Goal: Information Seeking & Learning: Find specific page/section

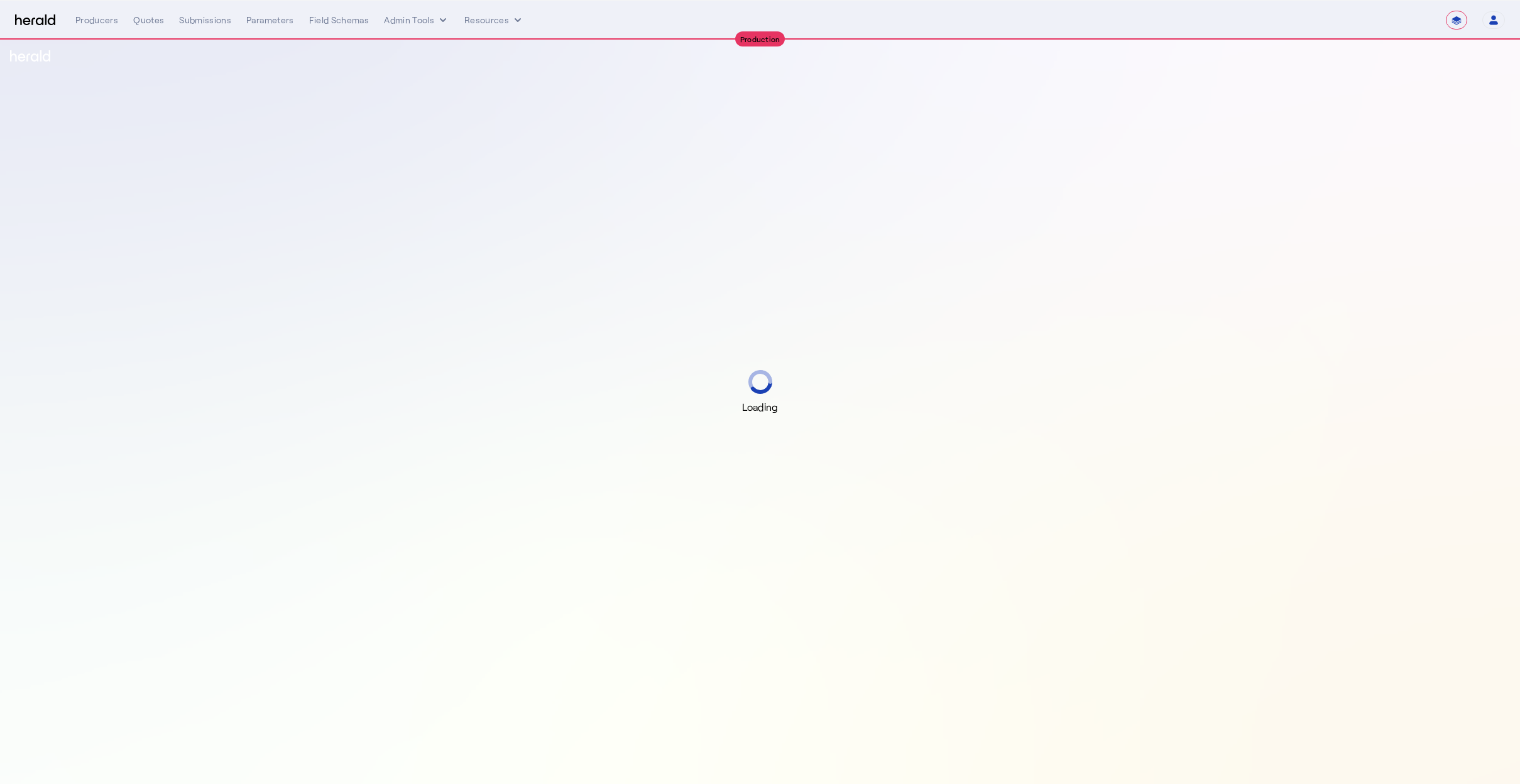
select select "**********"
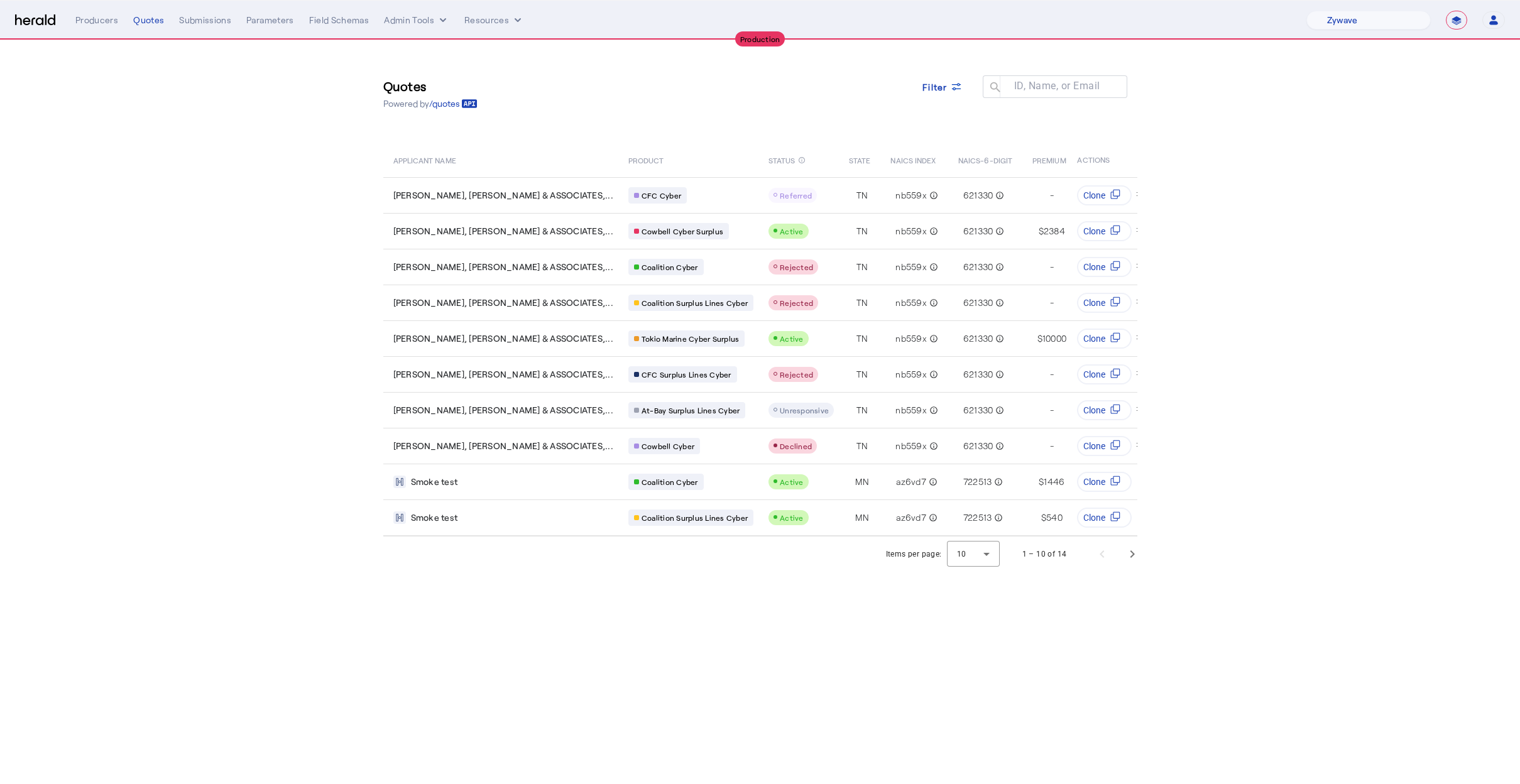
select select "pfm_r9a7_zywave"
select select "**********"
click at [690, 92] on div "Quotes Powered by /quotes Filter ID, Name, or Email search" at bounding box center [760, 93] width 754 height 57
drag, startPoint x: 569, startPoint y: 72, endPoint x: 590, endPoint y: 67, distance: 21.6
click at [579, 71] on div "Quotes Powered by /quotes Filter ID, Name, or Email search" at bounding box center [760, 93] width 754 height 57
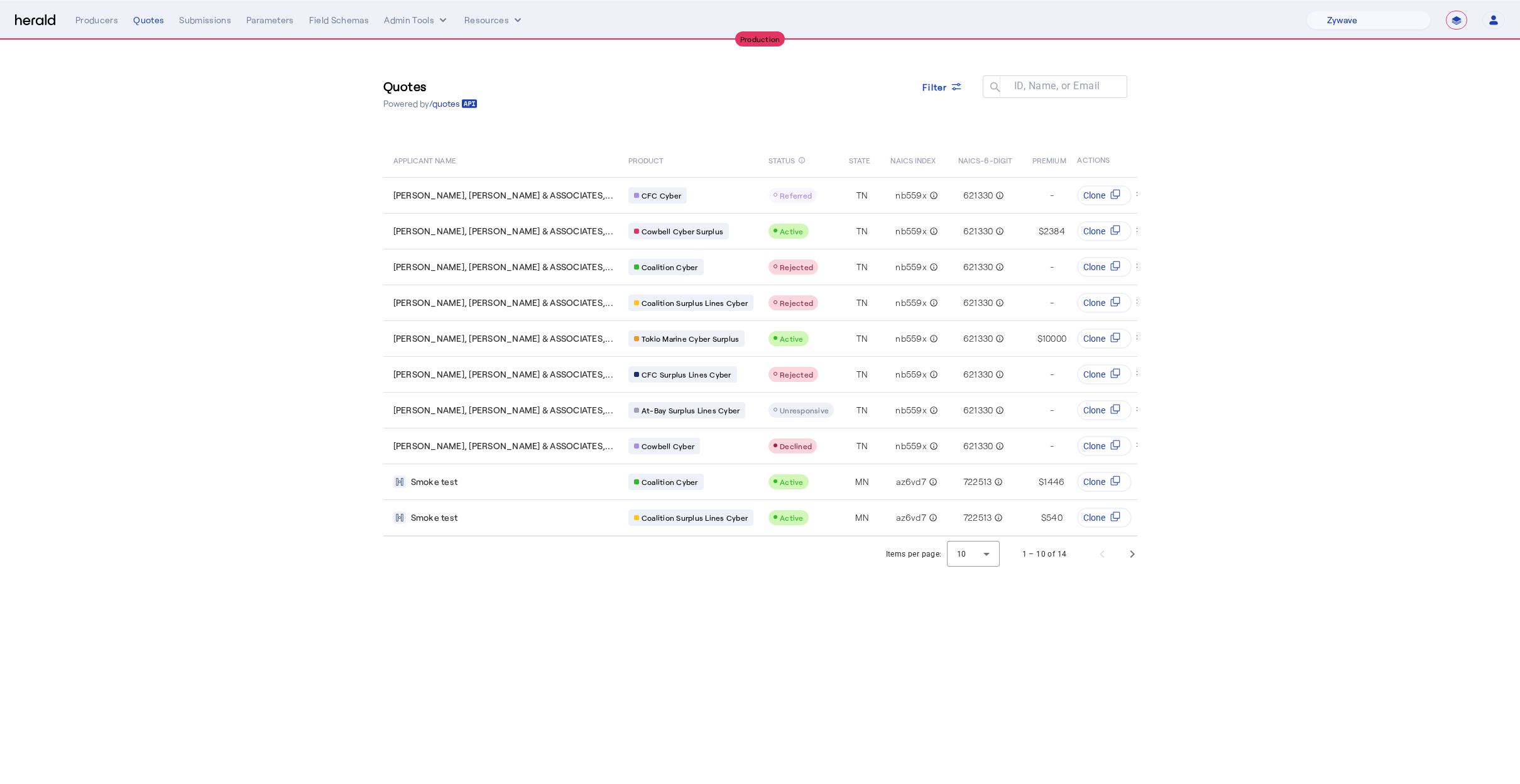
click at [647, 88] on div "Quotes Powered by /quotes Filter ID, Name, or Email search" at bounding box center [760, 93] width 754 height 57
click at [647, 88] on div "Quotes Powered by /quotes Filter ID, Name, or Email search" at bounding box center [760, 93] width 754 height 57
drag, startPoint x: 625, startPoint y: 95, endPoint x: 631, endPoint y: 90, distance: 7.8
click at [629, 92] on div "Quotes Powered by /quotes Filter ID, Name, or Email search" at bounding box center [760, 93] width 754 height 57
click at [1357, 11] on select "1Fort Affinity Risk Billy BindHQ Bunker CRC Campus Coverage Citadel Fifthwall F…" at bounding box center [1368, 20] width 124 height 19
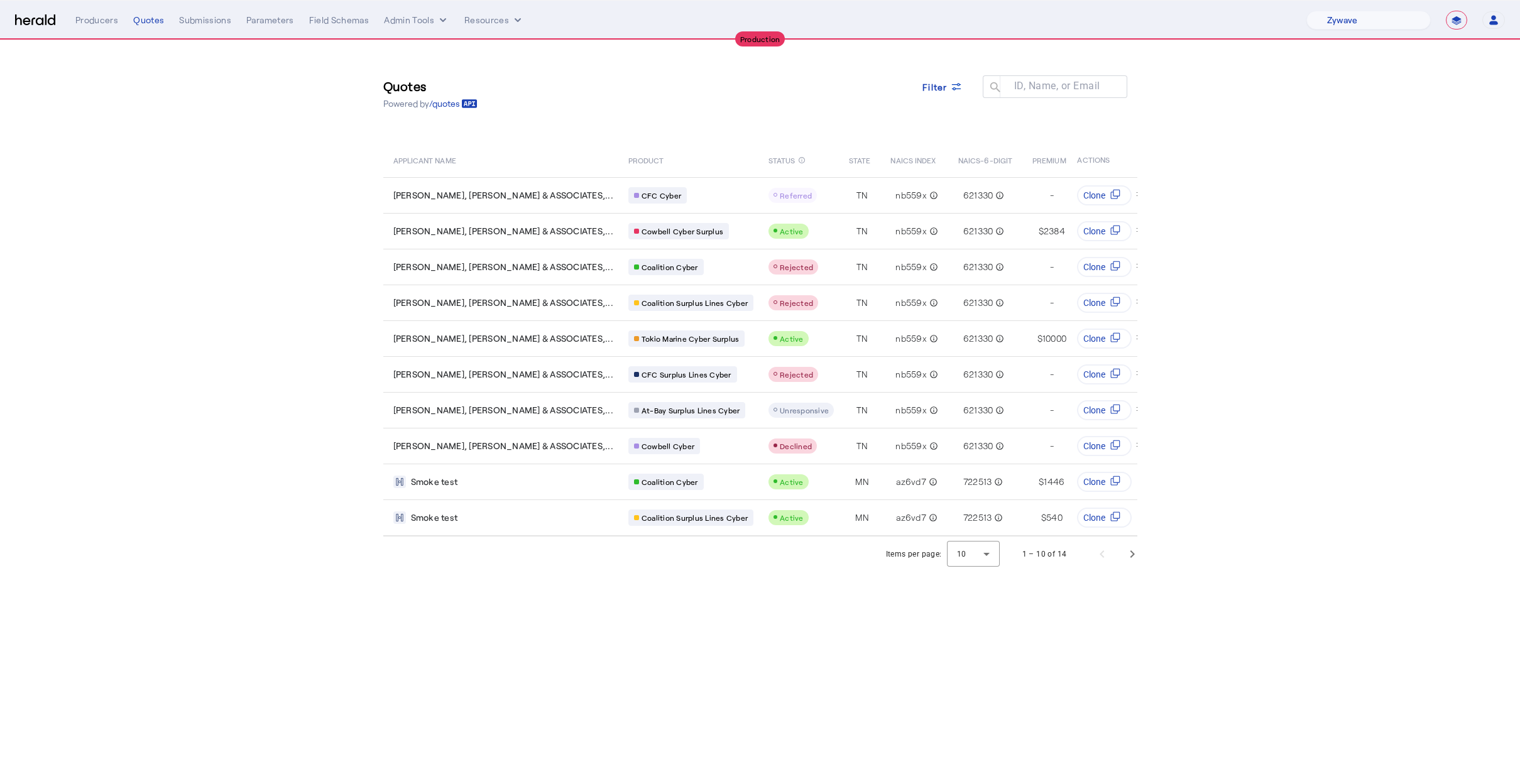
click at [543, 107] on div "Quotes Powered by /quotes Filter ID, Name, or Email search" at bounding box center [760, 93] width 754 height 57
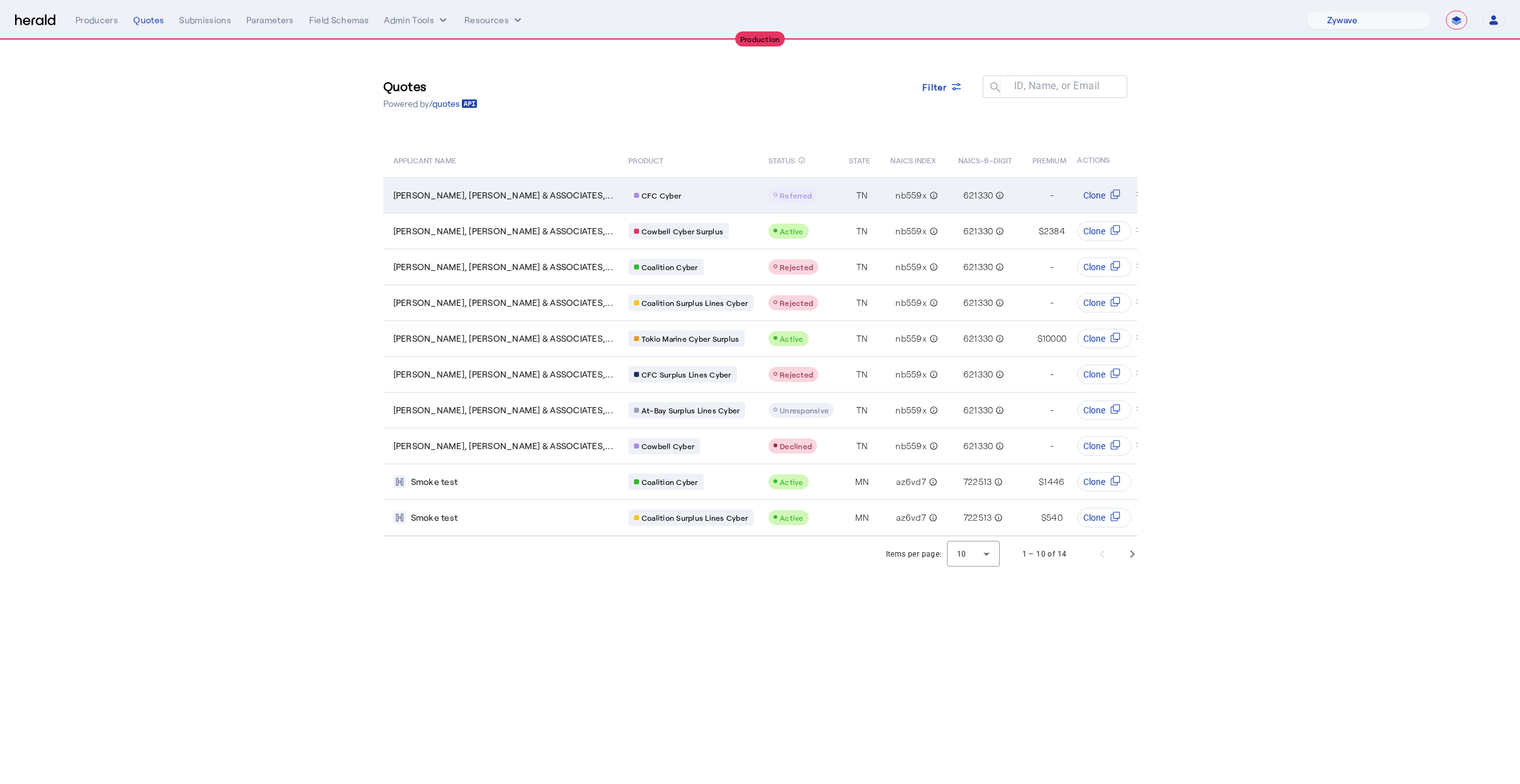
click at [656, 195] on div "CFC Cyber" at bounding box center [691, 195] width 125 height 17
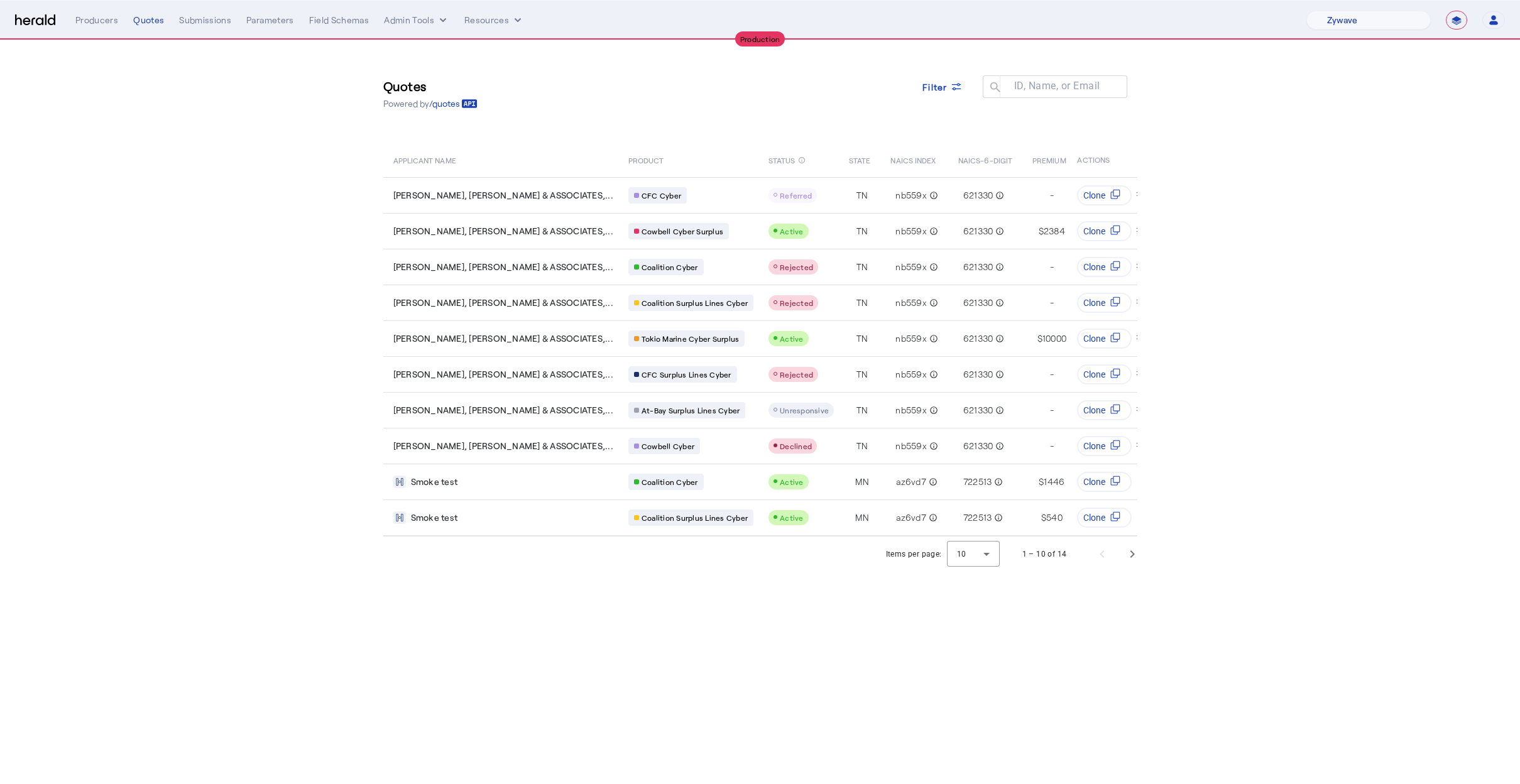
click at [620, 122] on div "Quotes Powered by /quotes Filter ID, Name, or Email search APPLICANT NAME PRODU…" at bounding box center [760, 288] width 805 height 496
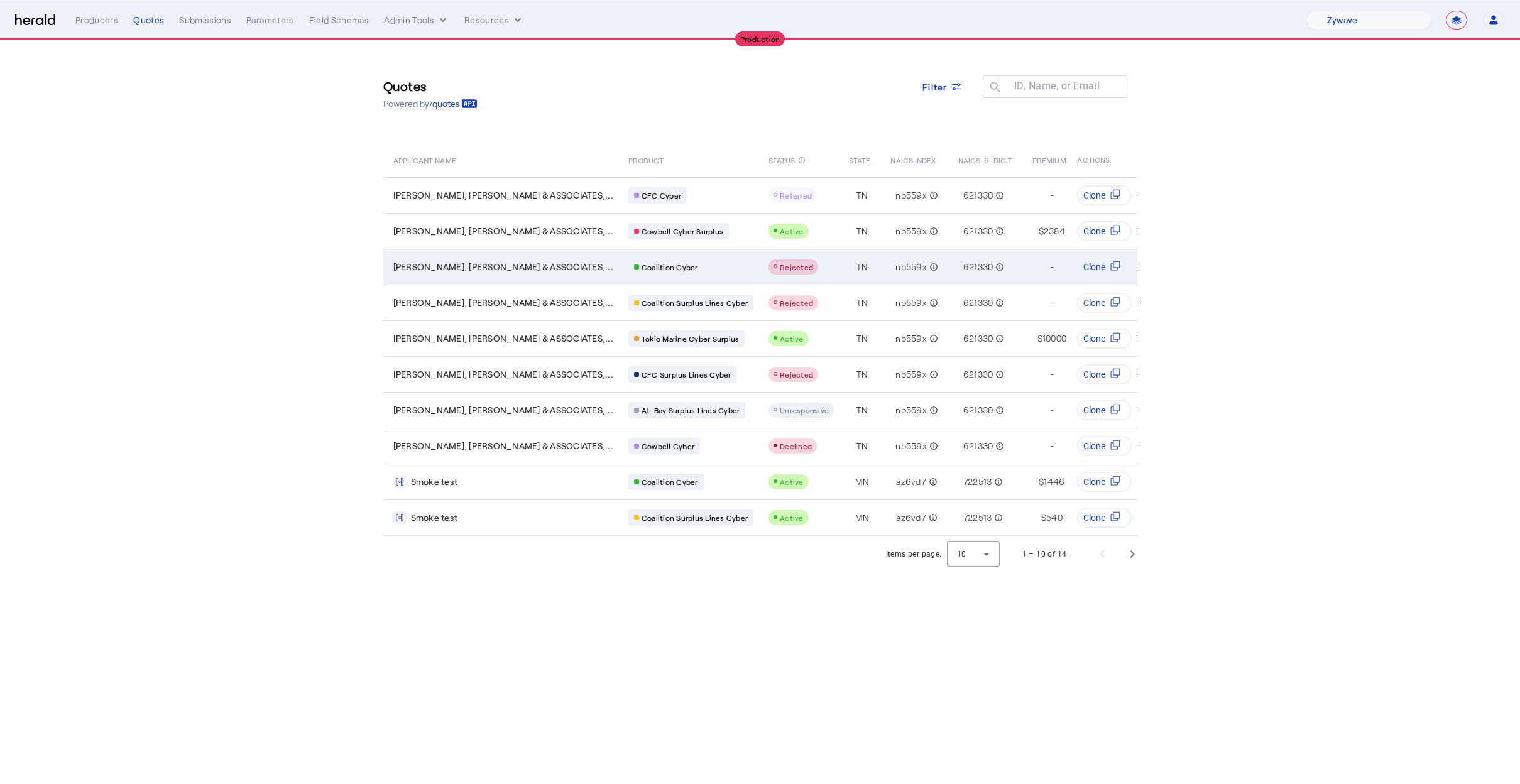
click at [650, 279] on td "Coalition Cyber" at bounding box center [688, 267] width 140 height 36
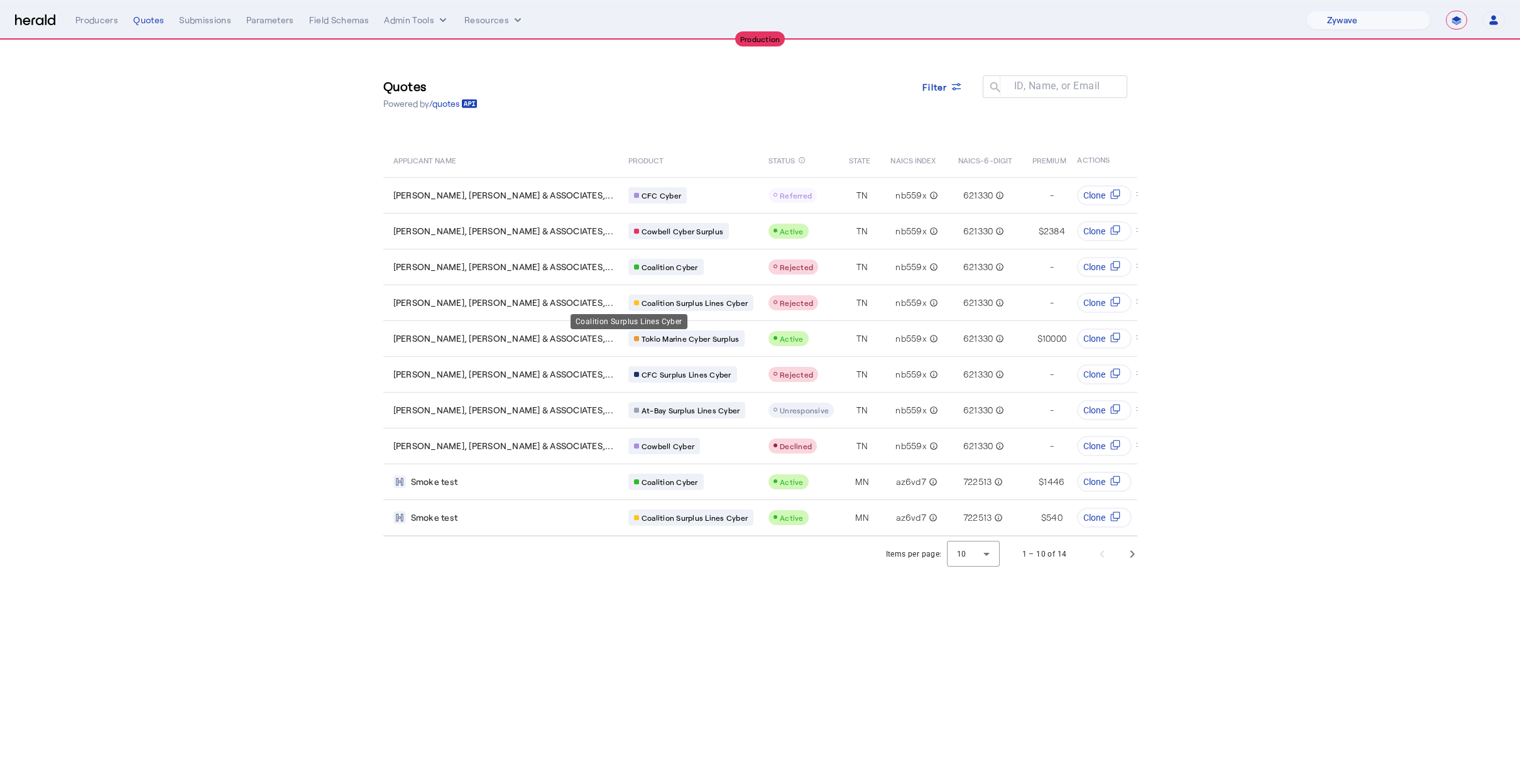
drag, startPoint x: 643, startPoint y: 305, endPoint x: 642, endPoint y: 312, distance: 7.1
click at [642, 314] on div "Coalition Surplus Lines Cyber" at bounding box center [628, 321] width 117 height 15
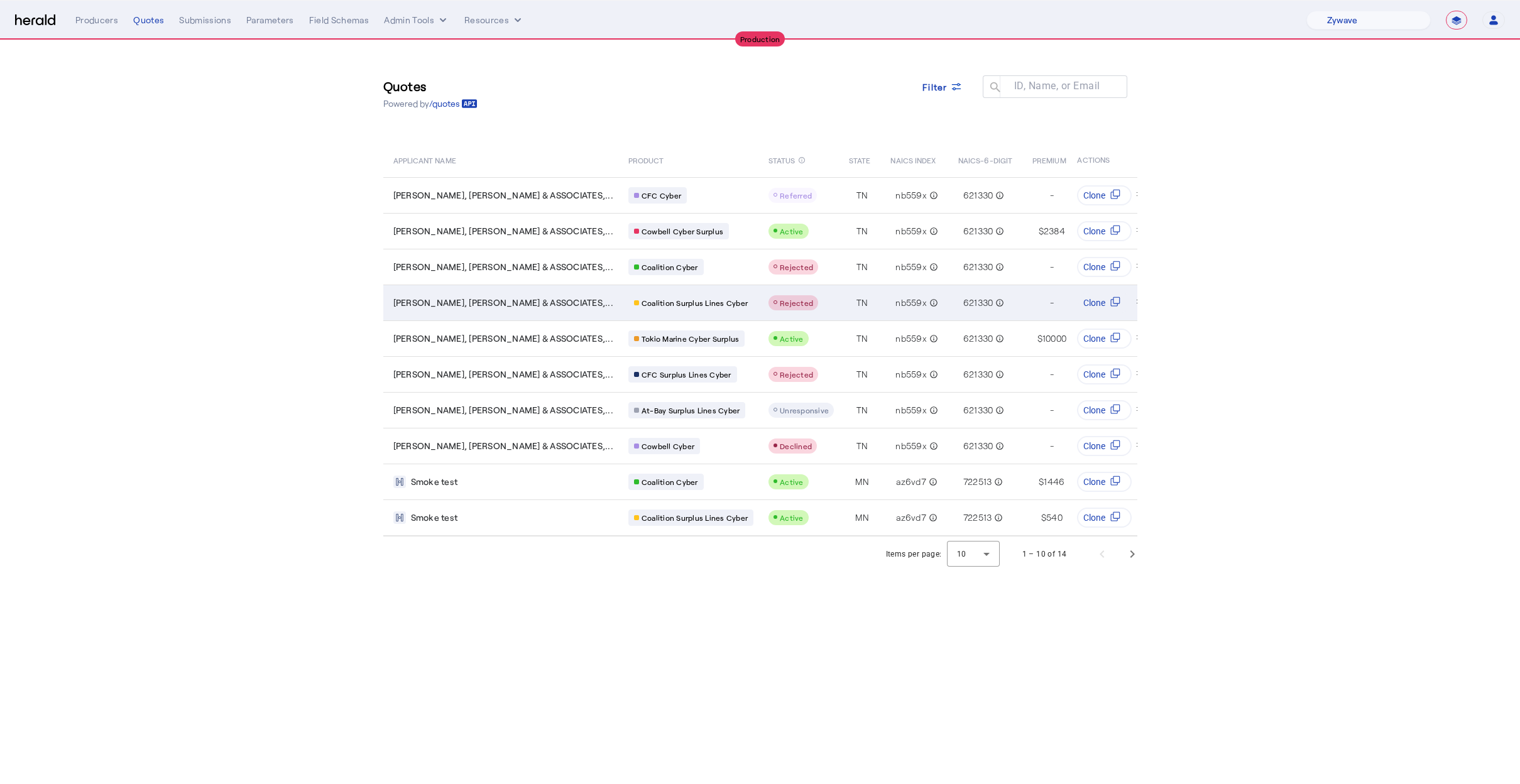
click at [769, 305] on div "Rejected" at bounding box center [801, 303] width 65 height 15
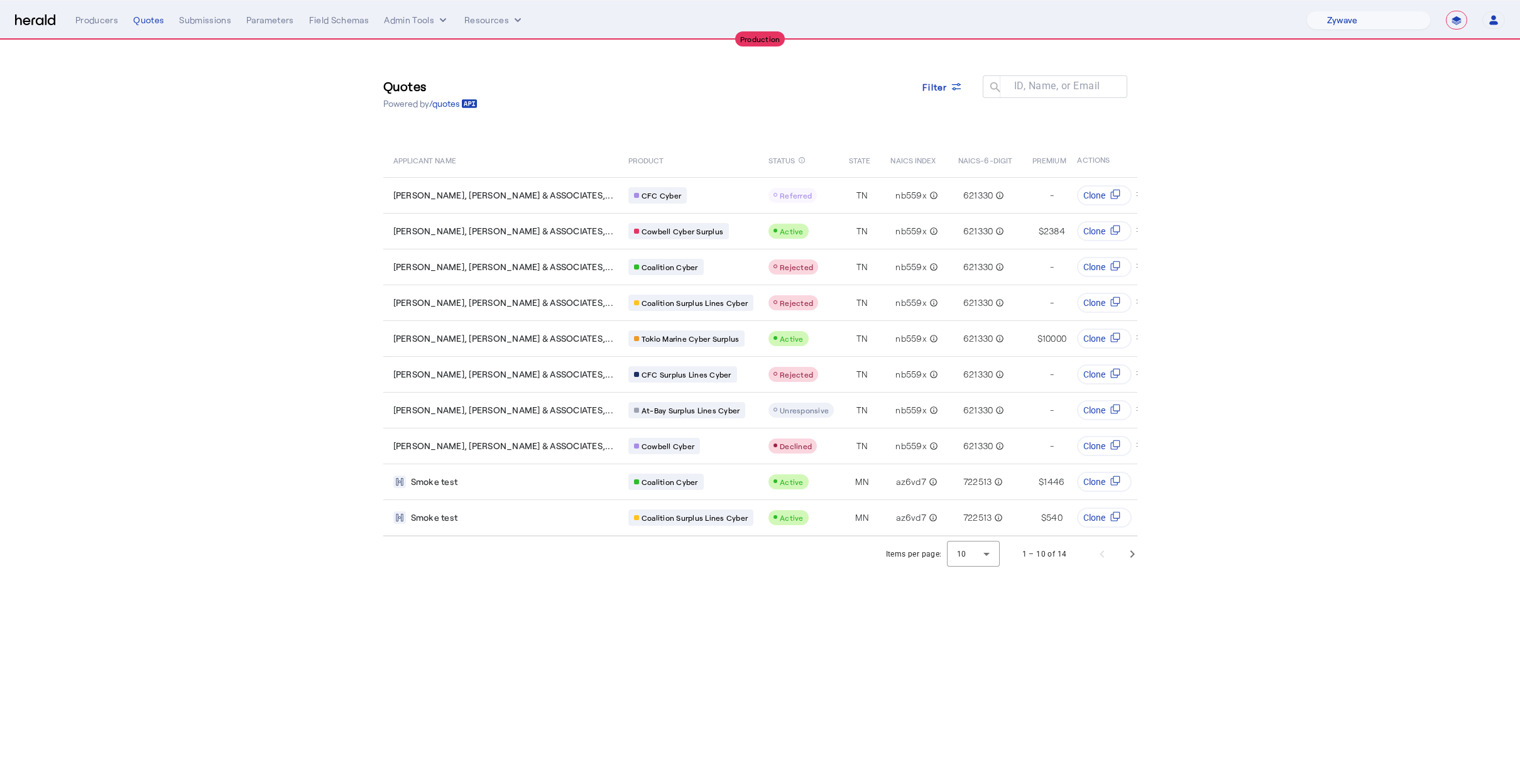
drag, startPoint x: 1217, startPoint y: 75, endPoint x: 1091, endPoint y: 4, distance: 144.6
click at [1217, 75] on section "Quotes Powered by /quotes Filter ID, Name, or Email search APPLICANT NAME PRODU…" at bounding box center [760, 305] width 1520 height 531
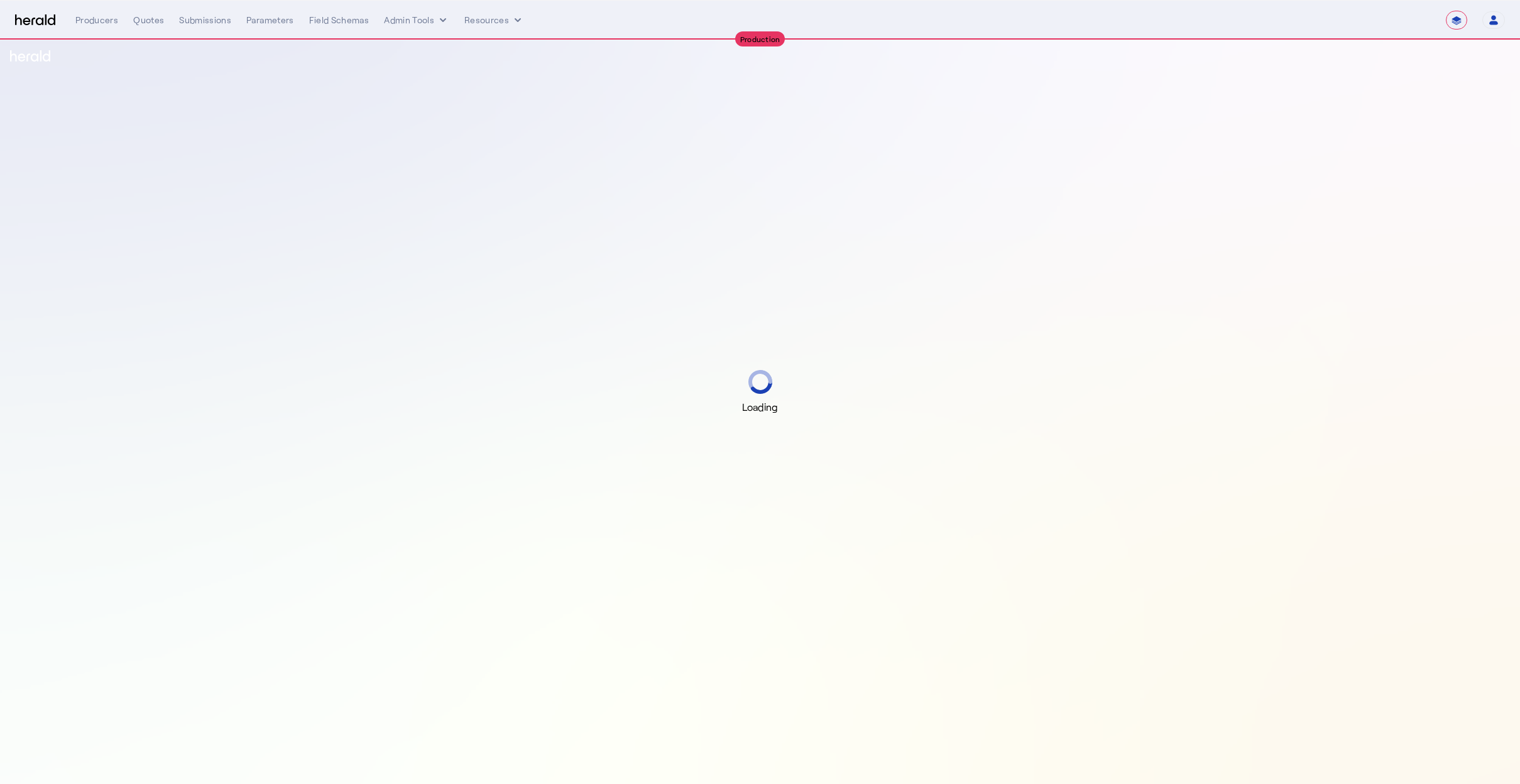
select select "**********"
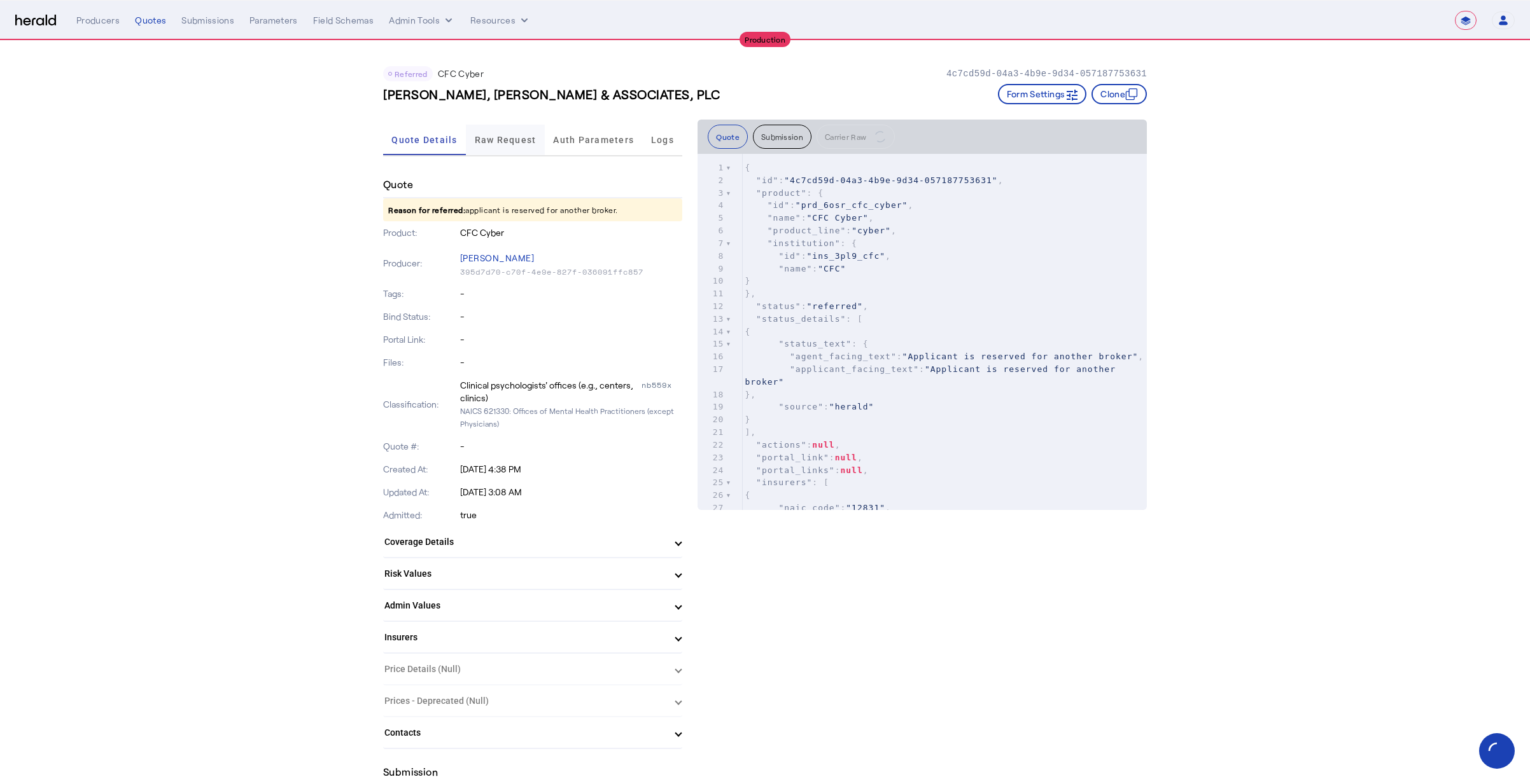
click at [497, 145] on span "Raw Request" at bounding box center [505, 140] width 62 height 31
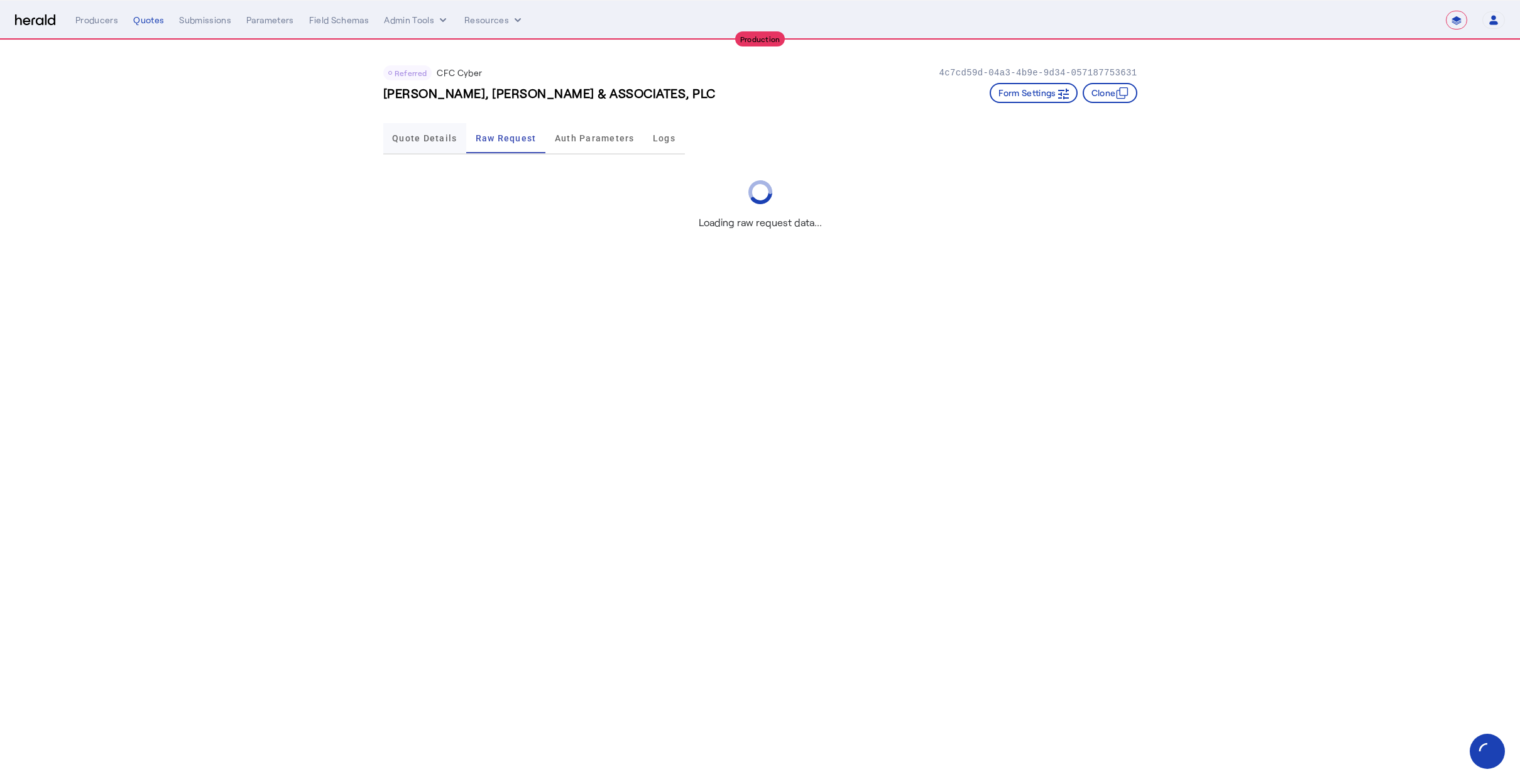
click at [461, 142] on div "Quote Details" at bounding box center [425, 138] width 83 height 30
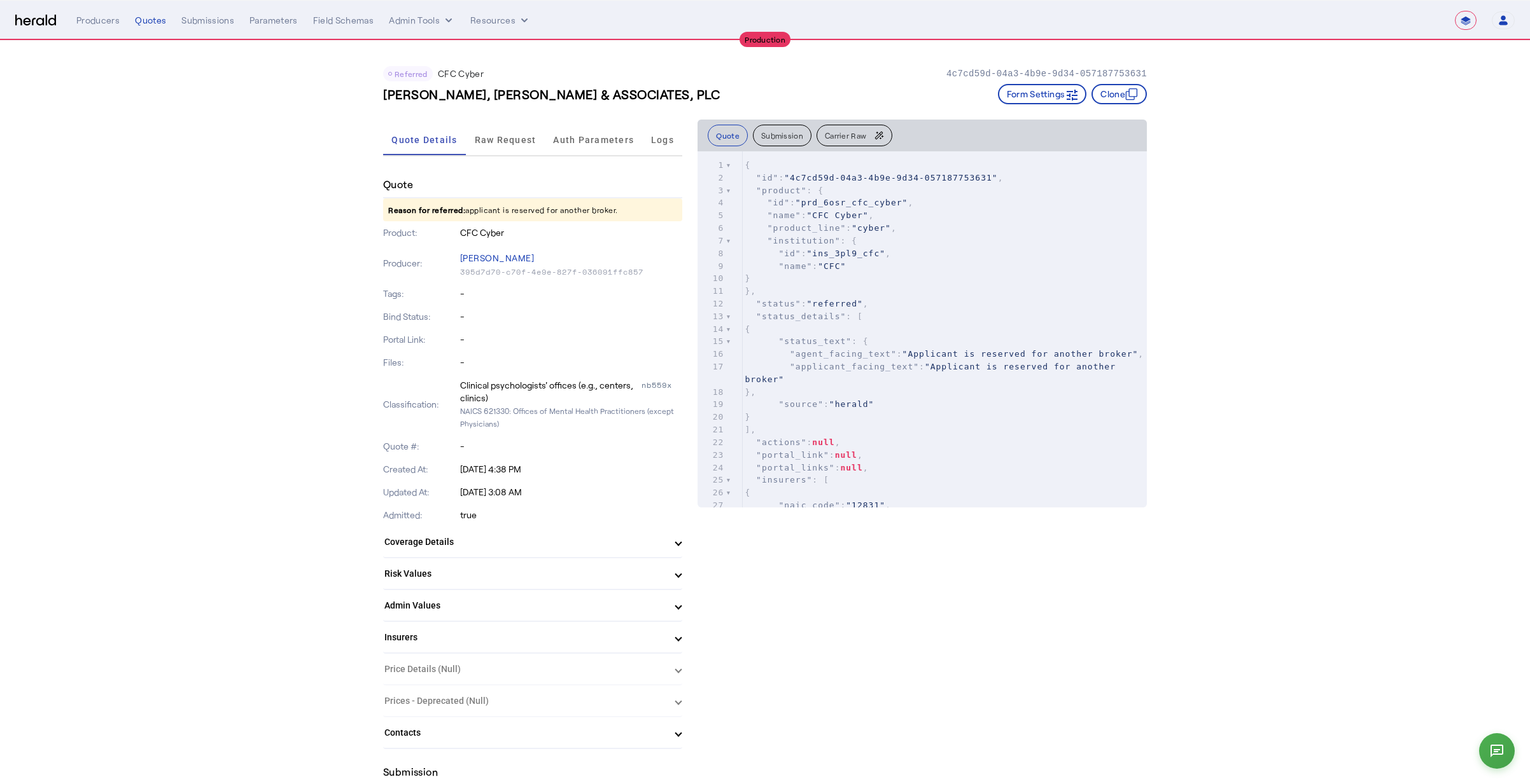
click at [532, 152] on span "Raw Request" at bounding box center [505, 140] width 62 height 31
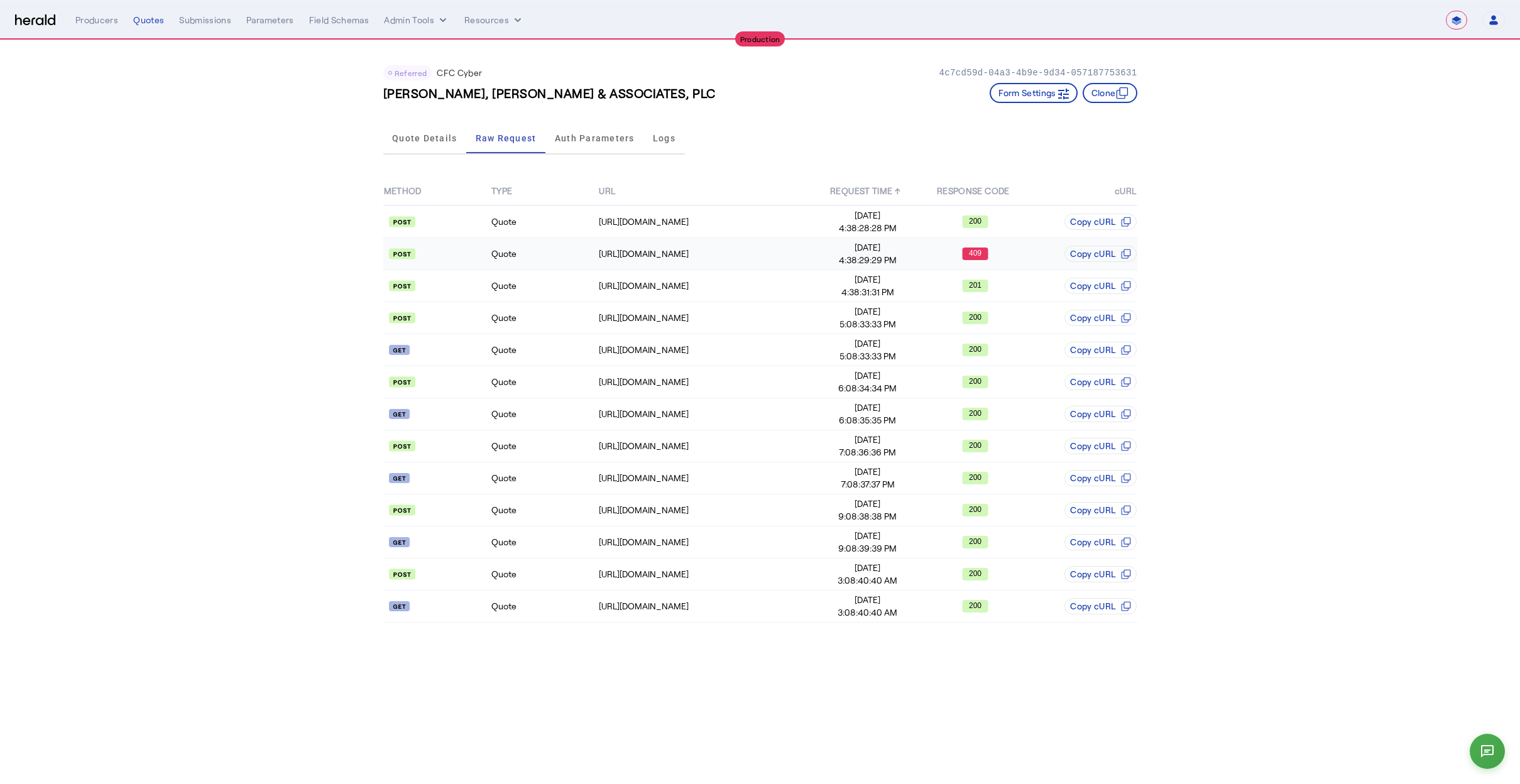
click at [907, 255] on span "4:38:29:29 PM" at bounding box center [867, 259] width 106 height 12
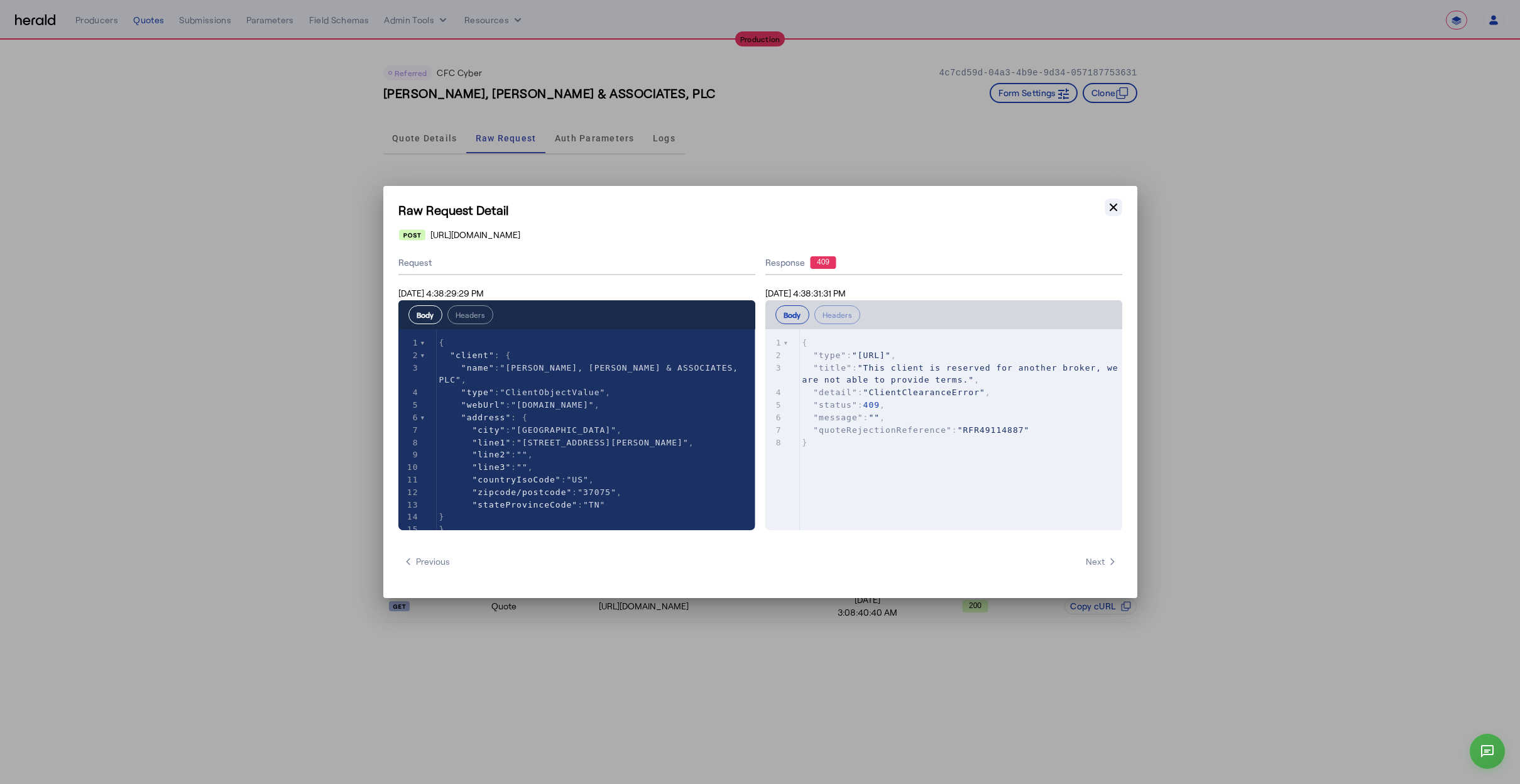
click at [1108, 202] on icon "button" at bounding box center [1113, 207] width 12 height 12
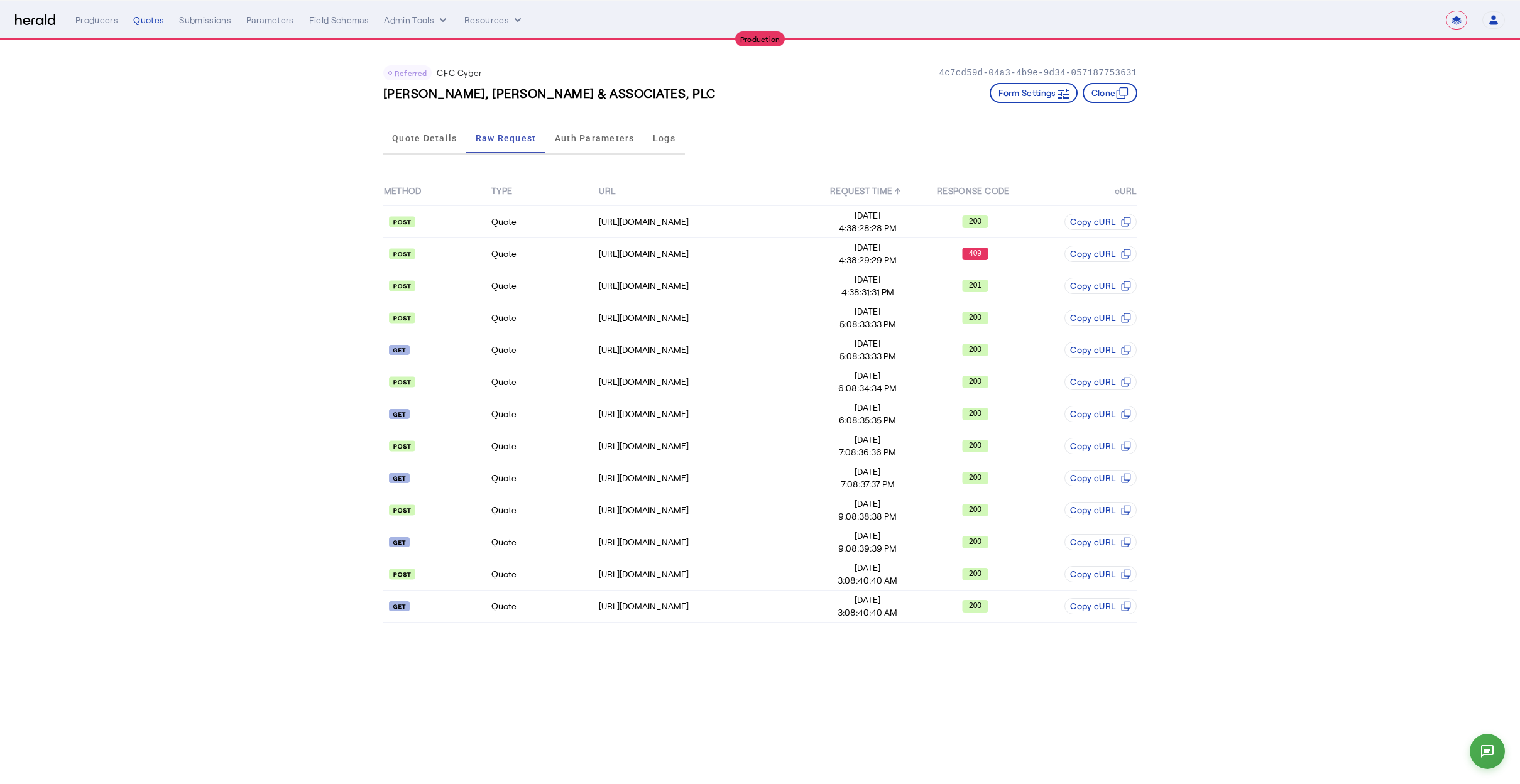
click at [1177, 206] on app-quote-details "Referred CFC Cyber 4c7cd59d-04a3-4b9e-9d34-057187753631 HUGHES, MCDANIEL & ASSO…" at bounding box center [760, 340] width 1520 height 600
click at [927, 83] on div "HUGHES, MCDANIEL & ASSOCIATES, PLC Form Settings Clone" at bounding box center [760, 93] width 754 height 20
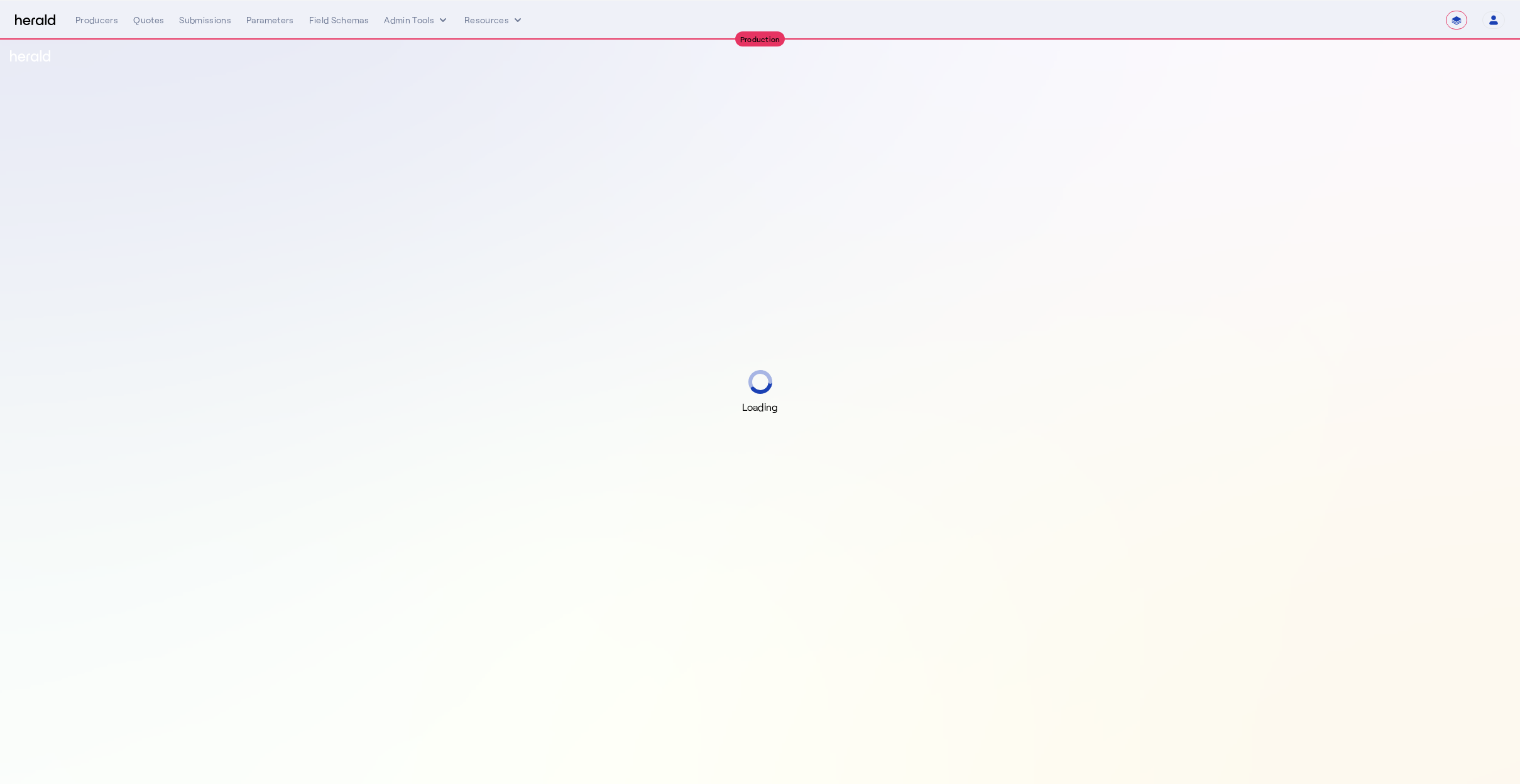
select select "**********"
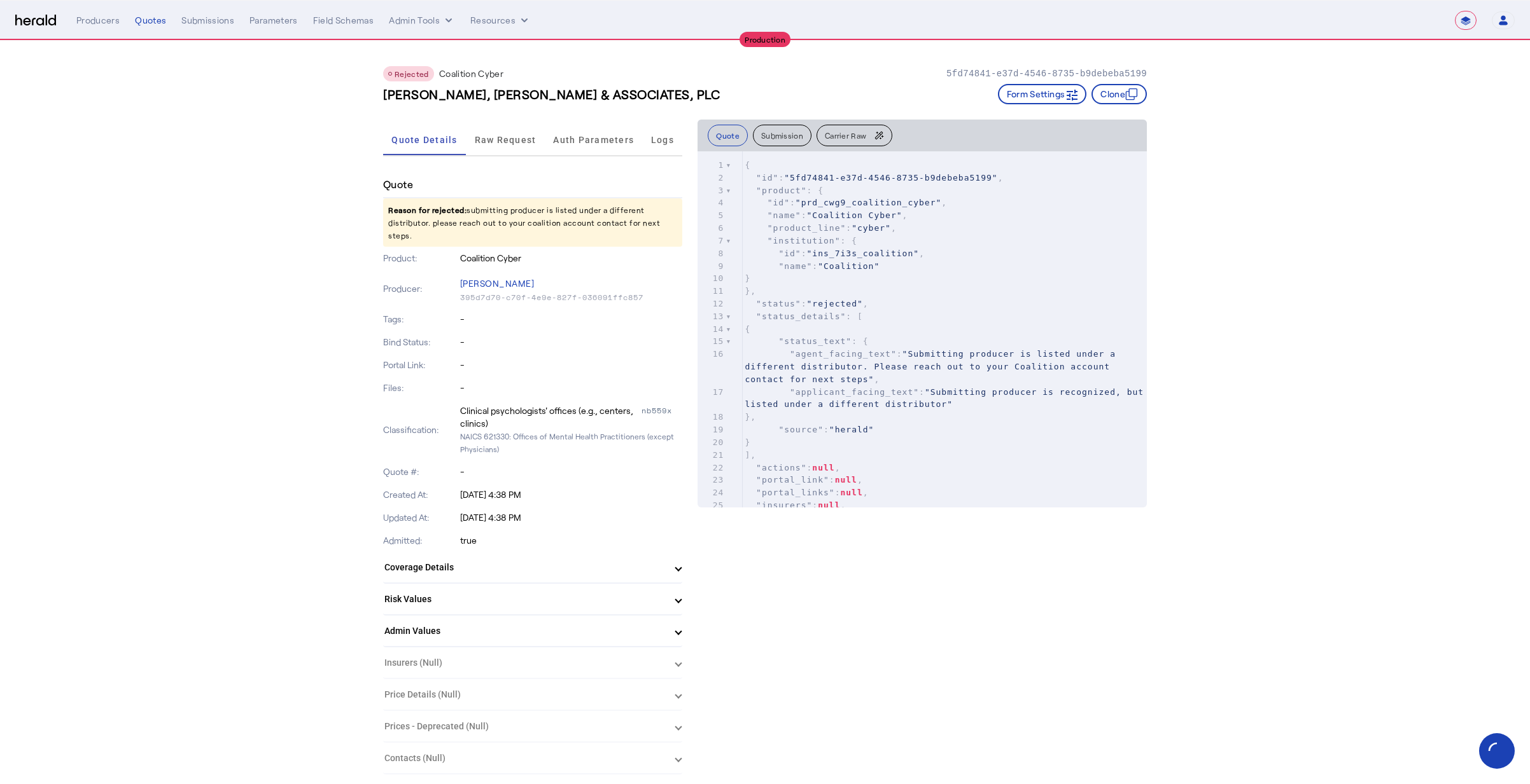
click at [481, 190] on div "Quote" at bounding box center [532, 185] width 299 height 27
click at [500, 154] on span "Raw Request" at bounding box center [505, 140] width 62 height 31
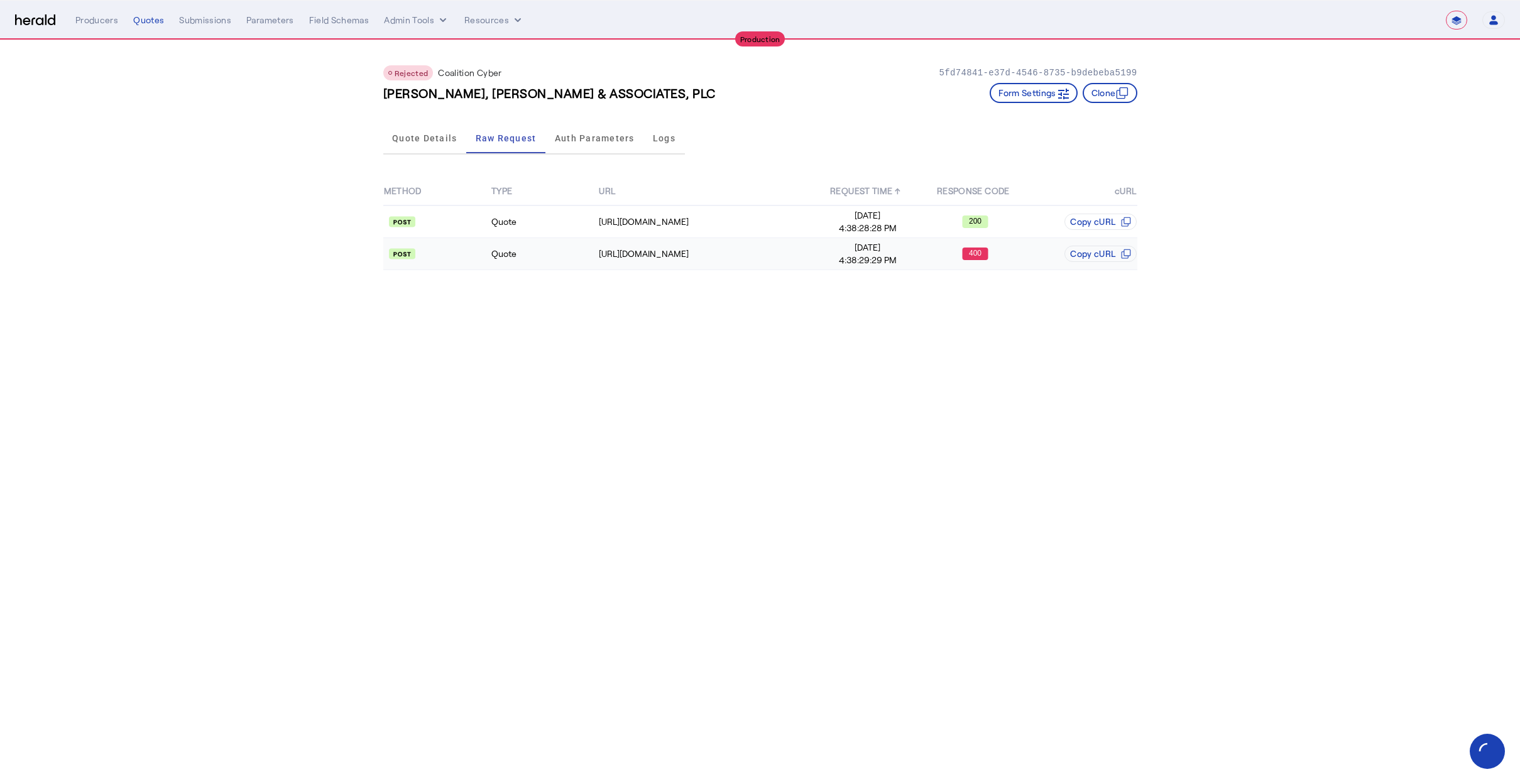
click at [750, 269] on table "METHOD TYPE URL REQUEST TIME ↑ RESPONSE CODE cURL Quote https://distribution-ap…" at bounding box center [760, 223] width 754 height 93
click at [758, 255] on div "https://distribution-api.coalitioninc.com/v2/packages" at bounding box center [706, 253] width 214 height 12
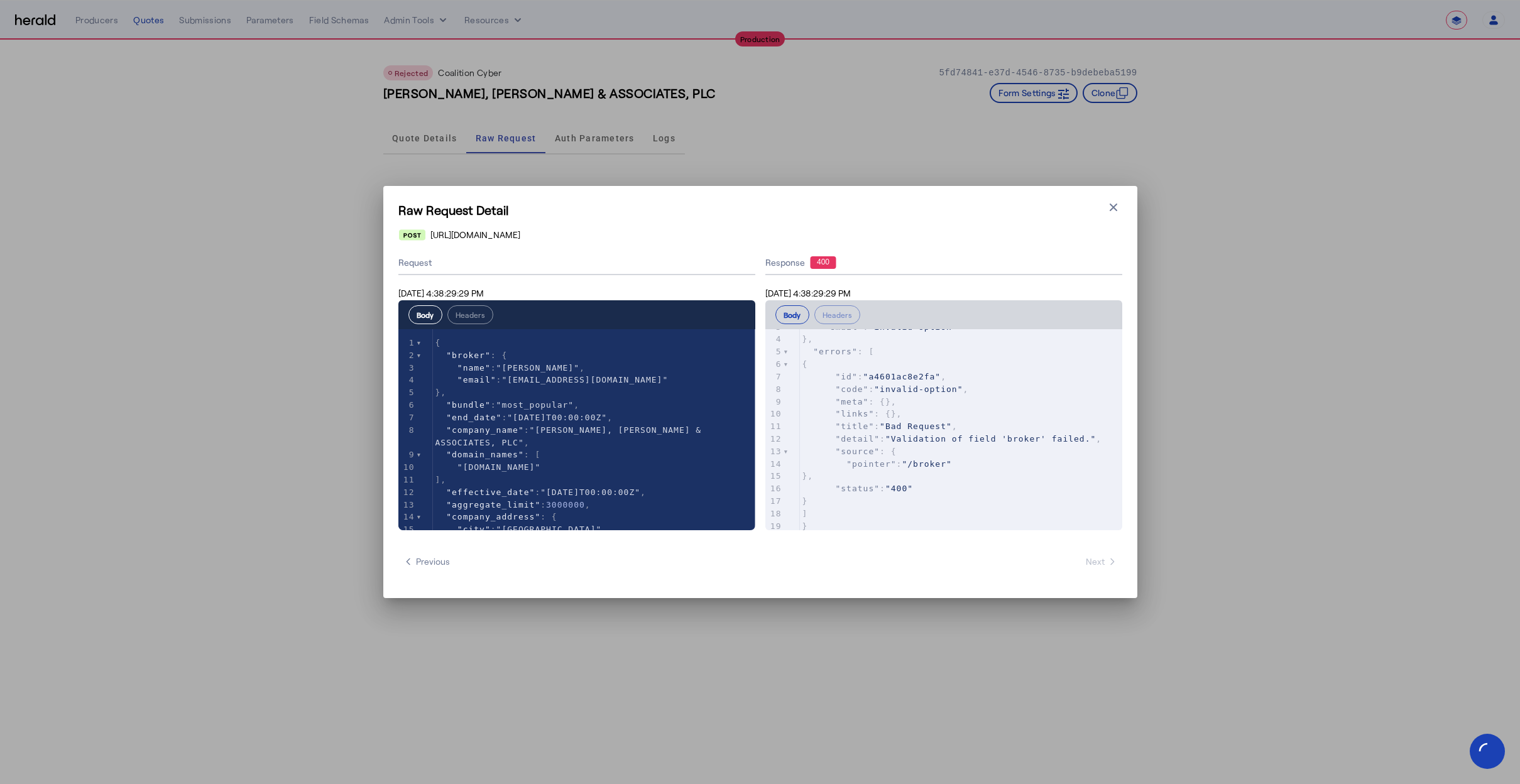
scroll to position [573, 0]
click at [1412, 323] on div "Raw Request Detail Close modal https://distribution-api.coalitioninc.com/v2/pac…" at bounding box center [760, 392] width 1520 height 784
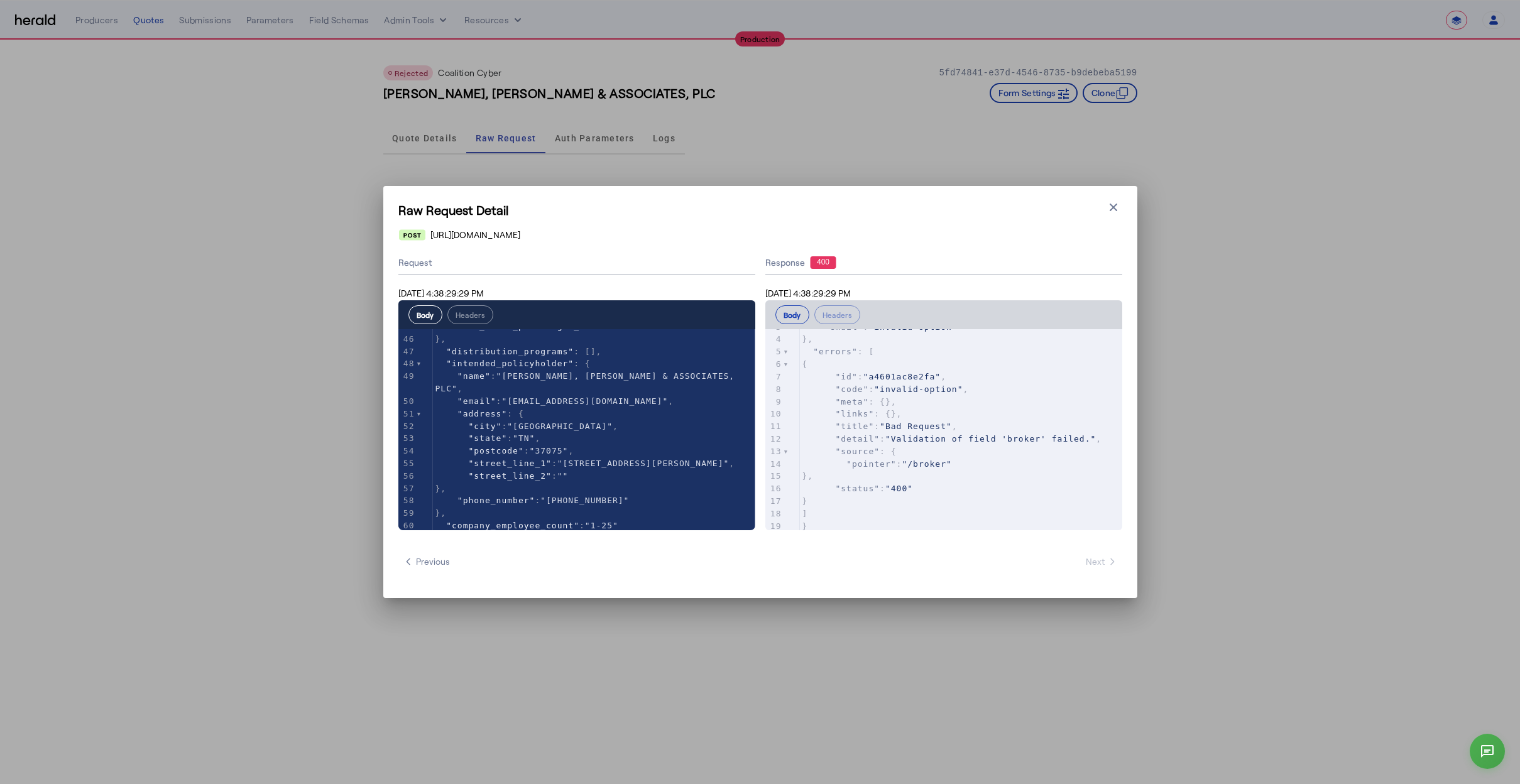
click at [940, 149] on div "Raw Request Detail Close modal https://distribution-api.coalitioninc.com/v2/pac…" at bounding box center [760, 392] width 1520 height 784
click at [1112, 208] on icon "button" at bounding box center [1113, 207] width 12 height 12
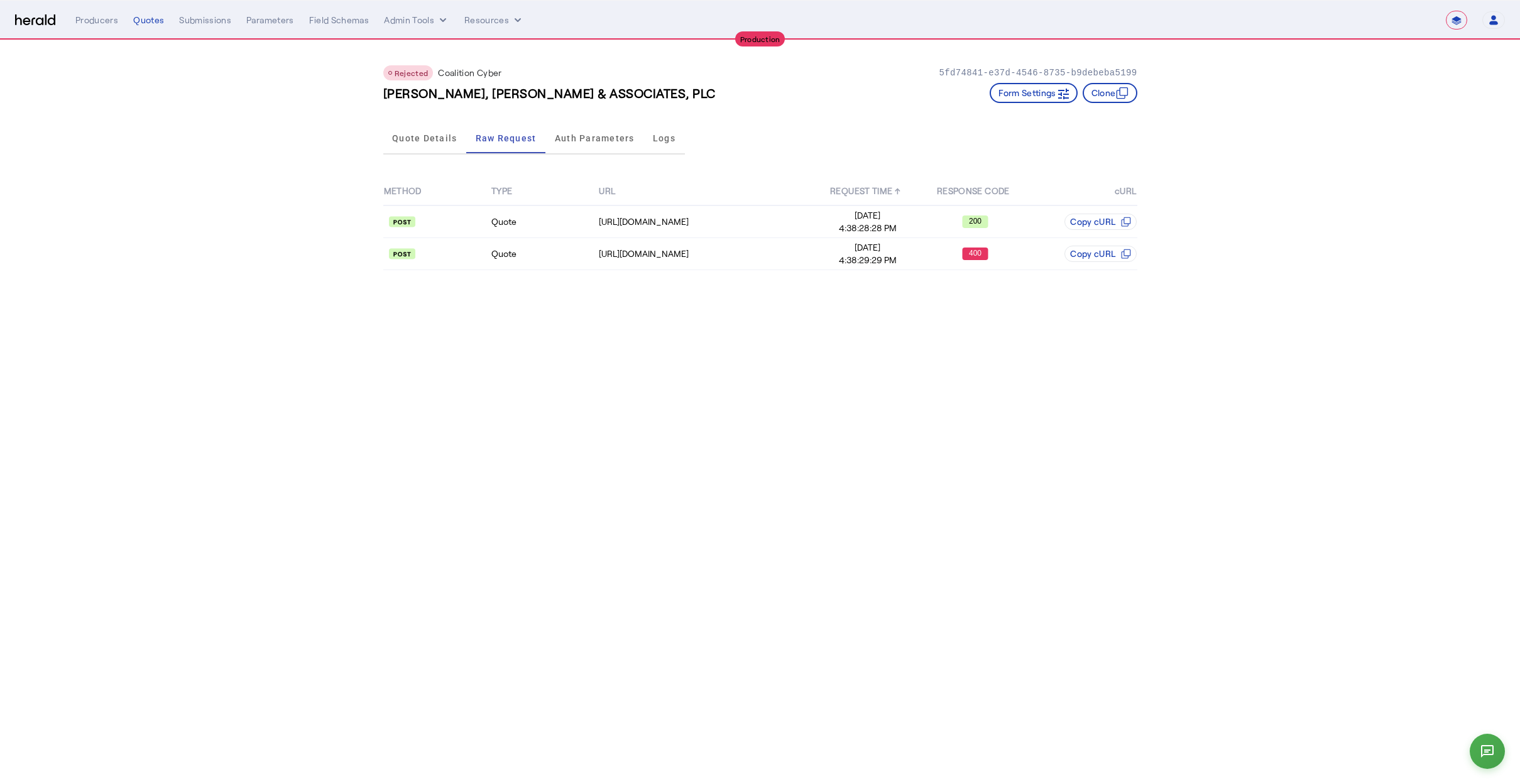
drag, startPoint x: 961, startPoint y: 174, endPoint x: 949, endPoint y: 165, distance: 15.0
click at [950, 172] on div "METHOD TYPE URL REQUEST TIME ↑ RESPONSE CODE cURL Quote https://distribution-ap…" at bounding box center [760, 223] width 754 height 128
click at [887, 60] on div "Rejected Coalition Cyber 5fd74841-e37d-4546-8735-b9debeba5199 HUGHES, MCDANIEL …" at bounding box center [760, 79] width 754 height 78
click at [837, 475] on body "**********" at bounding box center [760, 392] width 1520 height 784
click at [789, 476] on body "**********" at bounding box center [760, 392] width 1520 height 784
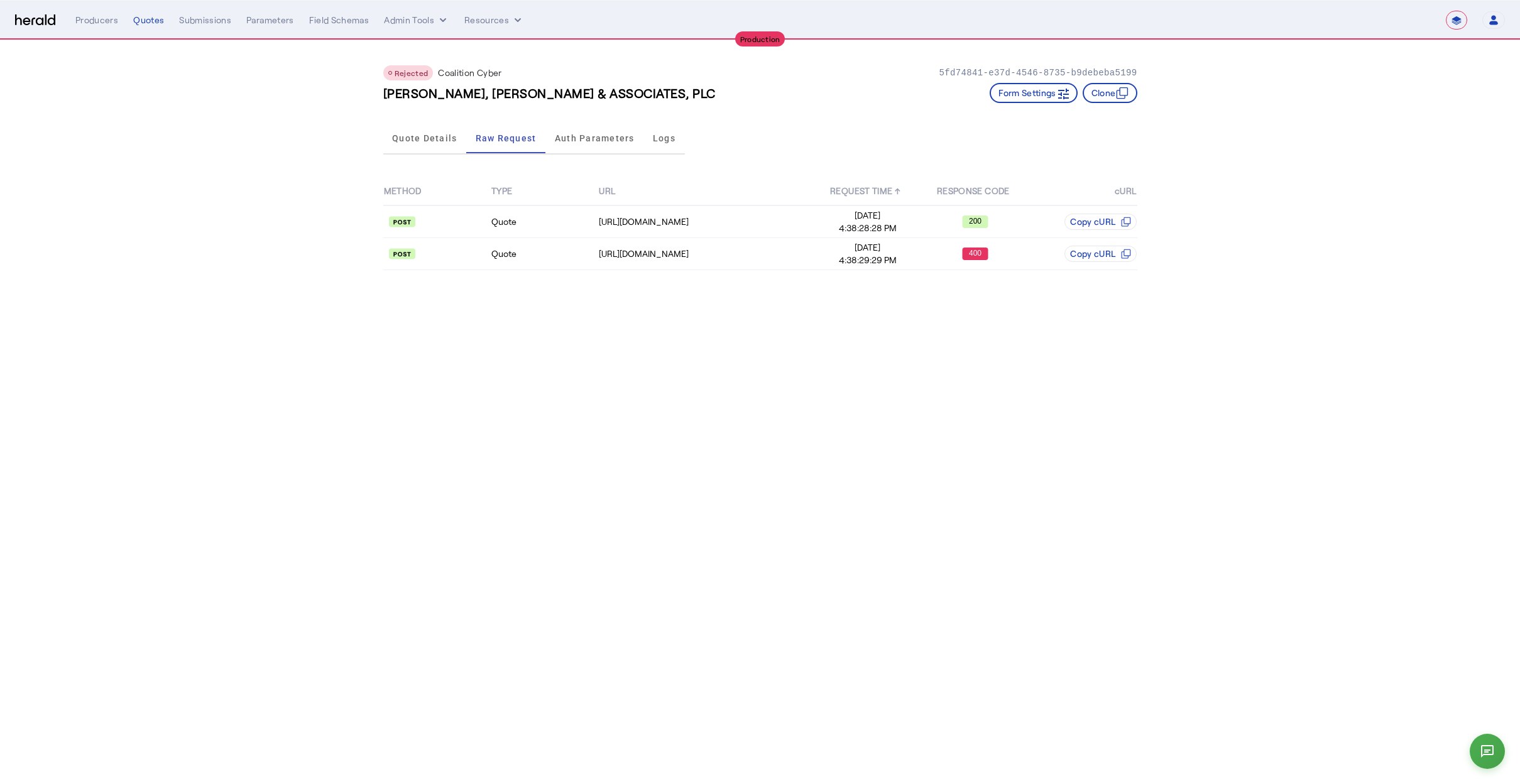
click at [746, 271] on div "METHOD TYPE URL REQUEST TIME ↑ RESPONSE CODE cURL Quote https://distribution-ap…" at bounding box center [760, 223] width 754 height 128
click at [748, 262] on td "https://distribution-api.coalitioninc.com/v2/packages" at bounding box center [706, 254] width 216 height 32
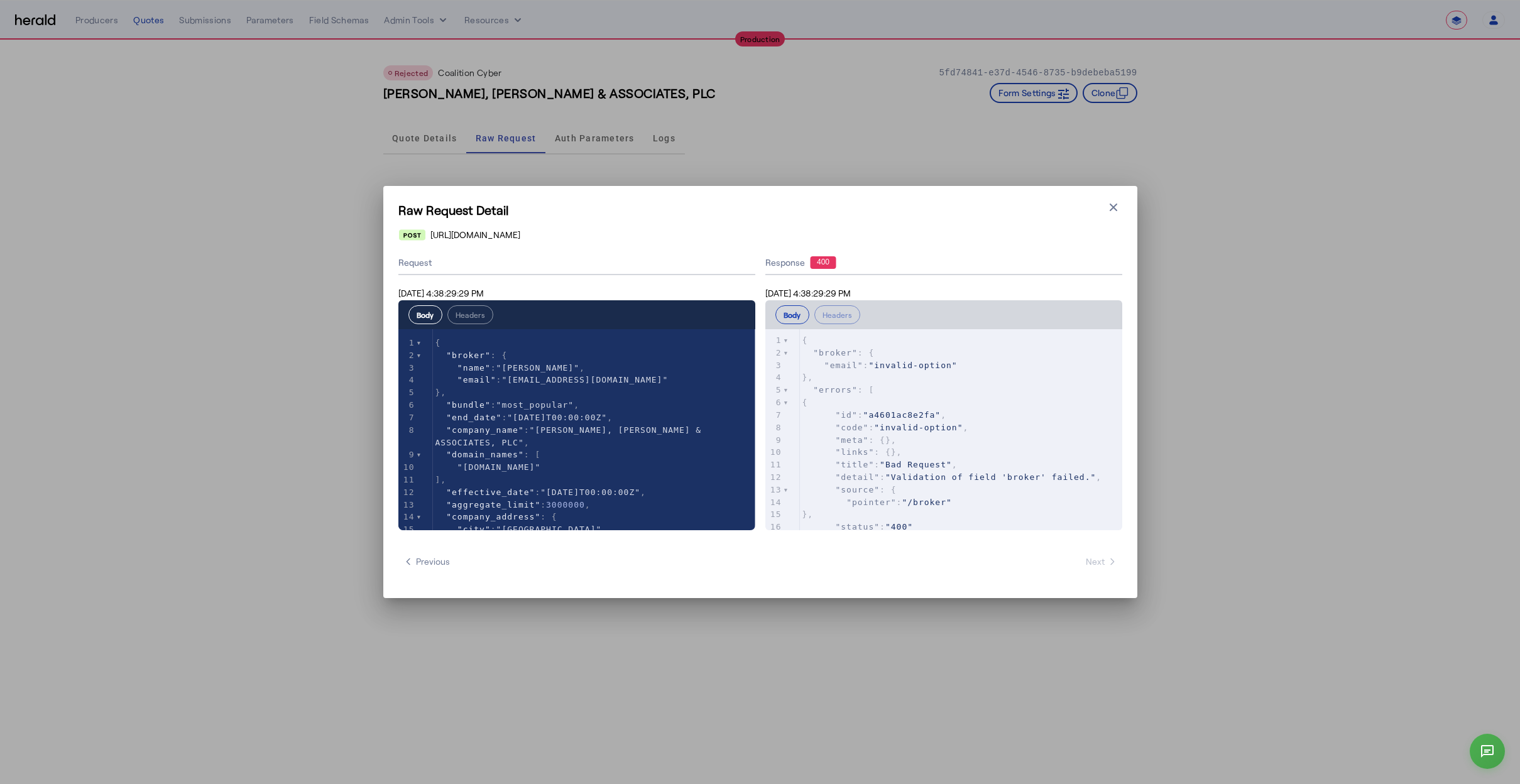
scroll to position [0, 0]
click at [1112, 202] on icon "button" at bounding box center [1113, 207] width 12 height 12
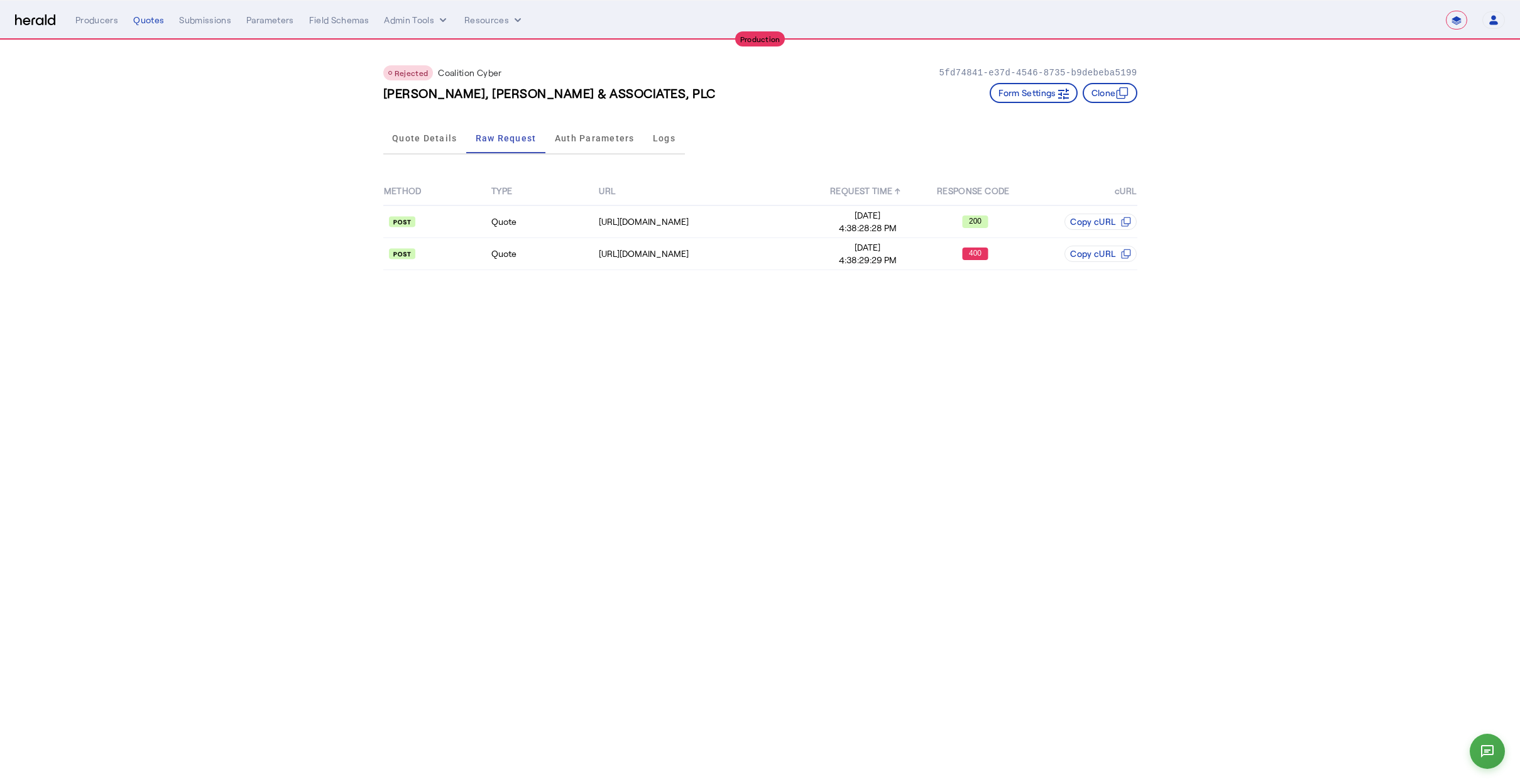
click at [759, 329] on body "**********" at bounding box center [760, 392] width 1520 height 784
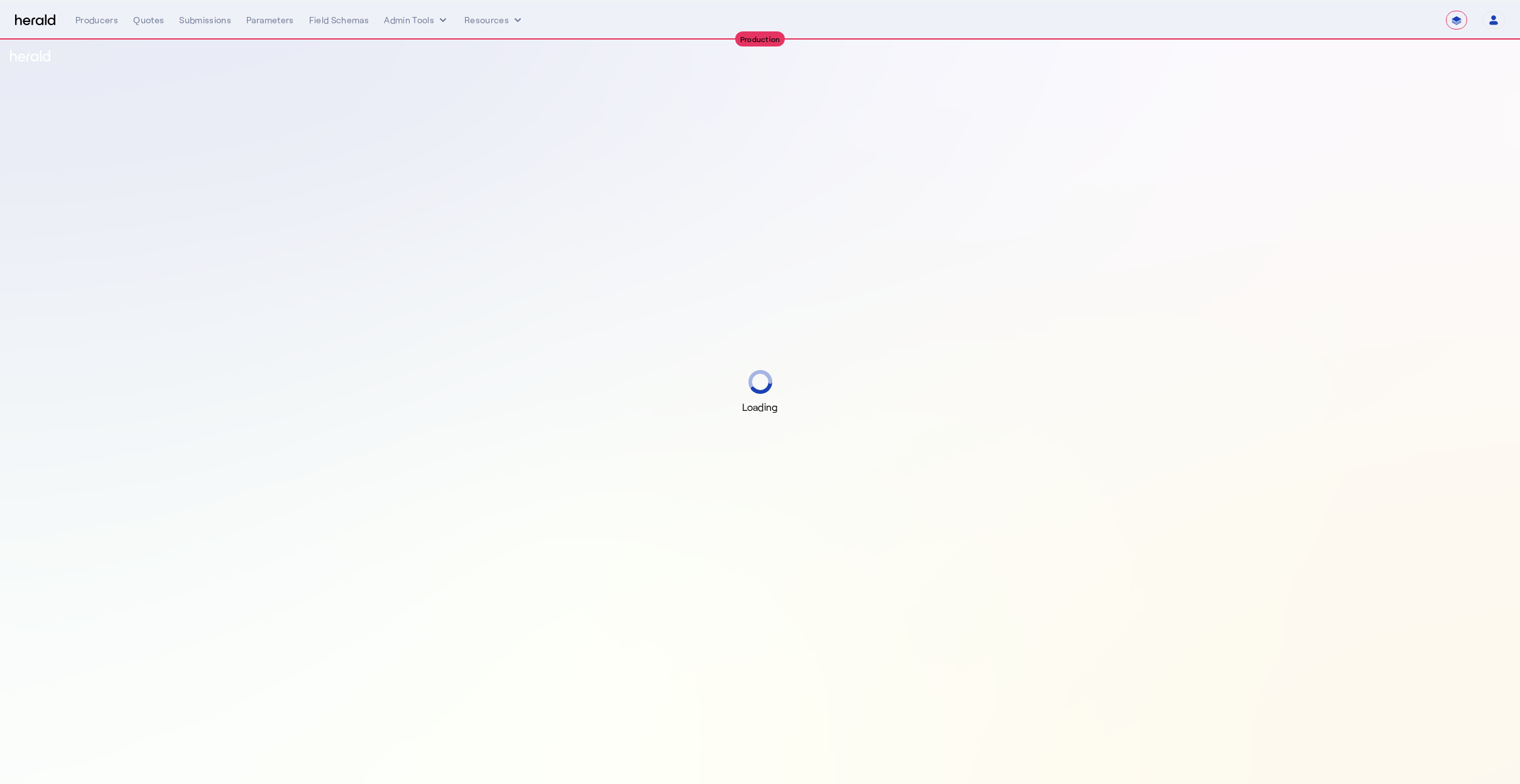
select select "**********"
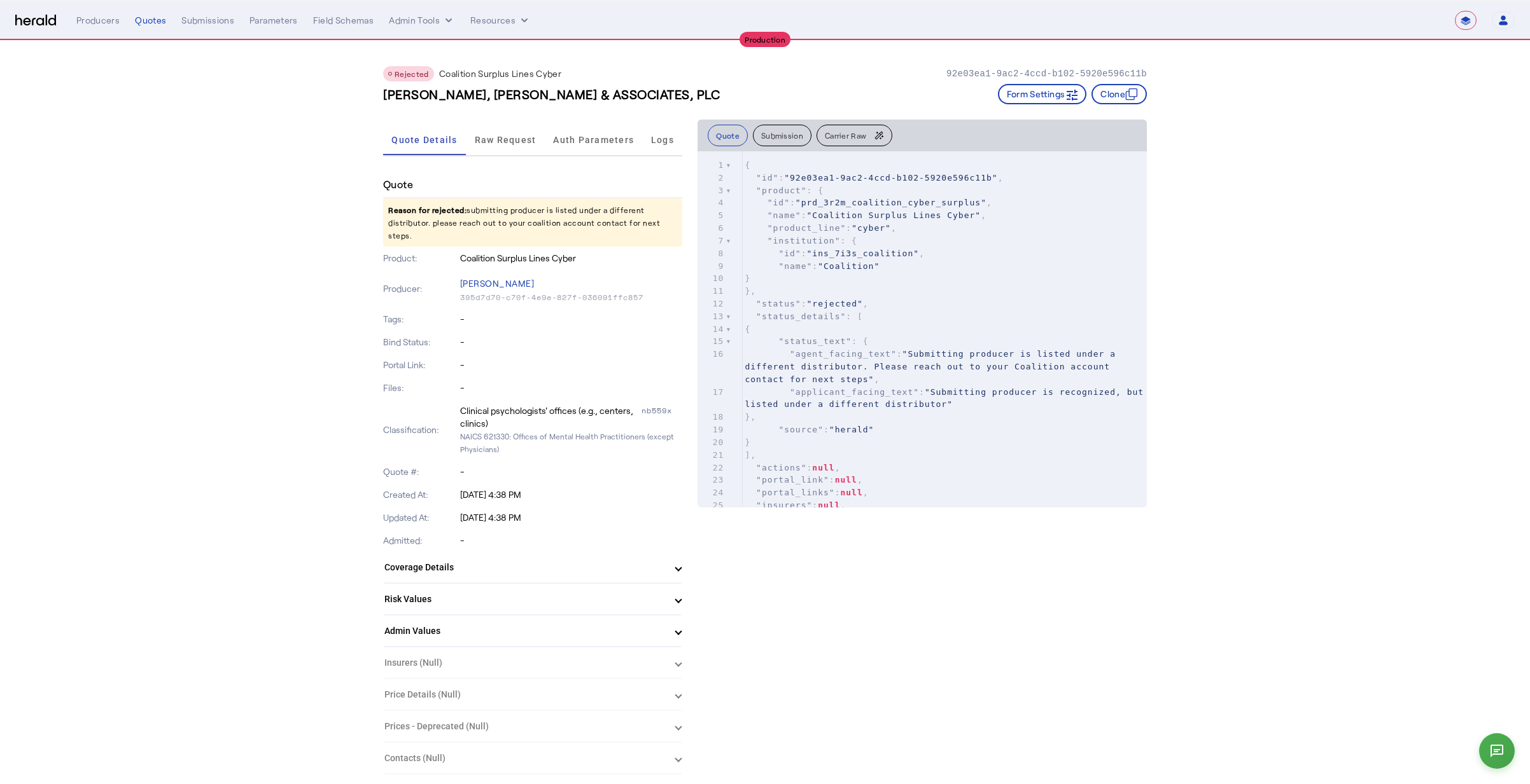
drag, startPoint x: 1379, startPoint y: 178, endPoint x: 1258, endPoint y: 106, distance: 140.8
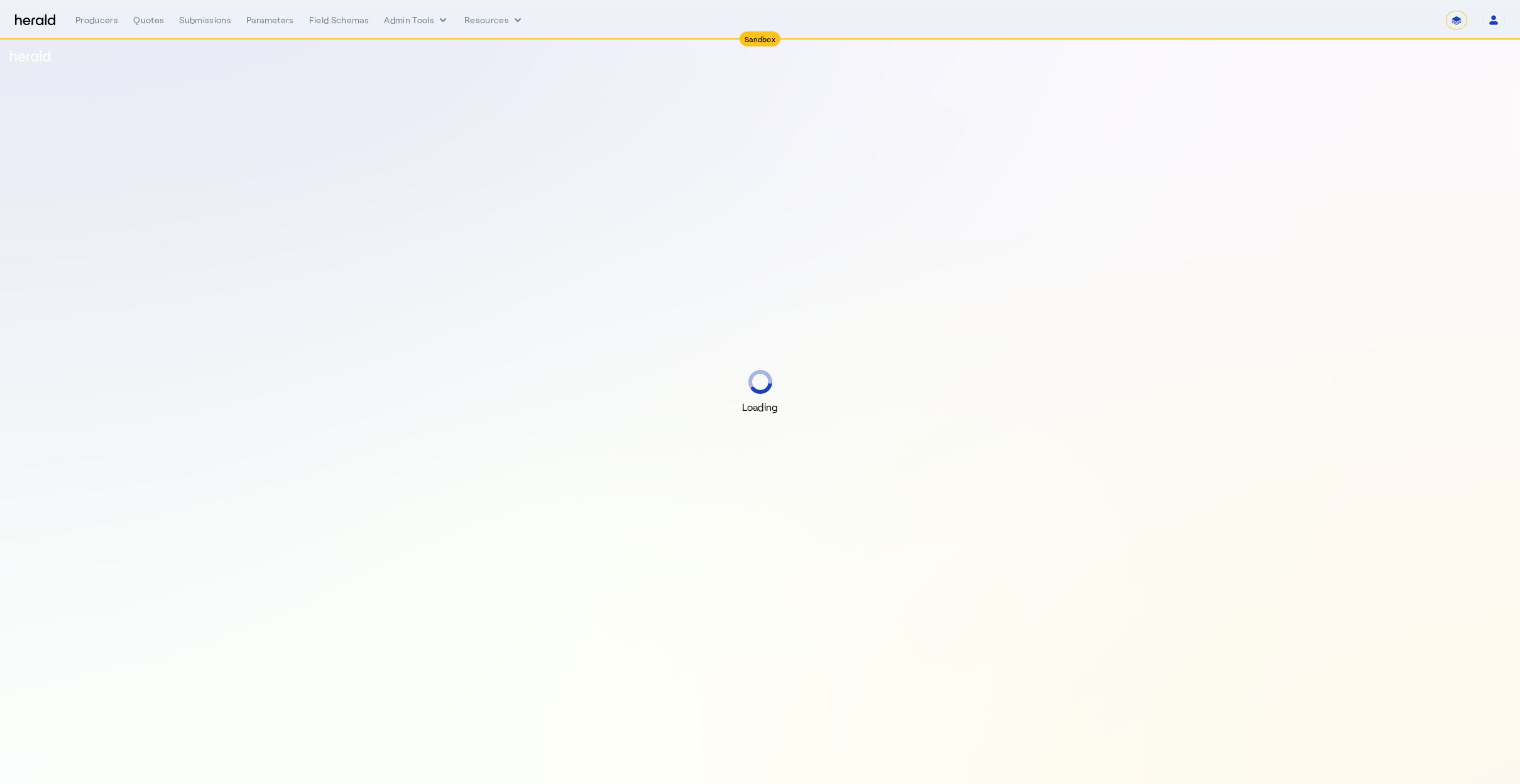
select select "*******"
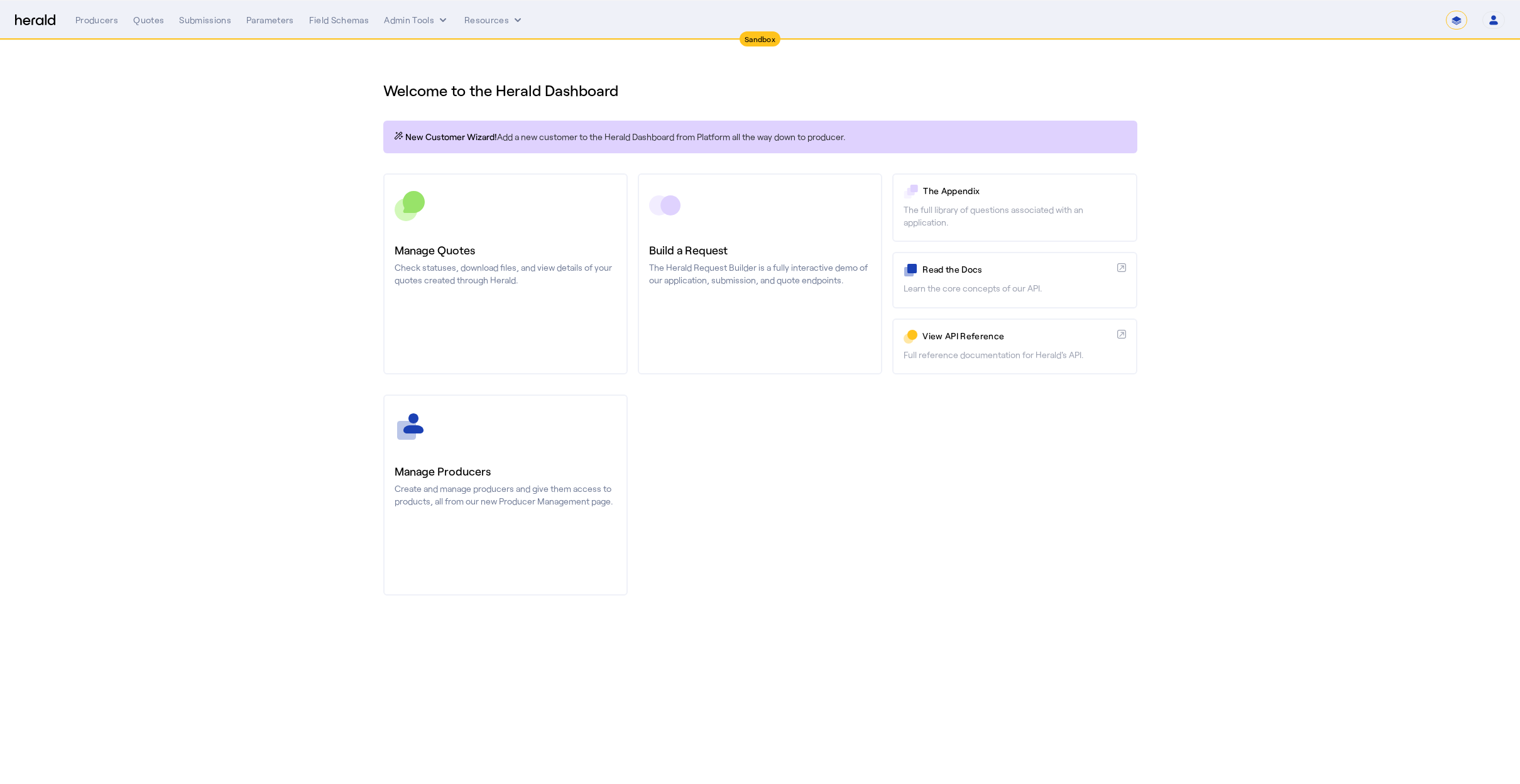
select select "*******"
click at [842, 642] on body "**********" at bounding box center [760, 392] width 1520 height 784
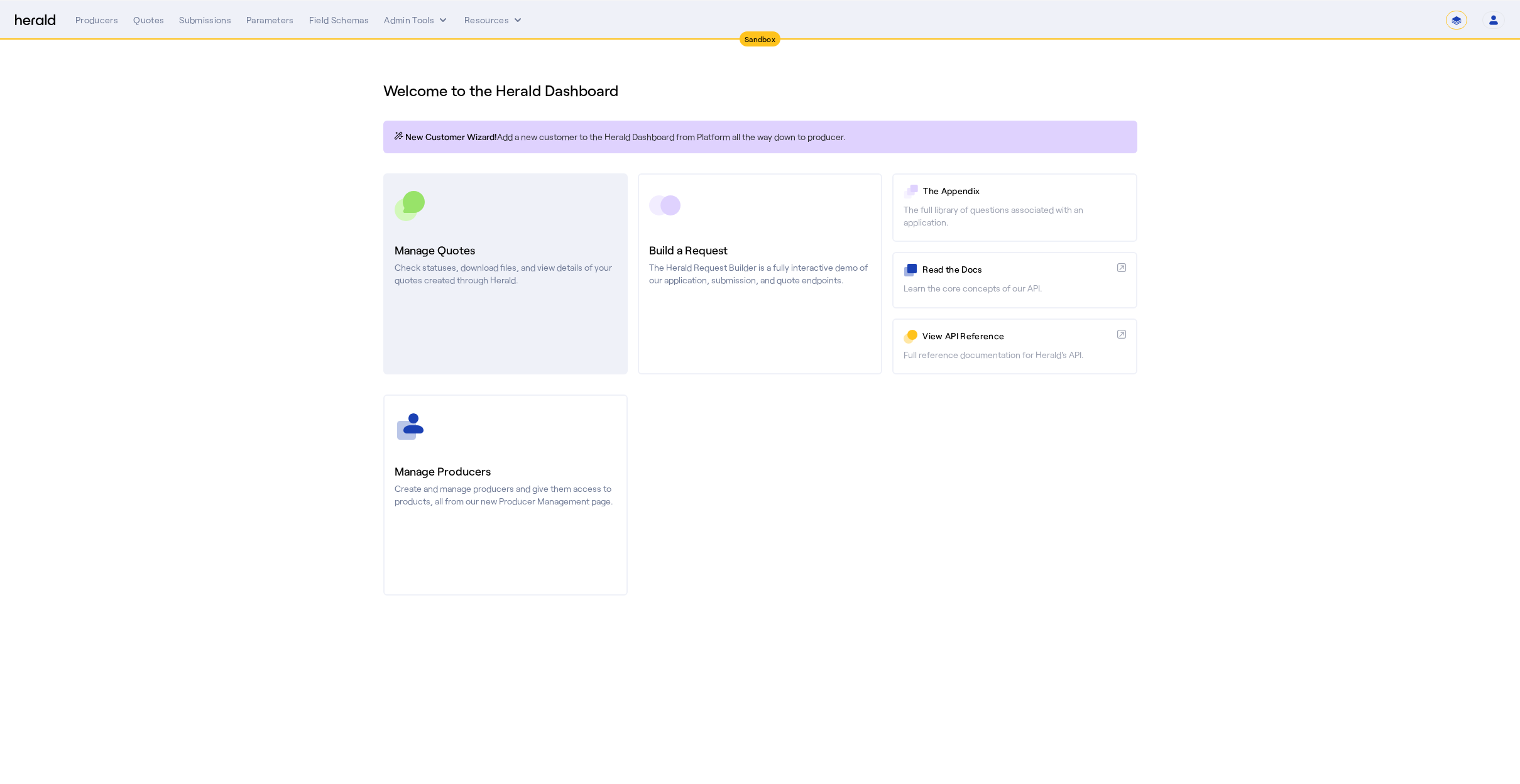
click at [535, 257] on h3 "Manage Quotes" at bounding box center [505, 250] width 221 height 17
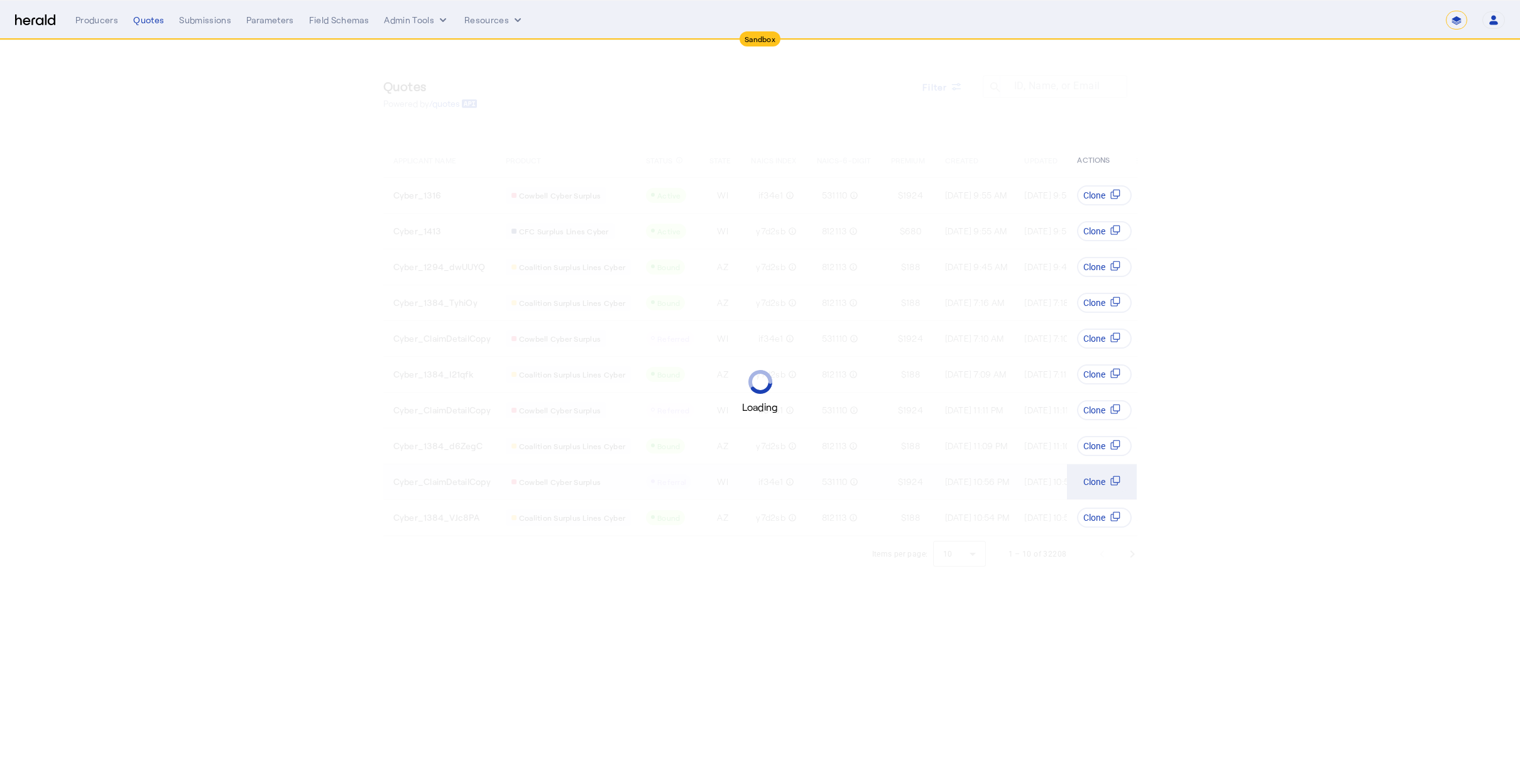
click at [1075, 494] on td "Clone" at bounding box center [1102, 481] width 70 height 36
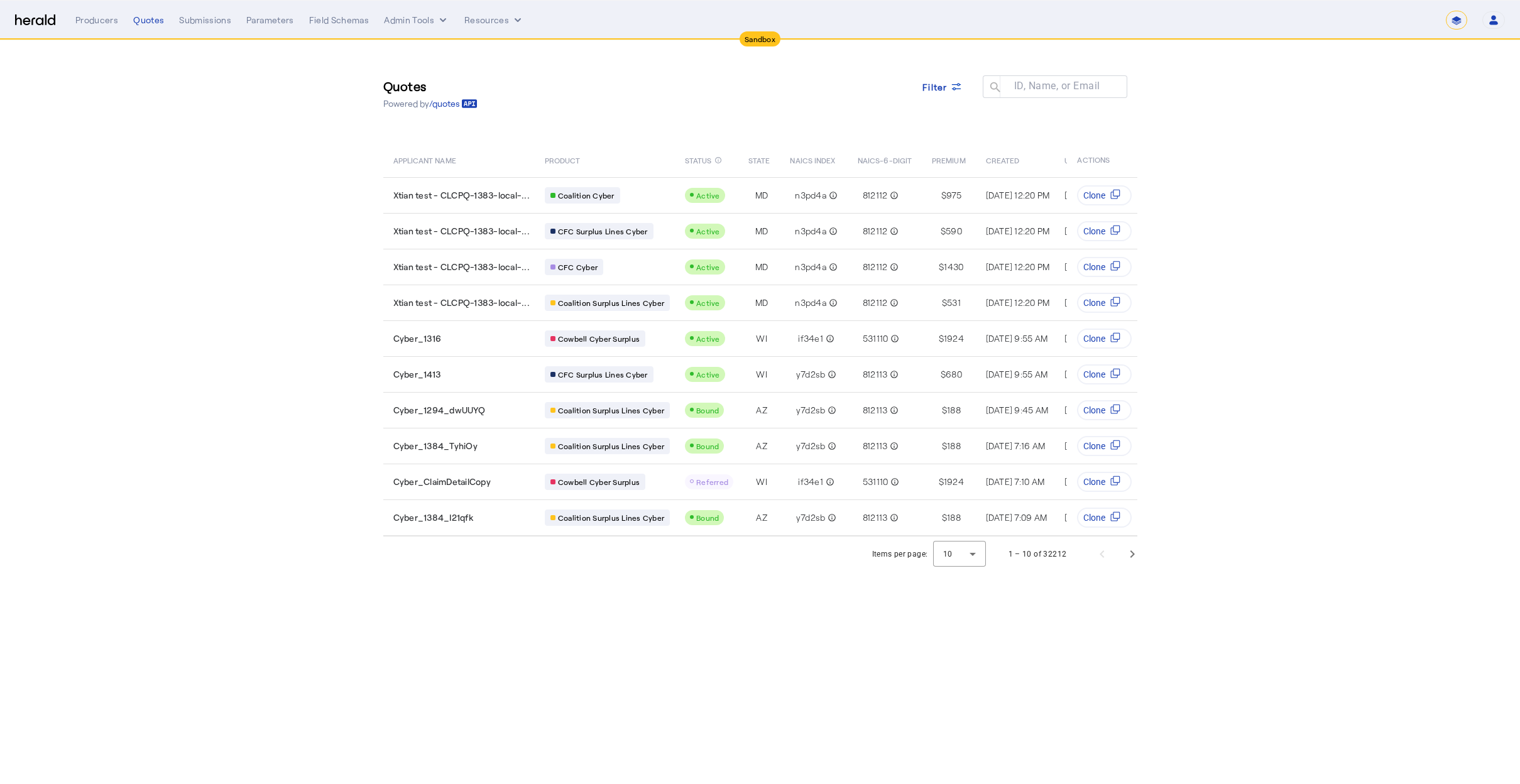
click at [202, 101] on section "Quotes Powered by /quotes Filter ID, Name, or Email search APPLICANT NAME PRODU…" at bounding box center [760, 305] width 1520 height 531
drag, startPoint x: 810, startPoint y: 71, endPoint x: 868, endPoint y: 81, distance: 58.9
click at [822, 75] on div "Quotes Powered by /quotes Filter ID, Name, or Email search" at bounding box center [760, 93] width 754 height 57
click at [968, 96] on span at bounding box center [943, 87] width 60 height 30
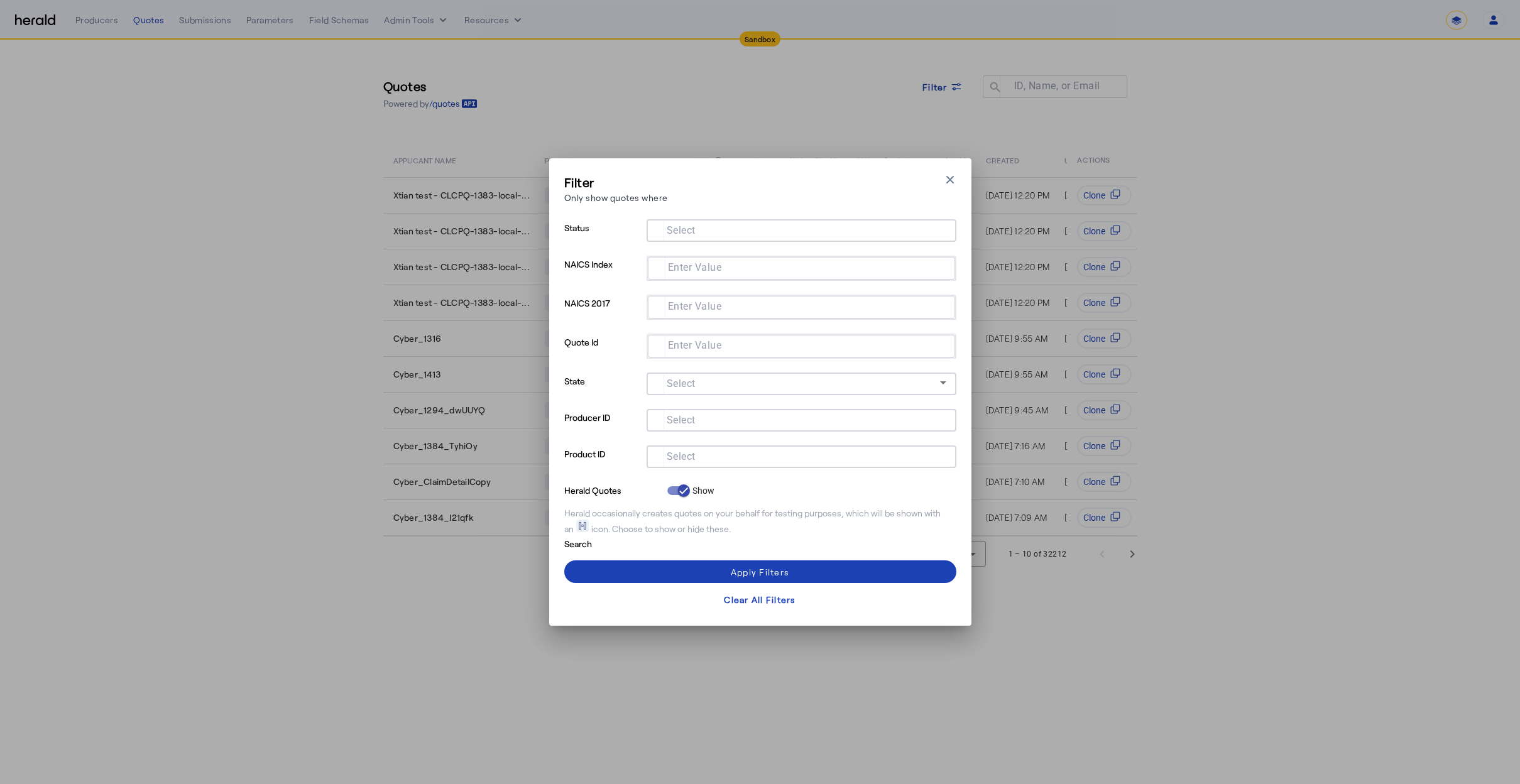
click at [757, 454] on input "Select" at bounding box center [799, 455] width 285 height 15
type input "*****"
click at [729, 446] on div "*****" at bounding box center [801, 456] width 290 height 22
click at [715, 458] on input "*****" at bounding box center [799, 455] width 285 height 15
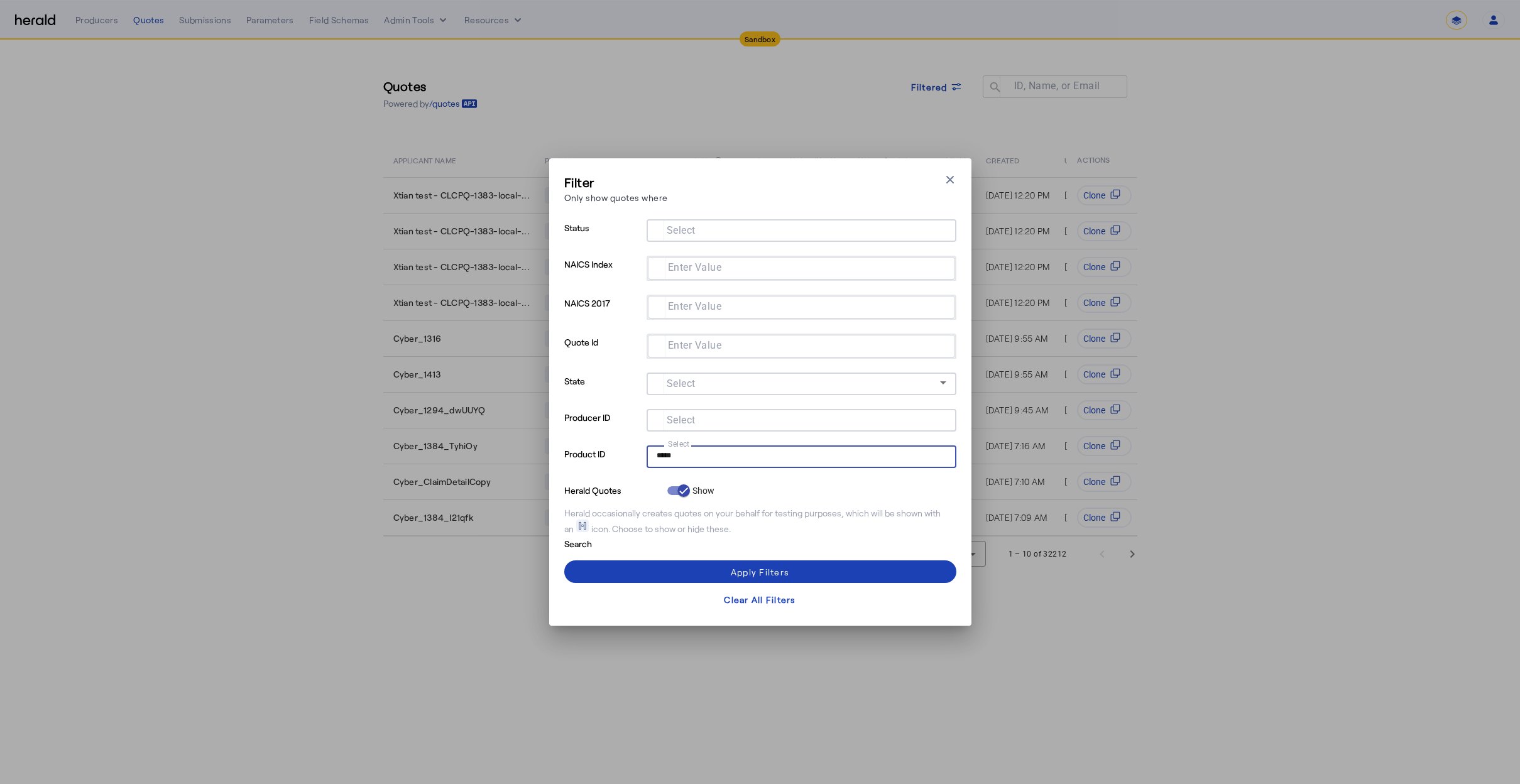
click at [715, 458] on input "*****" at bounding box center [799, 455] width 285 height 15
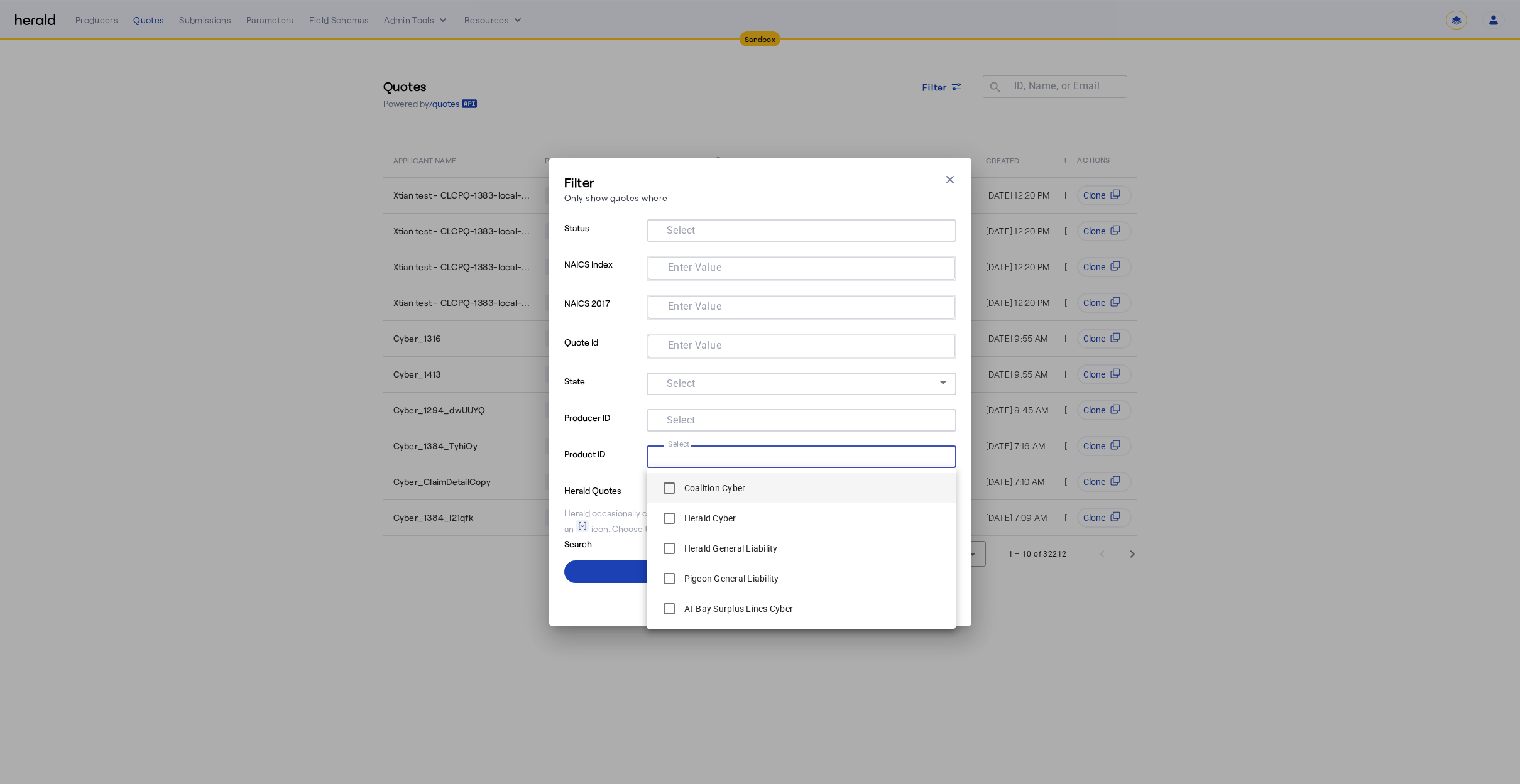
click at [769, 493] on span "Coalition Cyber" at bounding box center [801, 487] width 290 height 25
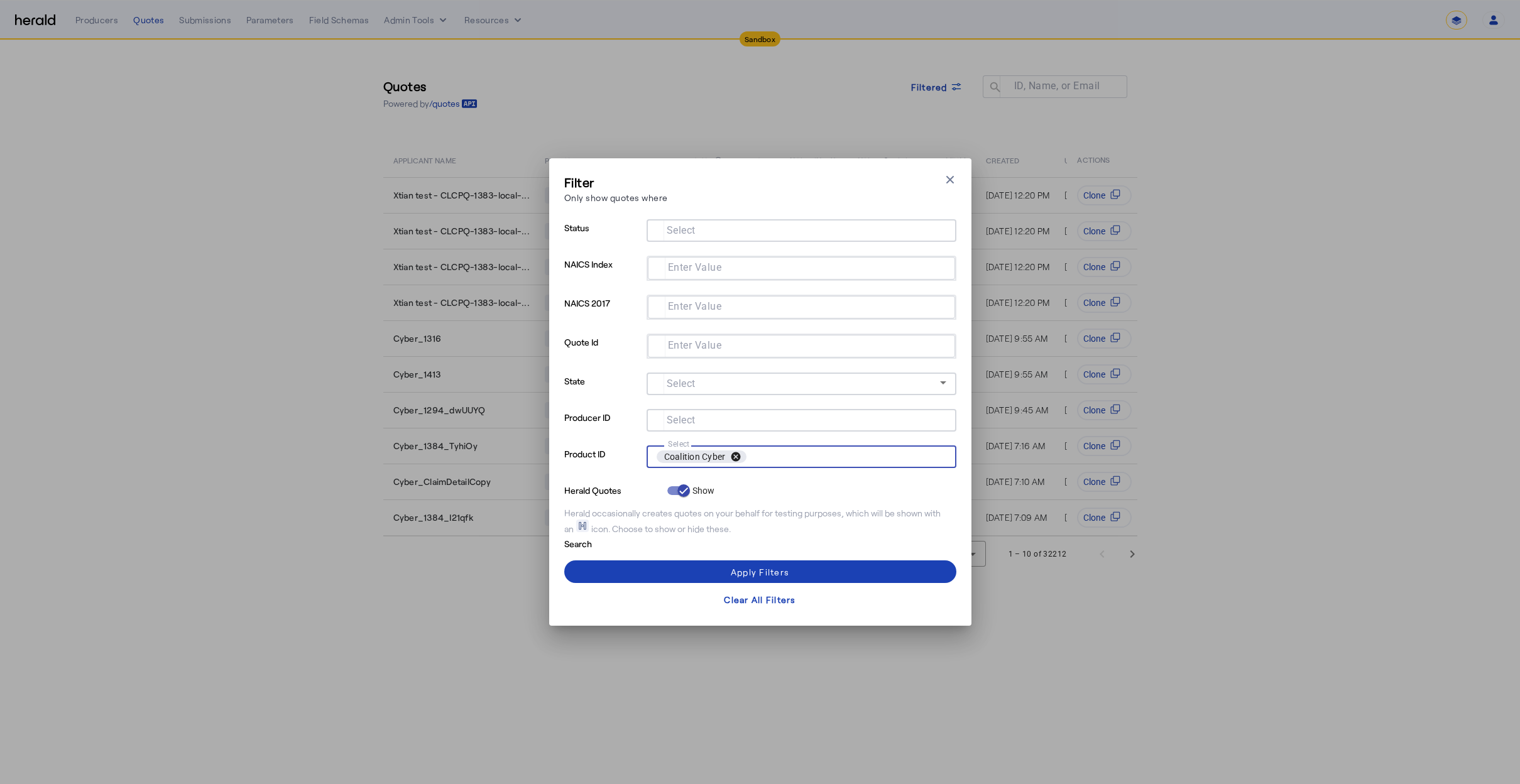
click at [733, 455] on button "cancel" at bounding box center [736, 456] width 22 height 11
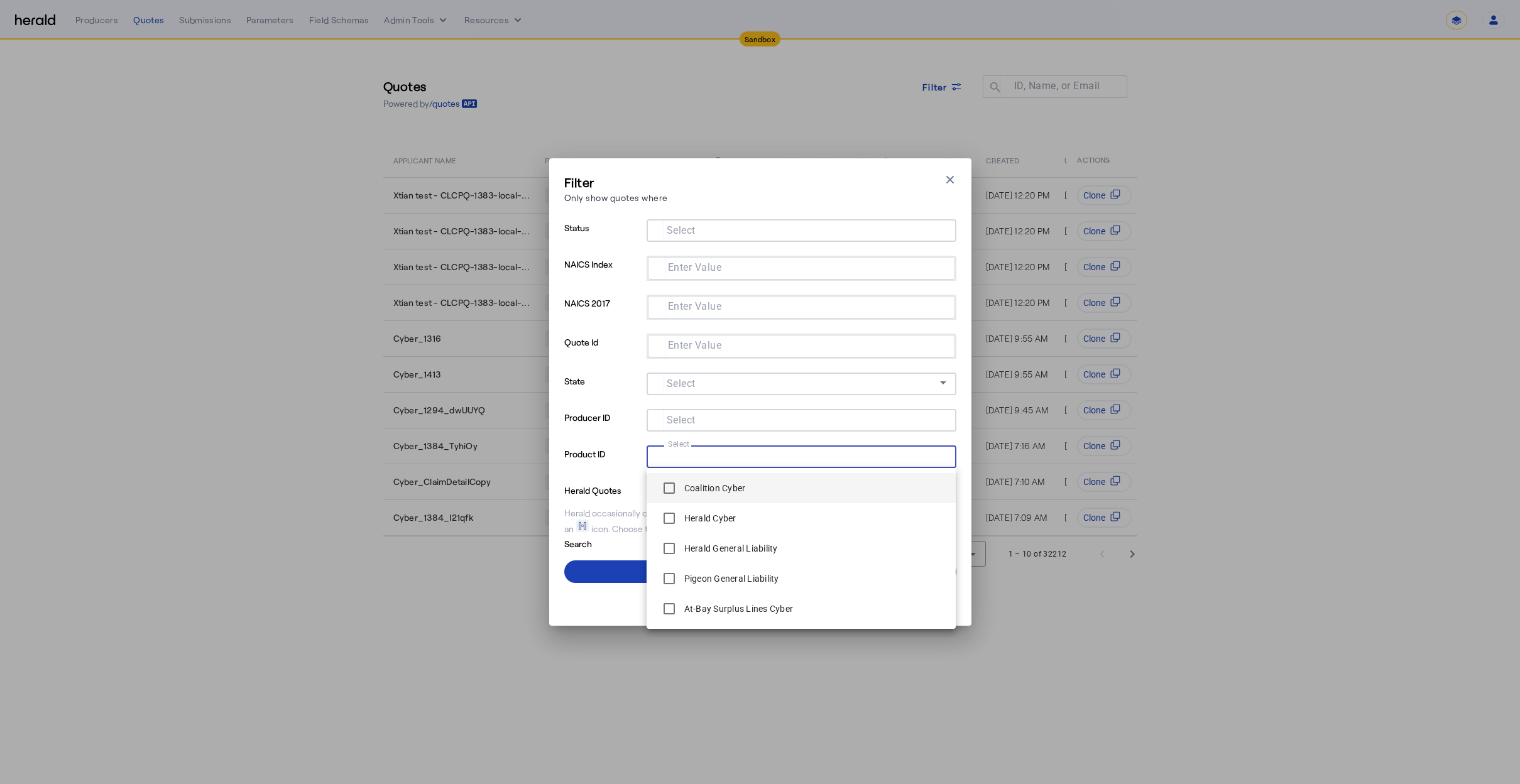
click at [641, 438] on div "Producer ID Select" at bounding box center [760, 427] width 392 height 37
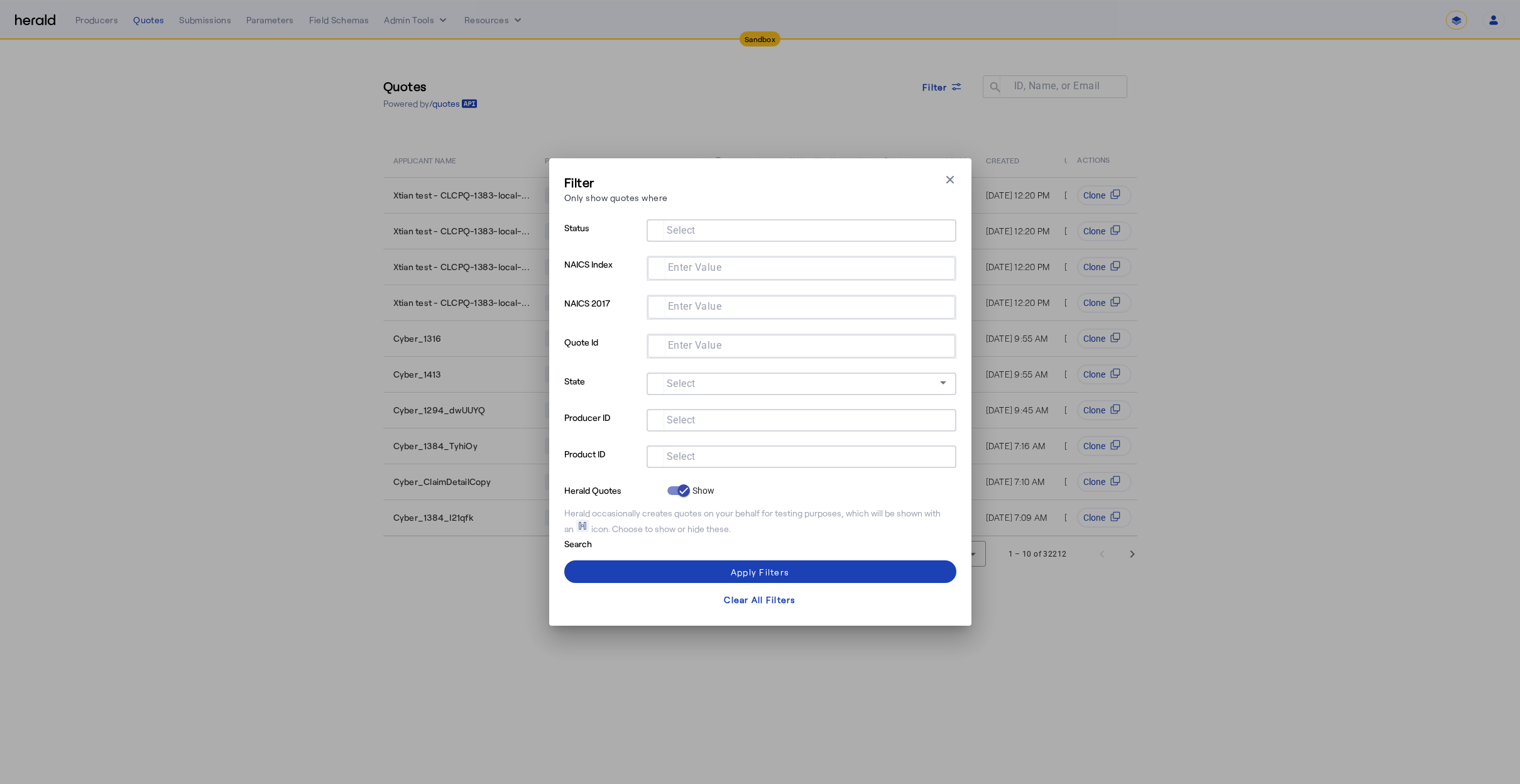
click at [700, 221] on input "Select" at bounding box center [799, 229] width 285 height 15
type input "**"
click at [753, 192] on div "Filter Only show quotes where Close modal" at bounding box center [760, 191] width 392 height 36
click at [715, 262] on mat-label "Enter Value" at bounding box center [695, 267] width 54 height 12
click at [715, 262] on input "Enter Value" at bounding box center [799, 267] width 282 height 15
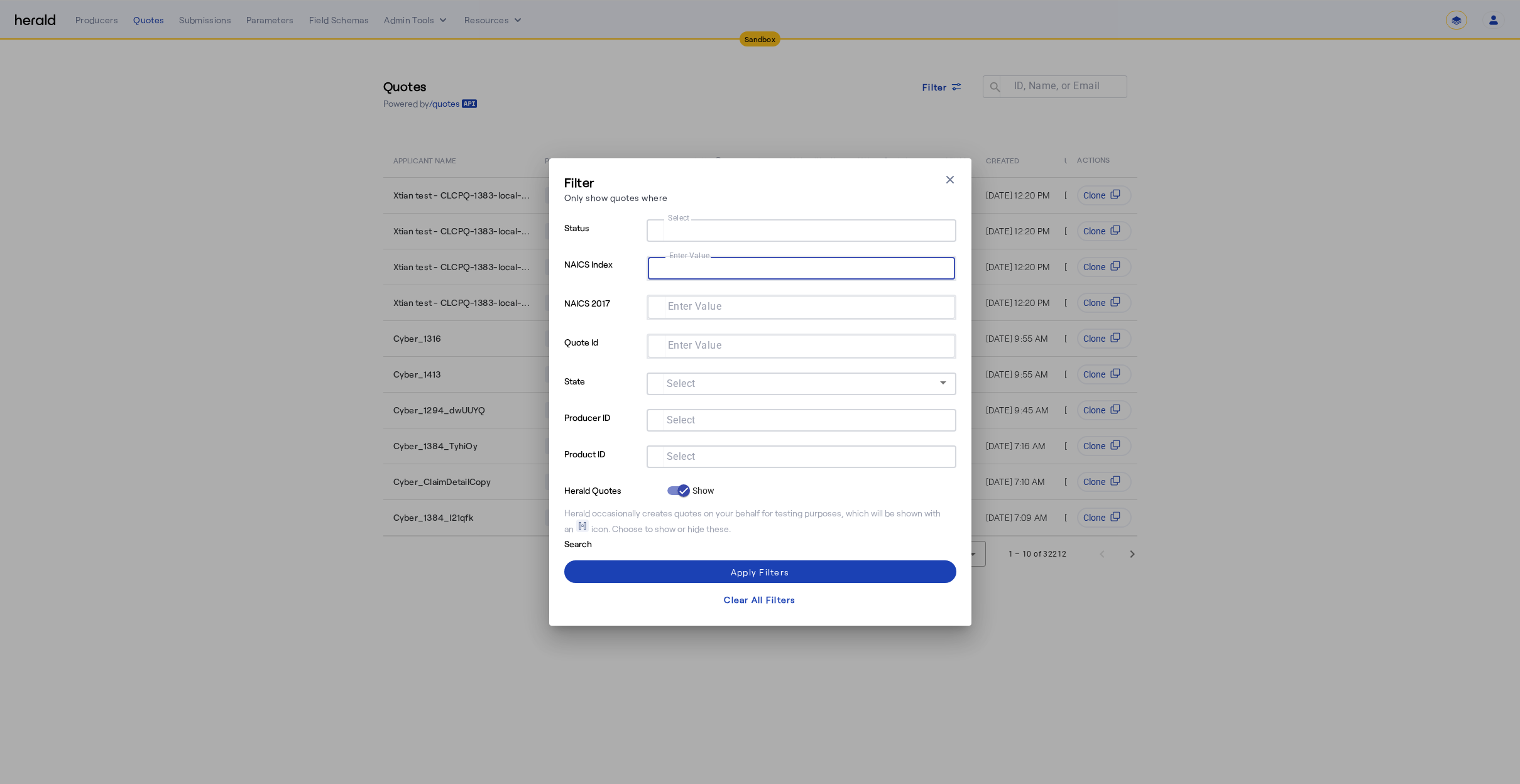
click at [708, 216] on div "Filter Only show quotes where Close modal Status Select NAICS Index Enter Value…" at bounding box center [760, 392] width 392 height 437
click at [725, 236] on input "Select" at bounding box center [799, 229] width 285 height 15
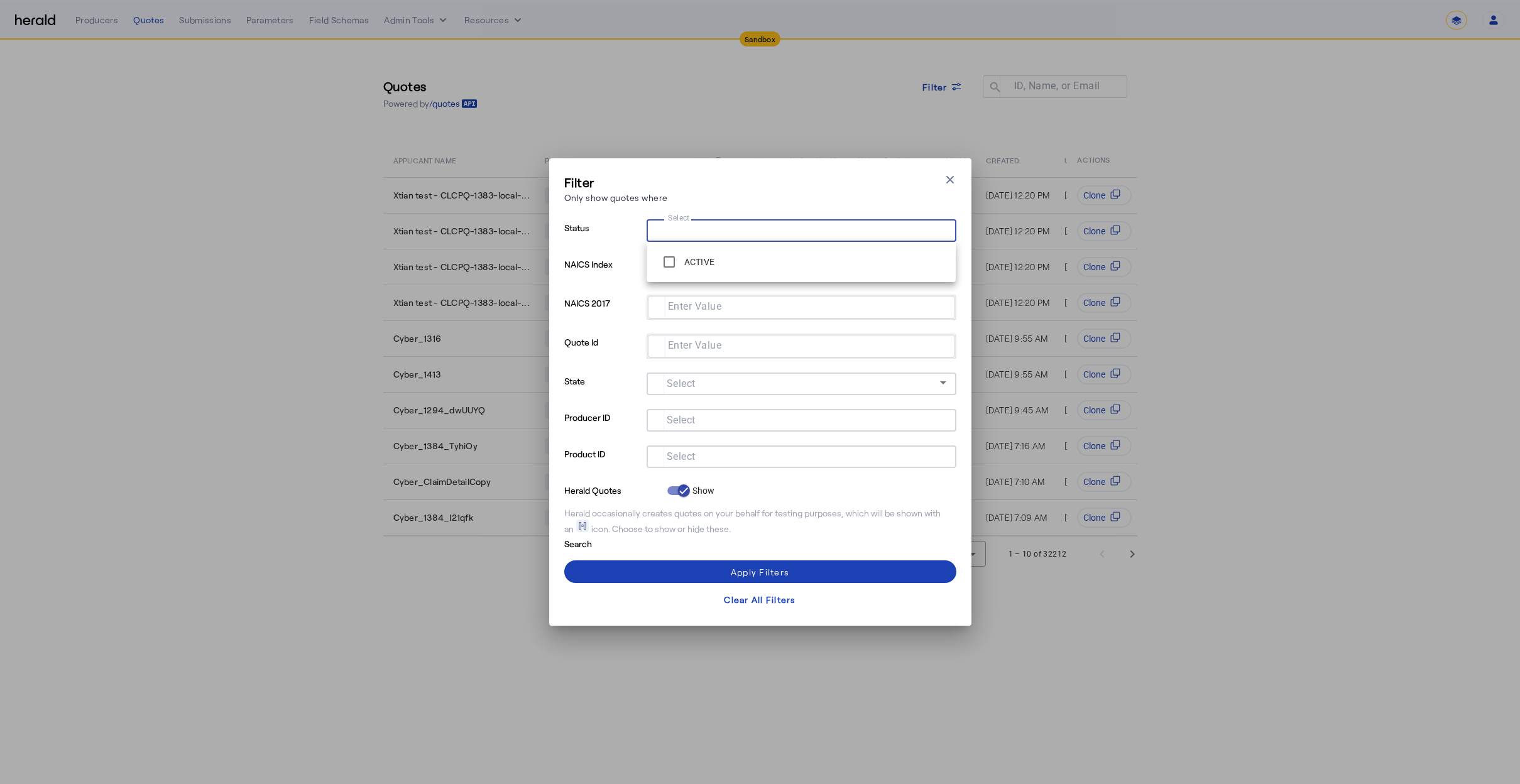
click at [718, 234] on input "Select" at bounding box center [799, 229] width 285 height 15
click at [707, 258] on label "ACTIVE" at bounding box center [698, 262] width 33 height 12
click at [754, 183] on div "Filter Only show quotes where Close modal" at bounding box center [760, 191] width 392 height 36
click at [759, 455] on input "Select" at bounding box center [799, 455] width 285 height 15
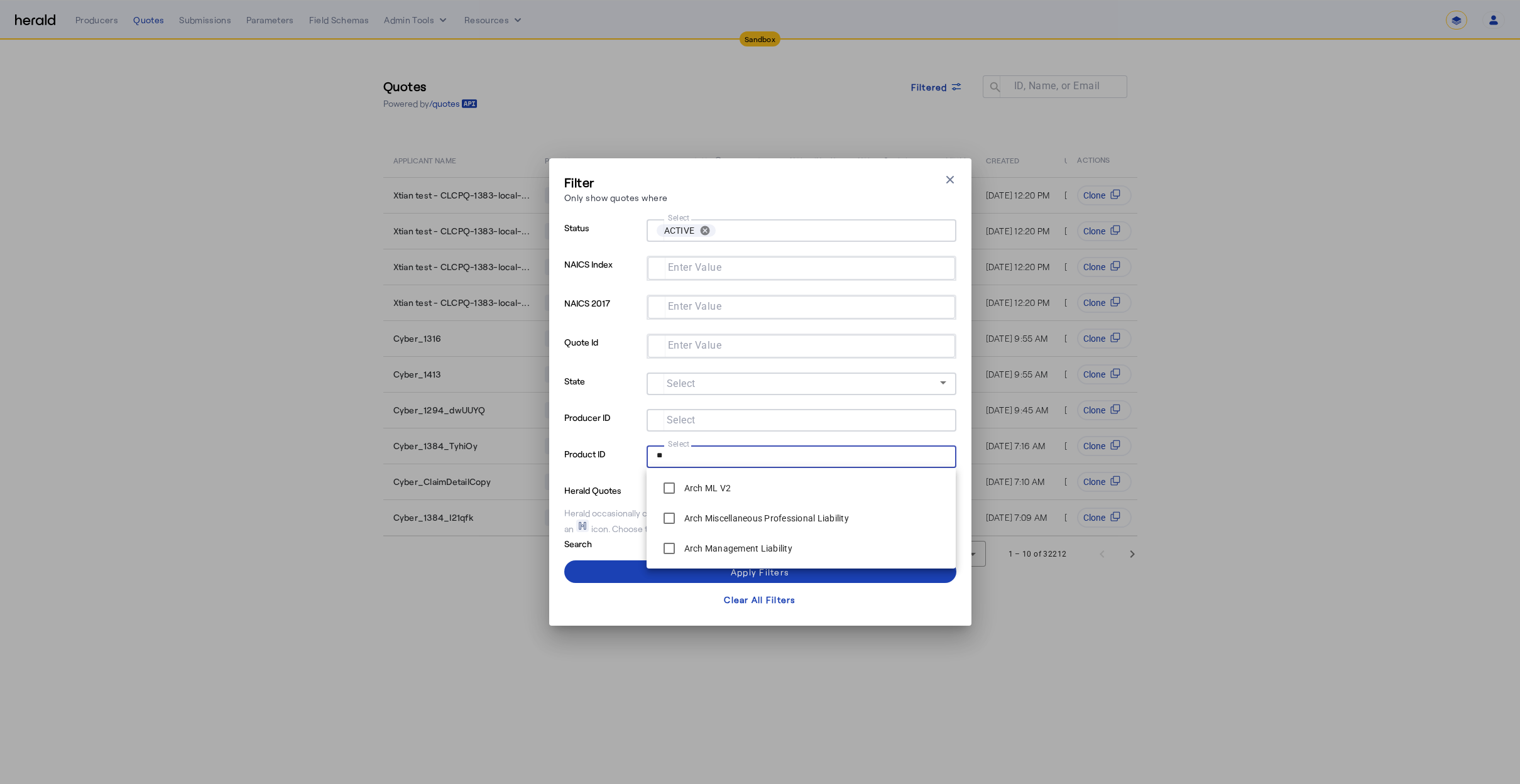
type input "**"
click at [849, 375] on span at bounding box center [798, 382] width 283 height 15
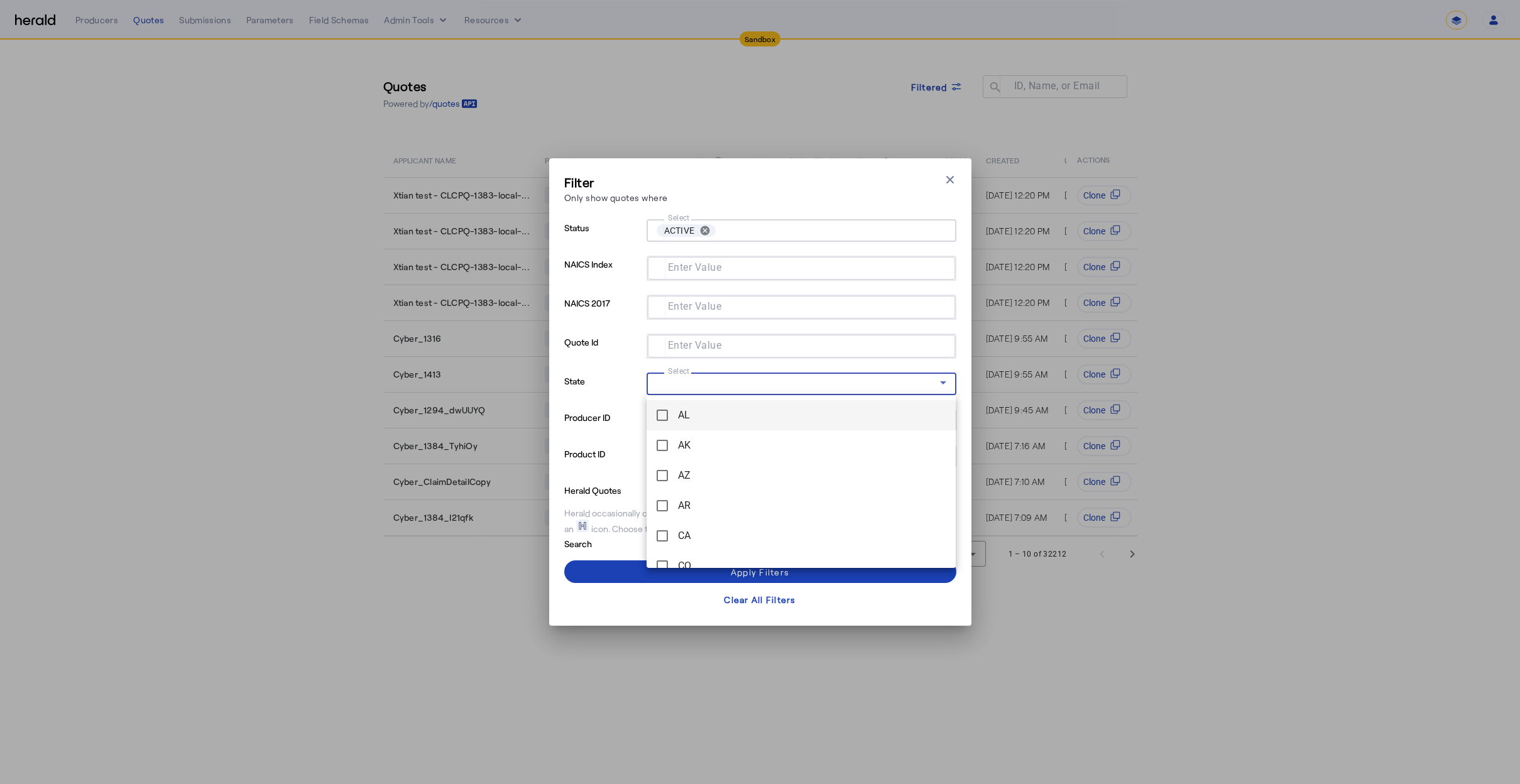
click at [954, 177] on div at bounding box center [760, 392] width 1520 height 784
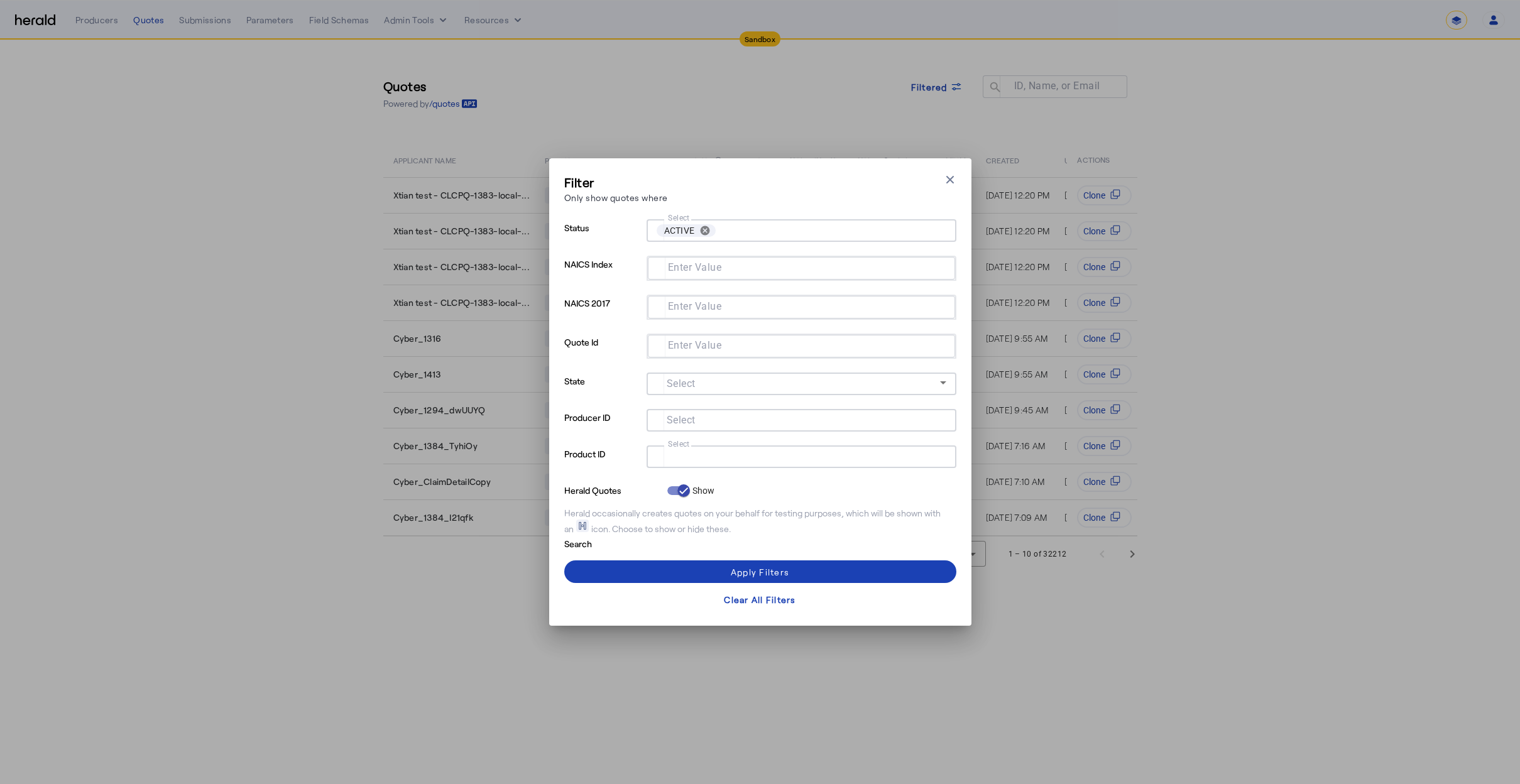
click at [1287, 167] on div "Filter Only show quotes where Close modal Status Select ACTIVE cancel NAICS Ind…" at bounding box center [760, 392] width 1520 height 784
click at [958, 180] on div "Filter Only show quotes where Close modal Status Select ACTIVE cancel NAICS Ind…" at bounding box center [760, 392] width 422 height 467
click at [950, 180] on icon "button" at bounding box center [950, 180] width 7 height 7
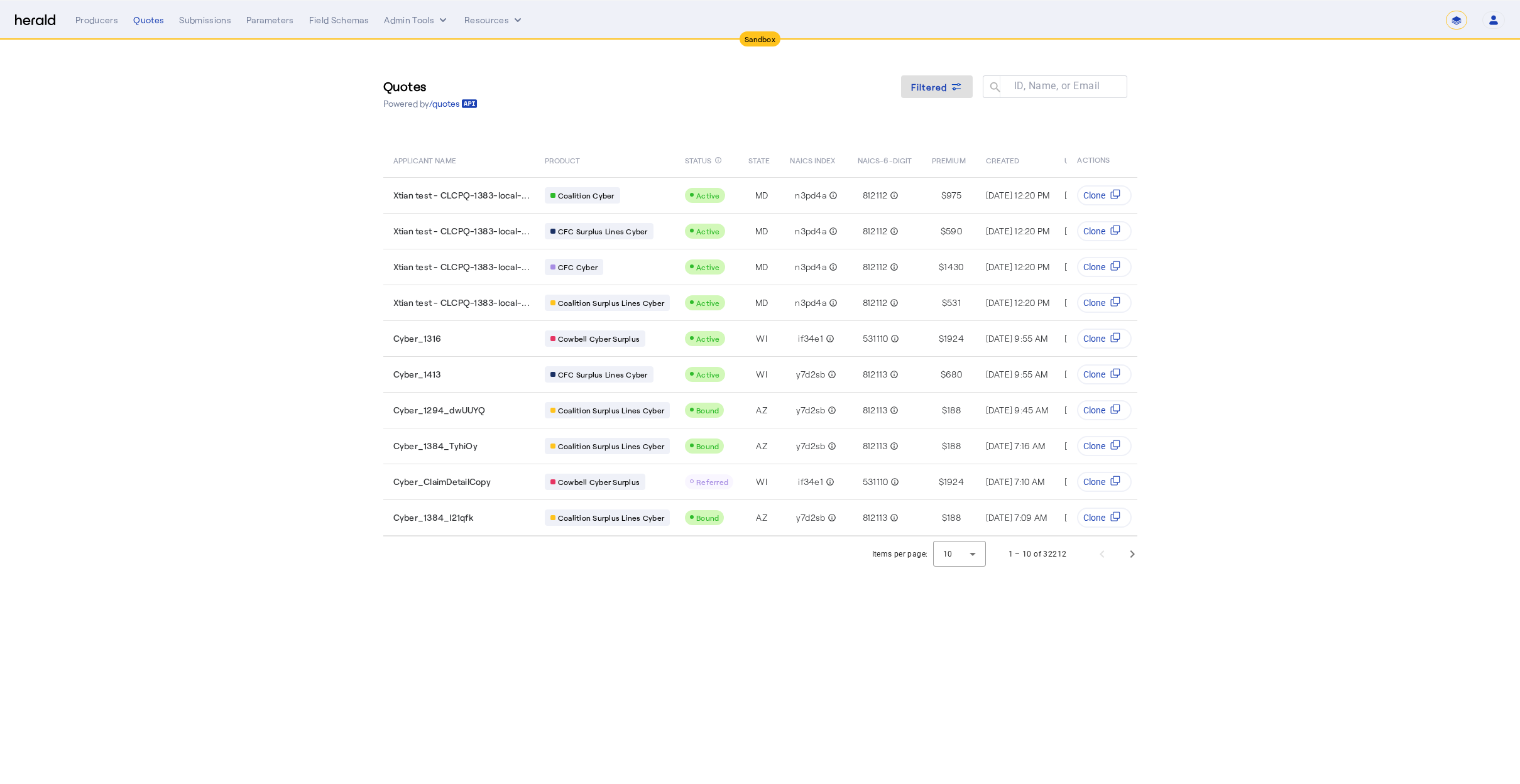
drag, startPoint x: 764, startPoint y: 116, endPoint x: 531, endPoint y: 129, distance: 233.4
click at [731, 121] on div "Quotes Powered by /quotes Filtered ID, Name, or Email search" at bounding box center [760, 93] width 754 height 57
click at [42, 6] on nav "**********" at bounding box center [760, 20] width 1520 height 39
click at [37, 16] on img at bounding box center [35, 20] width 40 height 12
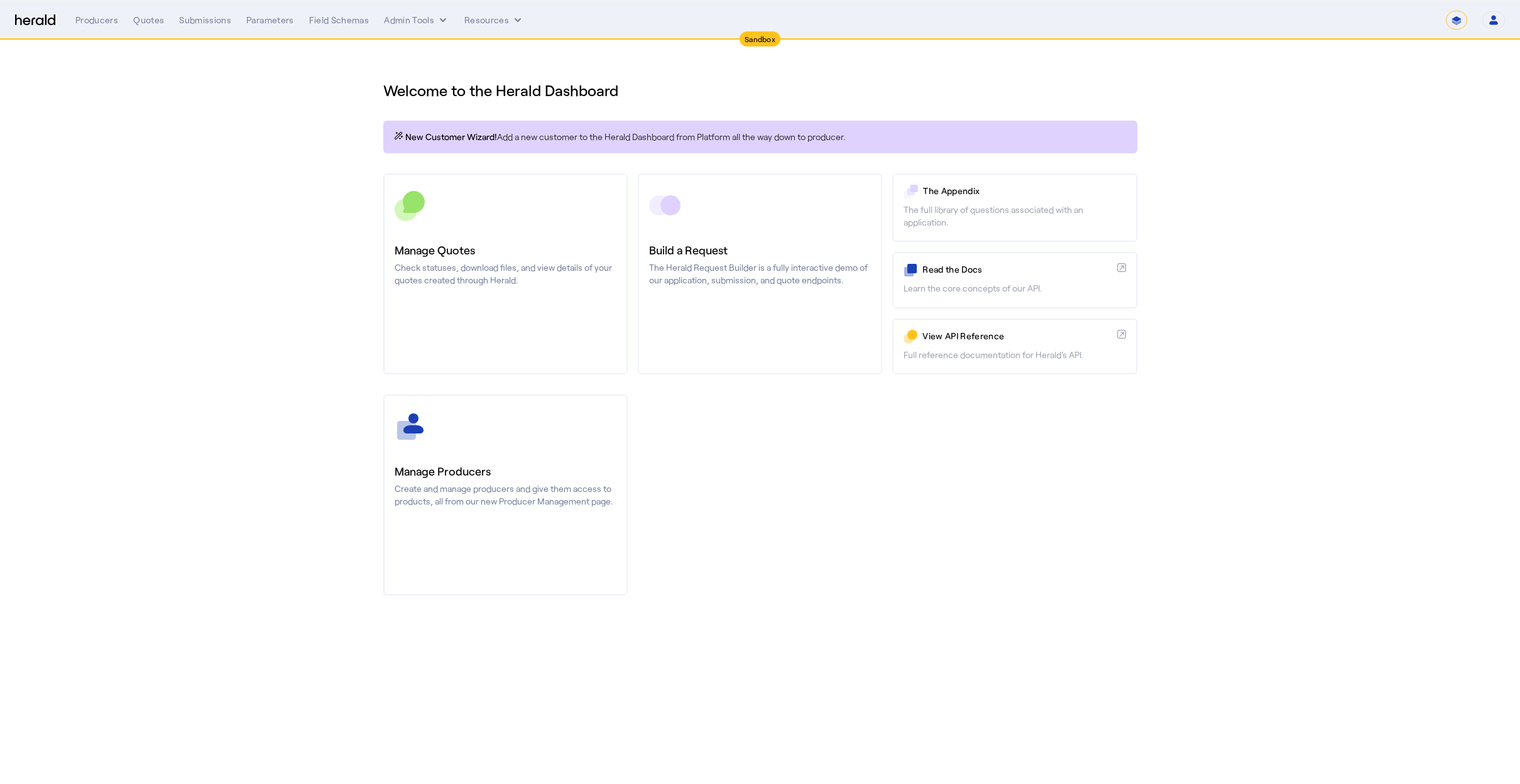
click at [37, 15] on img at bounding box center [35, 20] width 40 height 12
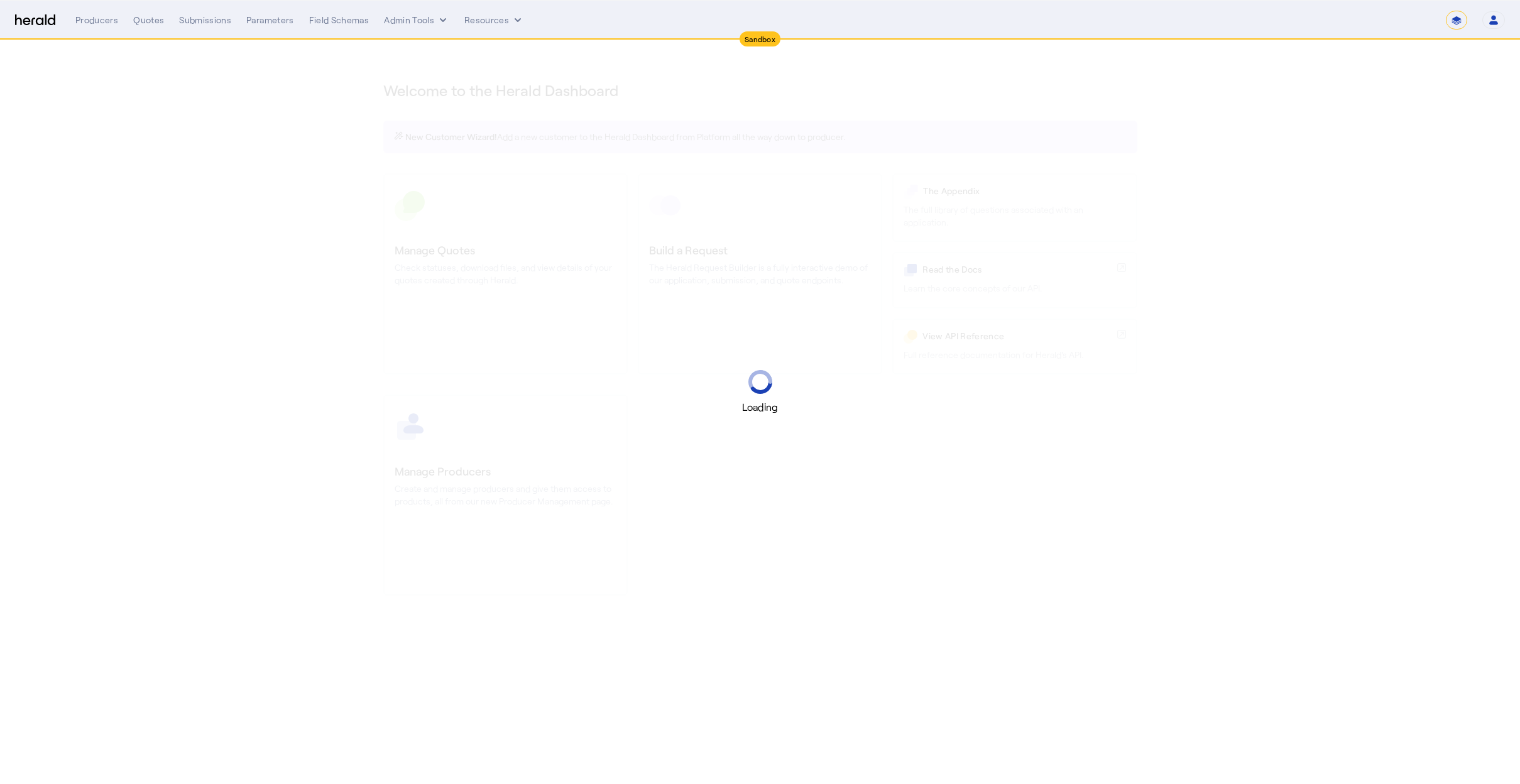
select select "*******"
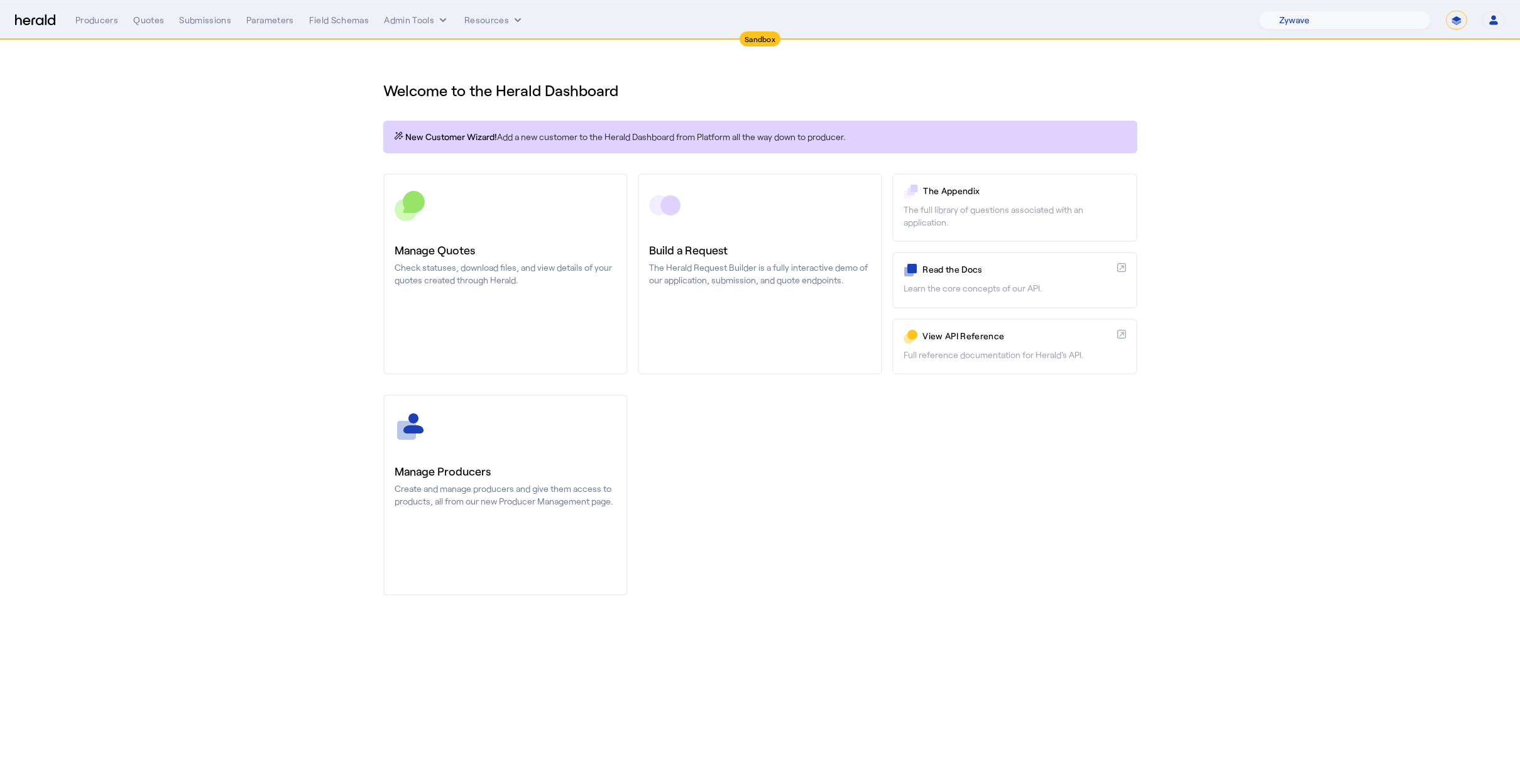
click at [1322, 142] on section "Welcome to the Herald Dashboard New Customer Wizard! Add a new customer to the …" at bounding box center [760, 330] width 1520 height 580
click at [1359, 14] on select "1Fort Acrisure Acturis Affinity Advisors Affinity Risk Agentero AmWins Anzen Ao…" at bounding box center [1344, 20] width 172 height 19
select select "pfm_2v8p_herald_api"
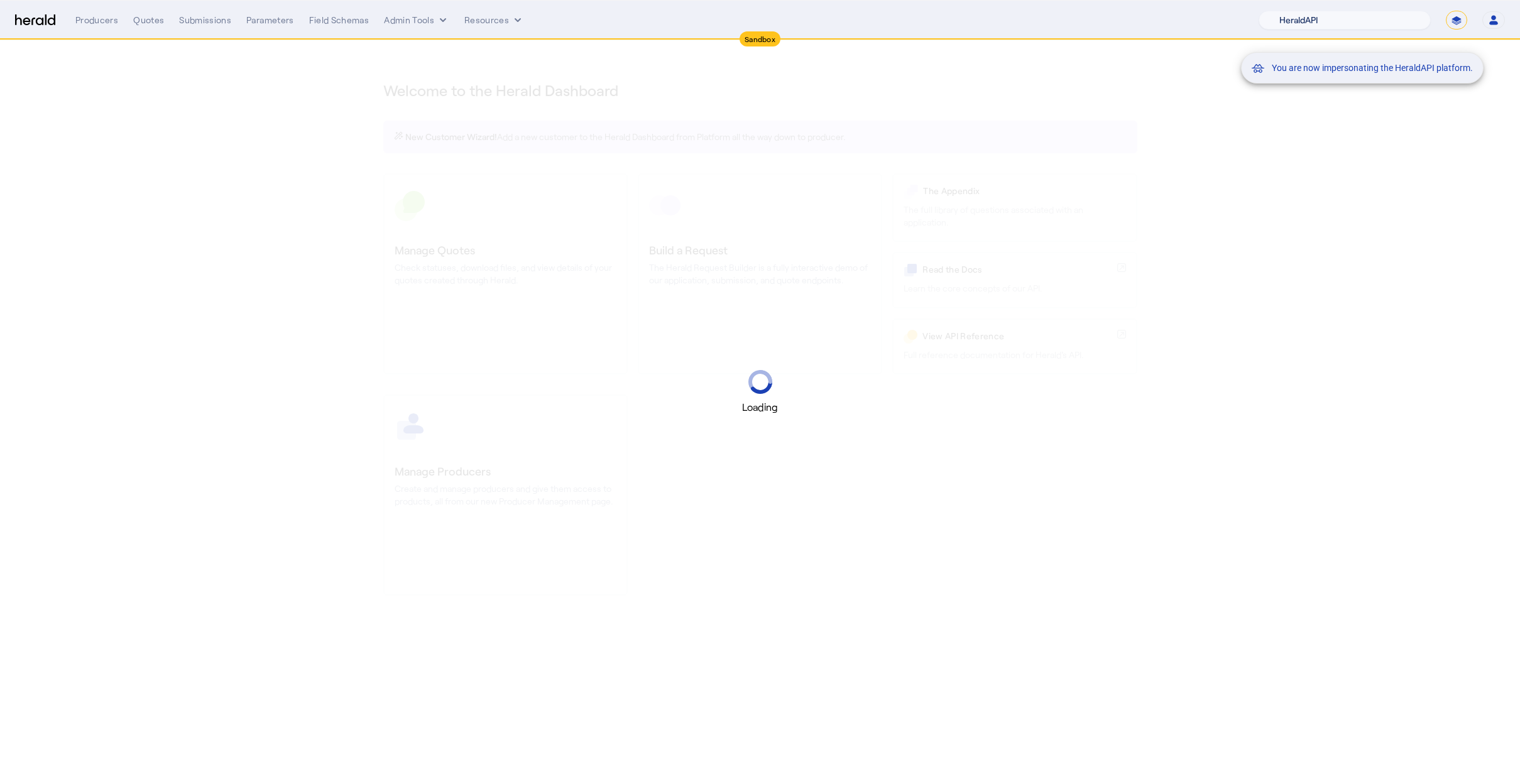
click at [1516, 183] on div "You are now impersonating the HeraldAPI platform." at bounding box center [760, 392] width 1520 height 784
click at [290, 244] on div "You are now impersonating the HeraldAPI platform." at bounding box center [760, 392] width 1520 height 784
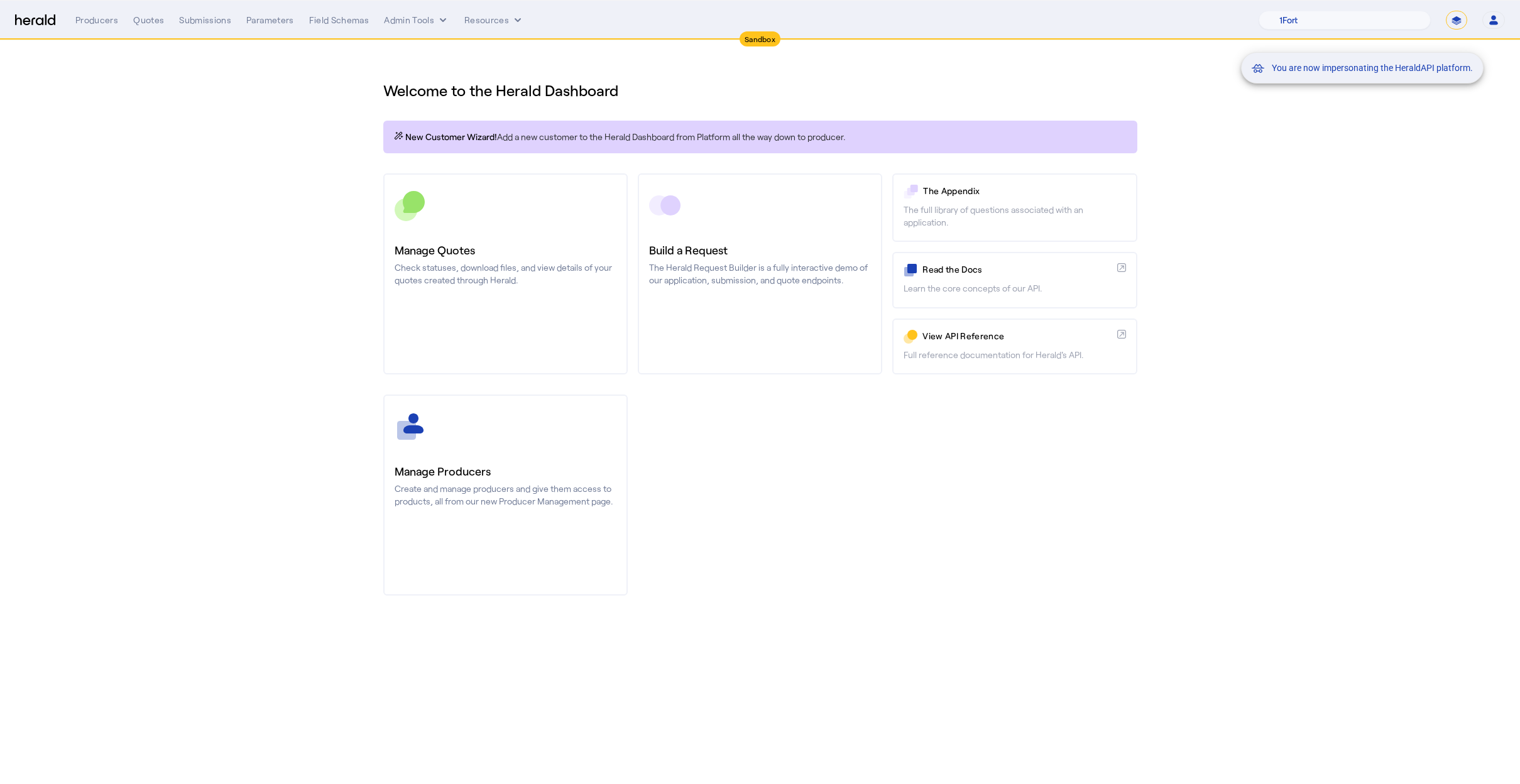
click at [485, 234] on div "You are now impersonating the HeraldAPI platform." at bounding box center [760, 392] width 1520 height 784
click at [608, 210] on div "You are now impersonating the HeraldAPI platform." at bounding box center [760, 392] width 1520 height 784
click at [600, 176] on div "You are now impersonating the HeraldAPI platform." at bounding box center [760, 392] width 1520 height 784
drag, startPoint x: 541, startPoint y: 201, endPoint x: 531, endPoint y: 203, distance: 10.2
click at [534, 203] on div "You are now impersonating the HeraldAPI platform." at bounding box center [760, 392] width 1520 height 784
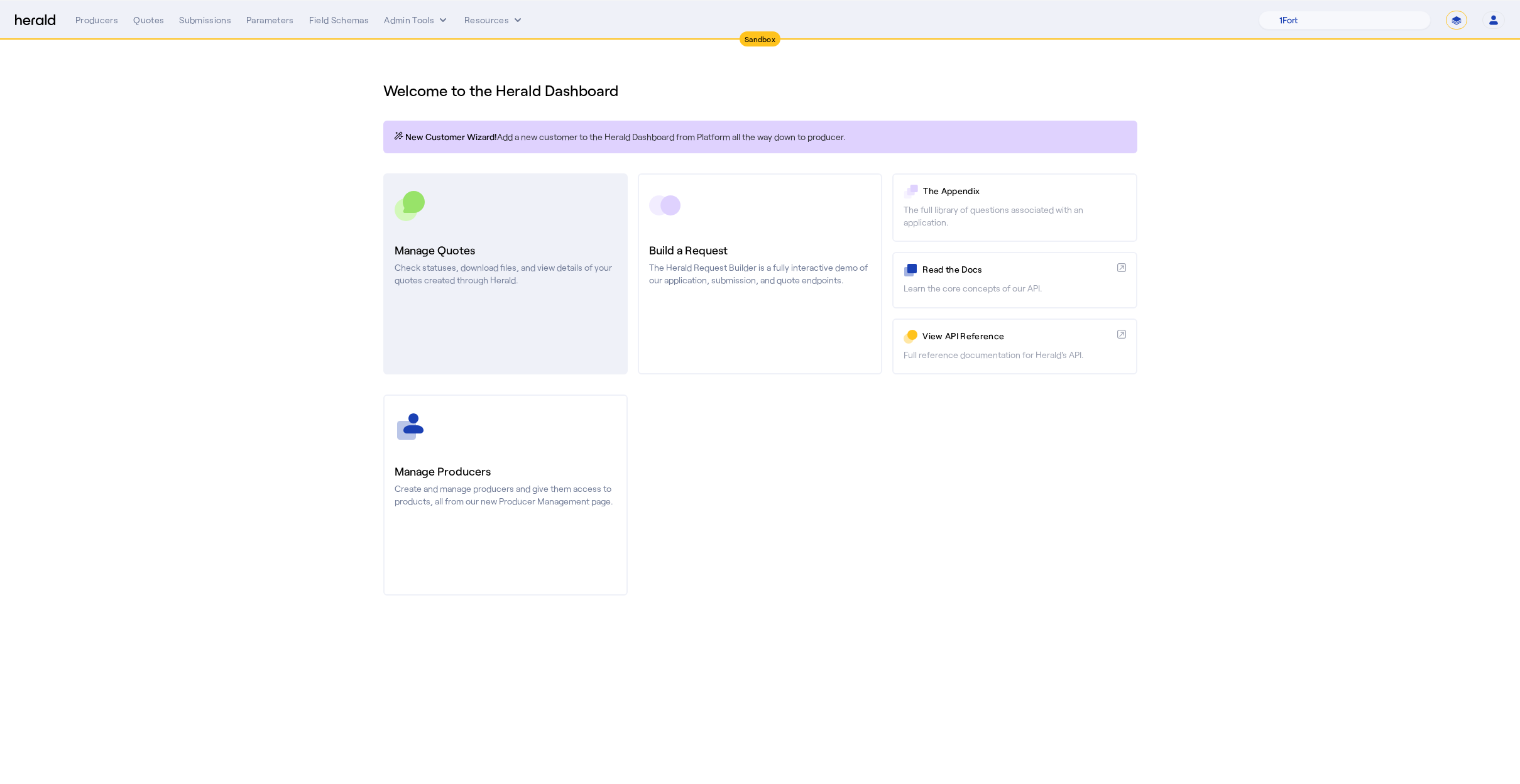
drag, startPoint x: 475, startPoint y: 231, endPoint x: 582, endPoint y: 187, distance: 115.7
click at [368, 214] on div "Welcome to the Herald Dashboard New Customer Wizard! Add a new customer to the …" at bounding box center [760, 330] width 805 height 580
click at [495, 241] on h3 "Manage Quotes" at bounding box center [505, 250] width 221 height 17
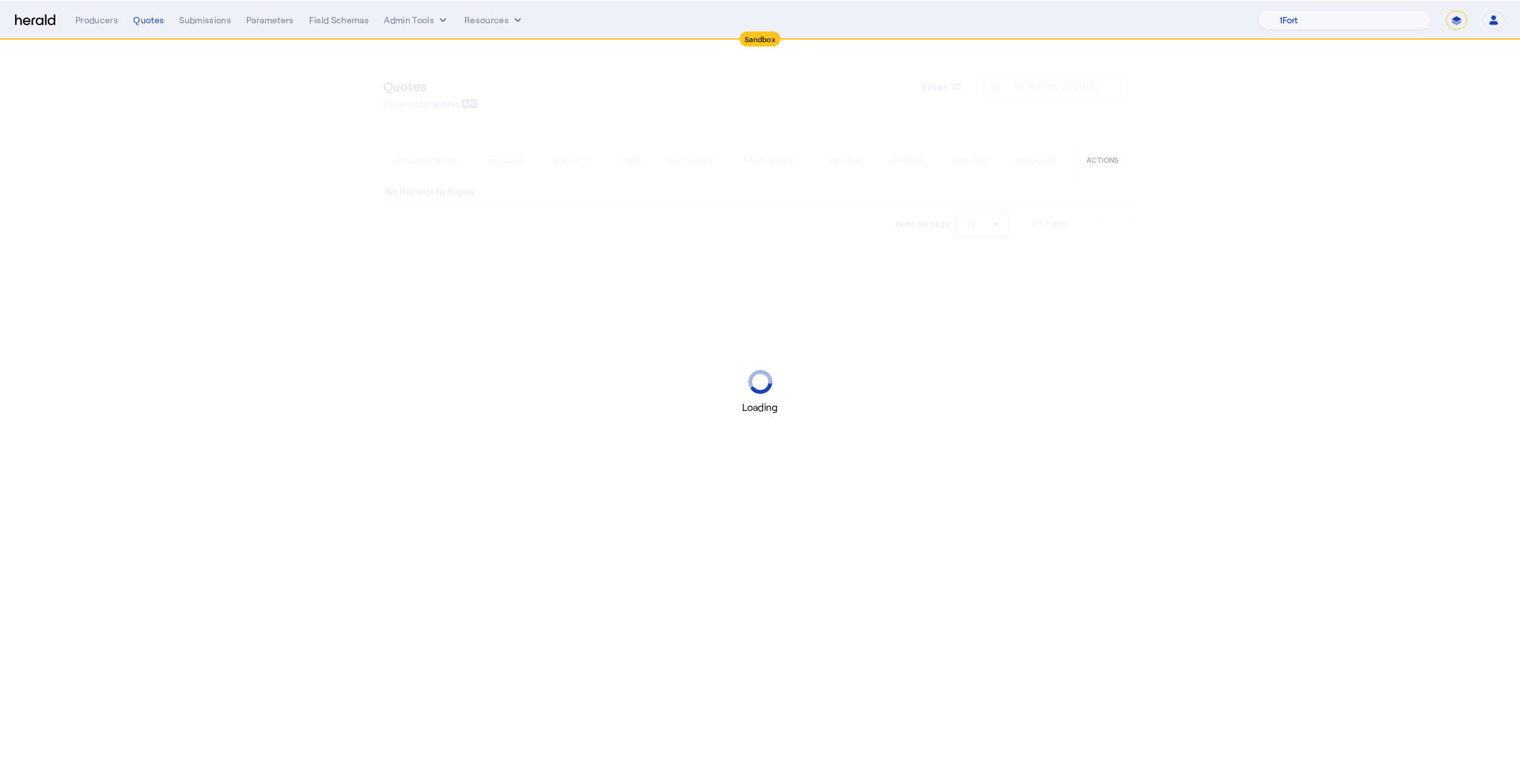
click at [746, 63] on div "Loading" at bounding box center [760, 392] width 1520 height 784
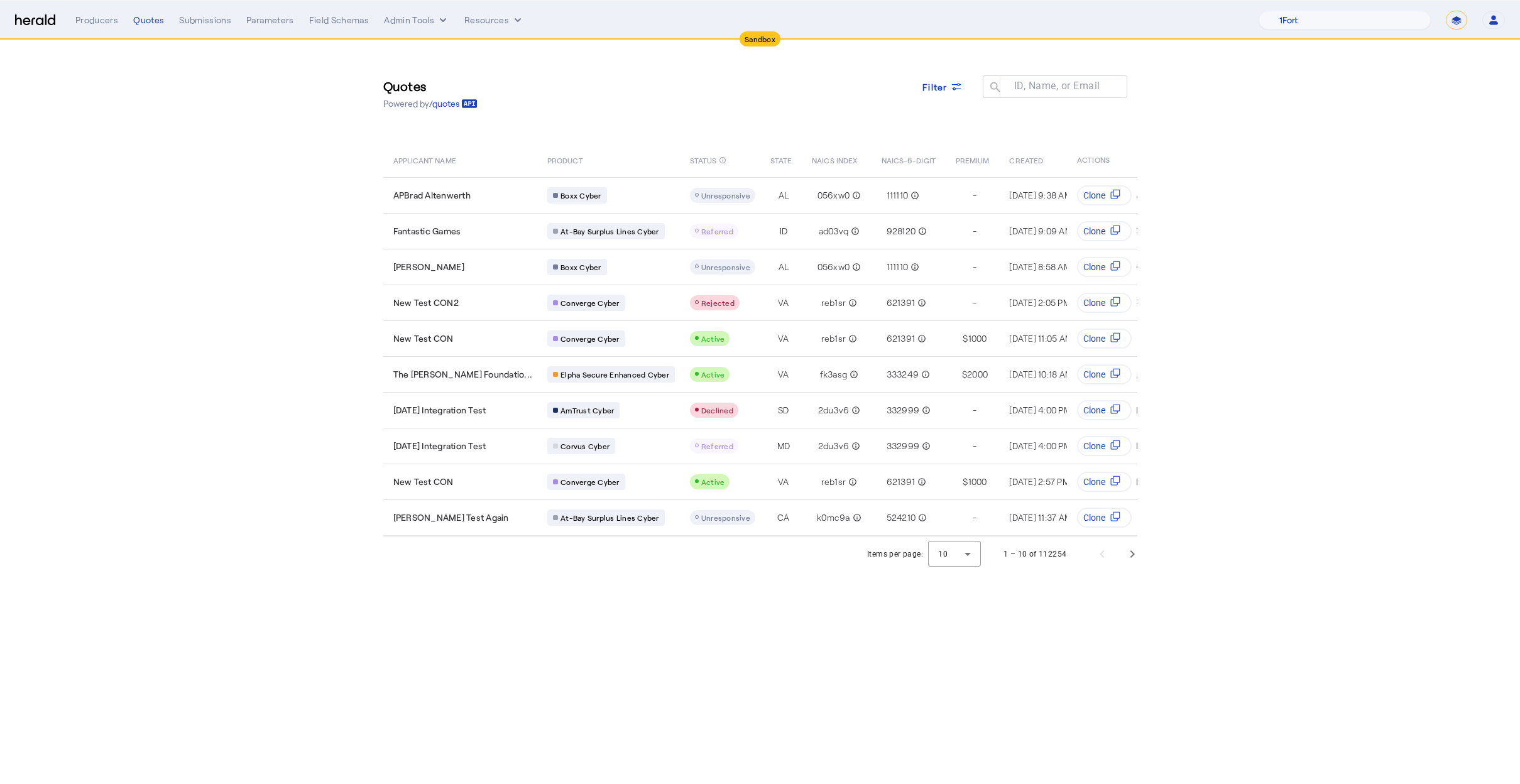
drag, startPoint x: 772, startPoint y: 138, endPoint x: 836, endPoint y: 142, distance: 64.1
click at [772, 138] on div "Quotes Powered by /quotes Filter ID, Name, or Email search APPLICANT NAME PRODU…" at bounding box center [760, 288] width 805 height 496
click at [949, 97] on span at bounding box center [943, 87] width 60 height 30
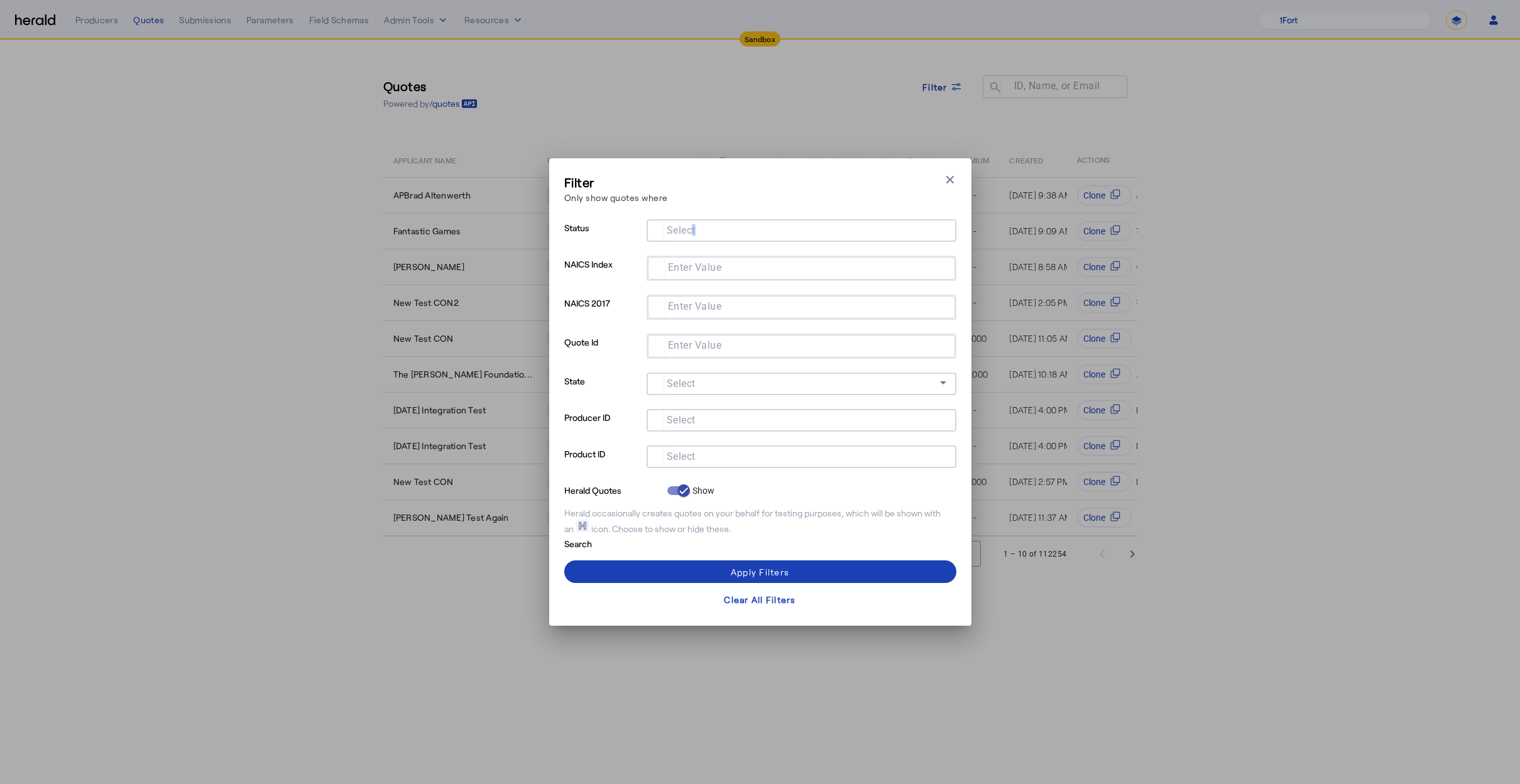
click at [692, 226] on mat-label "Select" at bounding box center [681, 230] width 29 height 12
click at [692, 226] on input "Select" at bounding box center [799, 229] width 285 height 15
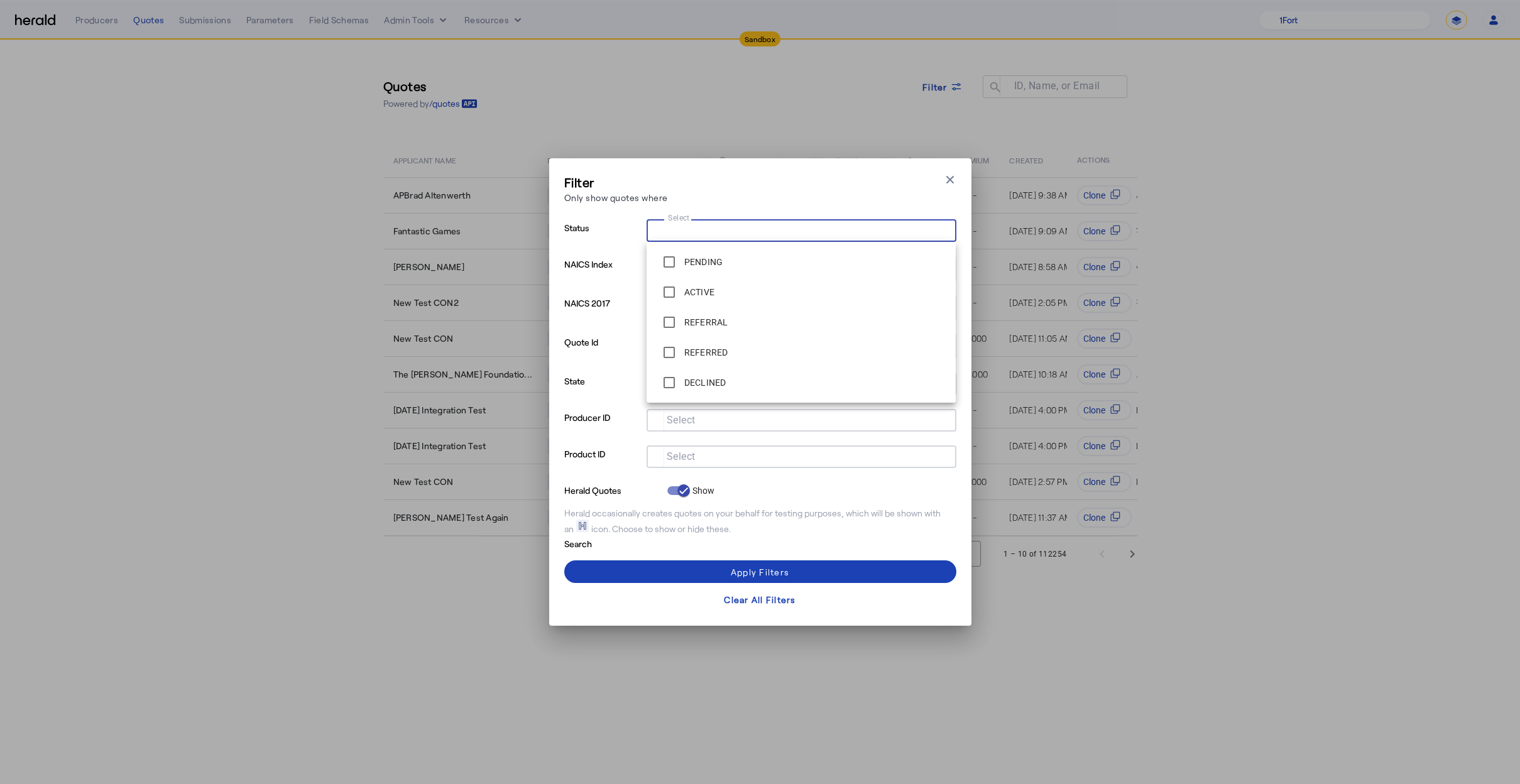
click at [711, 280] on mat-option "ACTIVE" at bounding box center [801, 292] width 310 height 30
click at [767, 207] on div "Filter Only show quotes where Close modal" at bounding box center [760, 191] width 392 height 36
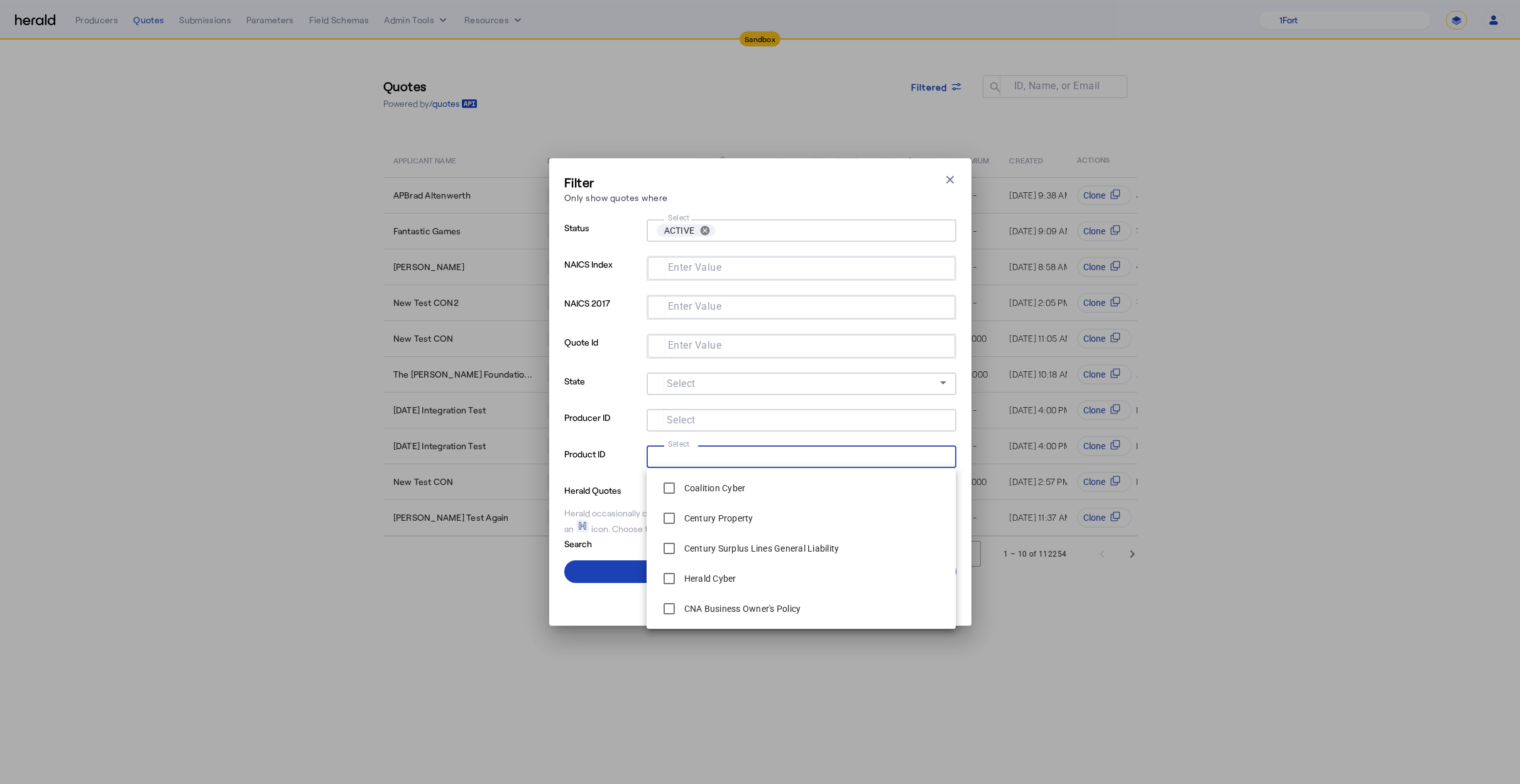
click at [718, 451] on input "Select" at bounding box center [799, 455] width 285 height 15
type input "*****"
click at [706, 598] on div "Chubb Cyber" at bounding box center [696, 608] width 80 height 25
click at [595, 513] on div "Herald occasionally creates quotes on your behalf for testing purposes, which w…" at bounding box center [760, 520] width 392 height 28
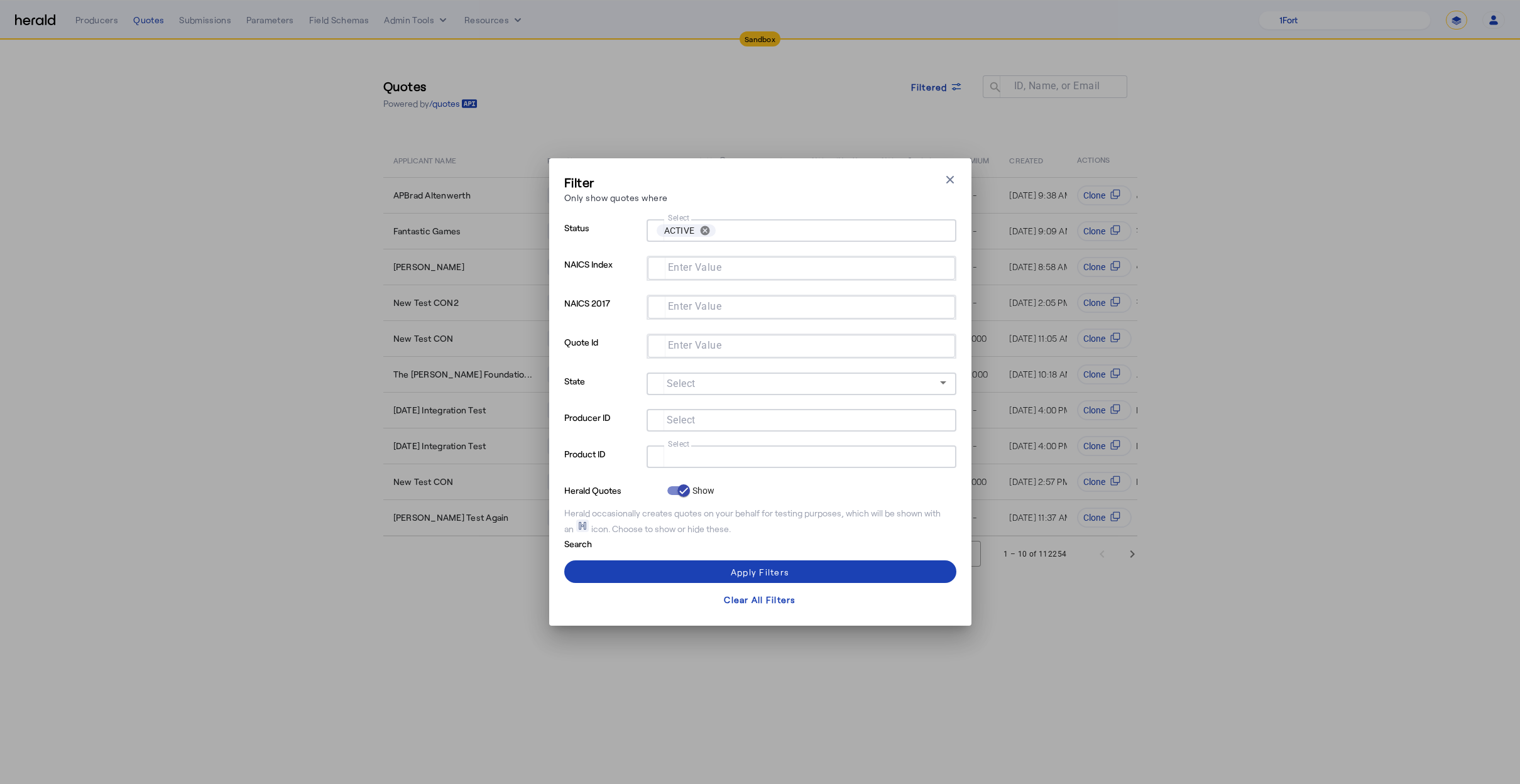
click at [708, 464] on div at bounding box center [801, 456] width 290 height 22
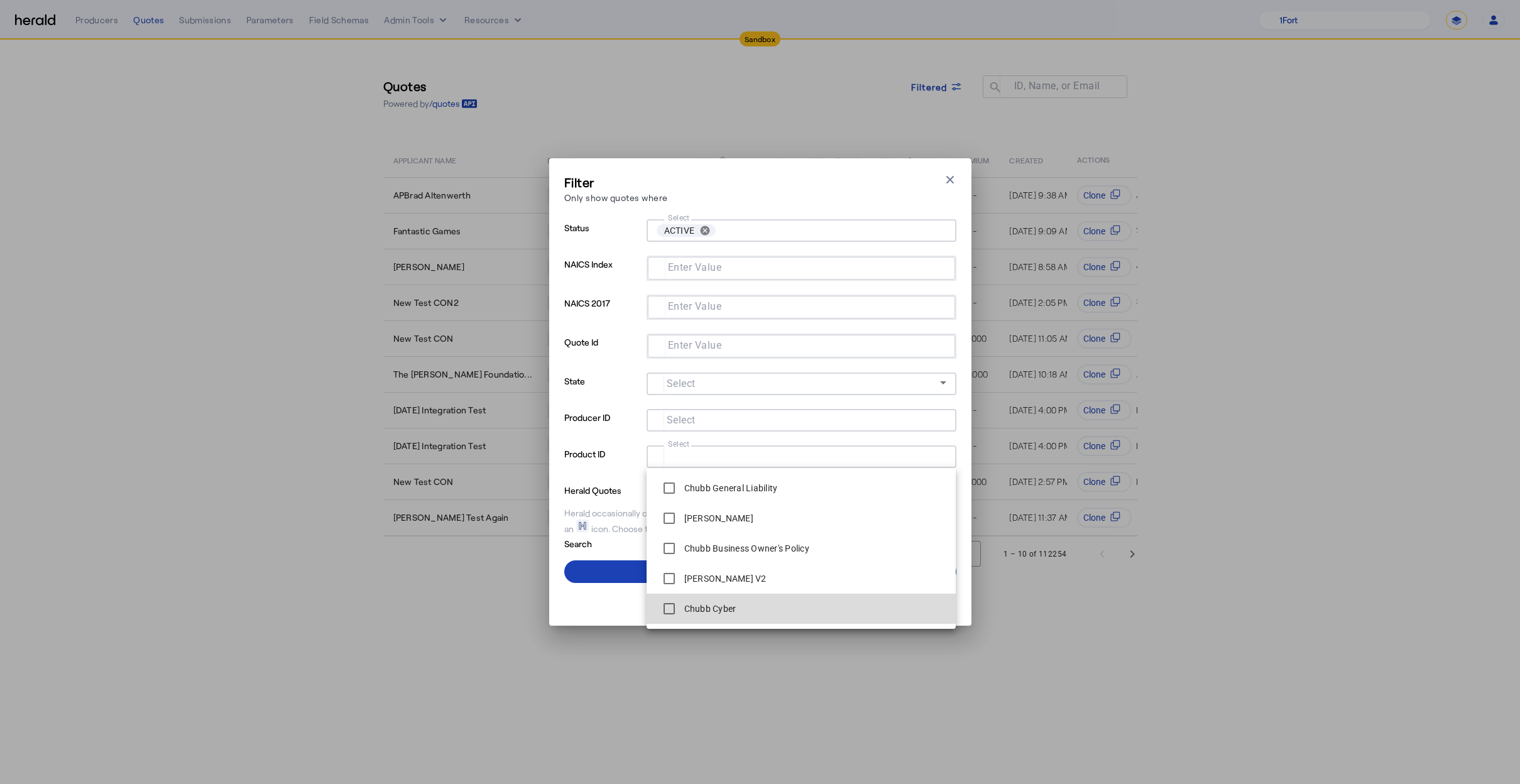
click at [702, 603] on label "Chubb Cyber" at bounding box center [709, 608] width 55 height 12
click at [577, 489] on p "Herald Quotes" at bounding box center [613, 489] width 98 height 15
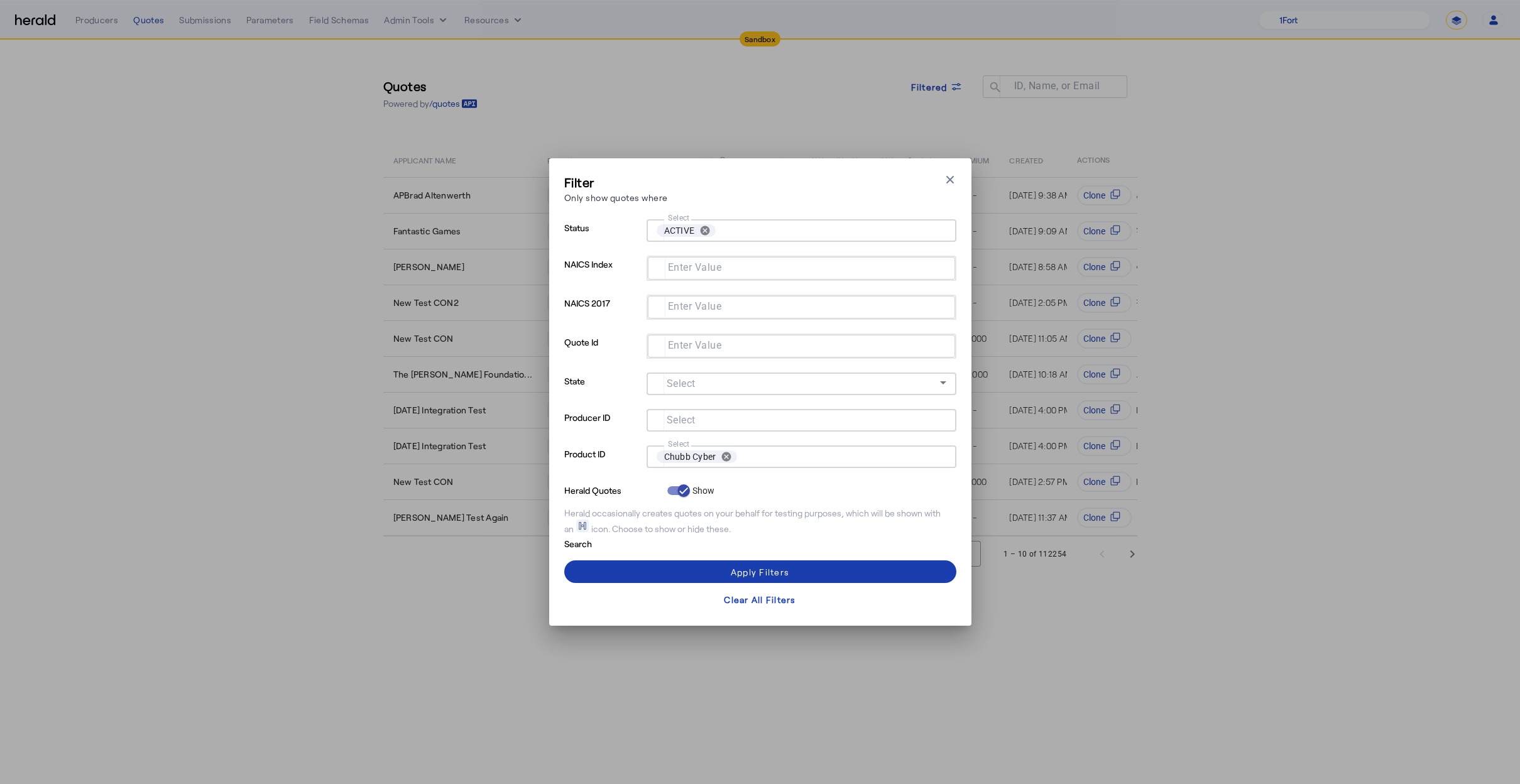
click at [643, 565] on span at bounding box center [760, 571] width 392 height 30
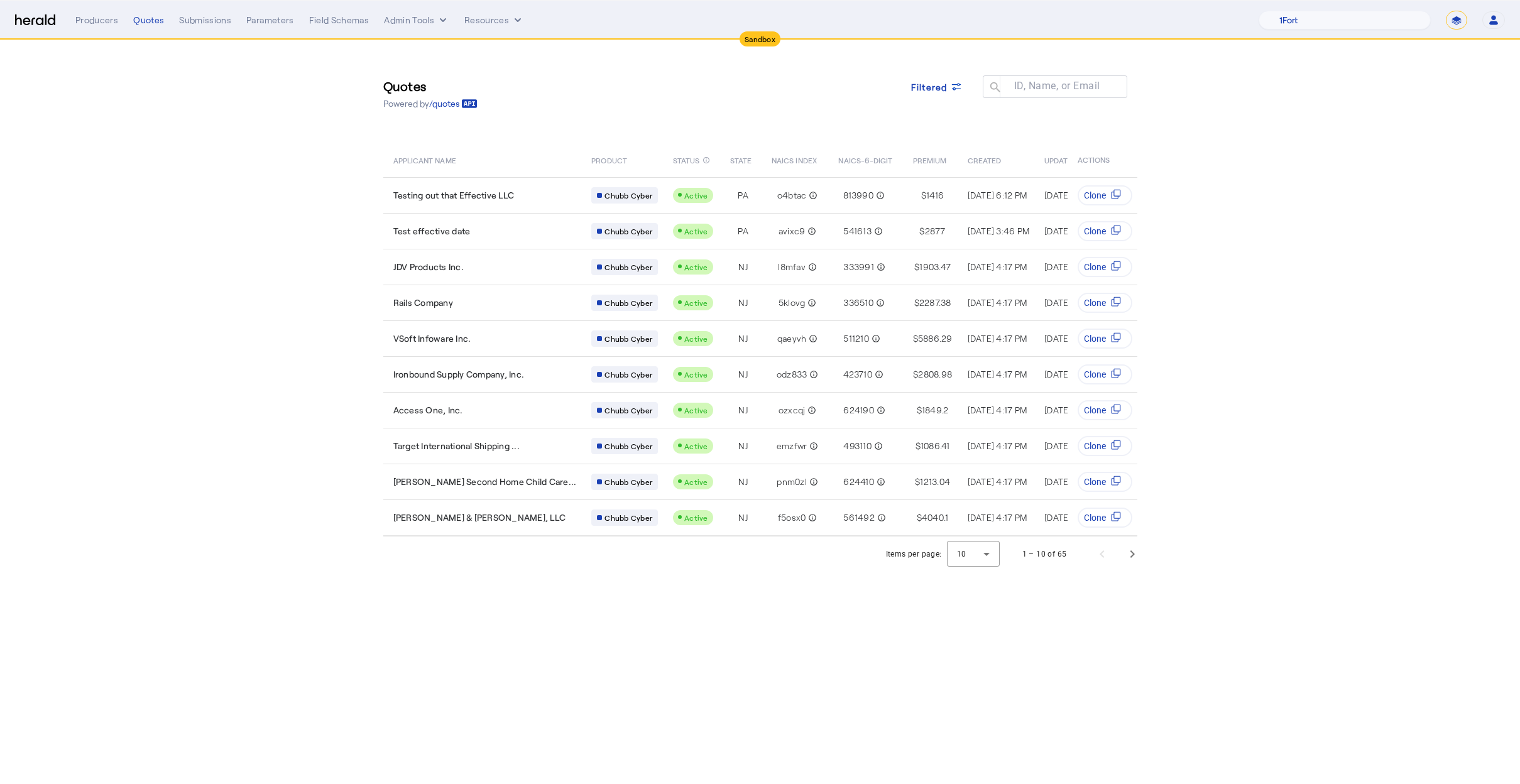
click at [585, 73] on div "Quotes Powered by /quotes Filtered ID, Name, or Email search" at bounding box center [760, 93] width 754 height 57
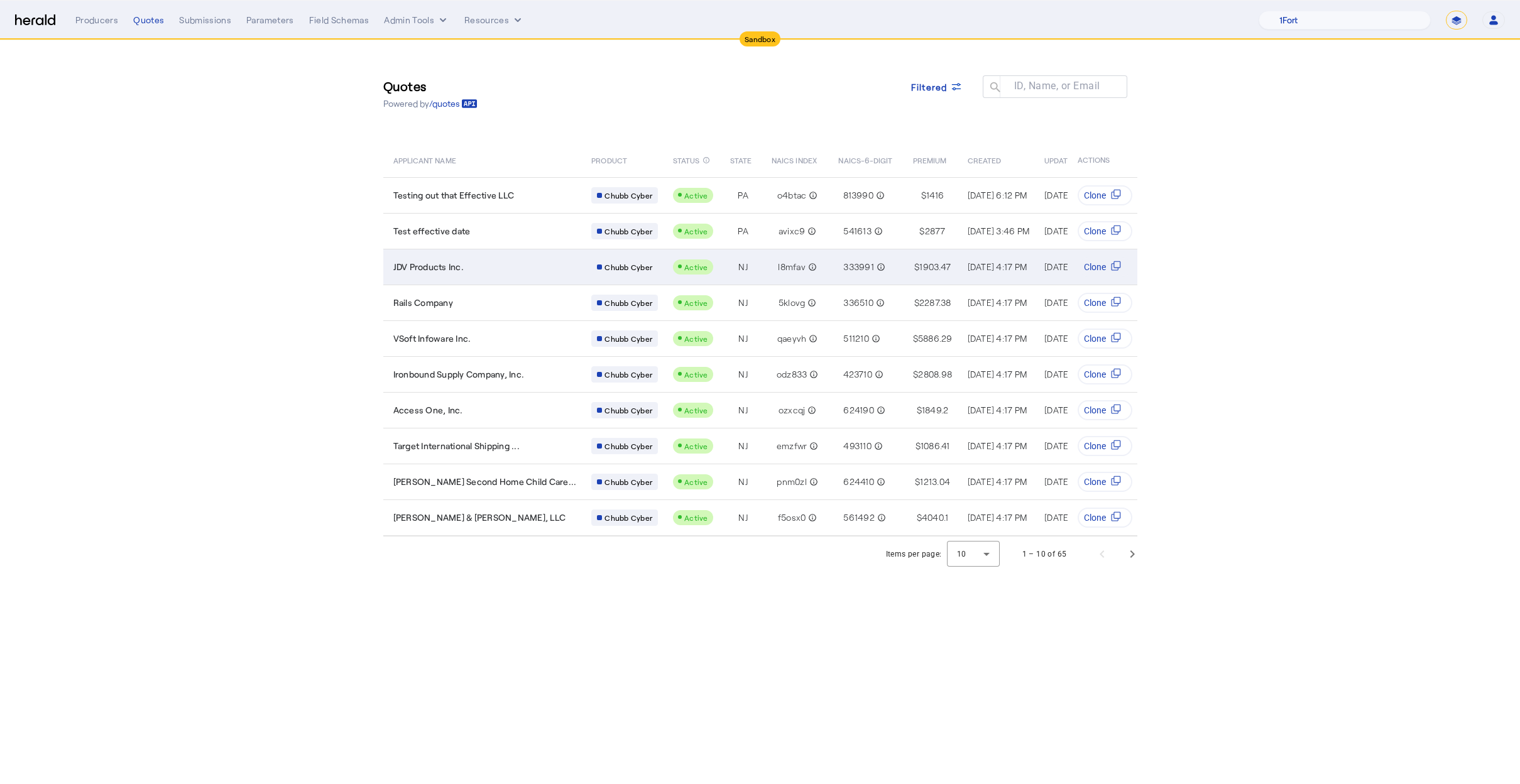
click at [528, 264] on div "JDV Products Inc." at bounding box center [485, 267] width 183 height 12
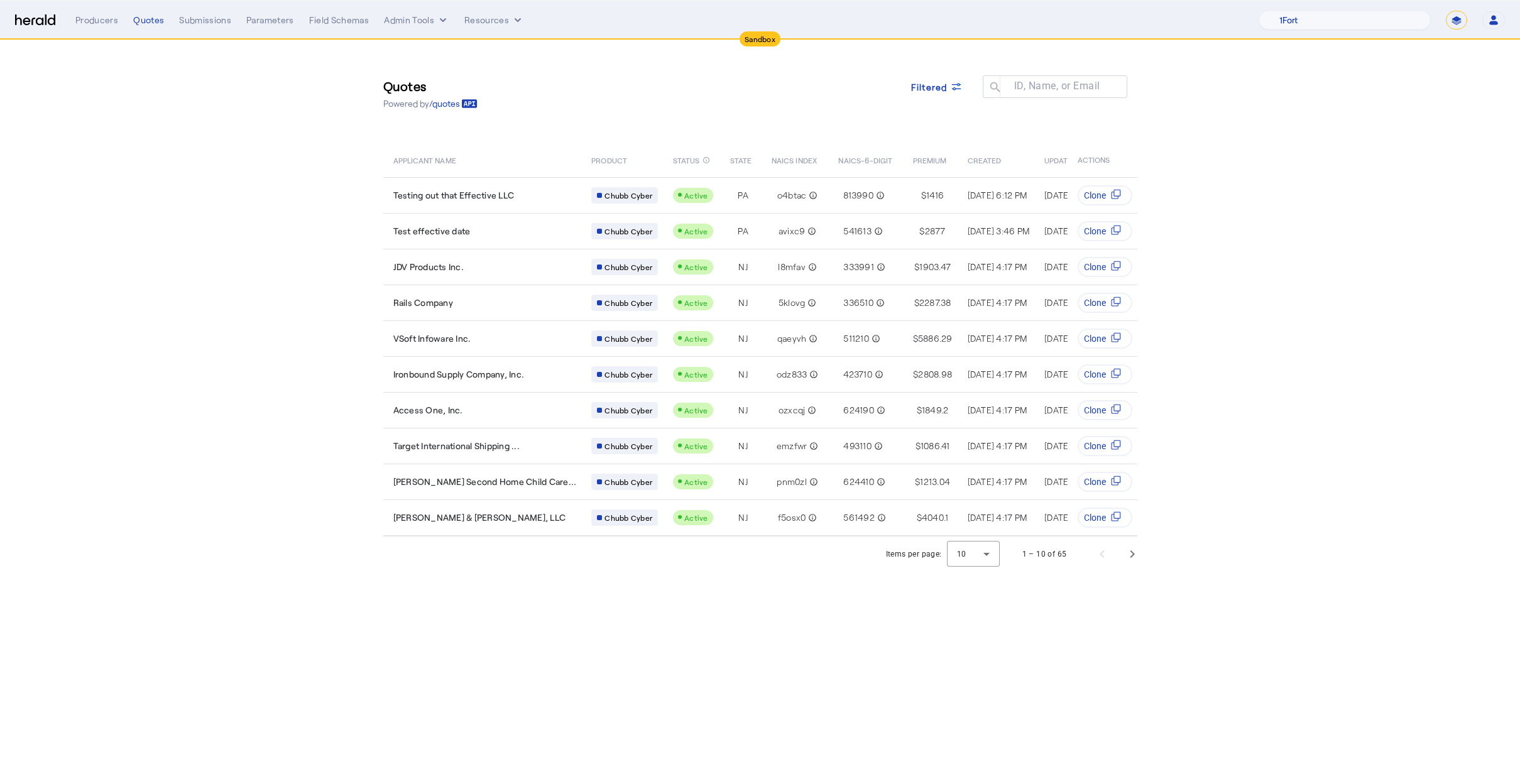
click at [329, 369] on section "Quotes Powered by /quotes Filtered ID, Name, or Email search APPLICANT NAME PRO…" at bounding box center [760, 305] width 1520 height 531
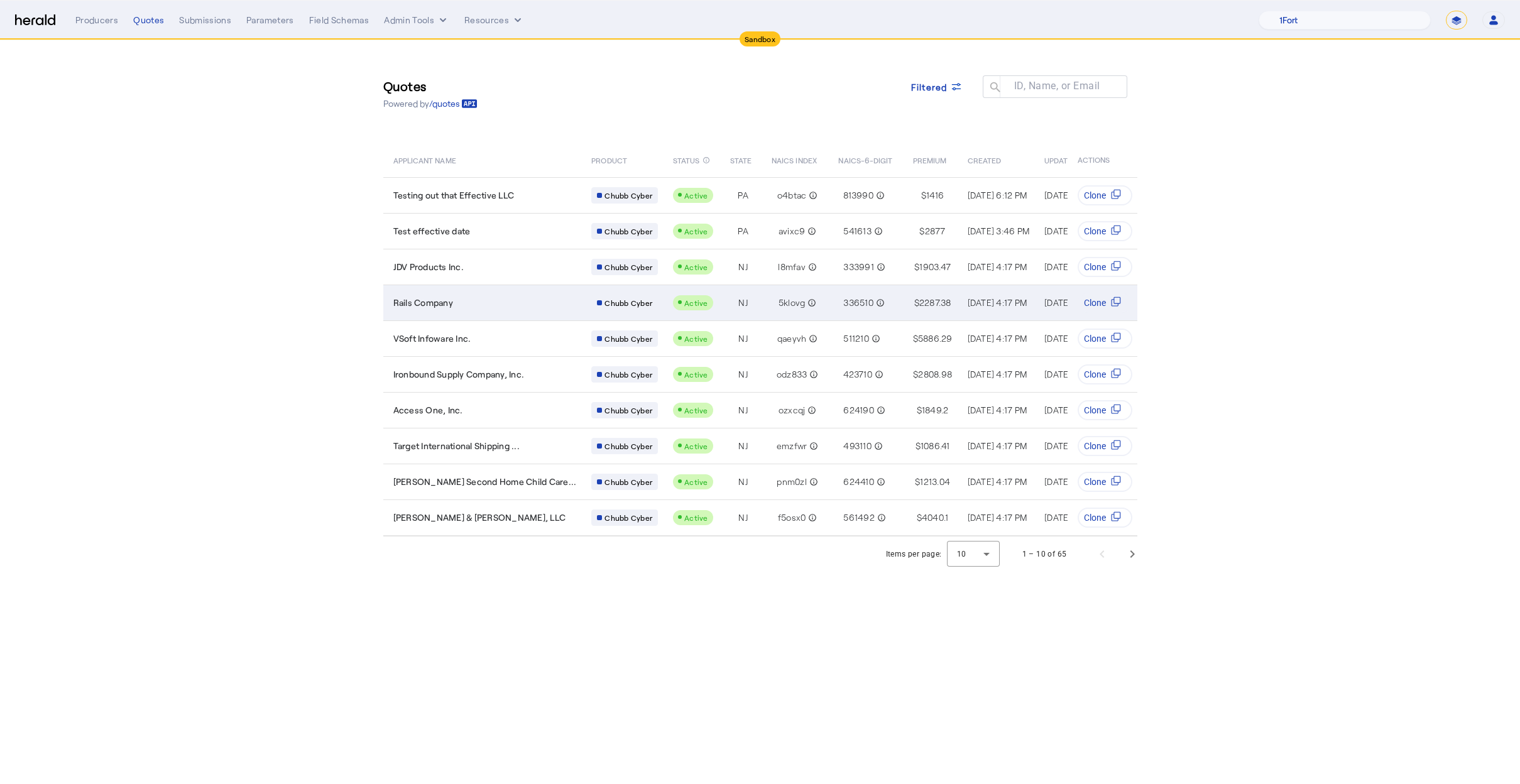
click at [475, 303] on div "Rails Company" at bounding box center [485, 302] width 183 height 12
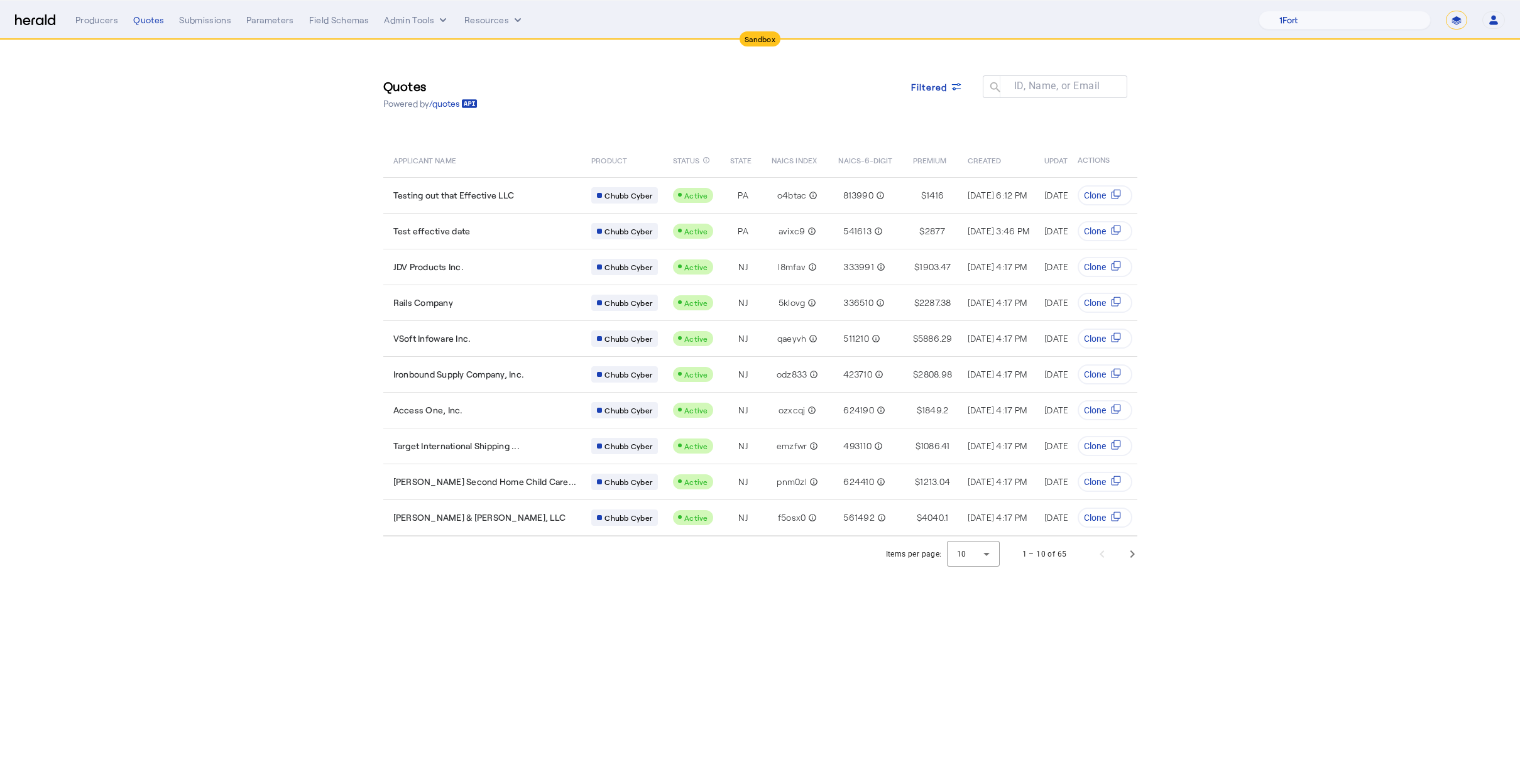
click at [225, 289] on section "Quotes Powered by /quotes Filtered ID, Name, or Email search APPLICANT NAME PRO…" at bounding box center [760, 305] width 1520 height 531
click at [339, 131] on section "Quotes Powered by /quotes Filtered ID, Name, or Email search APPLICANT NAME PRO…" at bounding box center [760, 305] width 1520 height 531
click at [1311, 107] on section "Quotes Powered by /quotes Filtered ID, Name, or Email search APPLICANT NAME PRO…" at bounding box center [760, 305] width 1520 height 531
click at [1327, 29] on select "1Fort Acrisure Acturis Affinity Advisors Affinity Risk Agentero AmWins Anzen Ao…" at bounding box center [1344, 20] width 172 height 19
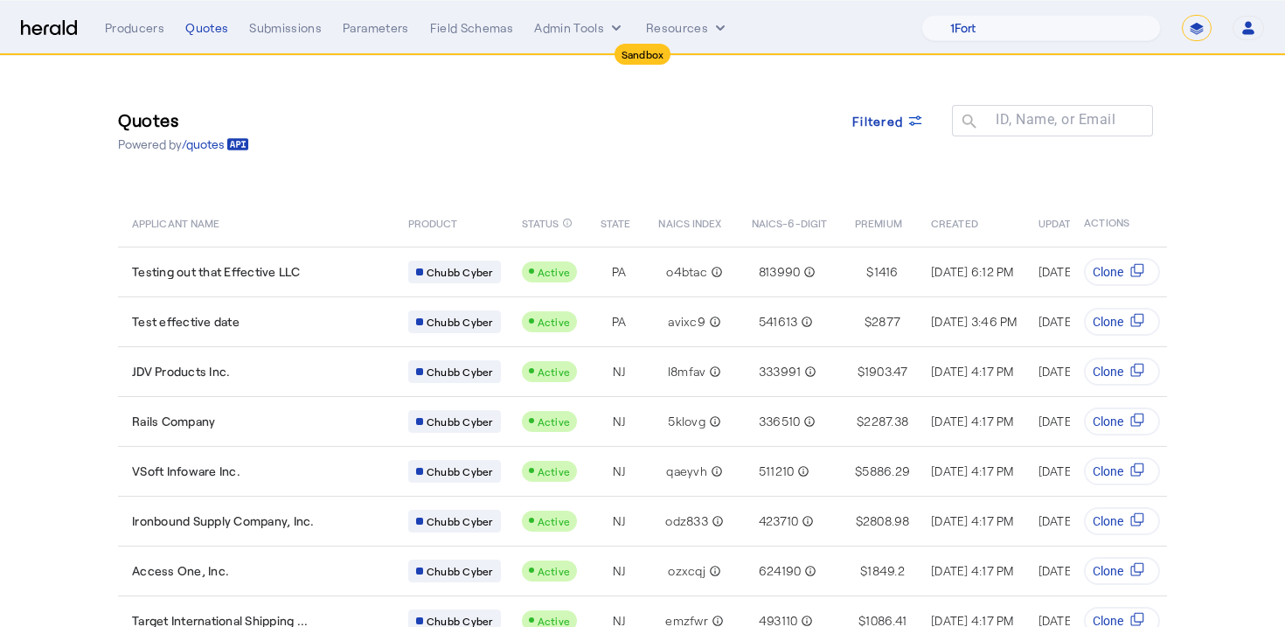
click at [351, 163] on div "Quotes Powered by /quotes Filtered ID, Name, or Email search" at bounding box center [642, 130] width 1049 height 79
click at [932, 151] on div "Filtered" at bounding box center [888, 130] width 100 height 51
click at [882, 131] on span at bounding box center [888, 121] width 100 height 42
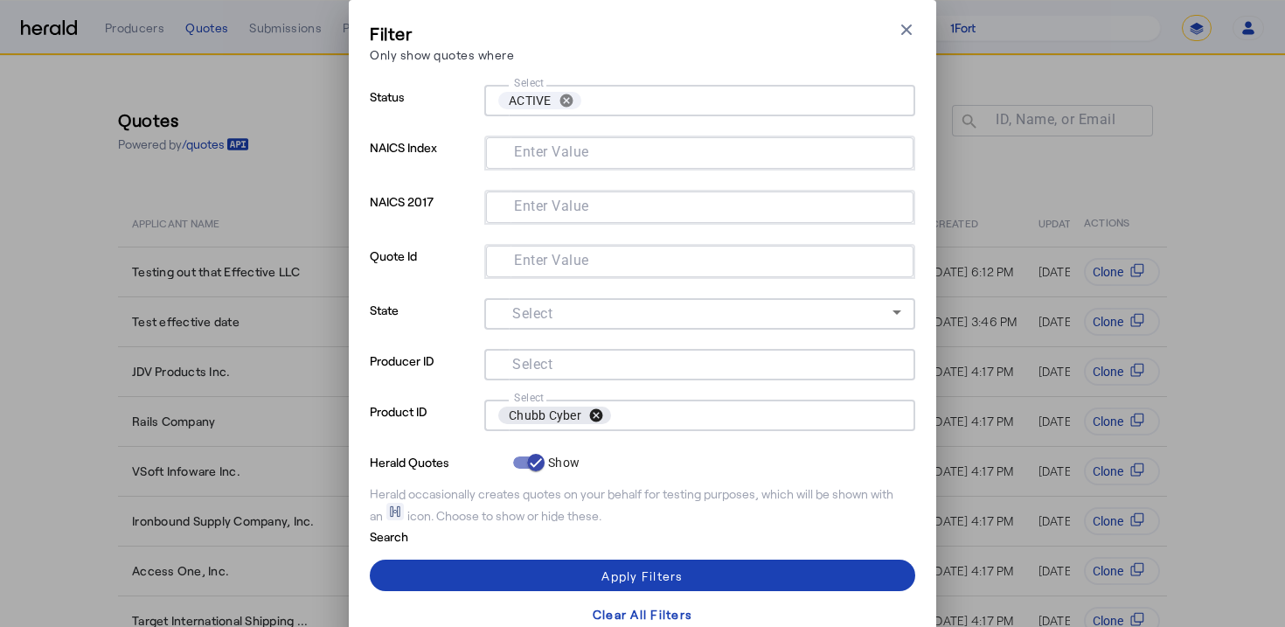
click at [602, 414] on button "cancel" at bounding box center [596, 415] width 30 height 16
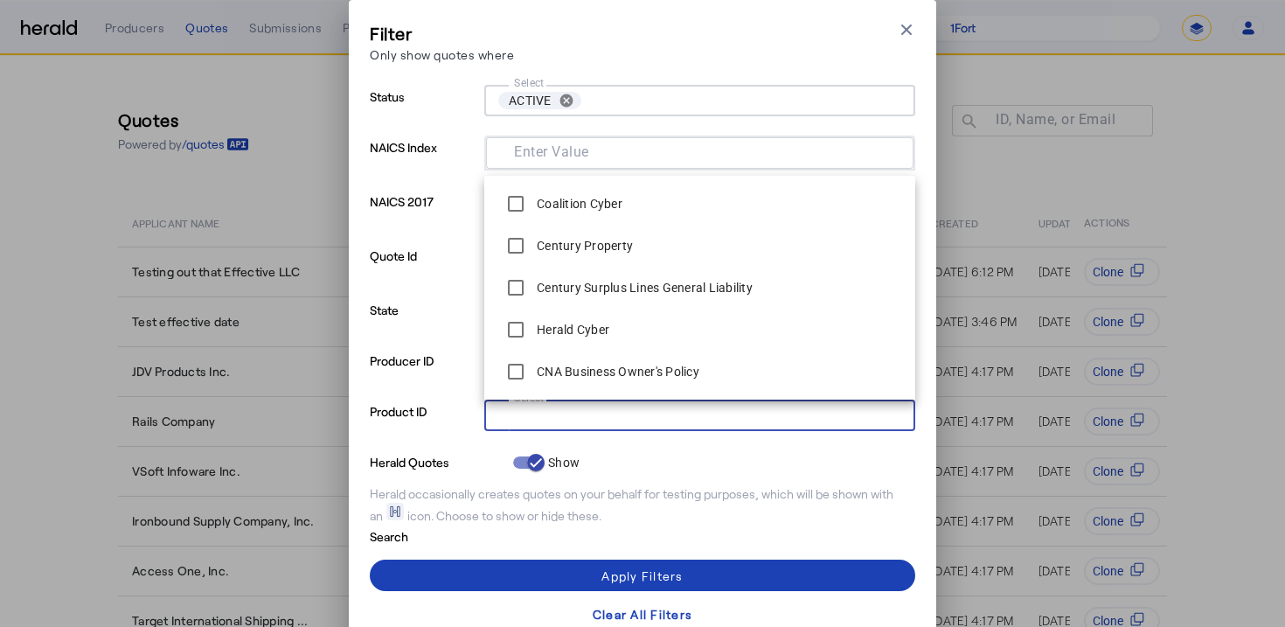
click at [915, 31] on div "Filter Only show quotes where Close modal Status Select ACTIVE cancel NAICS Ind…" at bounding box center [642, 325] width 587 height 650
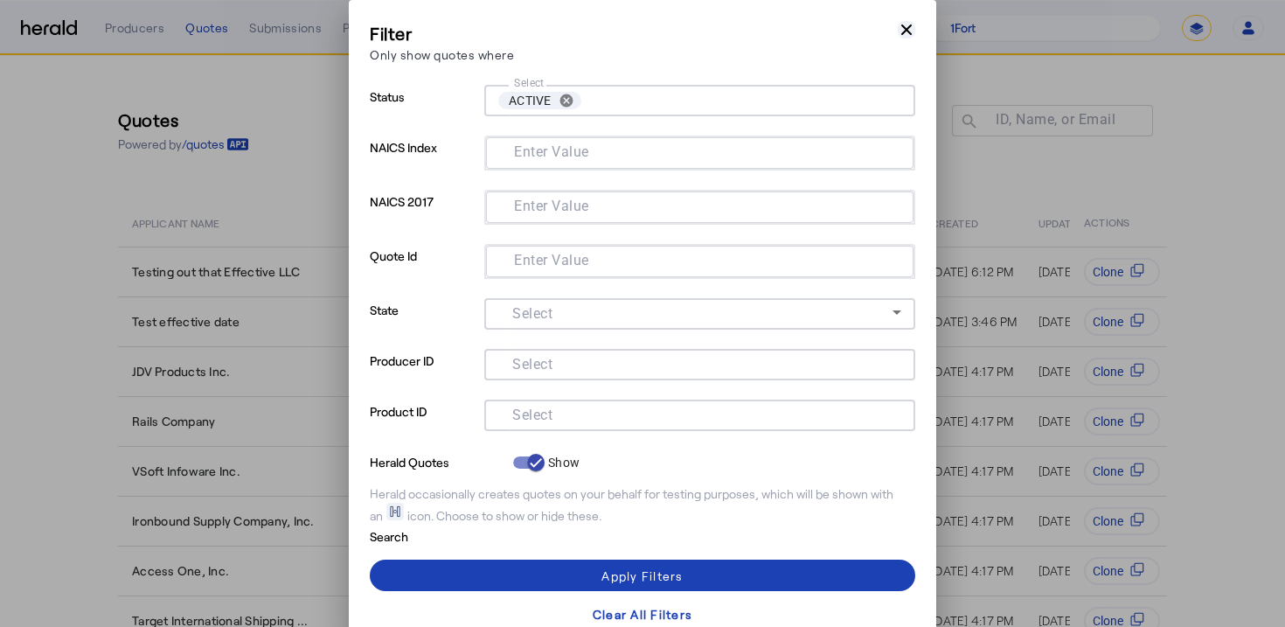
click at [912, 31] on icon "button" at bounding box center [905, 29] width 17 height 17
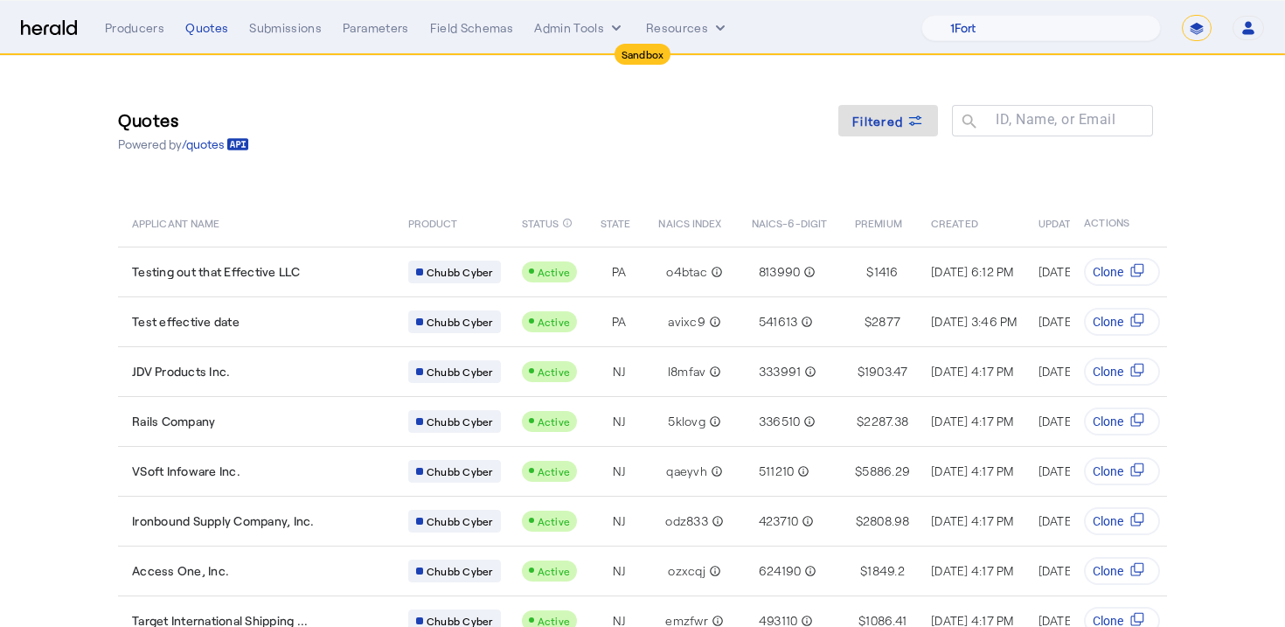
click at [887, 66] on div "Quotes Powered by /quotes Filtered ID, Name, or Email search APPLICANT NAME PRO…" at bounding box center [642, 401] width 1119 height 690
click at [1070, 35] on select "1Fort Acrisure Acturis Affinity Advisors Affinity Risk Agentero AmWins Anzen Ao…" at bounding box center [1040, 28] width 239 height 26
click at [886, 107] on span at bounding box center [888, 121] width 100 height 42
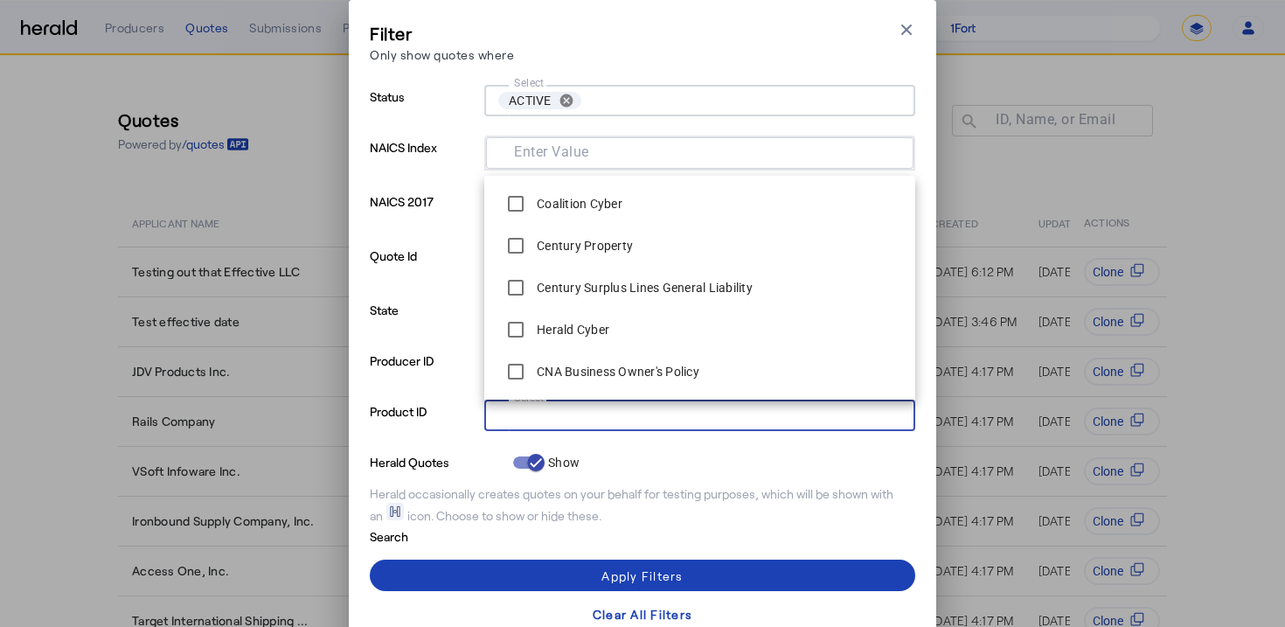
click at [554, 405] on input "Select" at bounding box center [696, 413] width 396 height 21
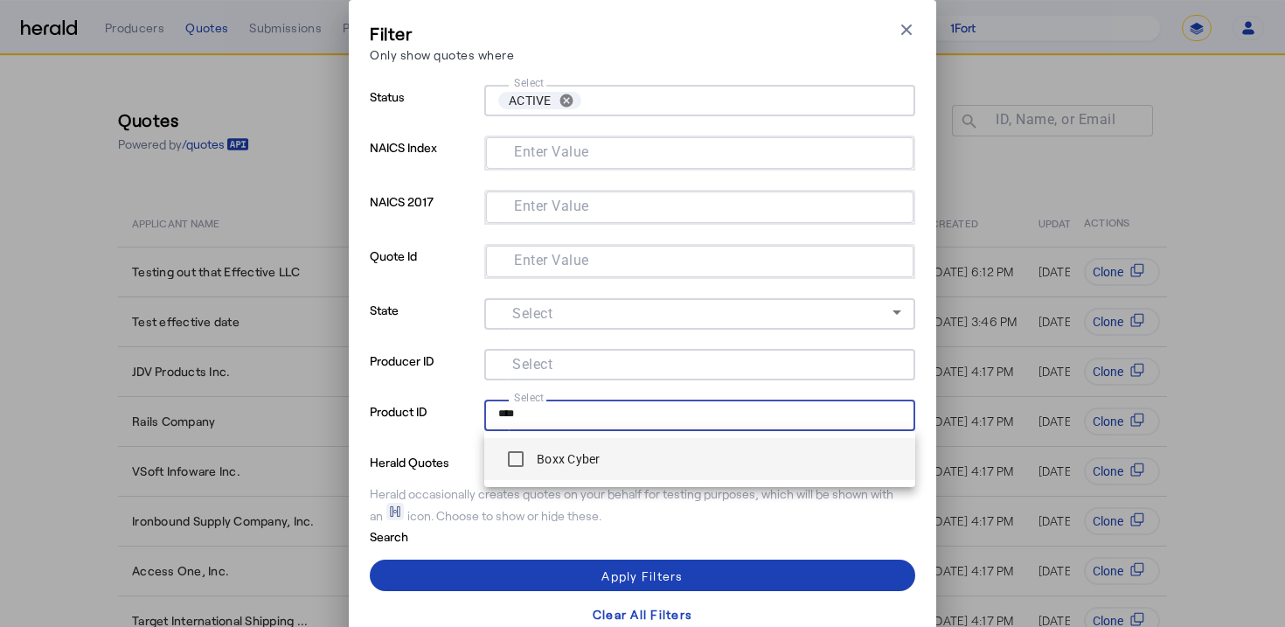
type input "****"
click at [543, 454] on label "Boxx Cyber" at bounding box center [566, 458] width 67 height 17
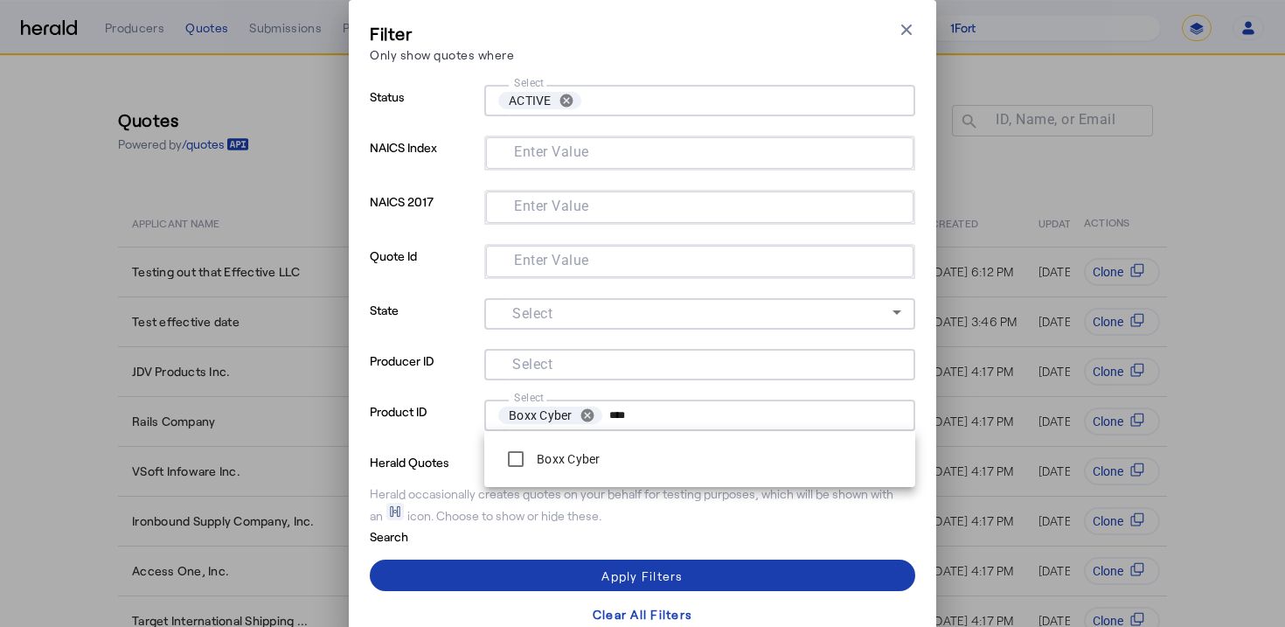
click at [527, 569] on span at bounding box center [642, 575] width 545 height 42
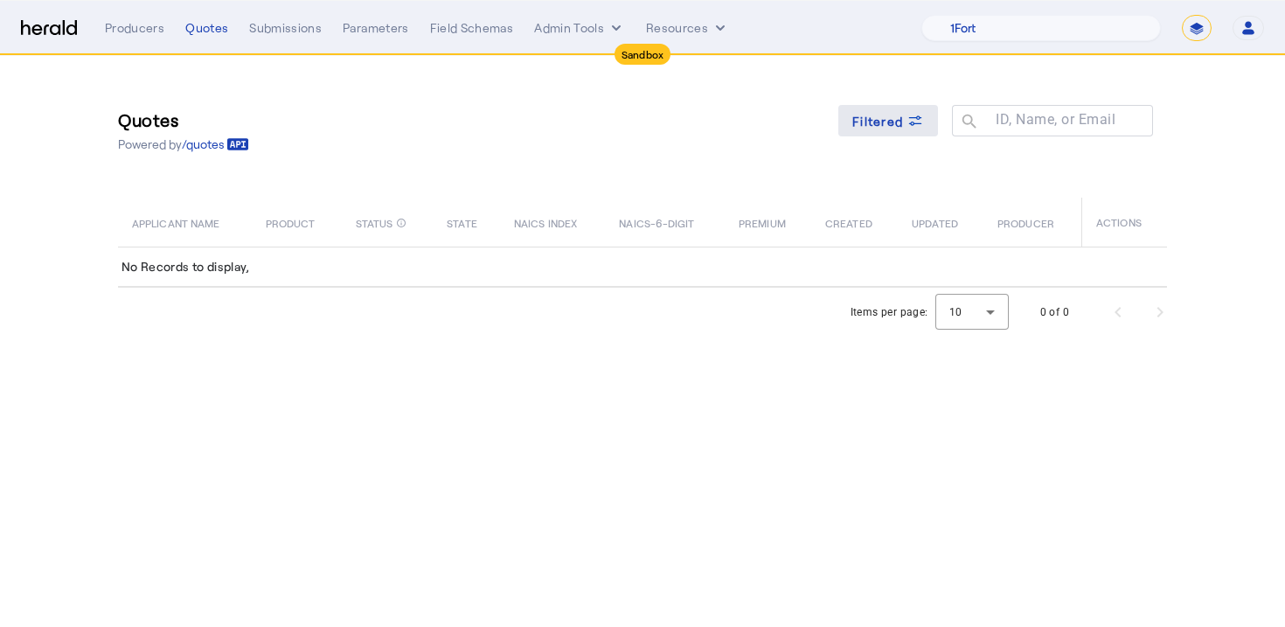
click at [911, 113] on icon at bounding box center [914, 120] width 17 height 17
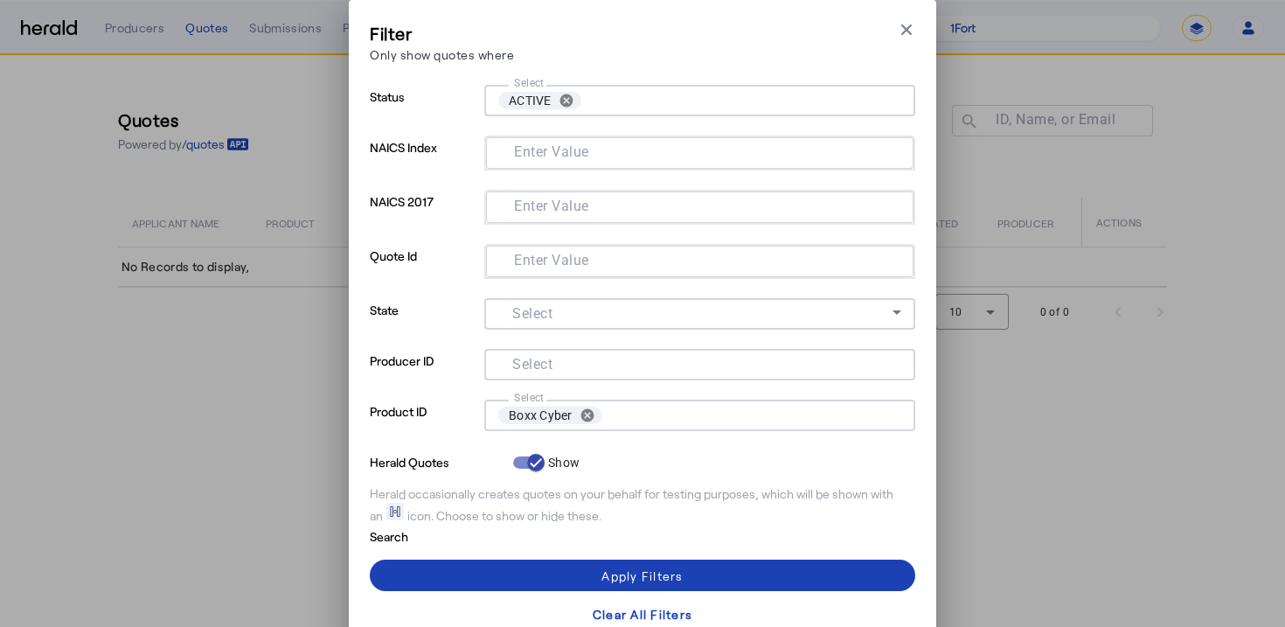
click at [915, 24] on div "Filter Only show quotes where Close modal Status Select ACTIVE cancel NAICS Ind…" at bounding box center [642, 325] width 587 height 650
click at [905, 35] on icon "button" at bounding box center [905, 29] width 17 height 17
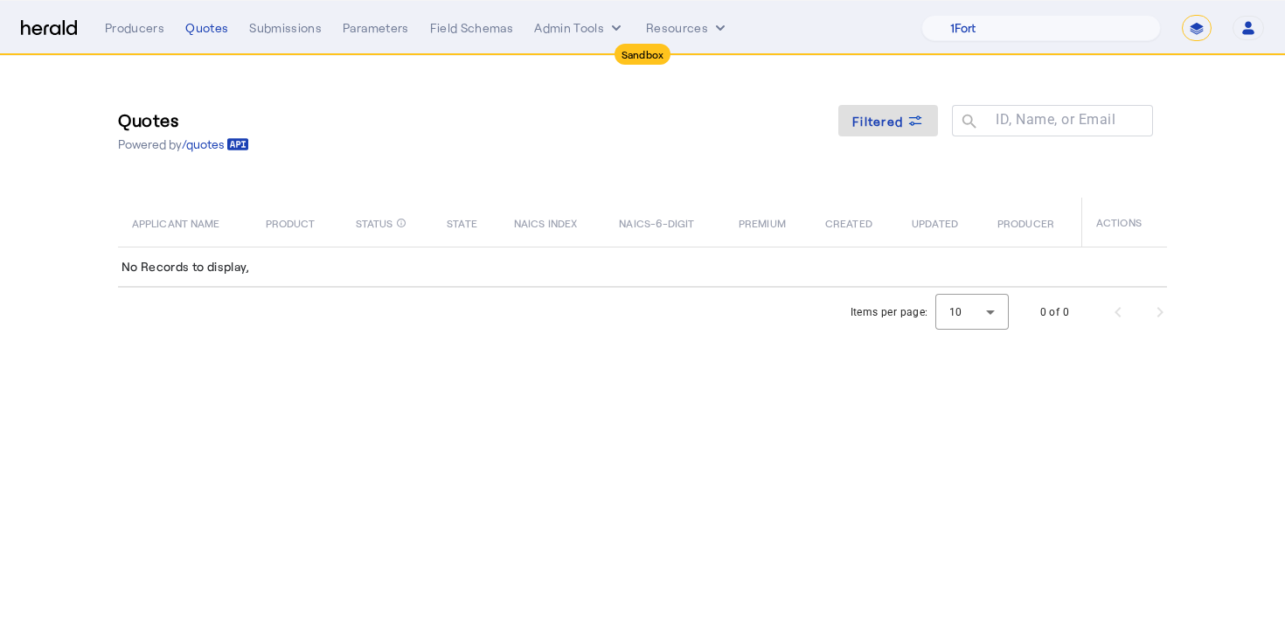
click at [883, 79] on div "Quotes Powered by /quotes Filtered ID, Name, or Email search APPLICANT NAME PRO…" at bounding box center [642, 172] width 1119 height 232
click at [1035, 48] on nav "Sandbox Menu Producers Quotes Submissions Parameters Field Schemas Admin Tools …" at bounding box center [642, 28] width 1285 height 54
click at [1051, 29] on select "1Fort Acrisure Acturis Affinity Advisors Affinity Risk Agentero AmWins Anzen Ao…" at bounding box center [1040, 28] width 239 height 26
click at [562, 197] on th "NAICS INDEX" at bounding box center [552, 221] width 105 height 49
click at [50, 17] on div "Menu Producers Quotes Submissions Parameters Field Schemas Admin Tools Resource…" at bounding box center [642, 28] width 1243 height 26
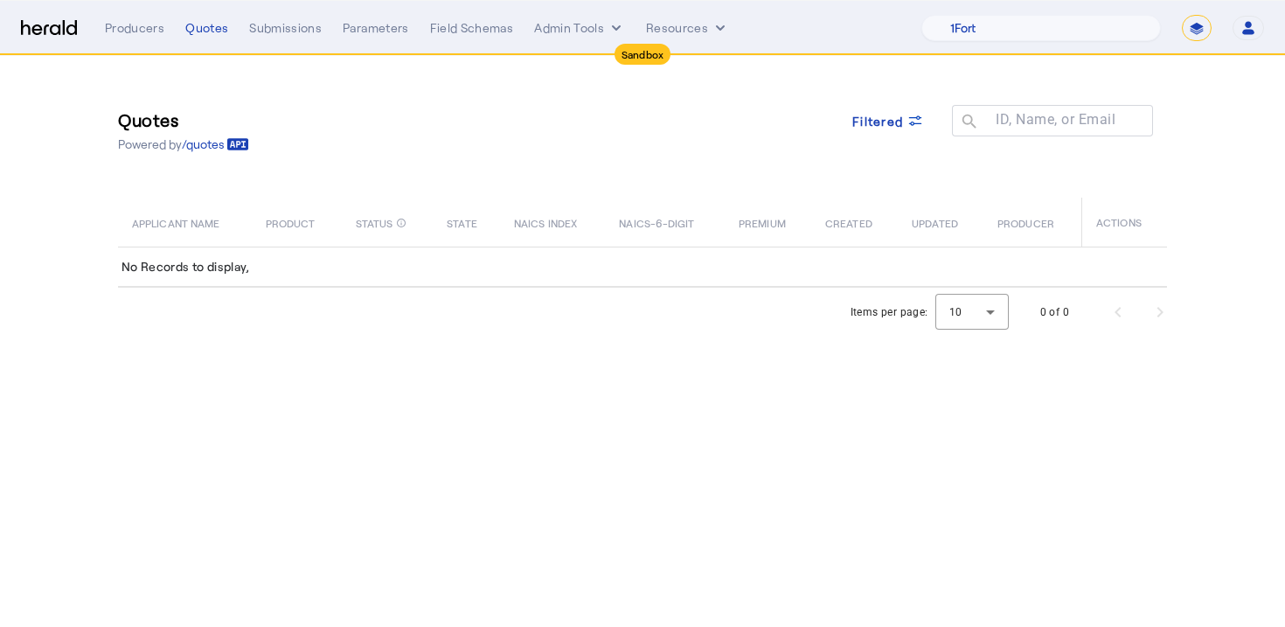
click at [50, 17] on div "Menu Producers Quotes Submissions Parameters Field Schemas Admin Tools Resource…" at bounding box center [642, 28] width 1243 height 26
click at [180, 25] on div "Producers Quotes Submissions Parameters Field Schemas Admin Tools Resources" at bounding box center [513, 27] width 816 height 17
click at [141, 25] on div "Producers" at bounding box center [134, 27] width 59 height 17
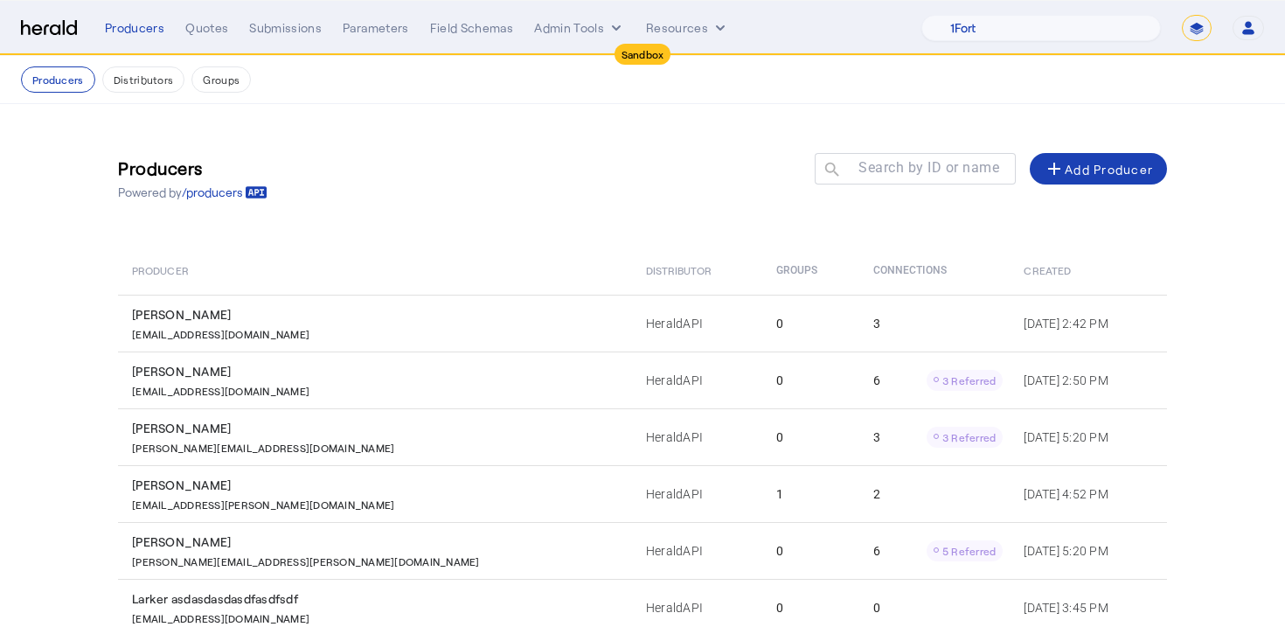
click at [330, 79] on div "Producers Distributors Groups" at bounding box center [642, 79] width 1243 height 26
click at [199, 34] on div "Quotes" at bounding box center [206, 27] width 43 height 17
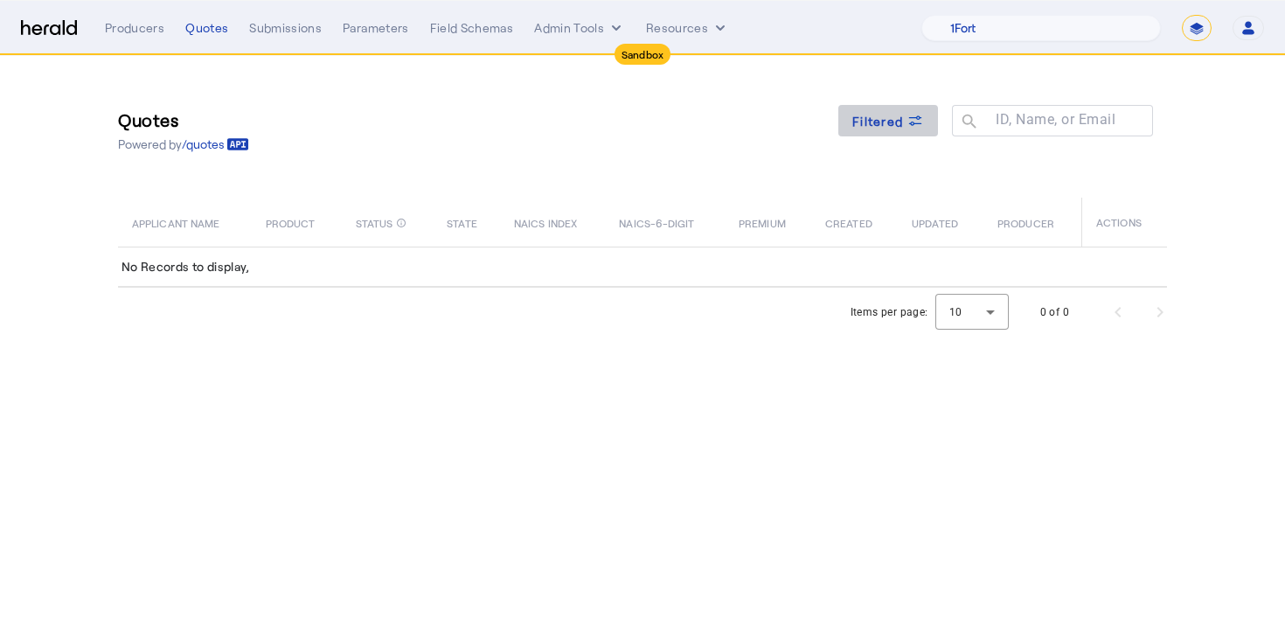
click at [865, 127] on span "Filtered" at bounding box center [877, 121] width 51 height 18
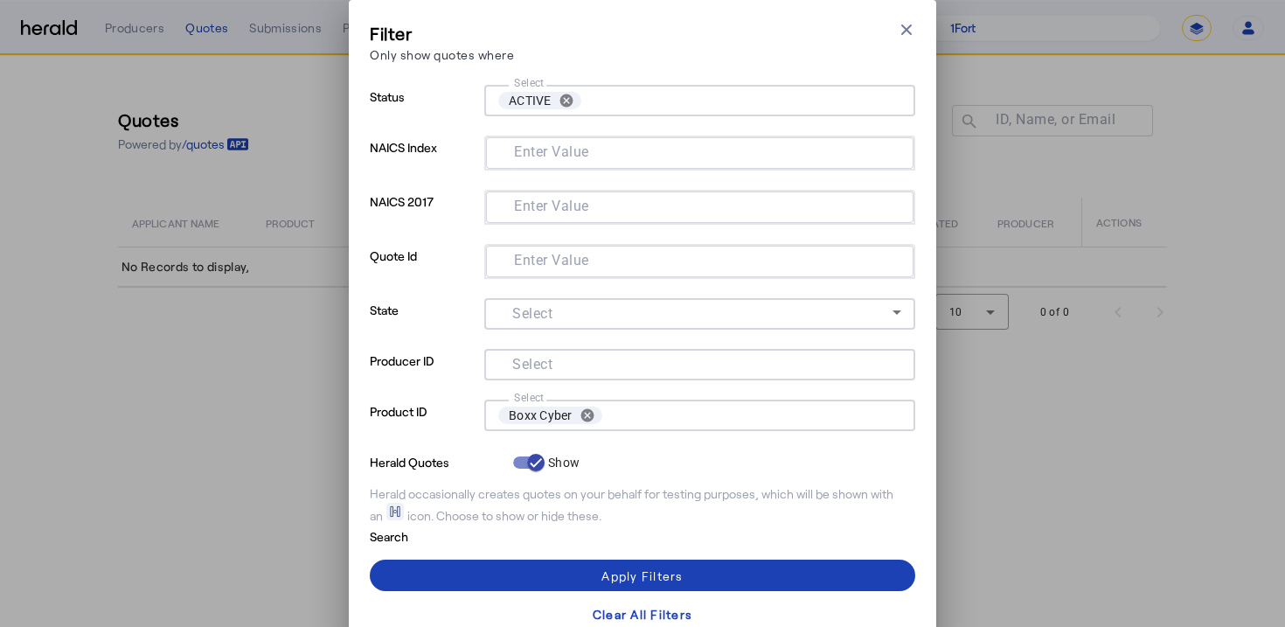
click at [691, 481] on form "Status Select ACTIVE cancel NAICS Index Enter Value NAICS 2017 Enter Value Quot…" at bounding box center [642, 315] width 545 height 461
click at [507, 47] on p "Only show quotes where" at bounding box center [442, 54] width 144 height 18
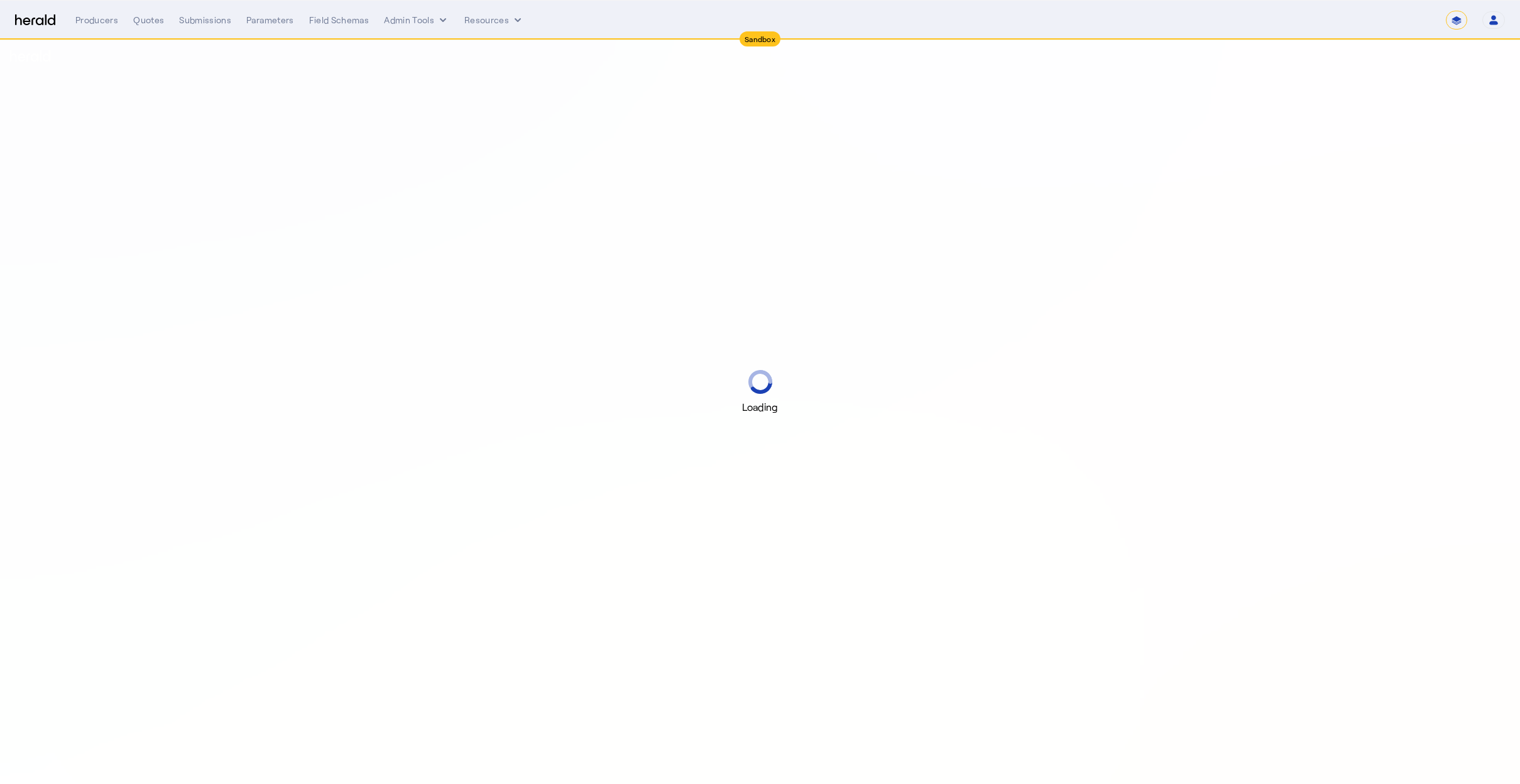
select select "*******"
select select "pfm_2v8p_herald_api"
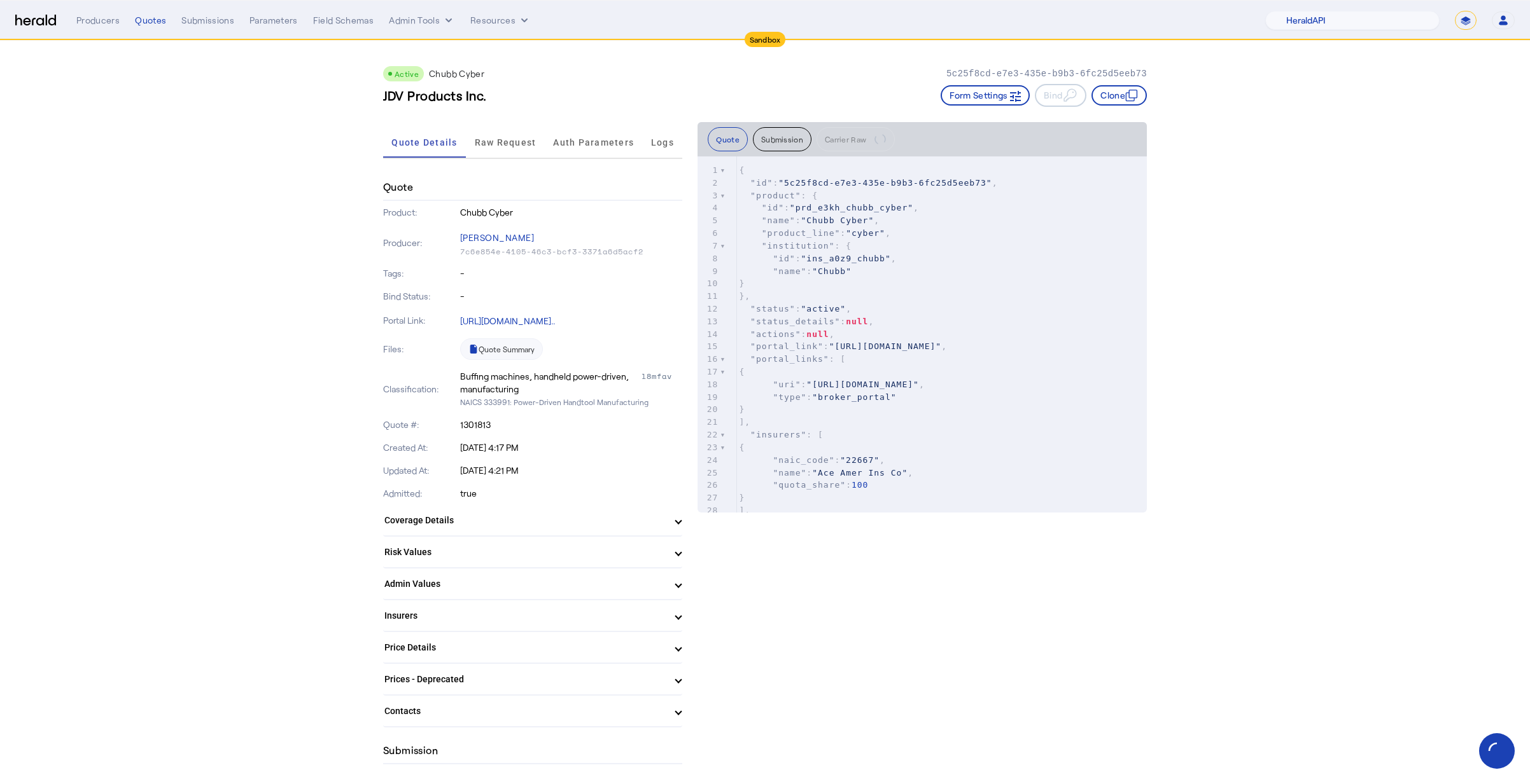
drag, startPoint x: 794, startPoint y: 127, endPoint x: 788, endPoint y: 132, distance: 7.8
click at [794, 127] on div "Quote Submission Carrier Raw" at bounding box center [922, 139] width 449 height 34
click at [770, 141] on button "Submission" at bounding box center [782, 139] width 58 height 24
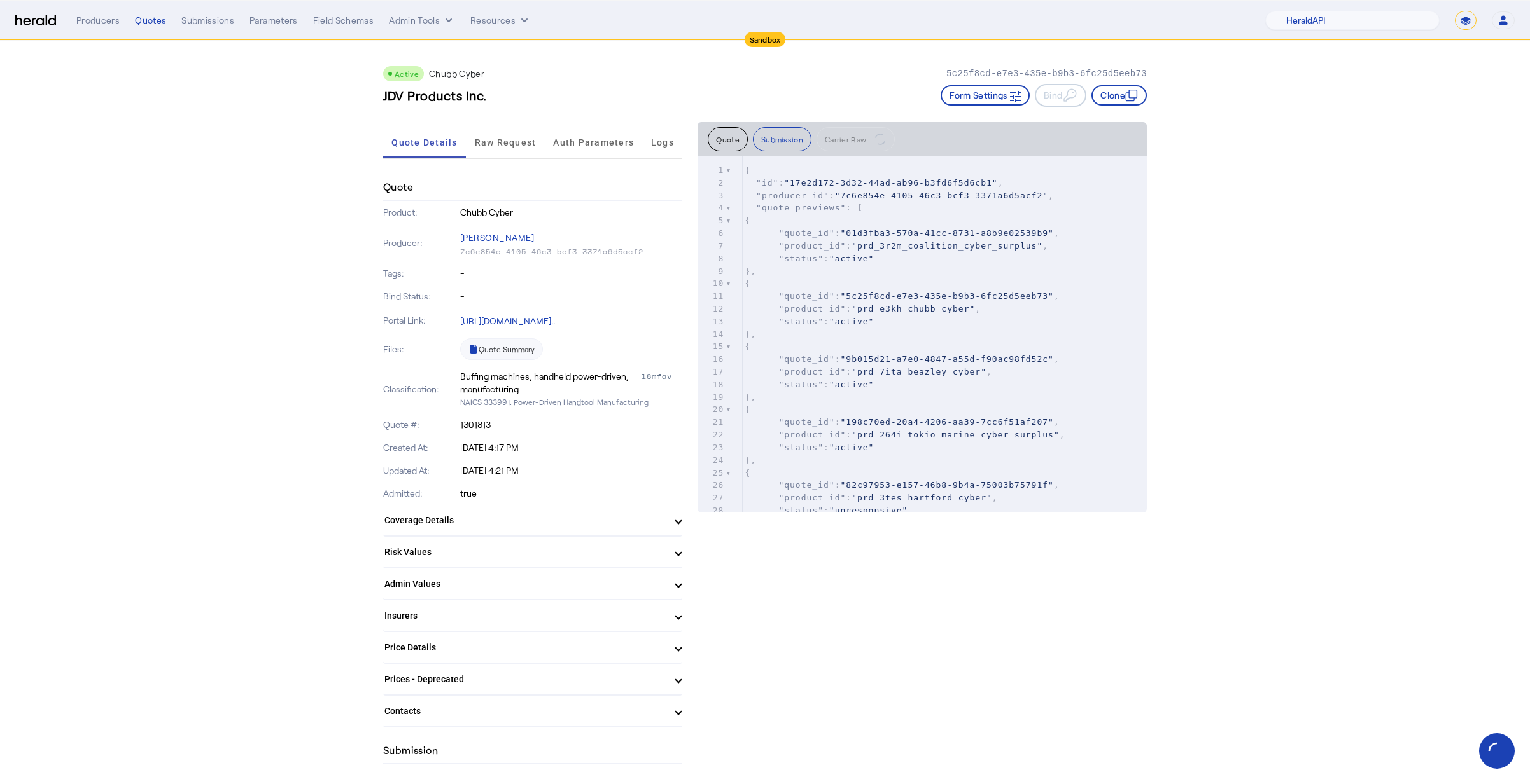
drag, startPoint x: 714, startPoint y: 142, endPoint x: 730, endPoint y: 140, distance: 16.1
click at [714, 142] on button "Quote" at bounding box center [727, 139] width 40 height 24
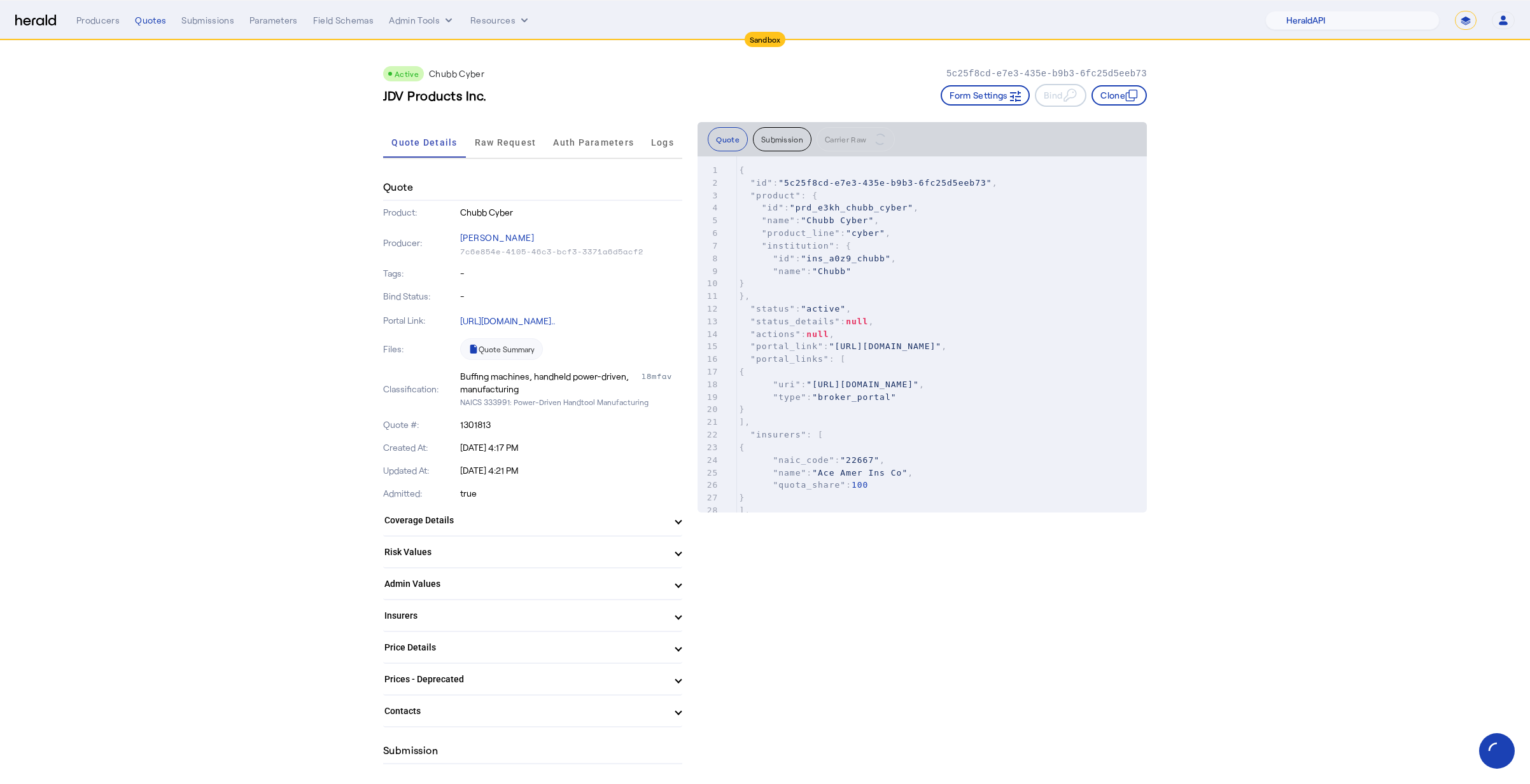
click at [776, 145] on button "Submission" at bounding box center [782, 139] width 58 height 24
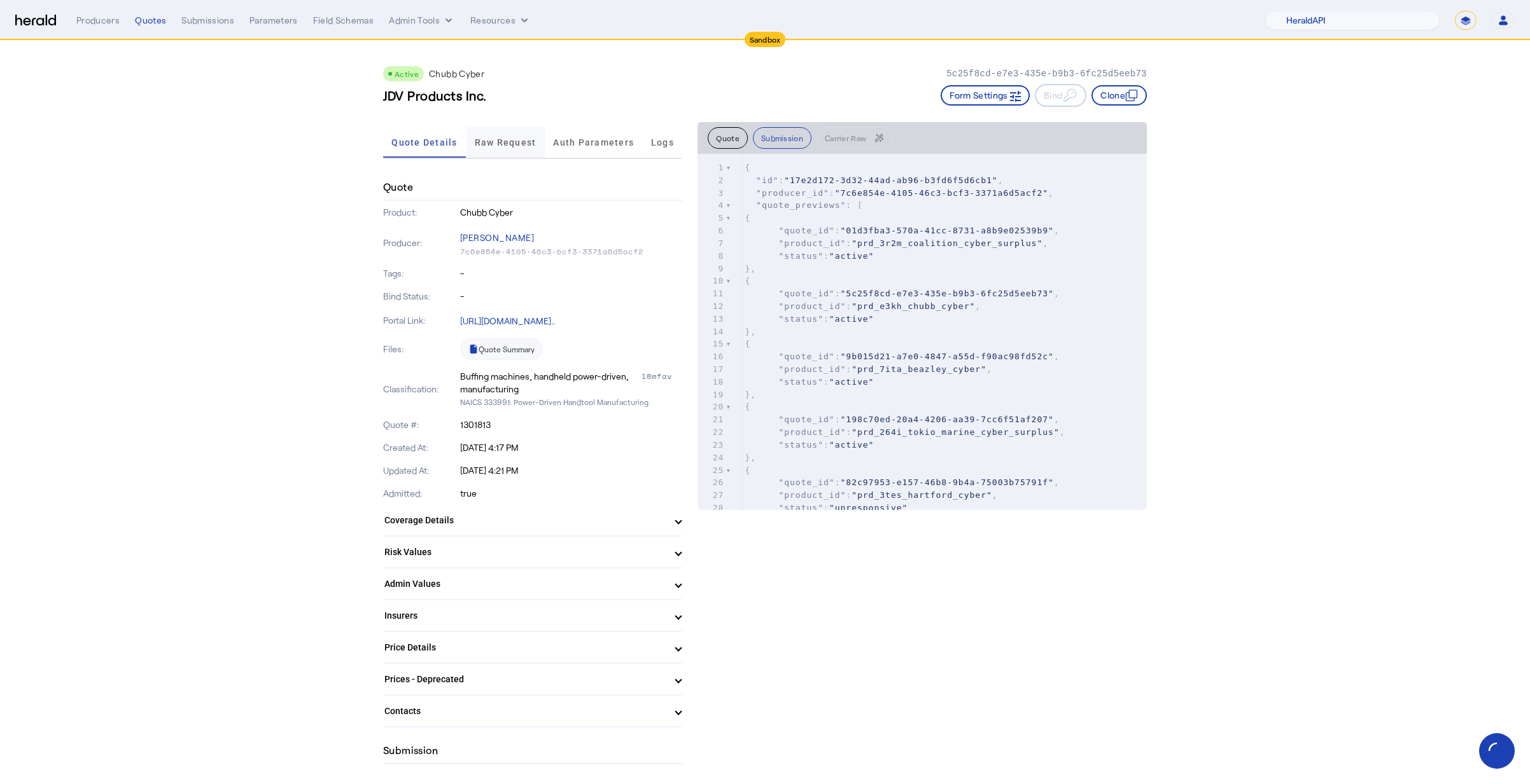
click at [513, 149] on span "Raw Request" at bounding box center [505, 143] width 62 height 31
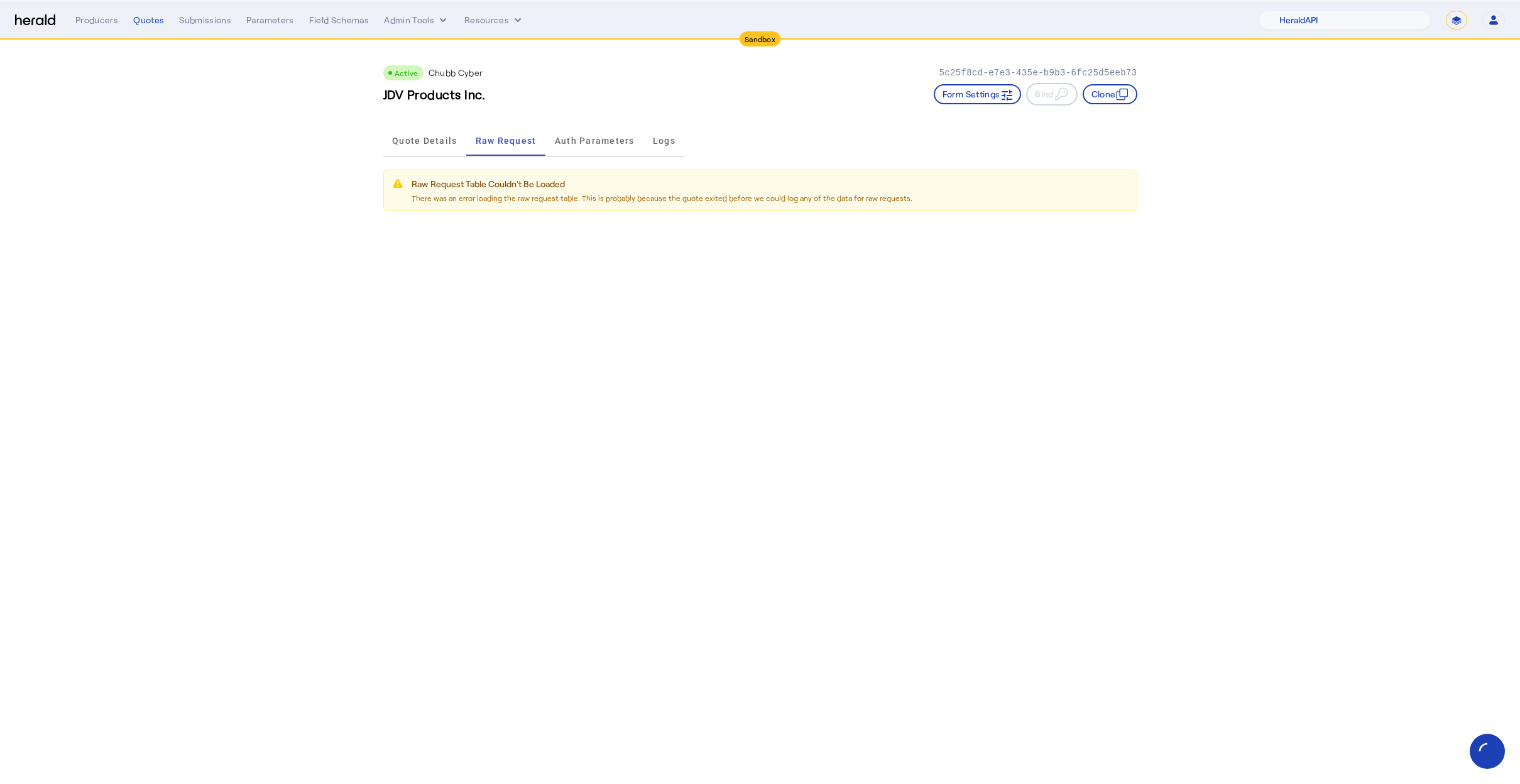
click at [948, 435] on body "Sandbox Menu Producers Quotes Submissions Parameters Field Schemas Admin Tools …" at bounding box center [760, 392] width 1520 height 784
click at [620, 410] on body "Sandbox Menu Producers Quotes Submissions Parameters Field Schemas Admin Tools …" at bounding box center [760, 392] width 1520 height 784
click at [406, 137] on span "Quote Details" at bounding box center [424, 141] width 65 height 9
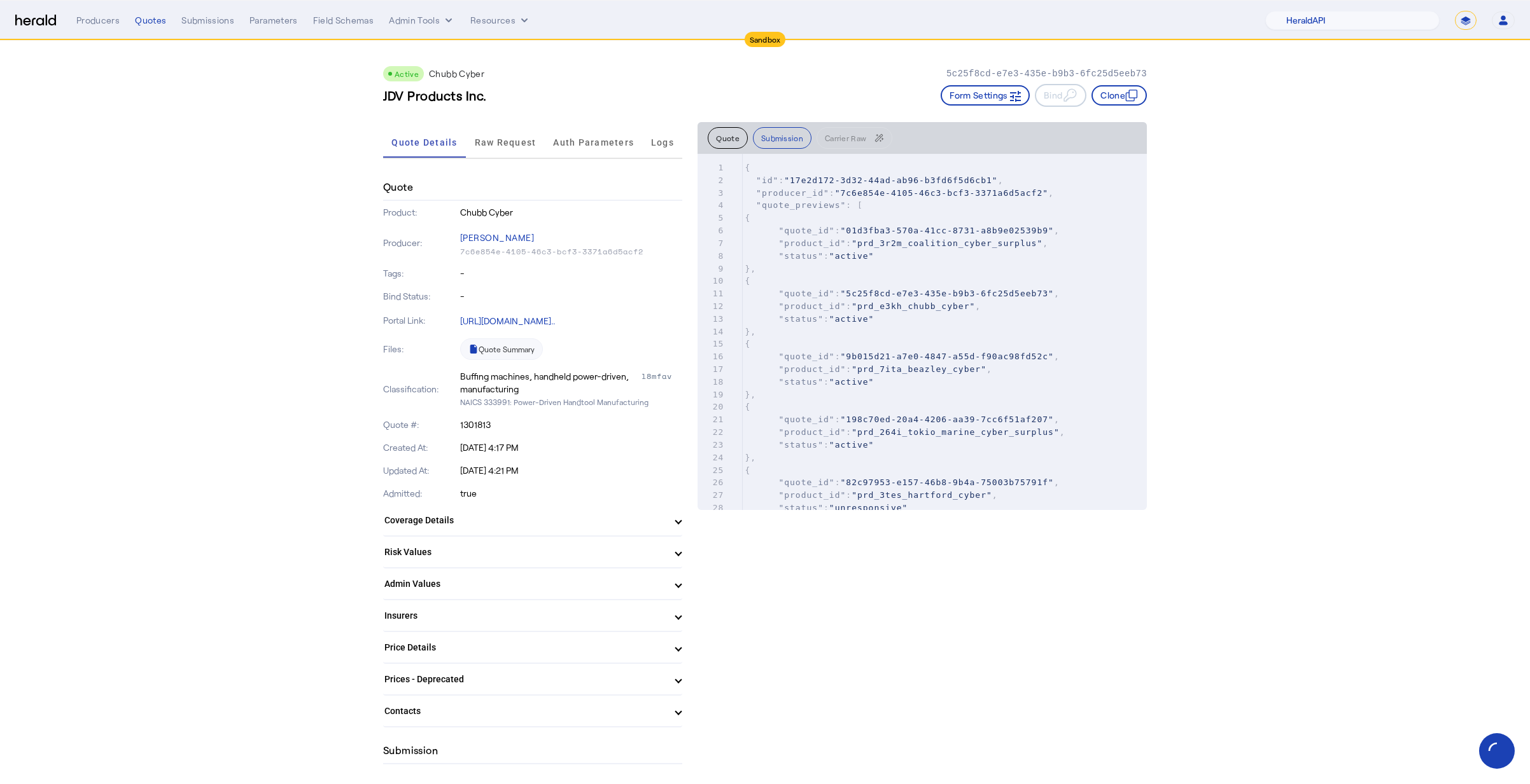
click at [553, 282] on div "Tags: -" at bounding box center [532, 273] width 299 height 23
click at [546, 162] on div "Quote Details Raw Request Auth Parameters Logs" at bounding box center [532, 143] width 299 height 42
drag, startPoint x: 422, startPoint y: 418, endPoint x: 360, endPoint y: 300, distance: 133.3
click at [422, 419] on div "Quote #: 1301813" at bounding box center [532, 424] width 299 height 23
drag, startPoint x: 1478, startPoint y: 782, endPoint x: 1454, endPoint y: 764, distance: 30.0
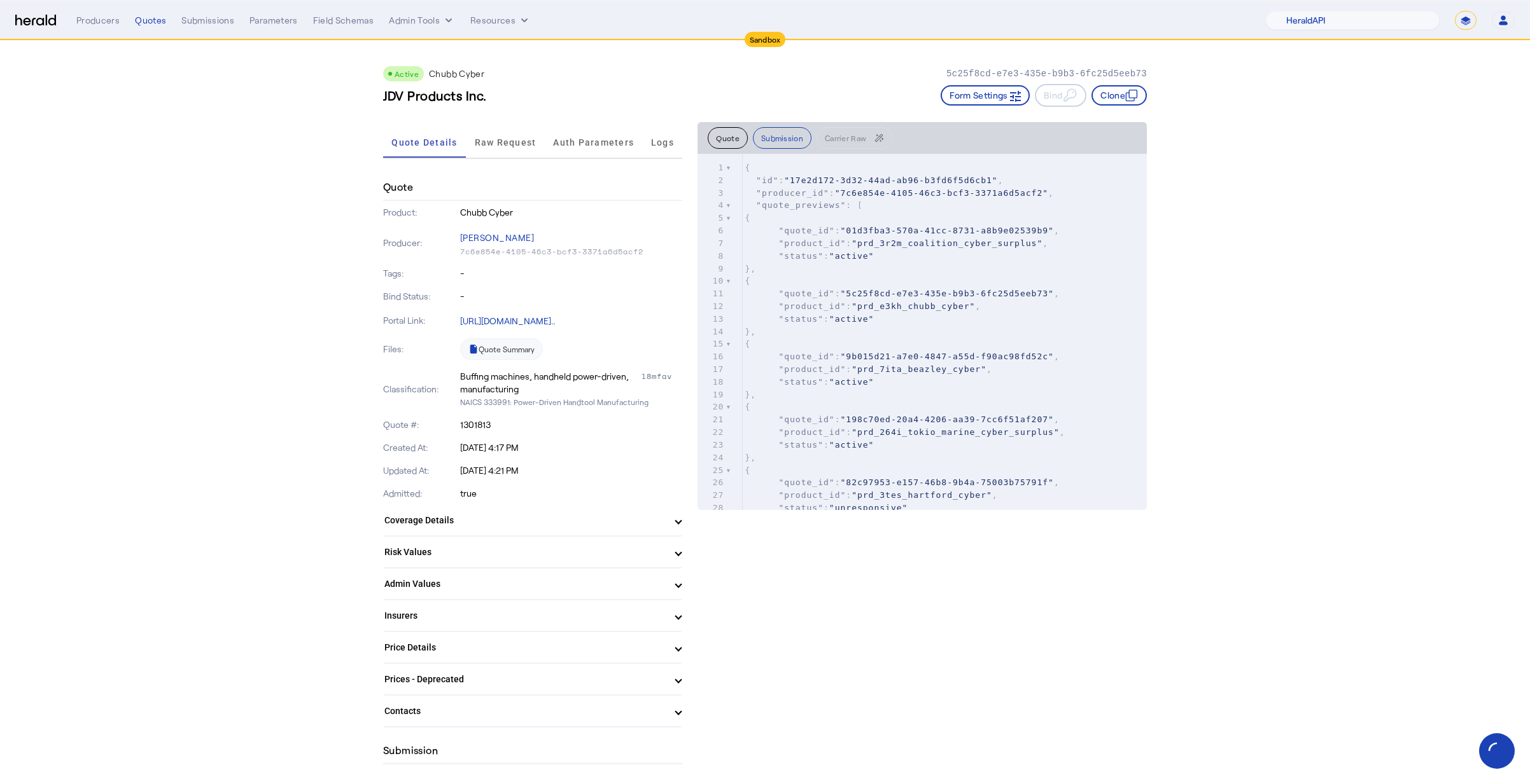
click at [509, 149] on span "Raw Request" at bounding box center [505, 143] width 62 height 31
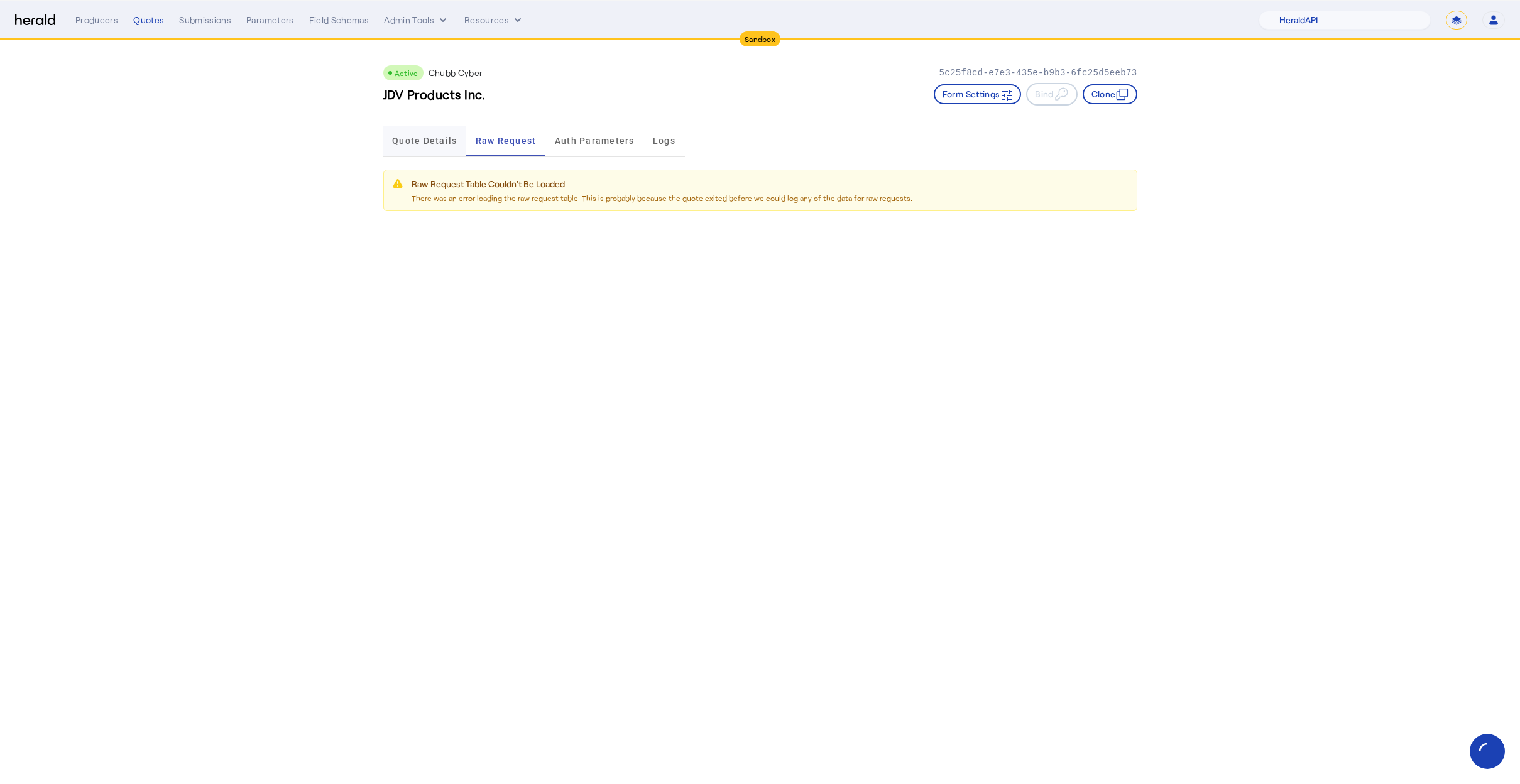
click at [441, 134] on span "Quote Details" at bounding box center [424, 141] width 65 height 30
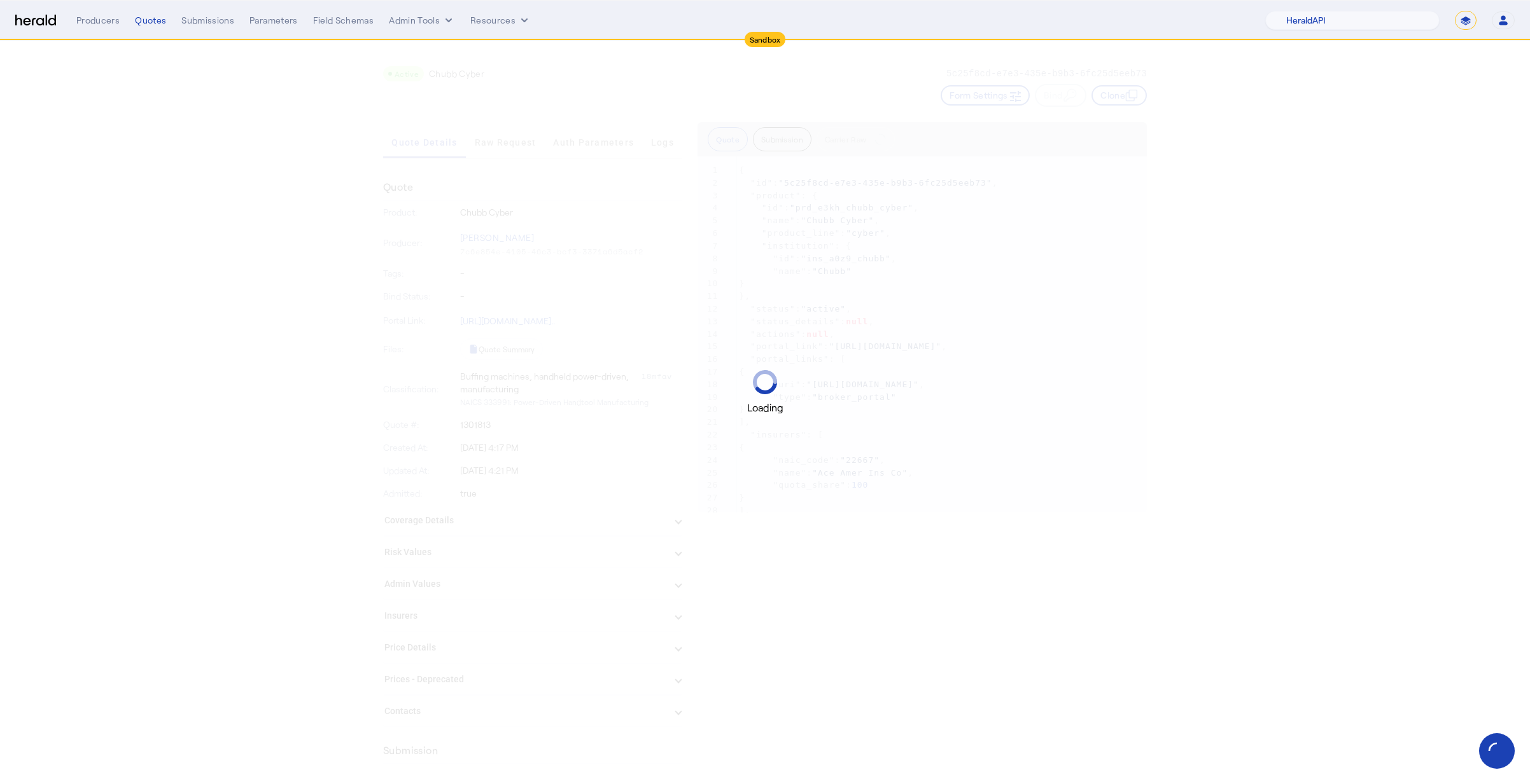
click at [280, 377] on div "Loading" at bounding box center [765, 392] width 1530 height 46
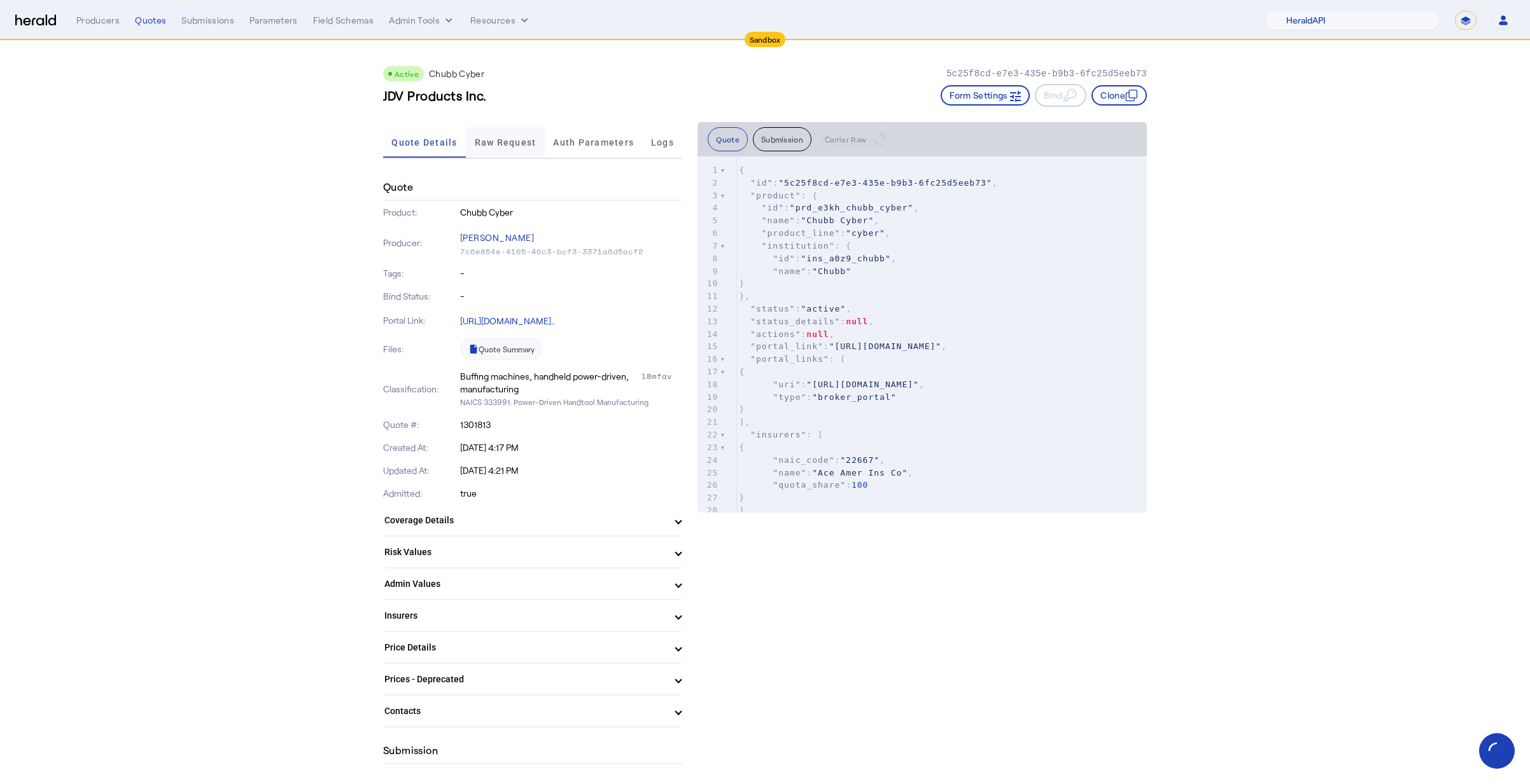
click at [537, 143] on span "Raw Request" at bounding box center [505, 143] width 62 height 9
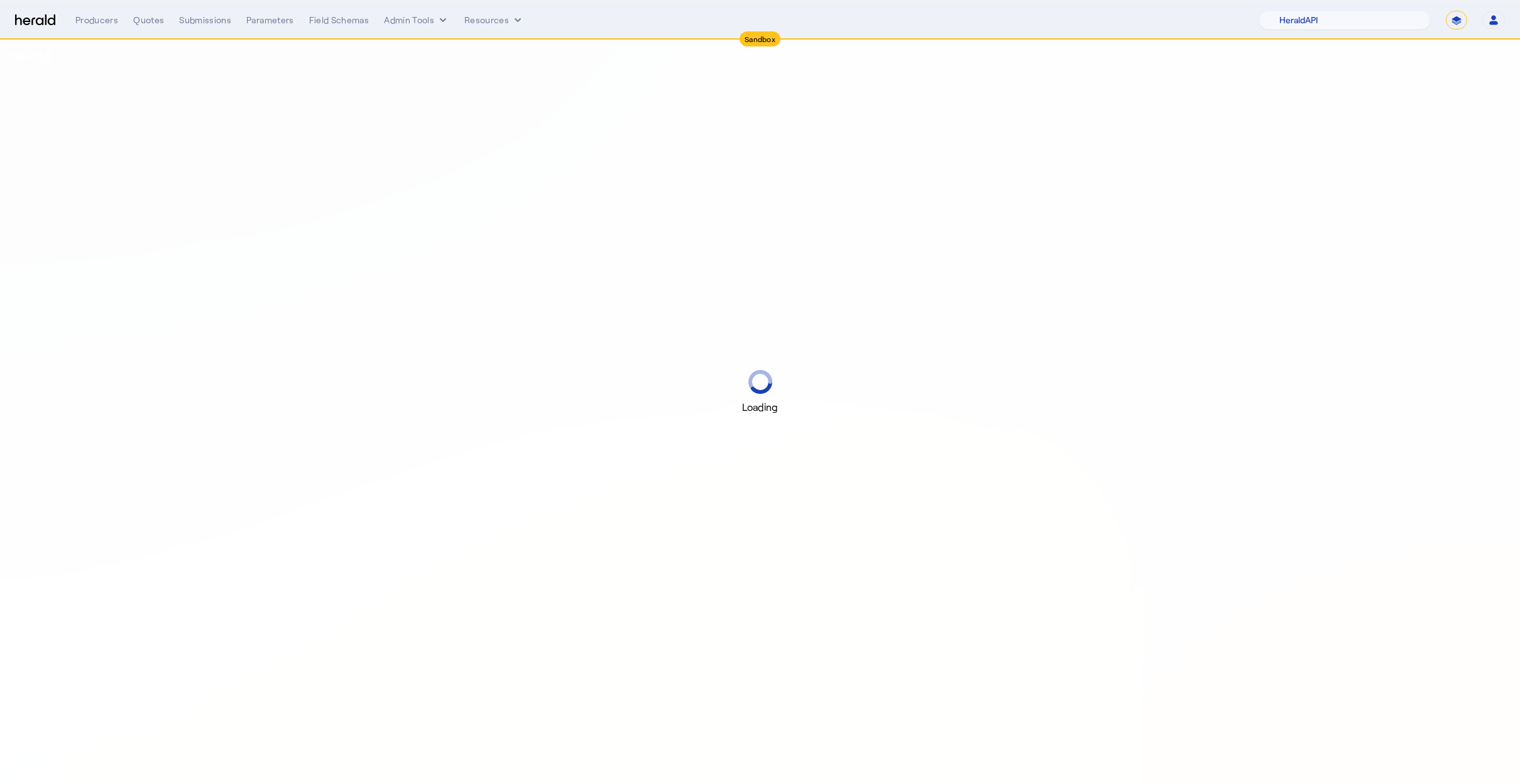
select select "pfm_2v8p_herald_api"
select select "*******"
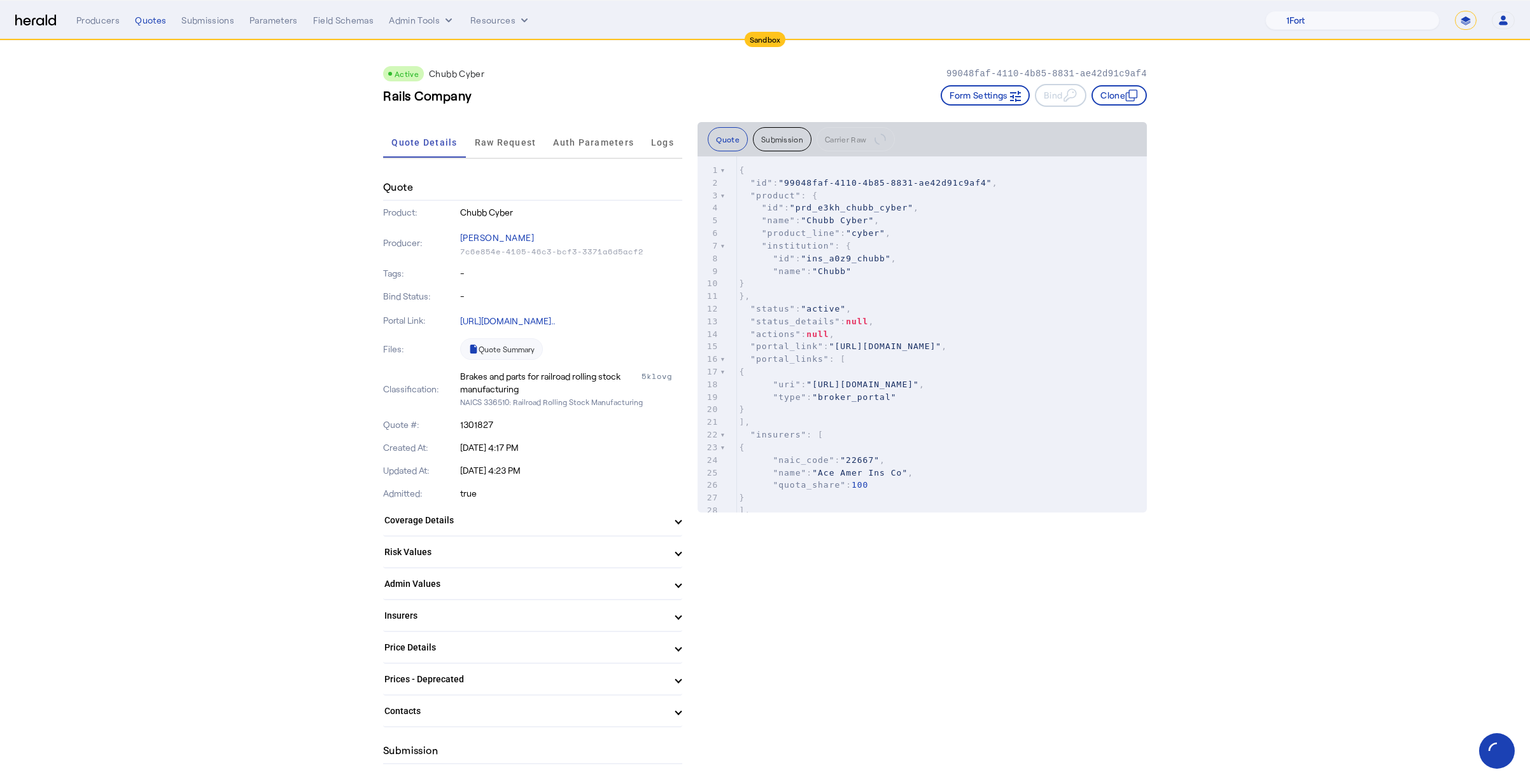
click at [515, 153] on span "Raw Request" at bounding box center [505, 143] width 62 height 31
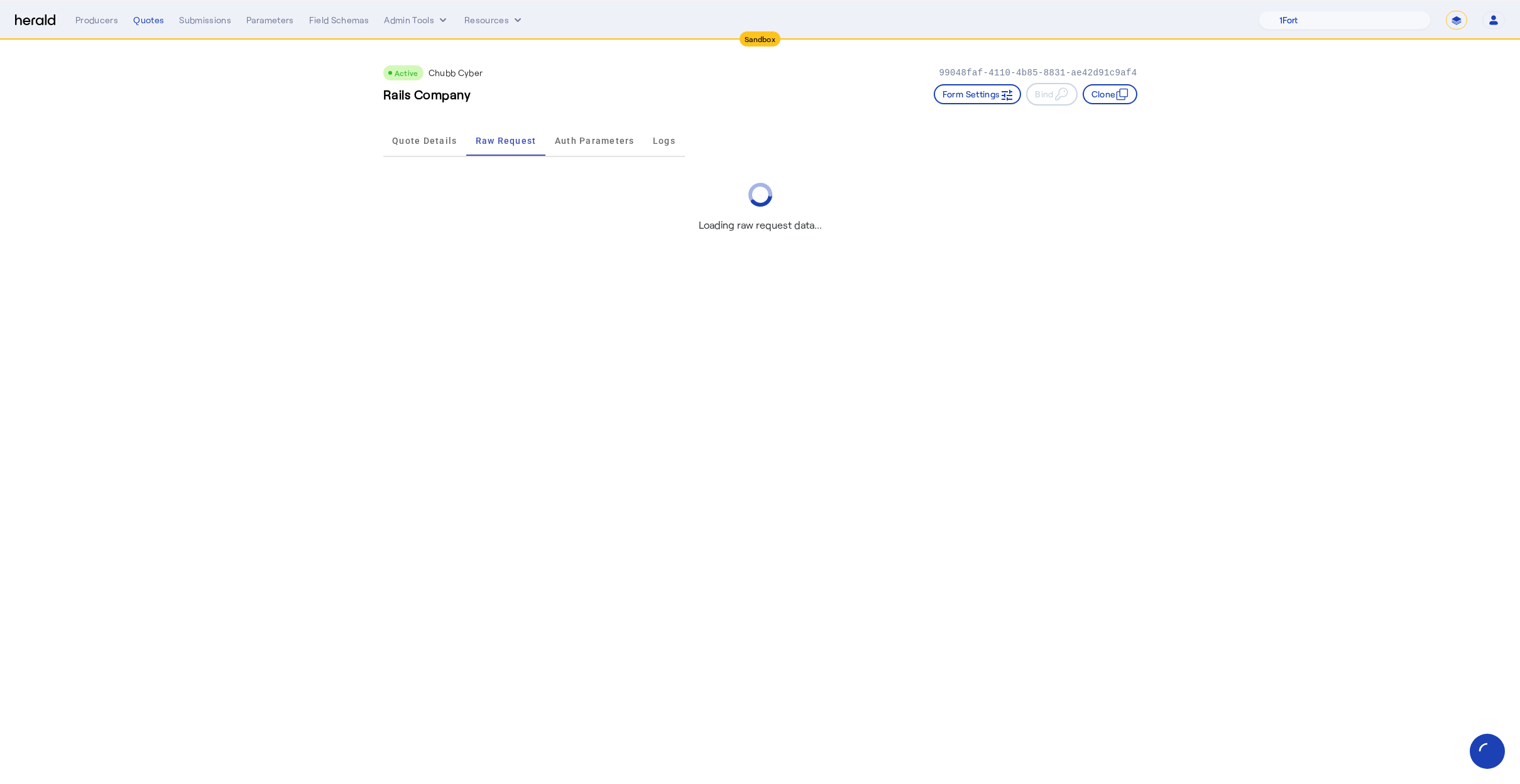
click at [334, 305] on body "Sandbox Menu Producers Quotes Submissions Parameters Field Schemas Admin Tools …" at bounding box center [760, 392] width 1520 height 784
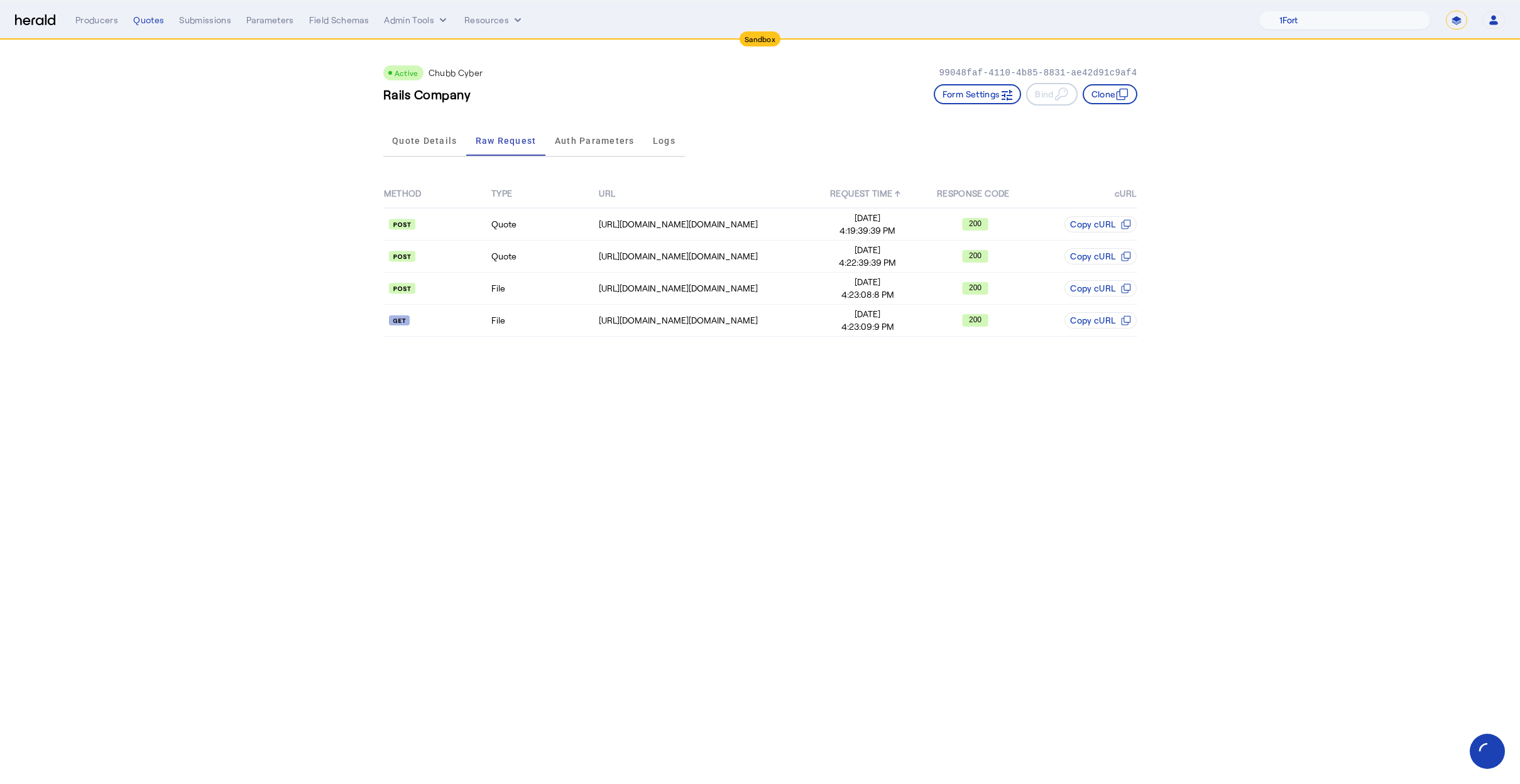
click at [574, 482] on body "Sandbox Menu Producers Quotes Submissions Parameters Field Schemas Admin Tools …" at bounding box center [760, 392] width 1520 height 784
click at [586, 390] on body "Sandbox Menu Producers Quotes Submissions Parameters Field Schemas Admin Tools …" at bounding box center [760, 392] width 1520 height 784
click at [585, 329] on td "File" at bounding box center [544, 320] width 107 height 32
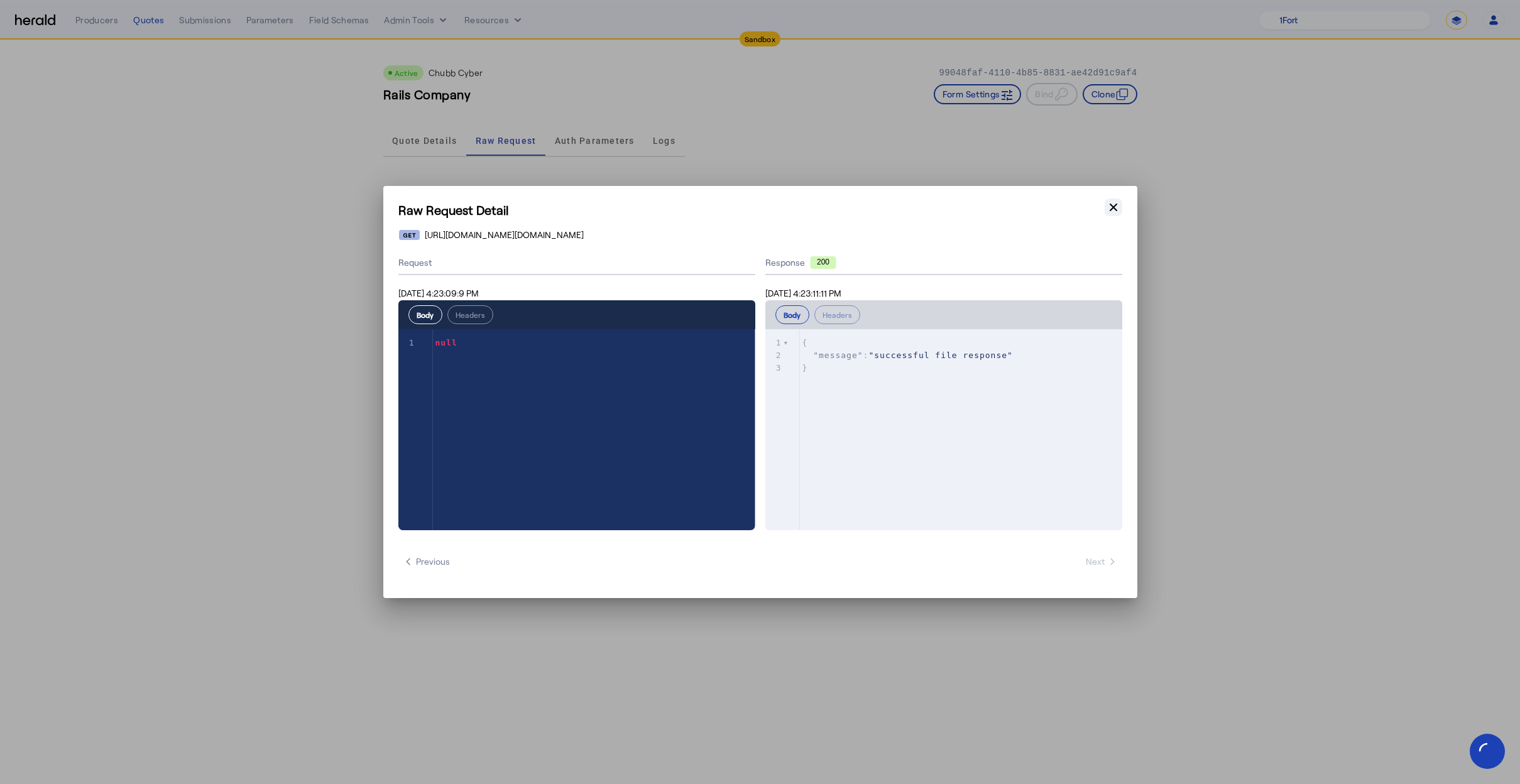
click at [1109, 206] on icon "button" at bounding box center [1113, 207] width 12 height 12
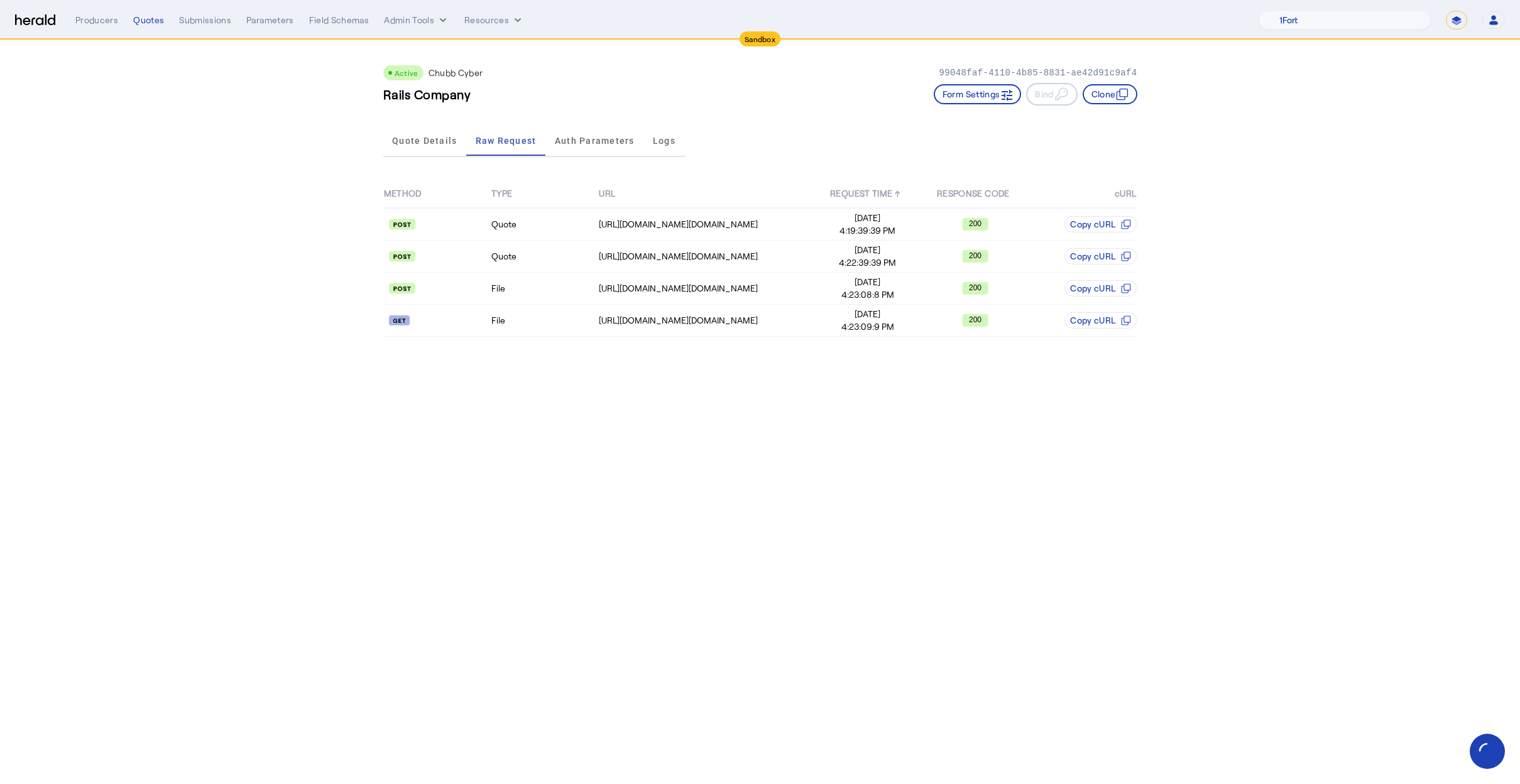
drag, startPoint x: 257, startPoint y: 372, endPoint x: 249, endPoint y: 373, distance: 8.1
click at [249, 372] on body "Sandbox Menu Producers Quotes Submissions Parameters Field Schemas Admin Tools …" at bounding box center [760, 392] width 1520 height 784
click at [564, 275] on td "File" at bounding box center [544, 288] width 107 height 32
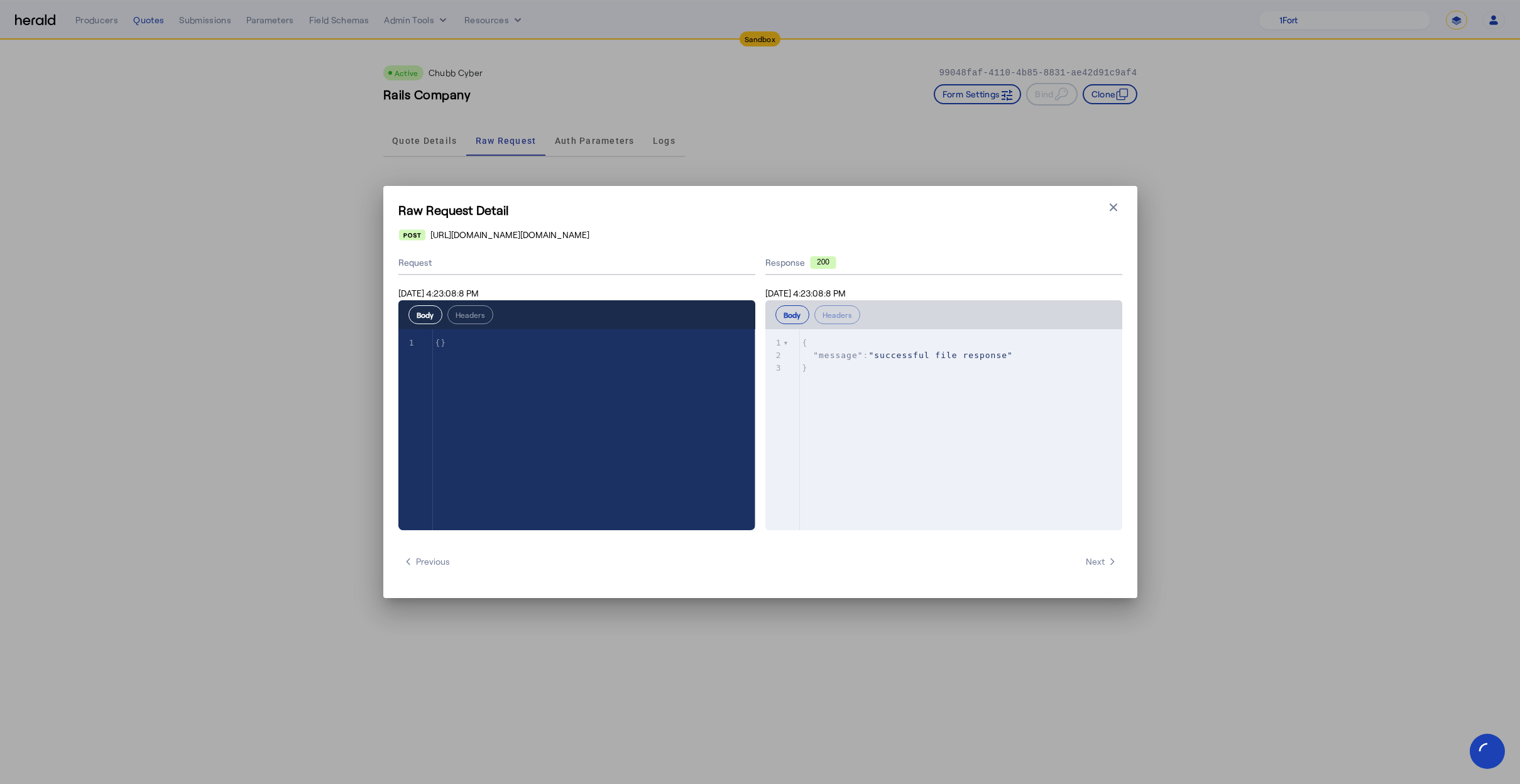
click at [1118, 212] on icon "button" at bounding box center [1113, 207] width 12 height 12
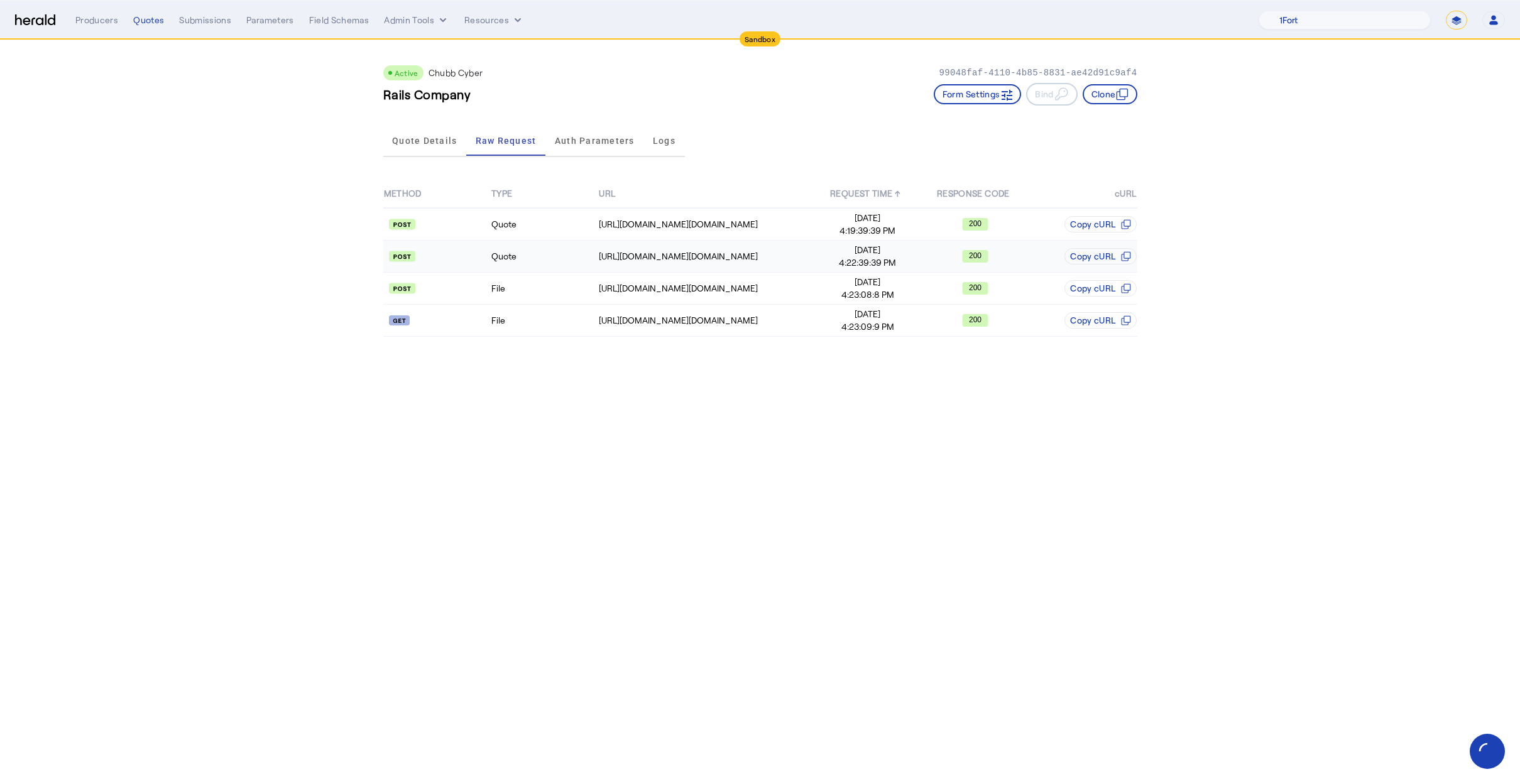
click at [511, 264] on td "Quote" at bounding box center [544, 257] width 107 height 32
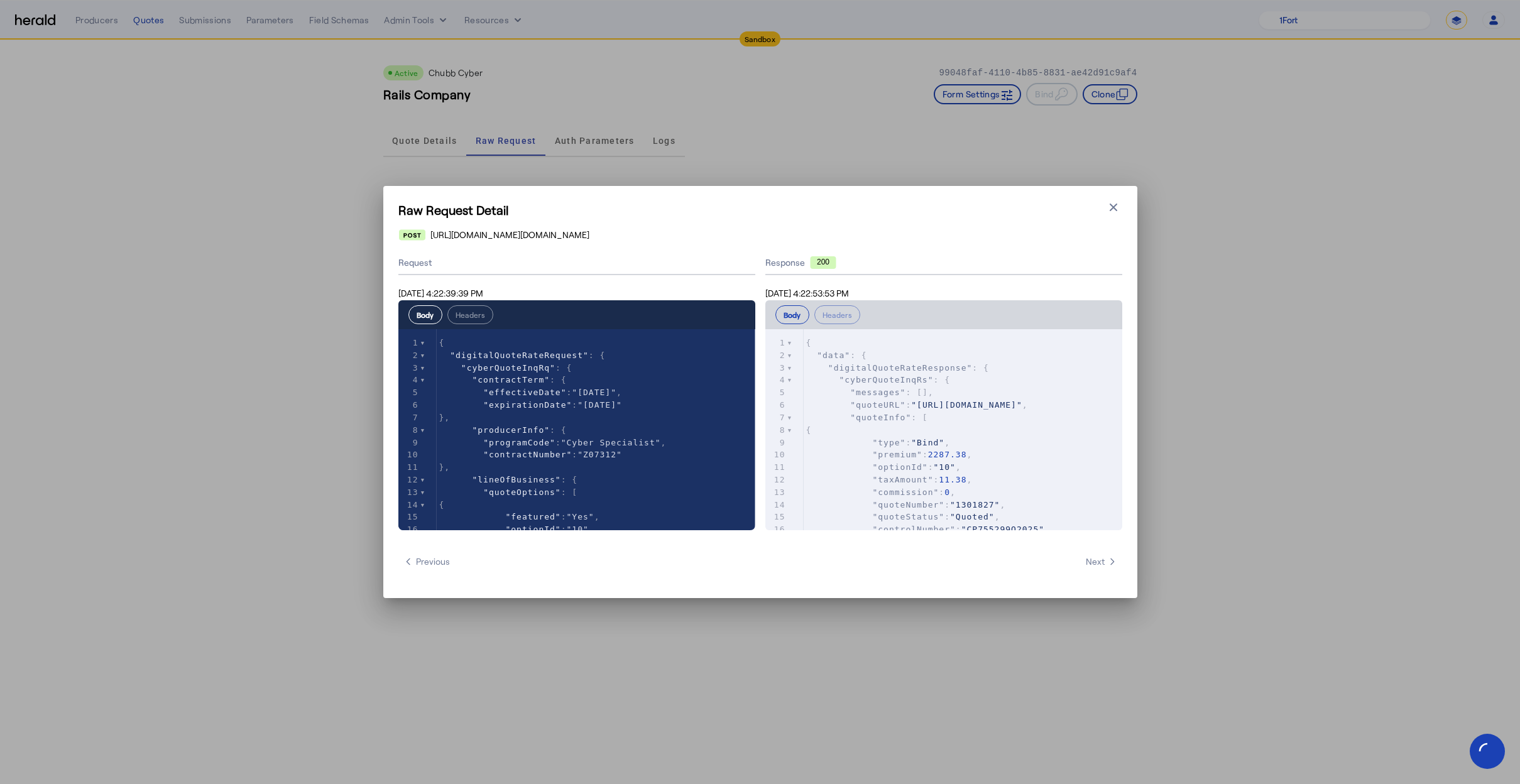
click at [900, 447] on span ""type"" at bounding box center [889, 442] width 33 height 9
type textarea "**********"
click at [966, 399] on pre ""quoteURL" : "[URL][DOMAIN_NAME]" ," at bounding box center [963, 405] width 319 height 12
type textarea "**********"
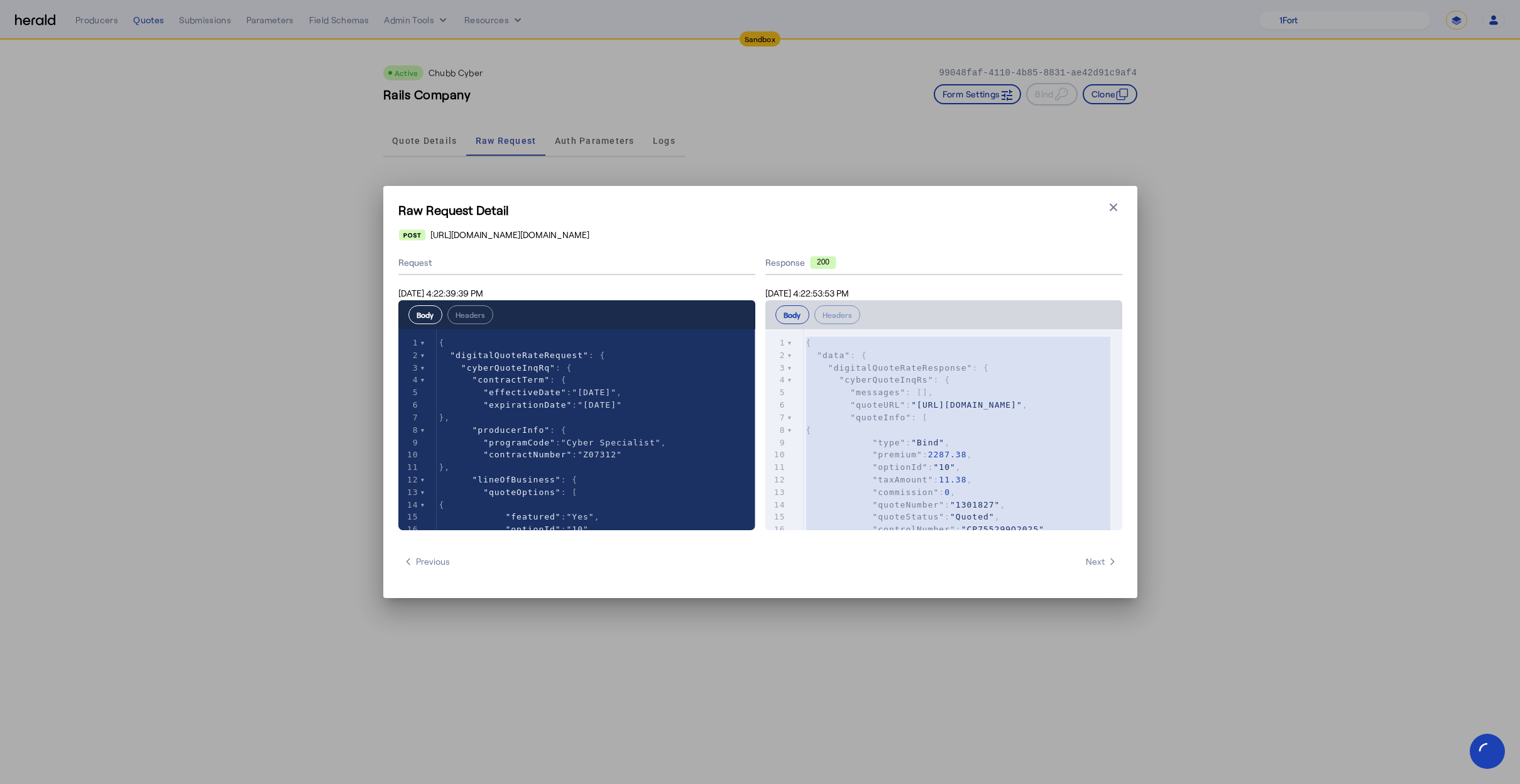
click at [969, 397] on pre ""messages" : []," at bounding box center [963, 392] width 319 height 12
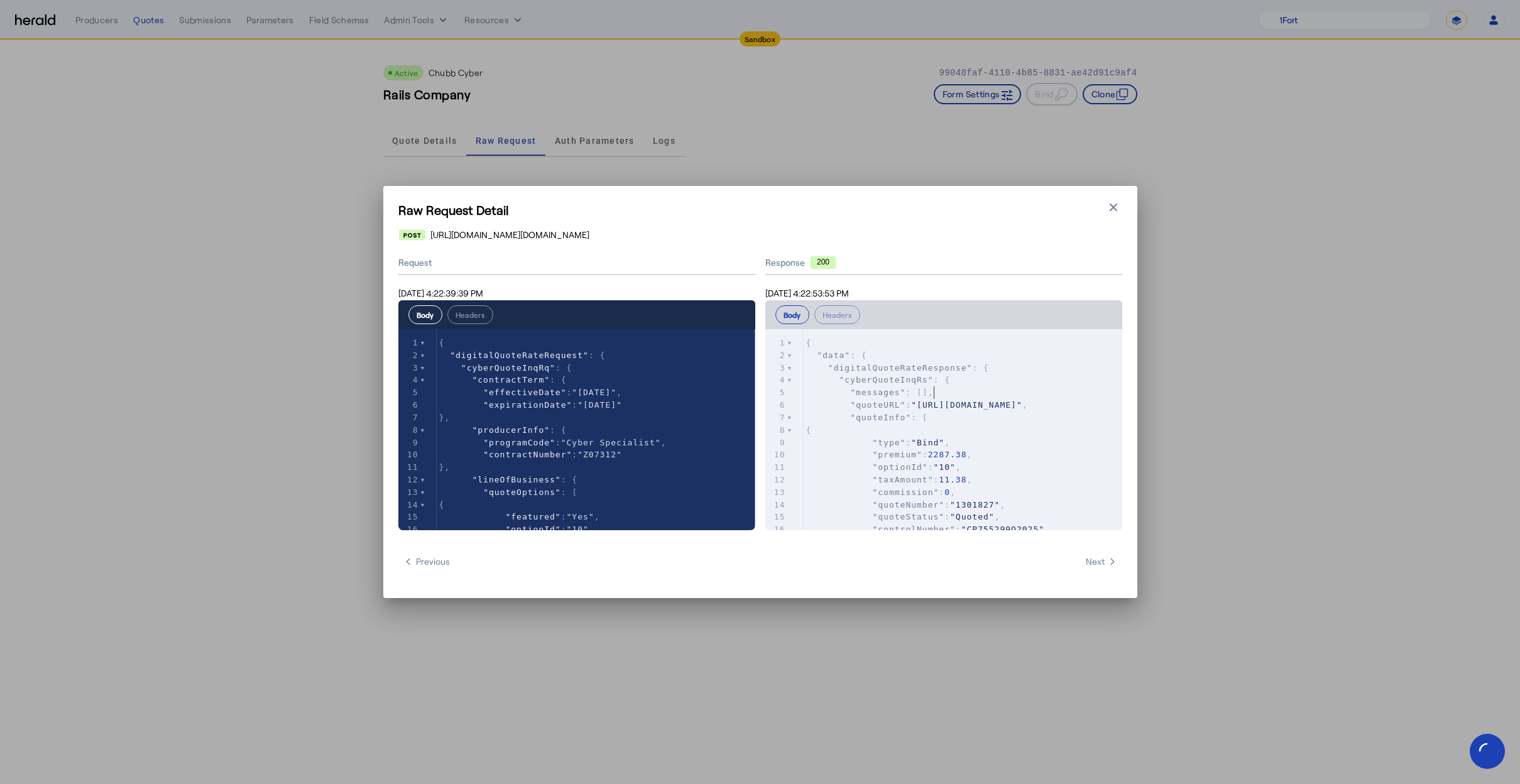
click at [224, 356] on div "Raw Request Detail Close modal [URL][DOMAIN_NAME][DOMAIN_NAME] Request [DATE] 4…" at bounding box center [760, 392] width 1520 height 784
click at [1014, 380] on pre ""cyberQuoteInqRs" : {" at bounding box center [963, 379] width 319 height 12
click at [905, 377] on span ""cyberQuoteInqRs"" at bounding box center [886, 379] width 94 height 9
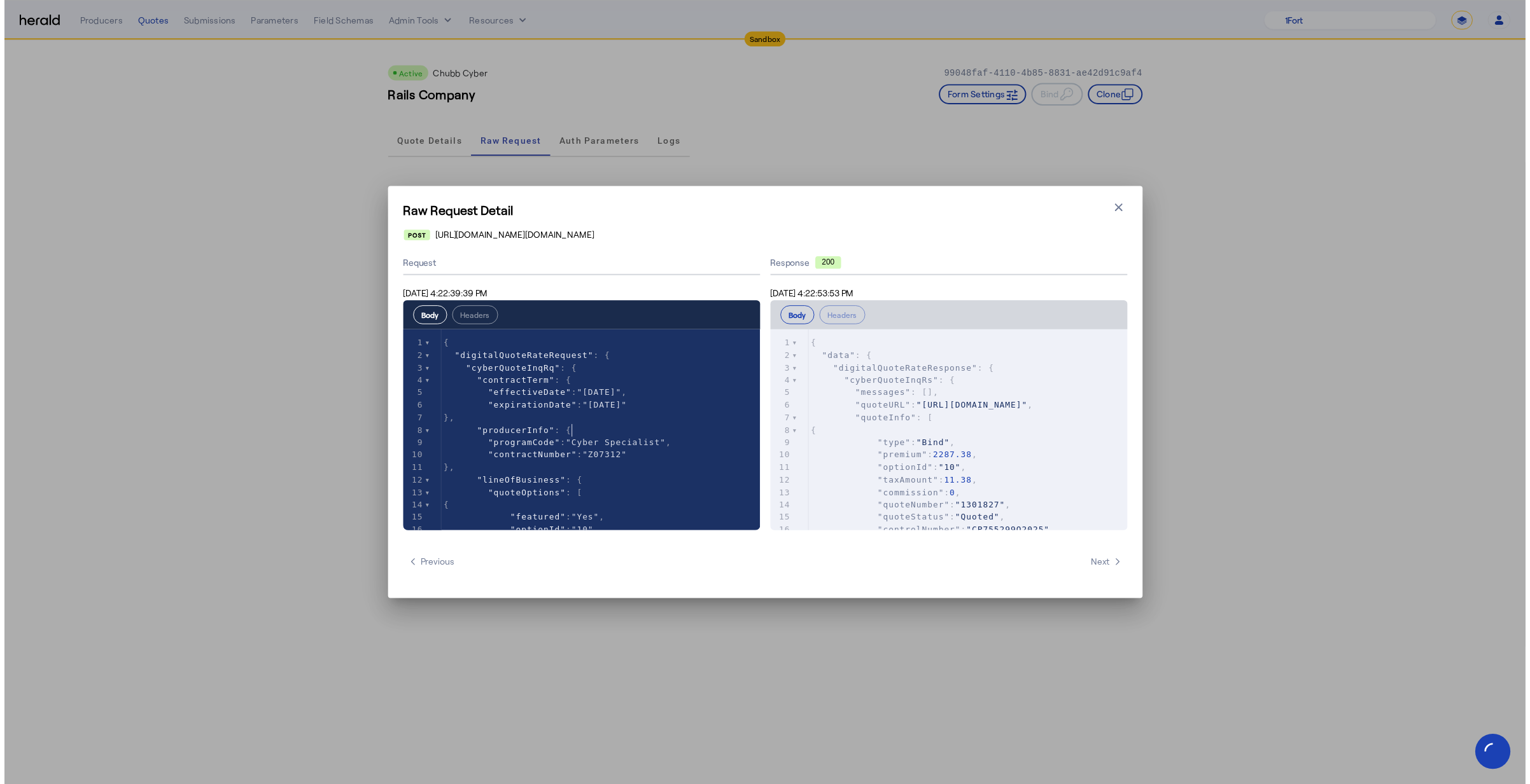
scroll to position [4, 0]
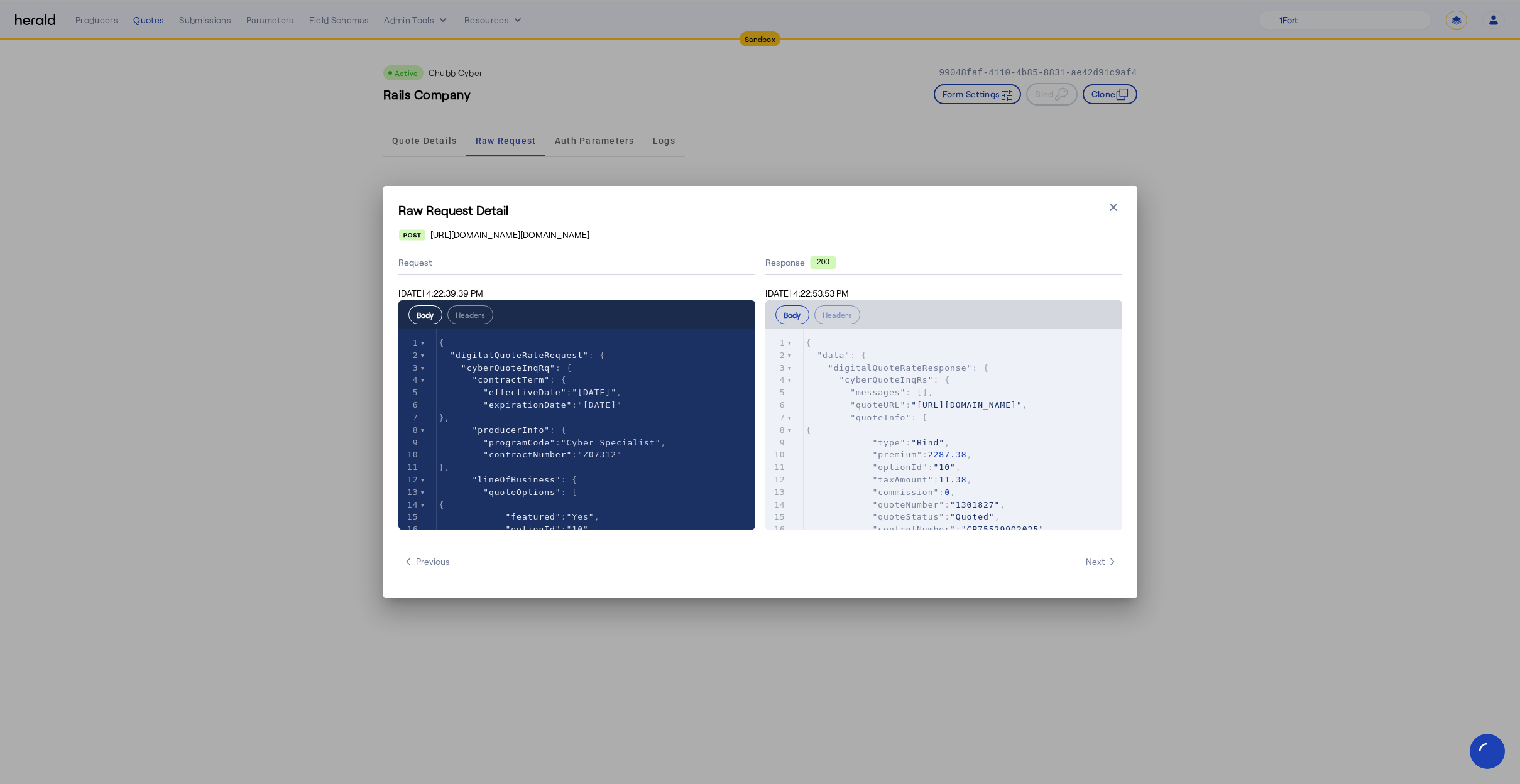
type textarea "**********"
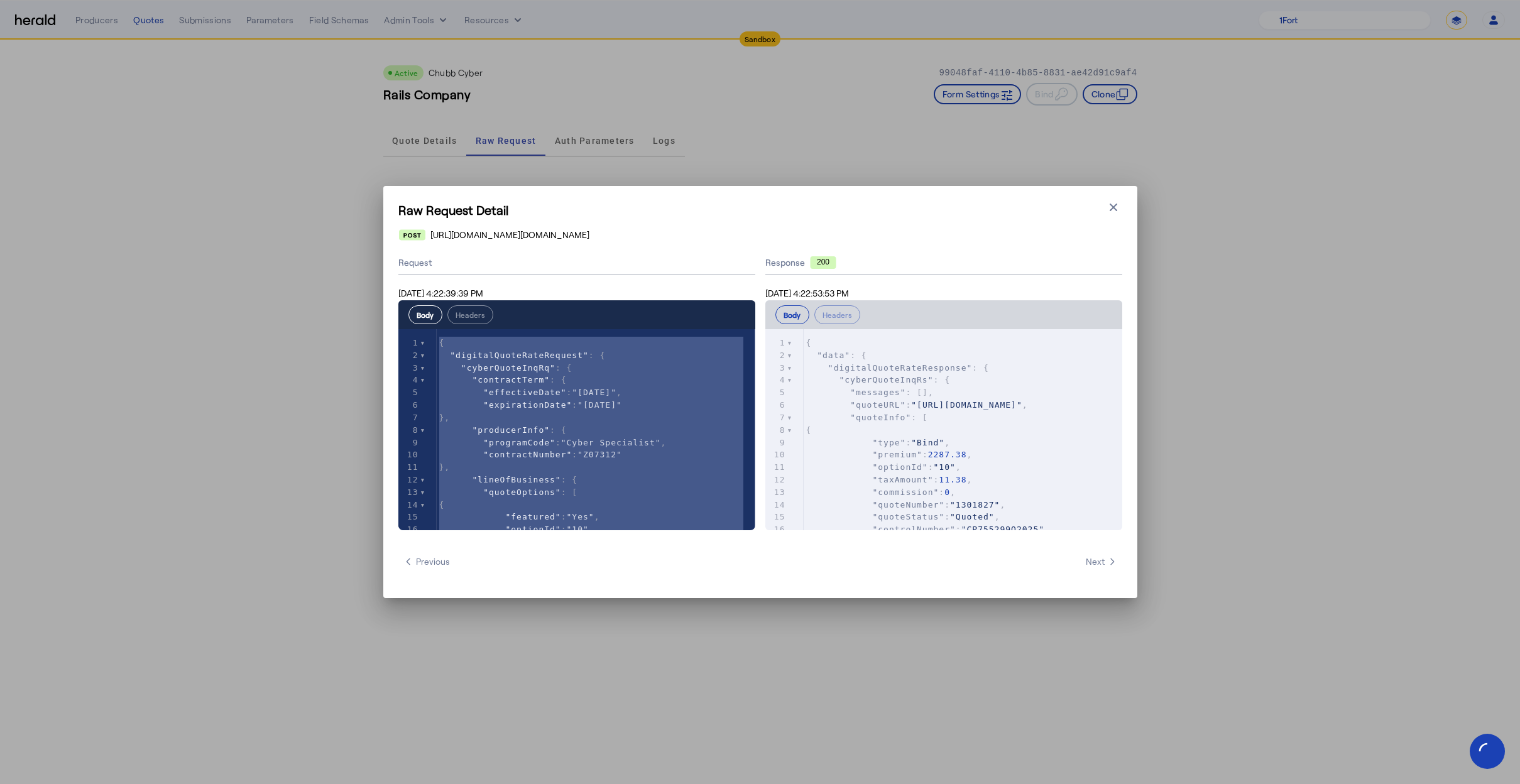
click at [1107, 204] on icon "button" at bounding box center [1113, 207] width 12 height 12
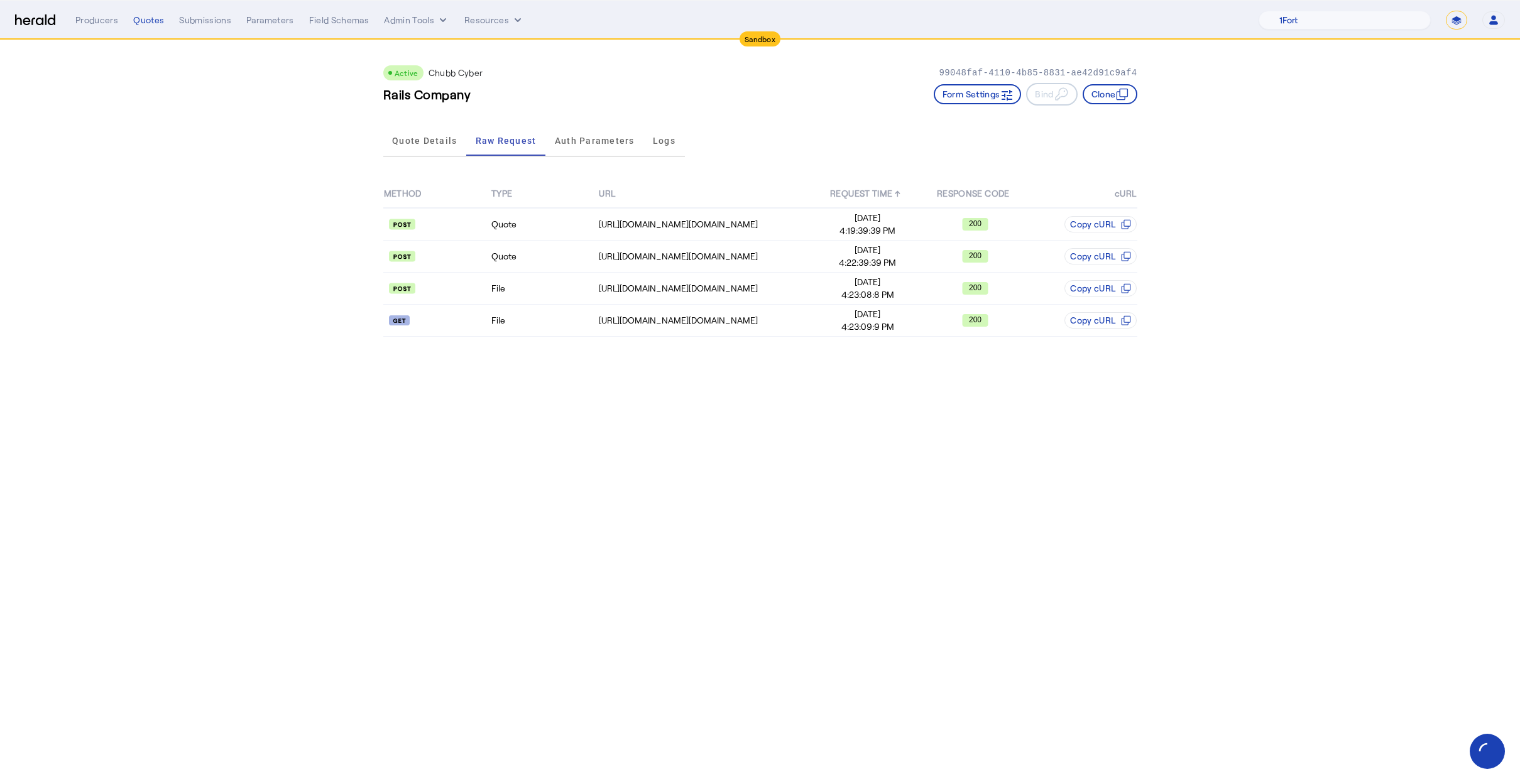
drag, startPoint x: 1407, startPoint y: 241, endPoint x: 1319, endPoint y: 226, distance: 89.3
click at [1401, 234] on app-quote-details "Active Chubb Cyber 99048faf-4110-4b85-8831-ae42d91c9af4 Rails Company Form Sett…" at bounding box center [760, 197] width 1520 height 314
drag, startPoint x: 247, startPoint y: 326, endPoint x: 239, endPoint y: 236, distance: 90.4
click at [246, 326] on app-quote-details "Active Chubb Cyber 99048faf-4110-4b85-8831-ae42d91c9af4 Rails Company Form Sett…" at bounding box center [760, 197] width 1520 height 314
click at [605, 144] on span "Auth Parameters" at bounding box center [595, 141] width 80 height 9
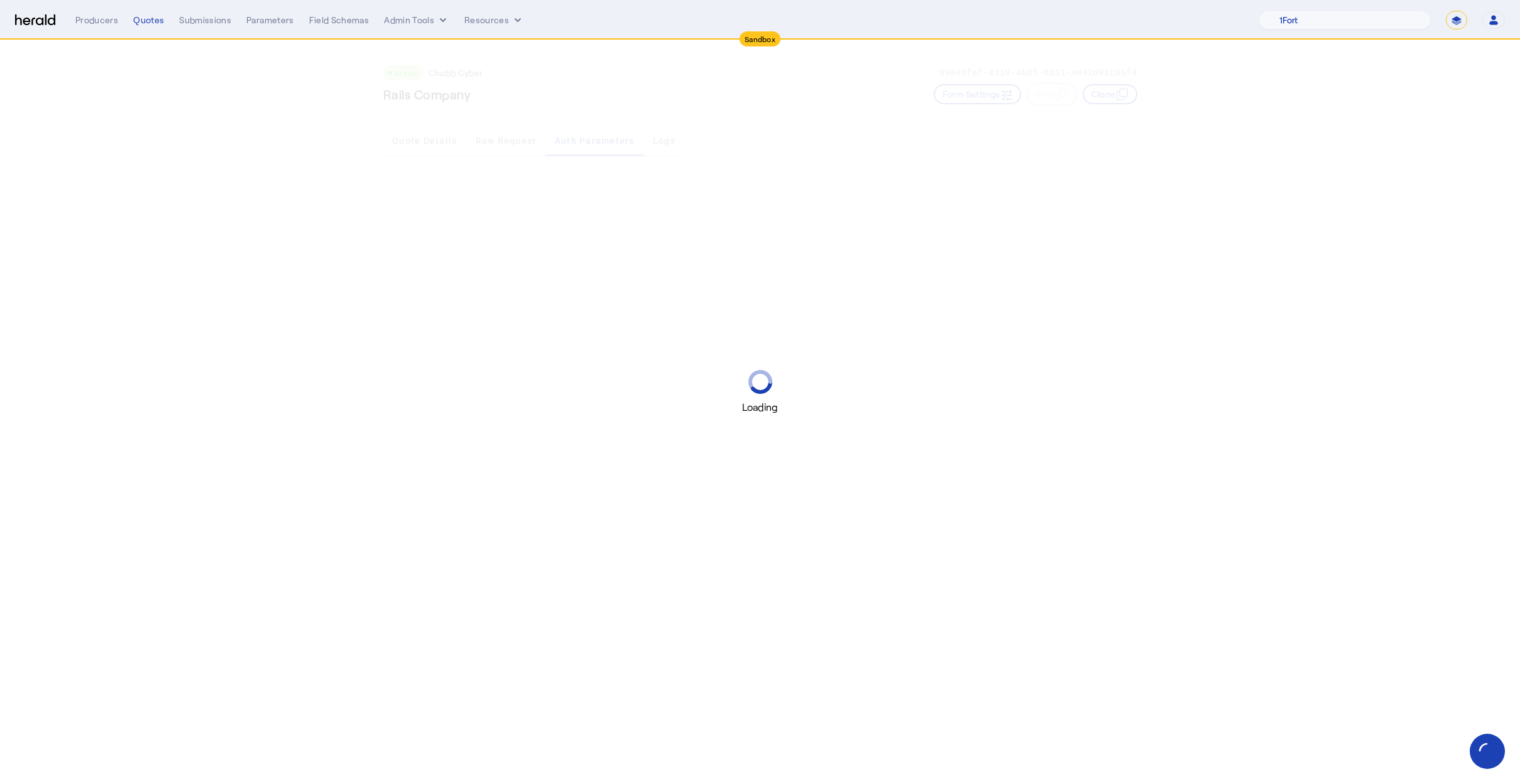
click at [658, 142] on div "Loading" at bounding box center [760, 392] width 1520 height 784
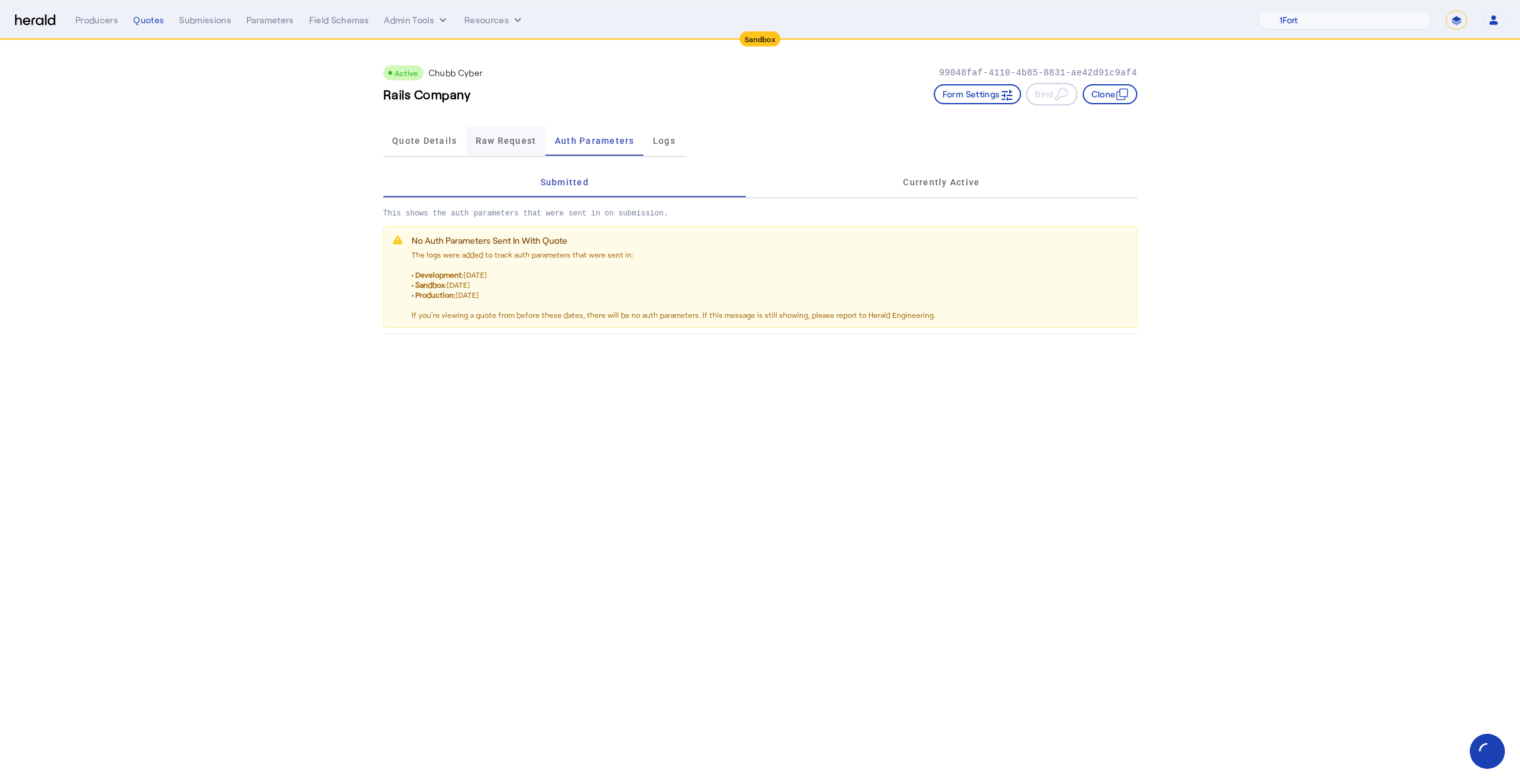
click at [485, 142] on span "Raw Request" at bounding box center [505, 141] width 61 height 9
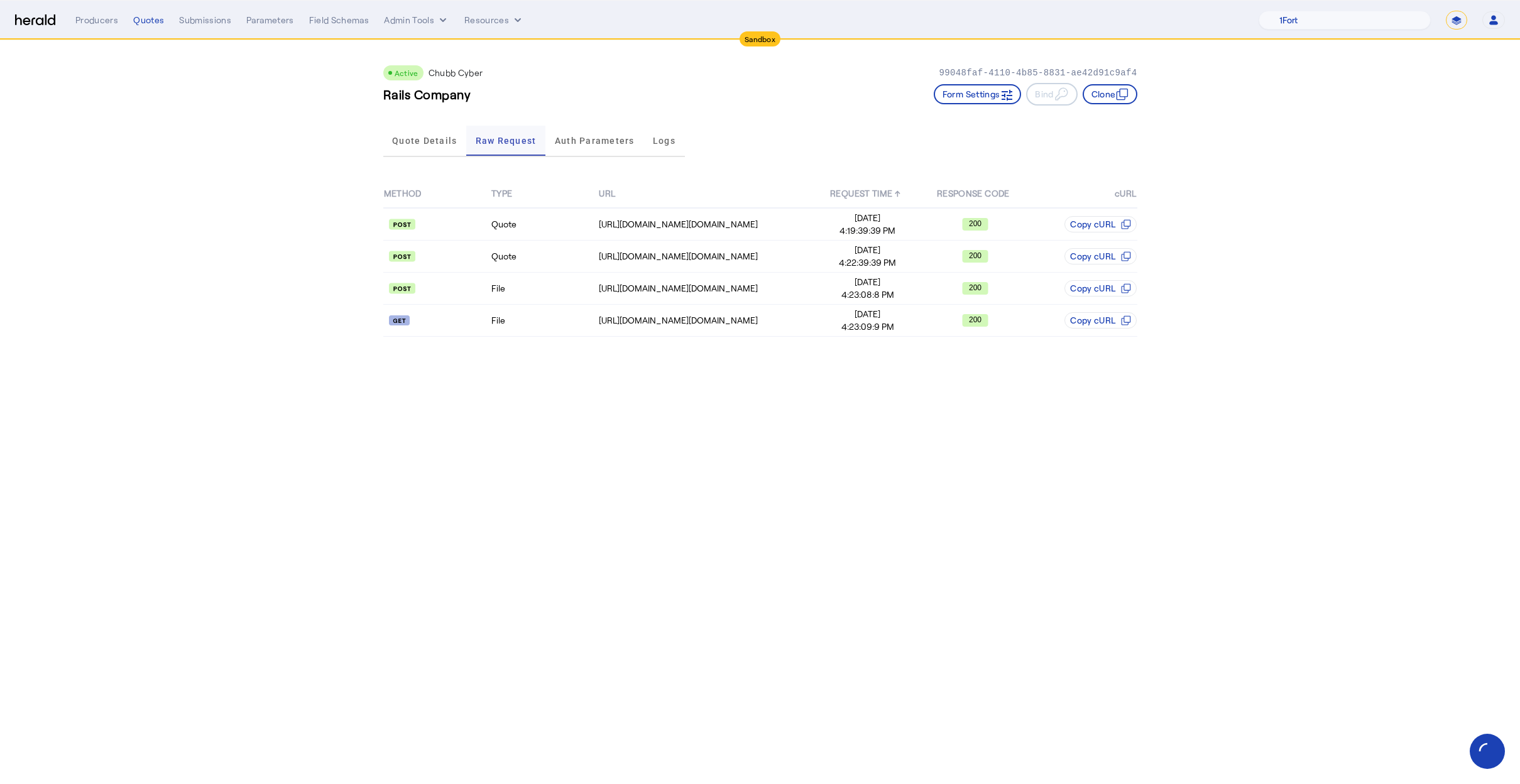
drag, startPoint x: 439, startPoint y: 144, endPoint x: 477, endPoint y: 144, distance: 38.0
click at [439, 144] on span "Quote Details" at bounding box center [424, 141] width 65 height 9
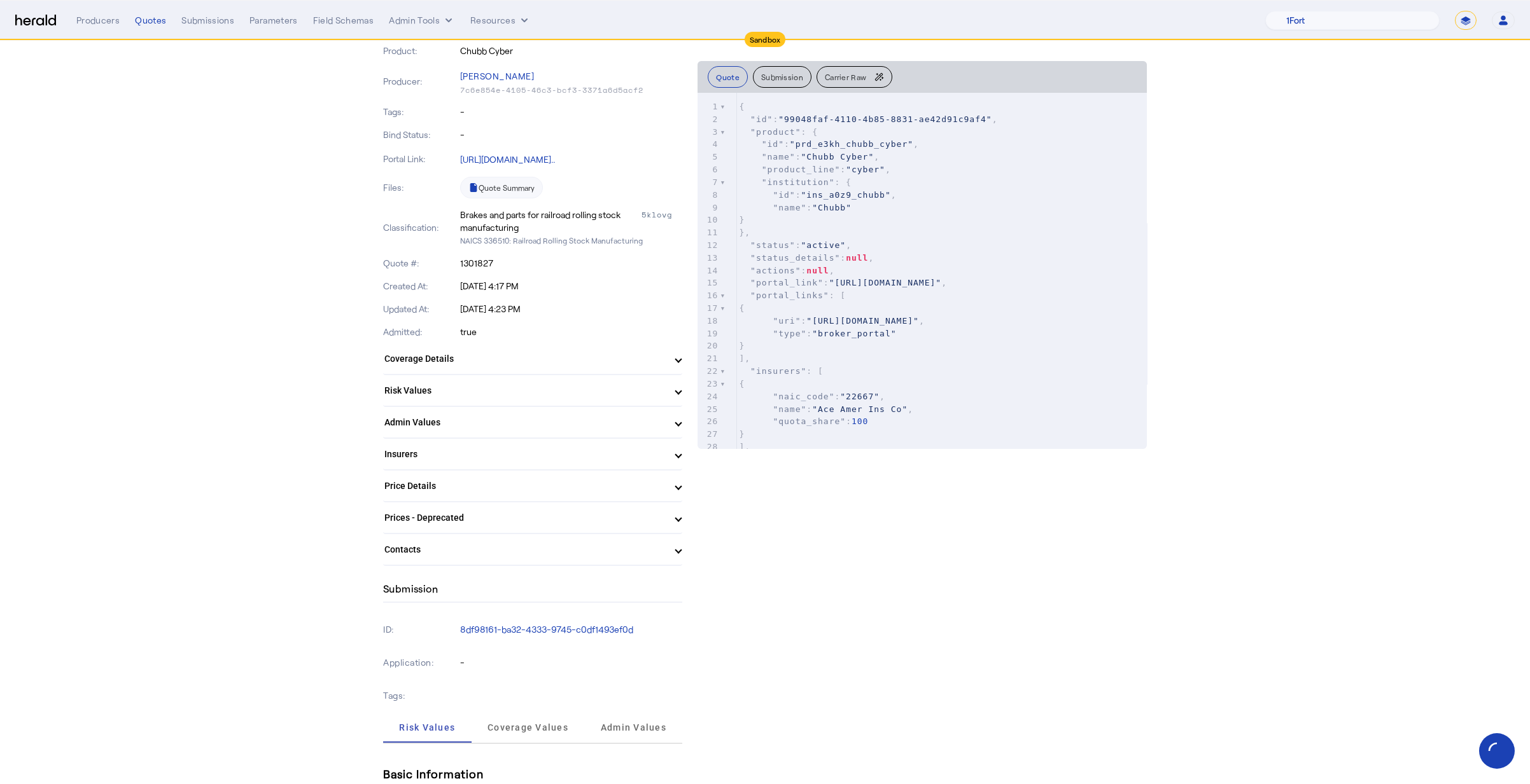
scroll to position [273, 0]
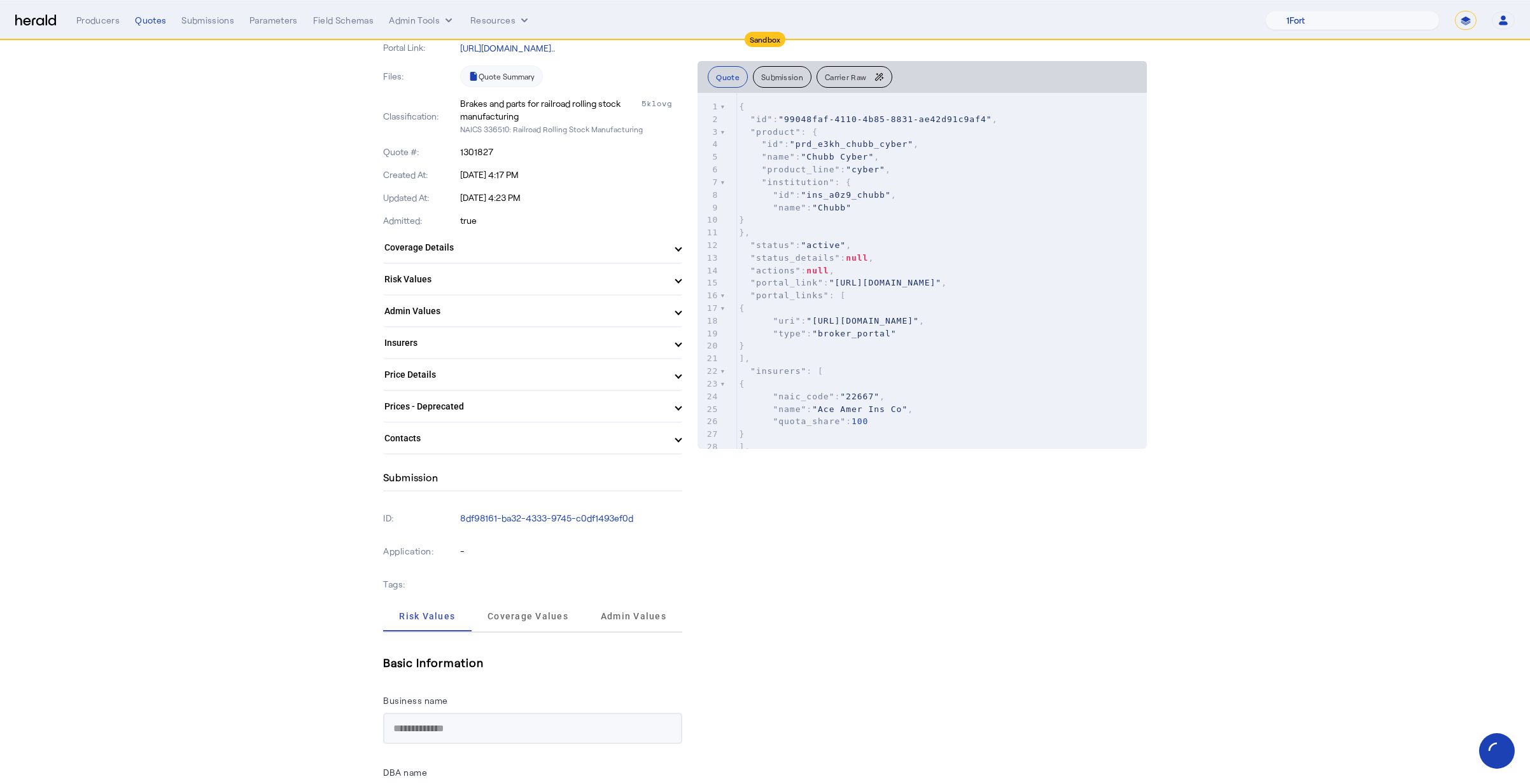
click at [1338, 16] on select "1Fort Acrisure Acturis Affinity Advisors Affinity Risk Agentero AmWins Anzen Ao…" at bounding box center [1352, 20] width 174 height 19
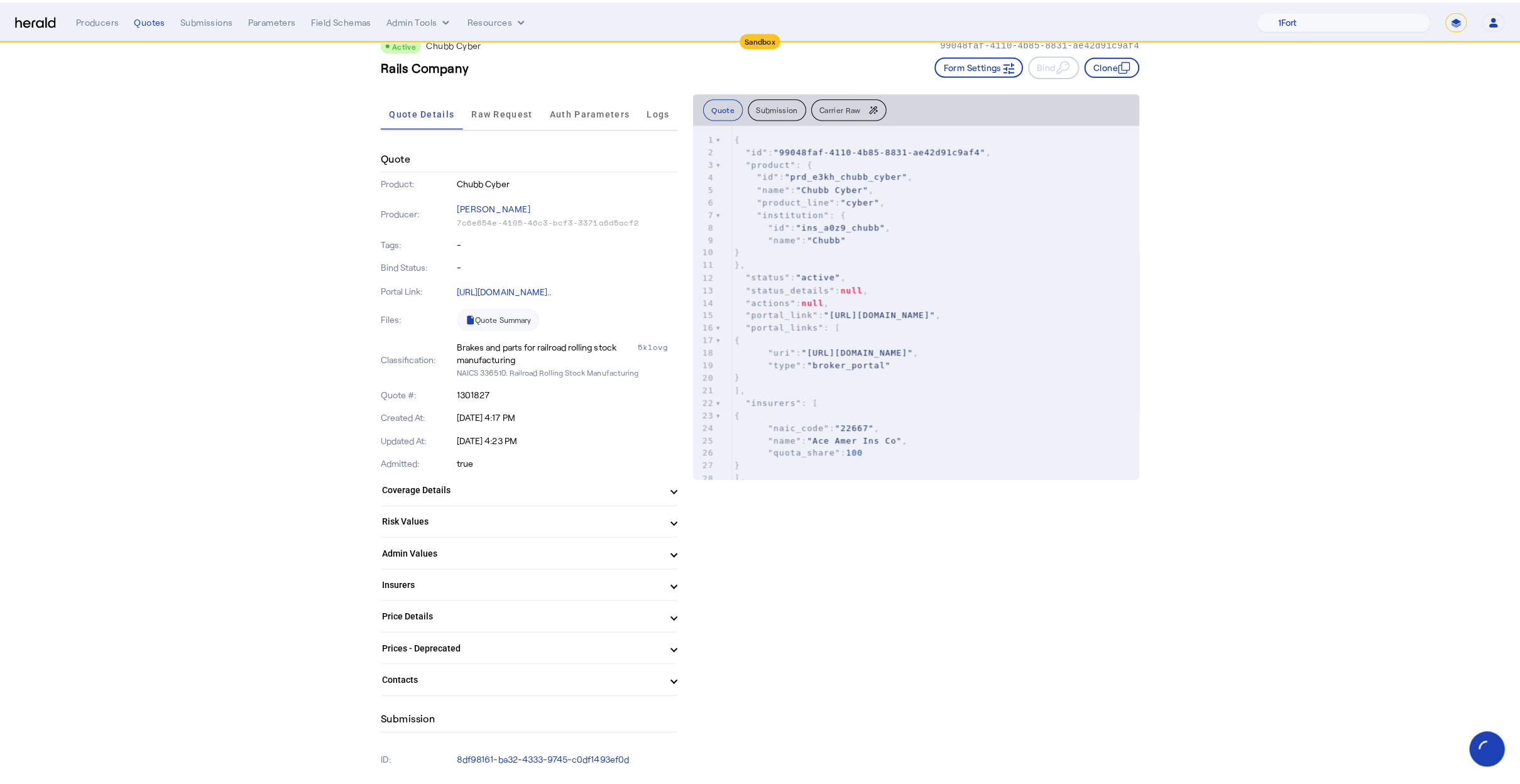
scroll to position [0, 0]
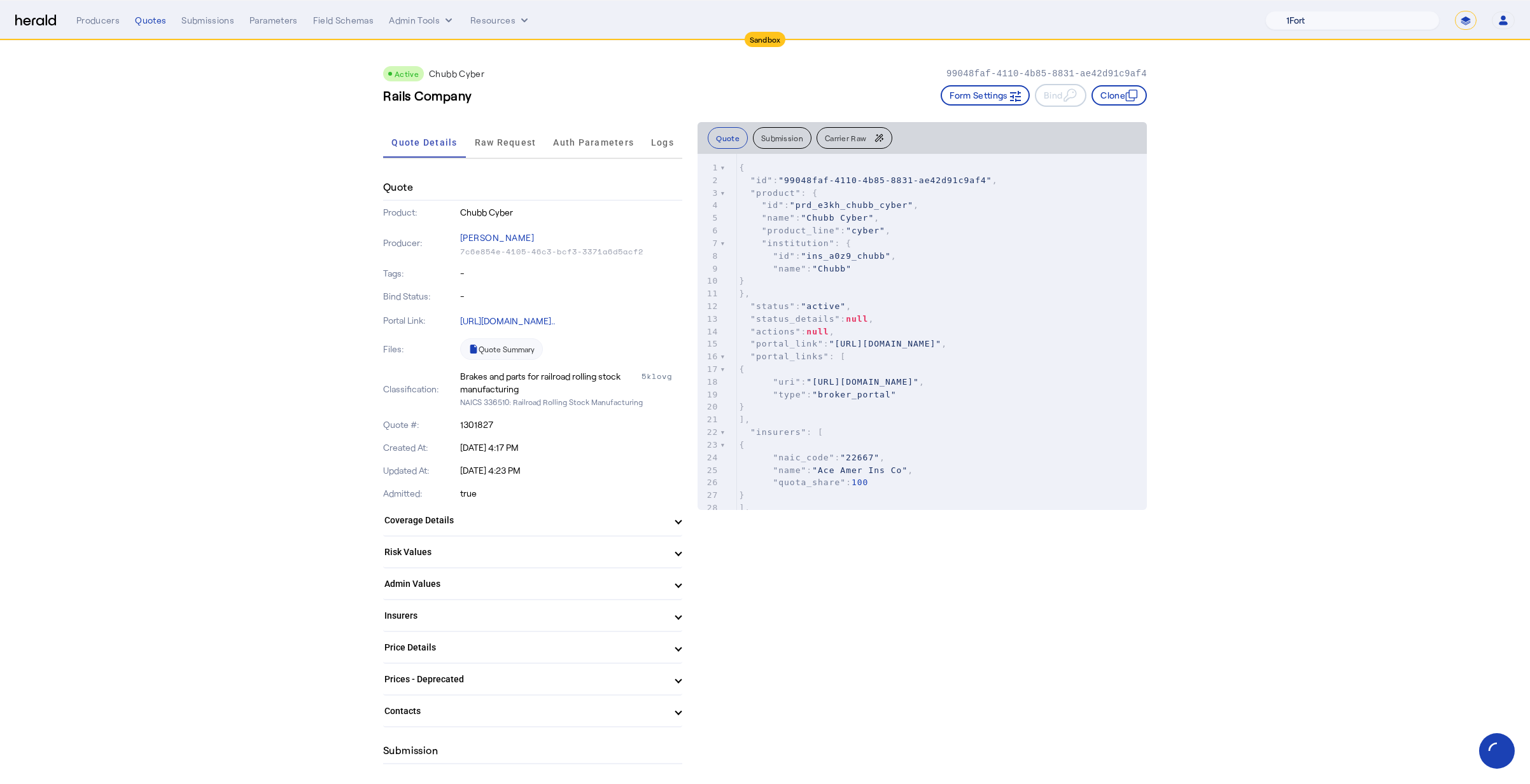
click at [1359, 15] on select "1Fort Acrisure Acturis Affinity Advisors Affinity Risk Agentero AmWins Anzen Ao…" at bounding box center [1352, 20] width 174 height 19
click at [1400, 22] on select "1Fort Acrisure Acturis Affinity Advisors Affinity Risk Agentero AmWins Anzen Ao…" at bounding box center [1352, 20] width 174 height 19
select select "pfm_r9a7_zywave"
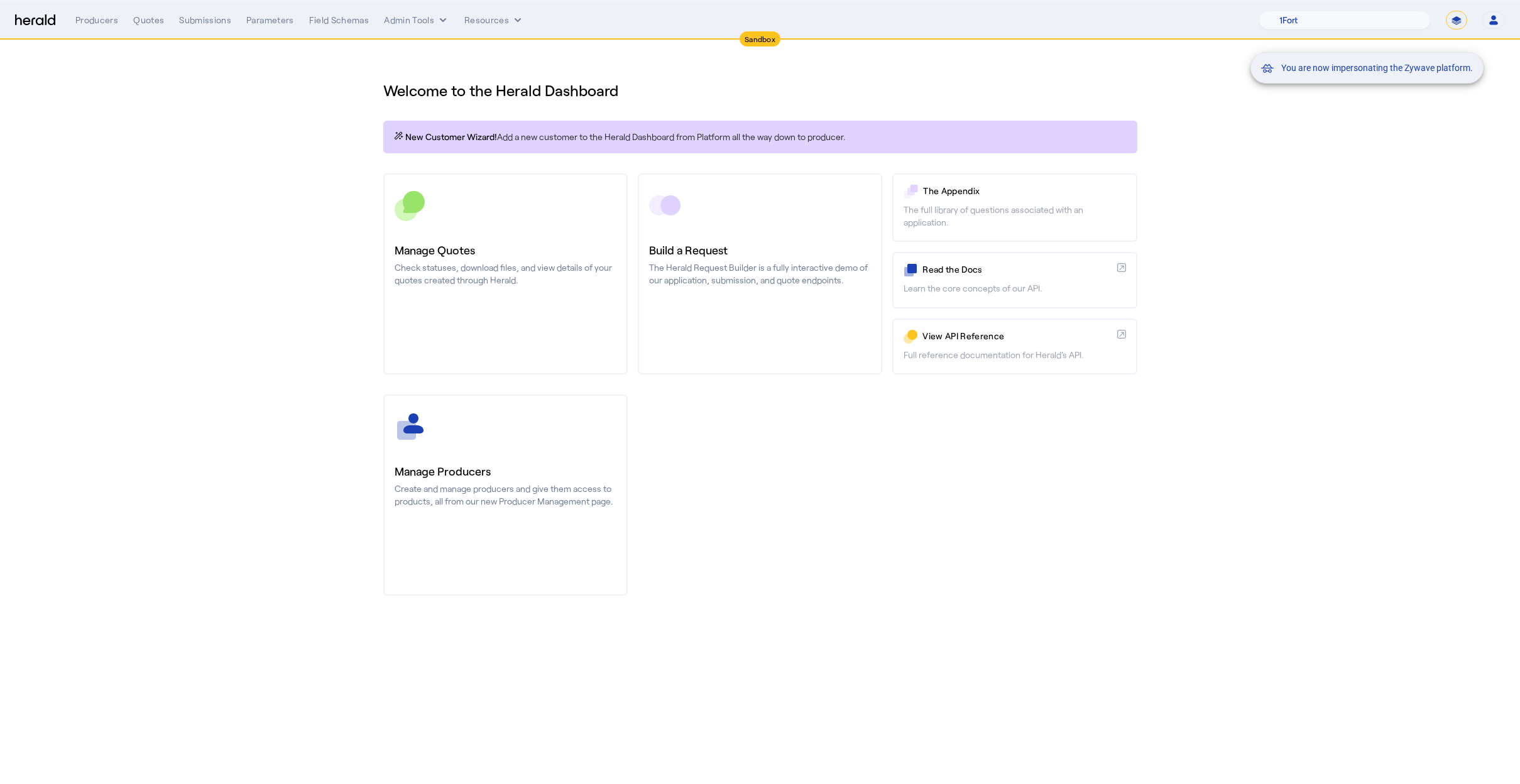
click at [1458, 18] on mat-snack-bar-container "You are now impersonating the Zywave platform." at bounding box center [1398, 21] width 233 height 32
click at [1457, 22] on mat-snack-bar-container "You are now impersonating the Zywave platform." at bounding box center [1398, 21] width 233 height 32
click at [1289, 181] on div "You are now impersonating the Zywave platform." at bounding box center [760, 392] width 1520 height 784
click at [1460, 22] on select "**********" at bounding box center [1457, 20] width 22 height 19
select select "**********"
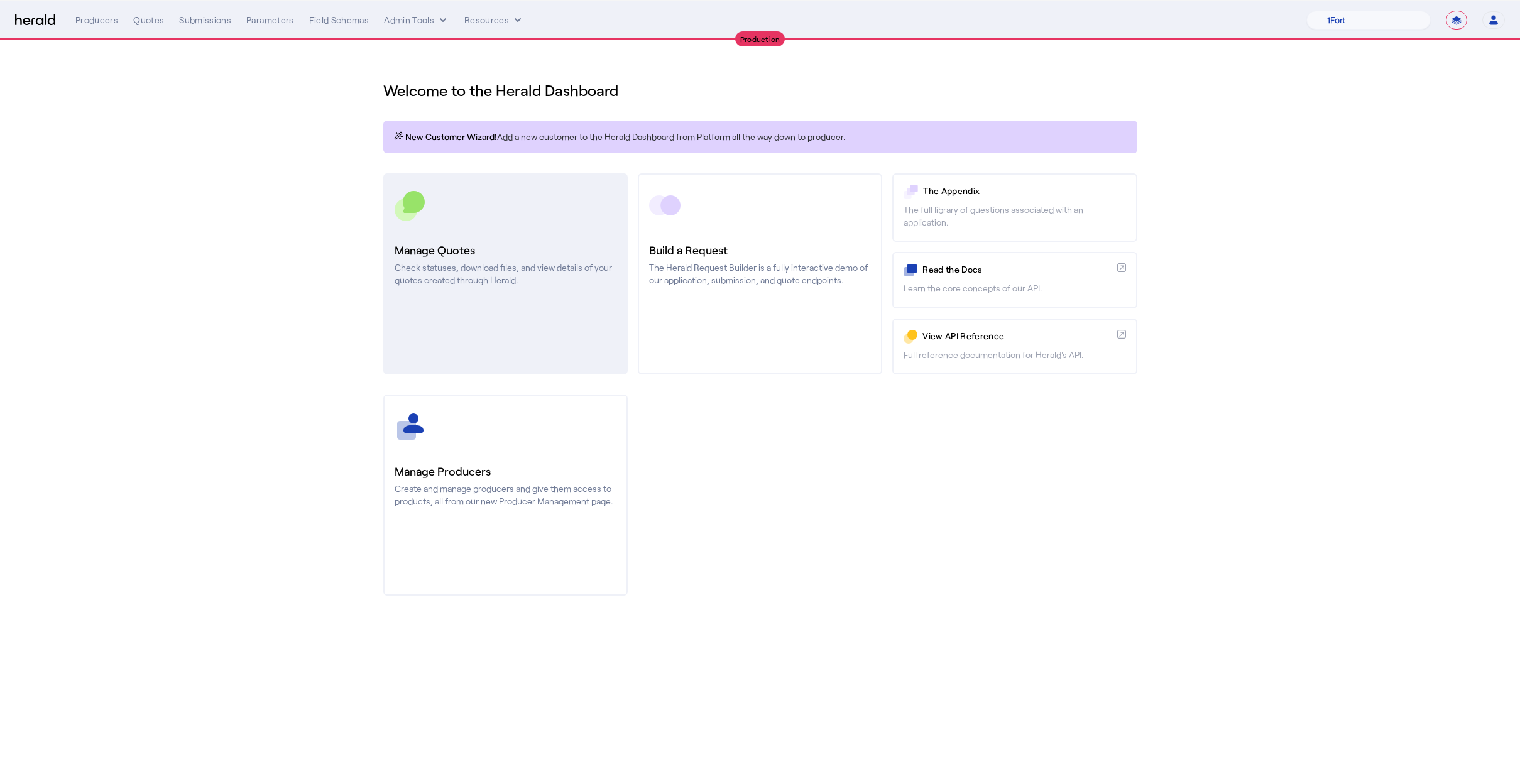
click at [483, 256] on h3 "Manage Quotes" at bounding box center [505, 250] width 221 height 17
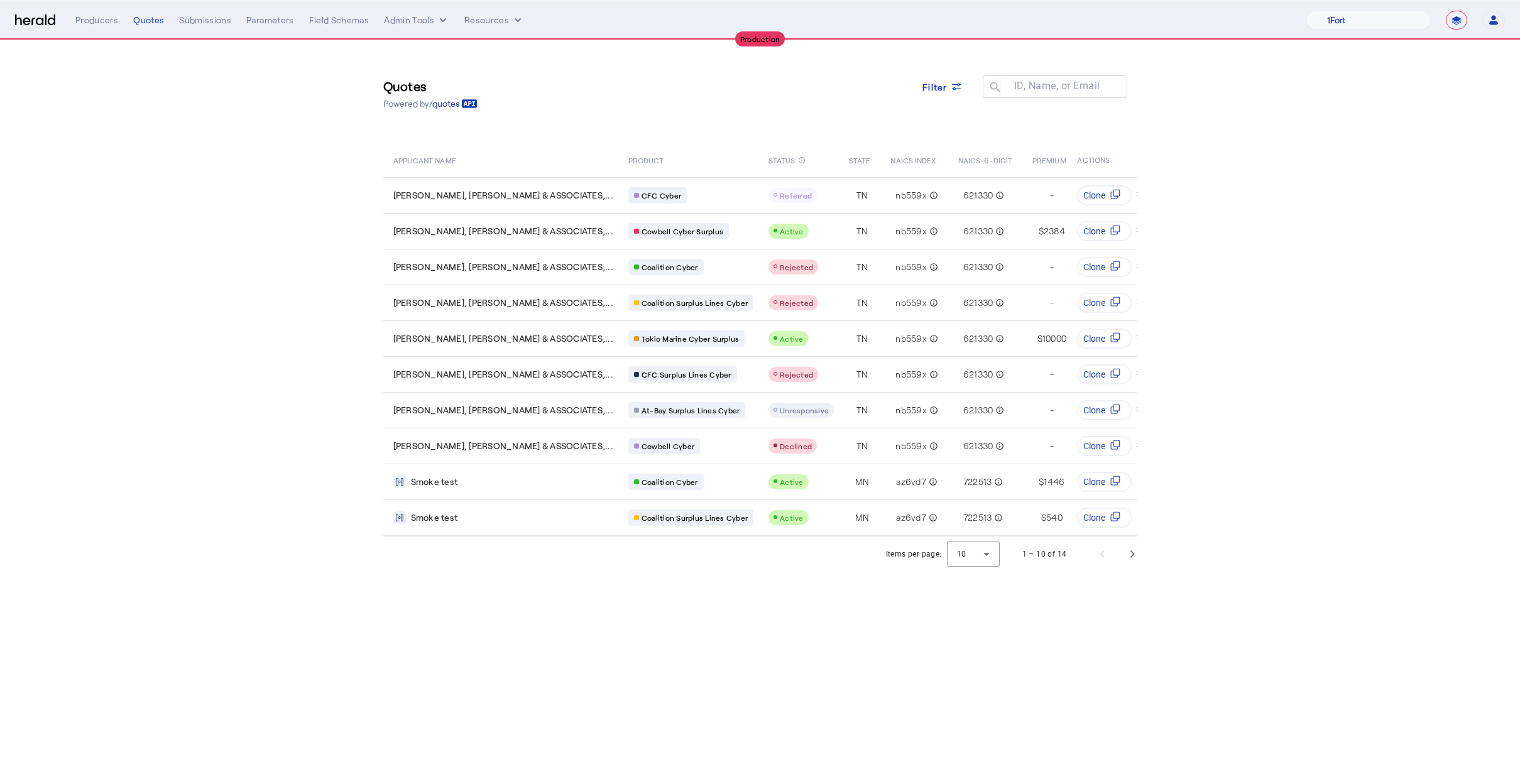
drag, startPoint x: 933, startPoint y: 105, endPoint x: 929, endPoint y: 114, distance: 9.8
click at [929, 114] on div "Quotes Powered by /quotes Filter ID, Name, or Email search" at bounding box center [760, 93] width 754 height 57
click at [920, 96] on span at bounding box center [943, 87] width 60 height 30
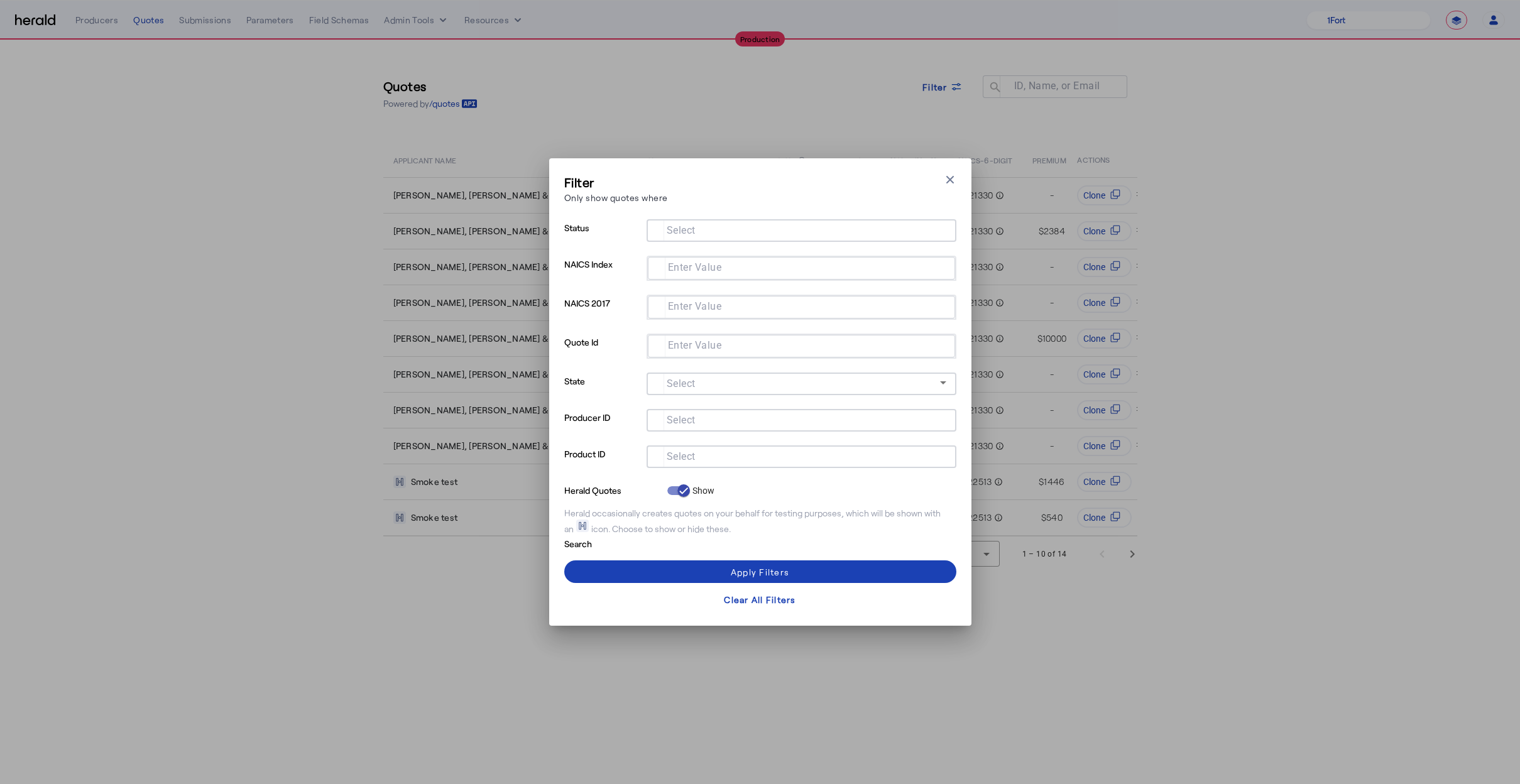
click at [728, 456] on input "Select" at bounding box center [799, 455] width 285 height 15
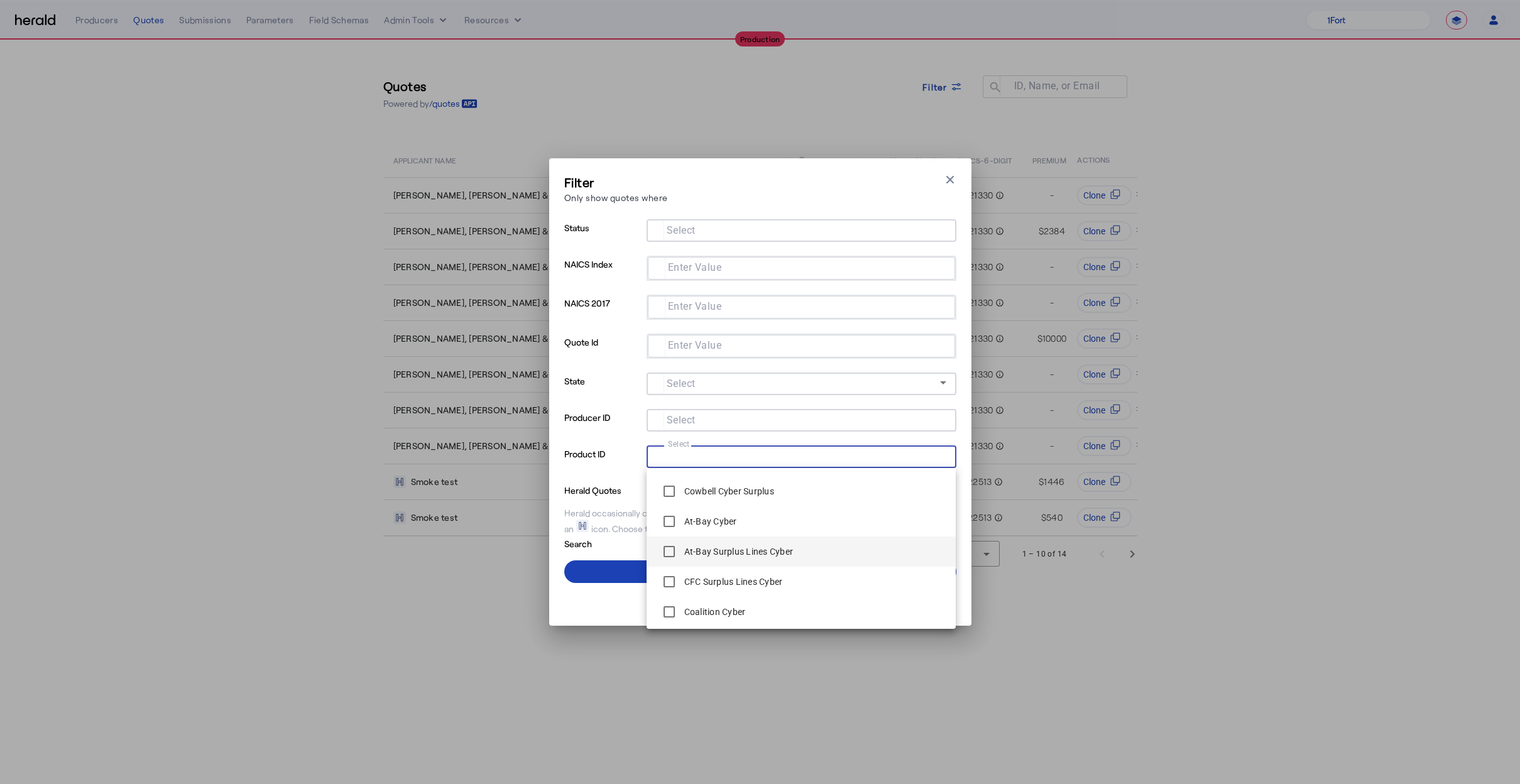
scroll to position [151, 0]
click at [718, 615] on div "Coalition Cyber" at bounding box center [701, 608] width 89 height 25
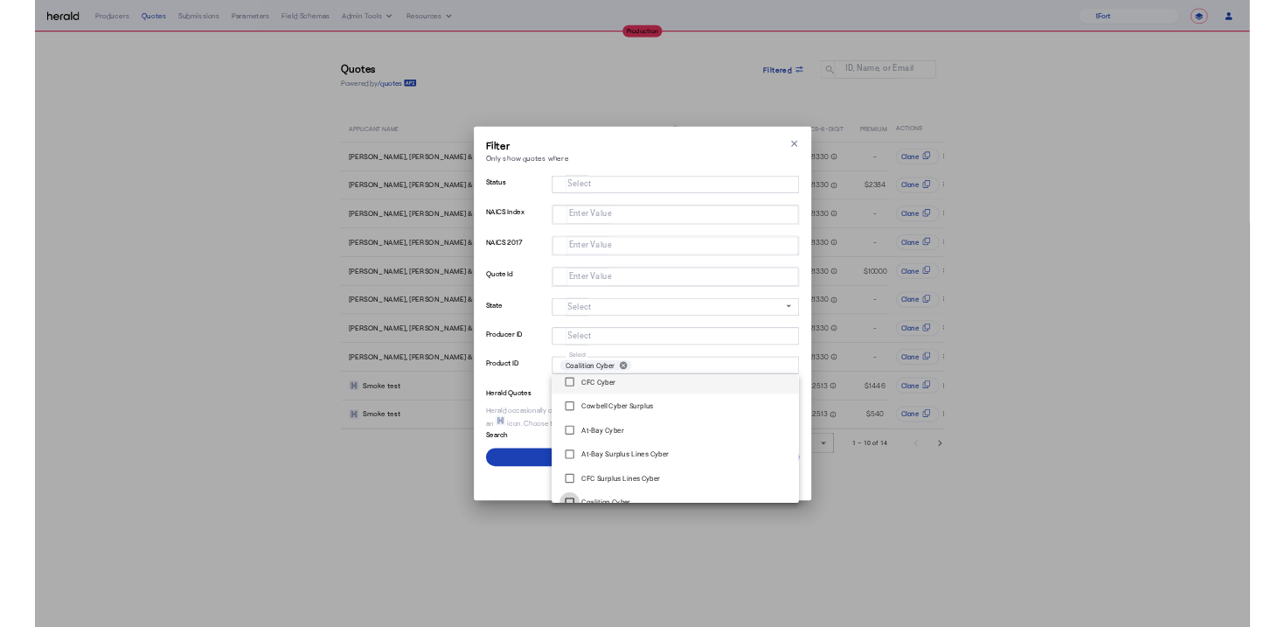
scroll to position [0, 0]
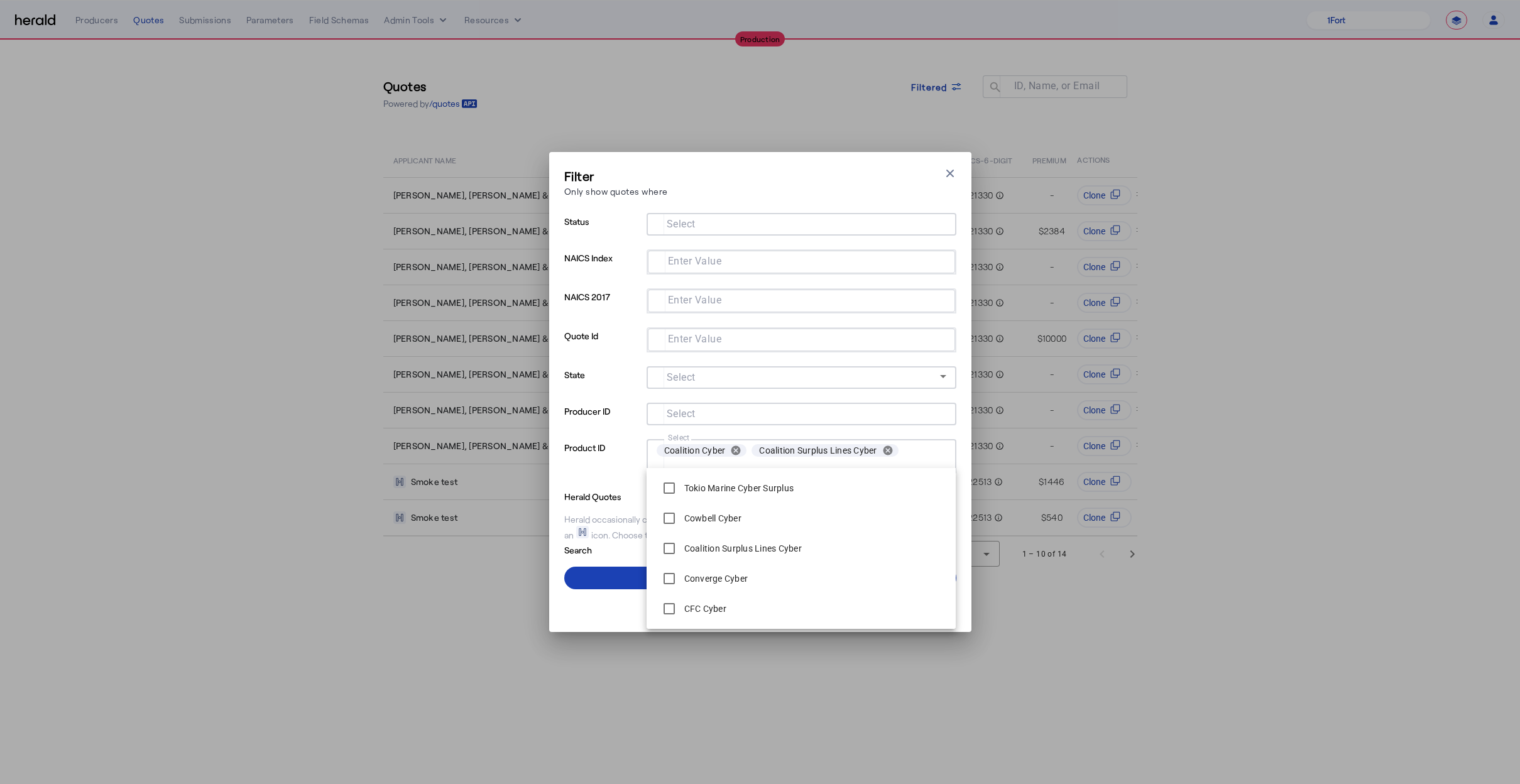
click at [628, 551] on p "Search" at bounding box center [613, 548] width 98 height 15
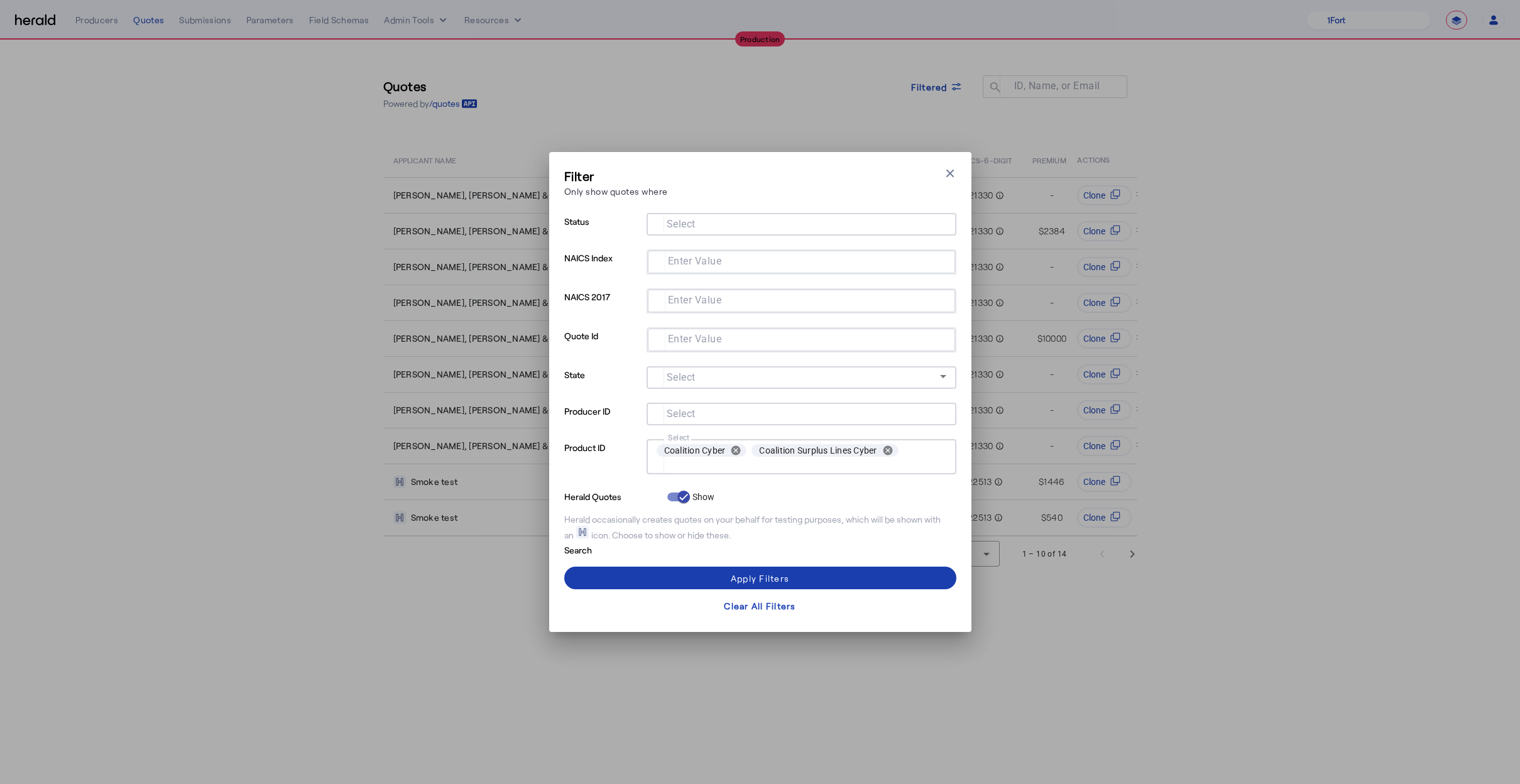
click at [625, 564] on span at bounding box center [760, 578] width 392 height 30
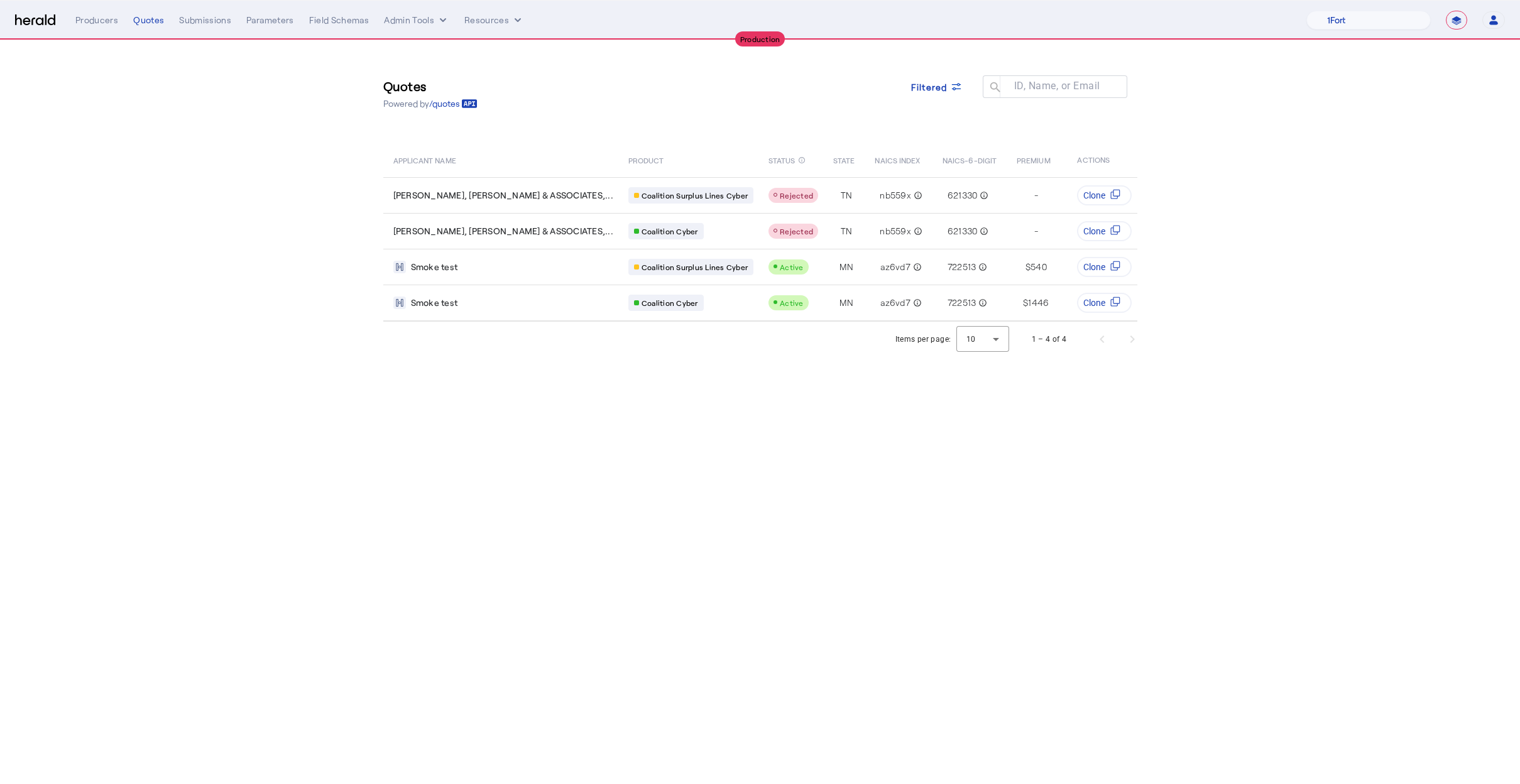
drag, startPoint x: 443, startPoint y: 500, endPoint x: 449, endPoint y: 492, distance: 10.0
click at [446, 499] on body "**********" at bounding box center [760, 392] width 1520 height 784
drag, startPoint x: 853, startPoint y: 495, endPoint x: 859, endPoint y: 463, distance: 32.6
click at [852, 496] on body "**********" at bounding box center [760, 392] width 1520 height 784
click at [838, 119] on div "Quotes Powered by /quotes Filtered ID, Name, or Email search" at bounding box center [760, 93] width 754 height 57
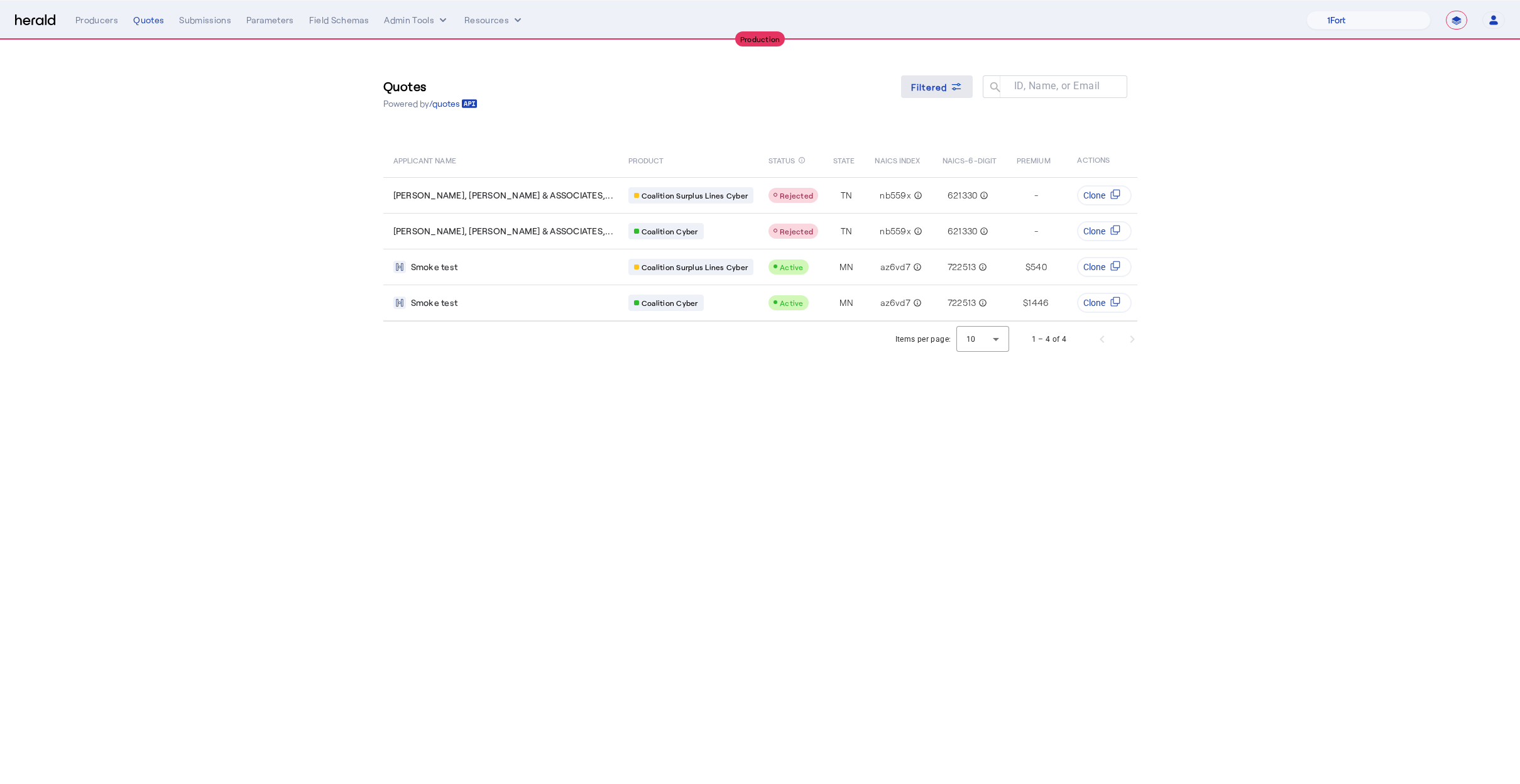
click at [939, 88] on span "Filtered" at bounding box center [929, 87] width 37 height 13
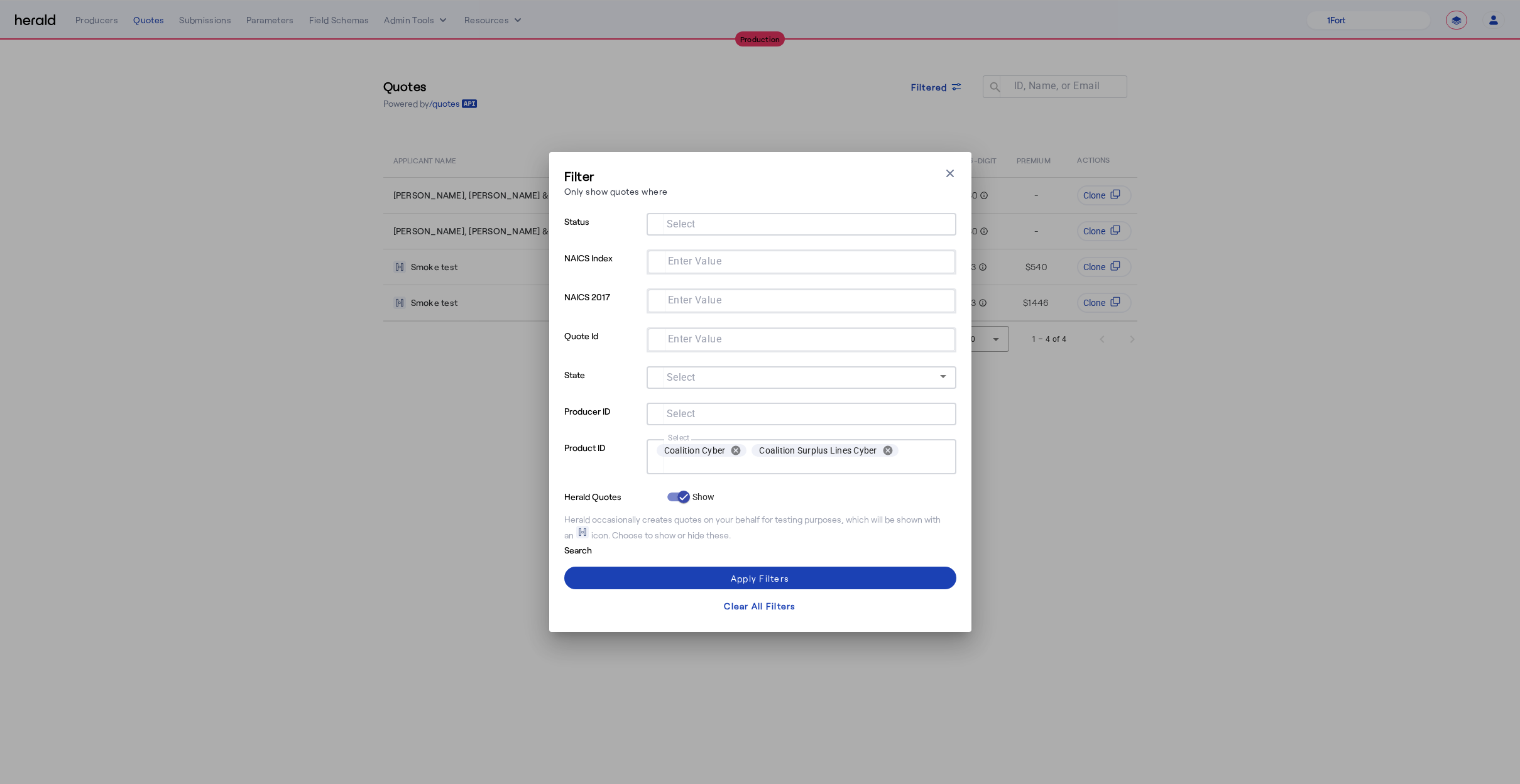
drag, startPoint x: 341, startPoint y: 395, endPoint x: 366, endPoint y: 374, distance: 32.6
click at [343, 393] on div "Filter Only show quotes where Close modal Status Select NAICS Index Enter Value…" at bounding box center [760, 392] width 1520 height 784
click at [479, 325] on div "Filter Only show quotes where Close modal Status Select NAICS Index Enter Value…" at bounding box center [760, 392] width 1520 height 784
drag, startPoint x: 449, startPoint y: 423, endPoint x: 448, endPoint y: 415, distance: 8.1
click at [449, 423] on div "Filter Only show quotes where Close modal Status Select NAICS Index Enter Value…" at bounding box center [760, 392] width 1520 height 784
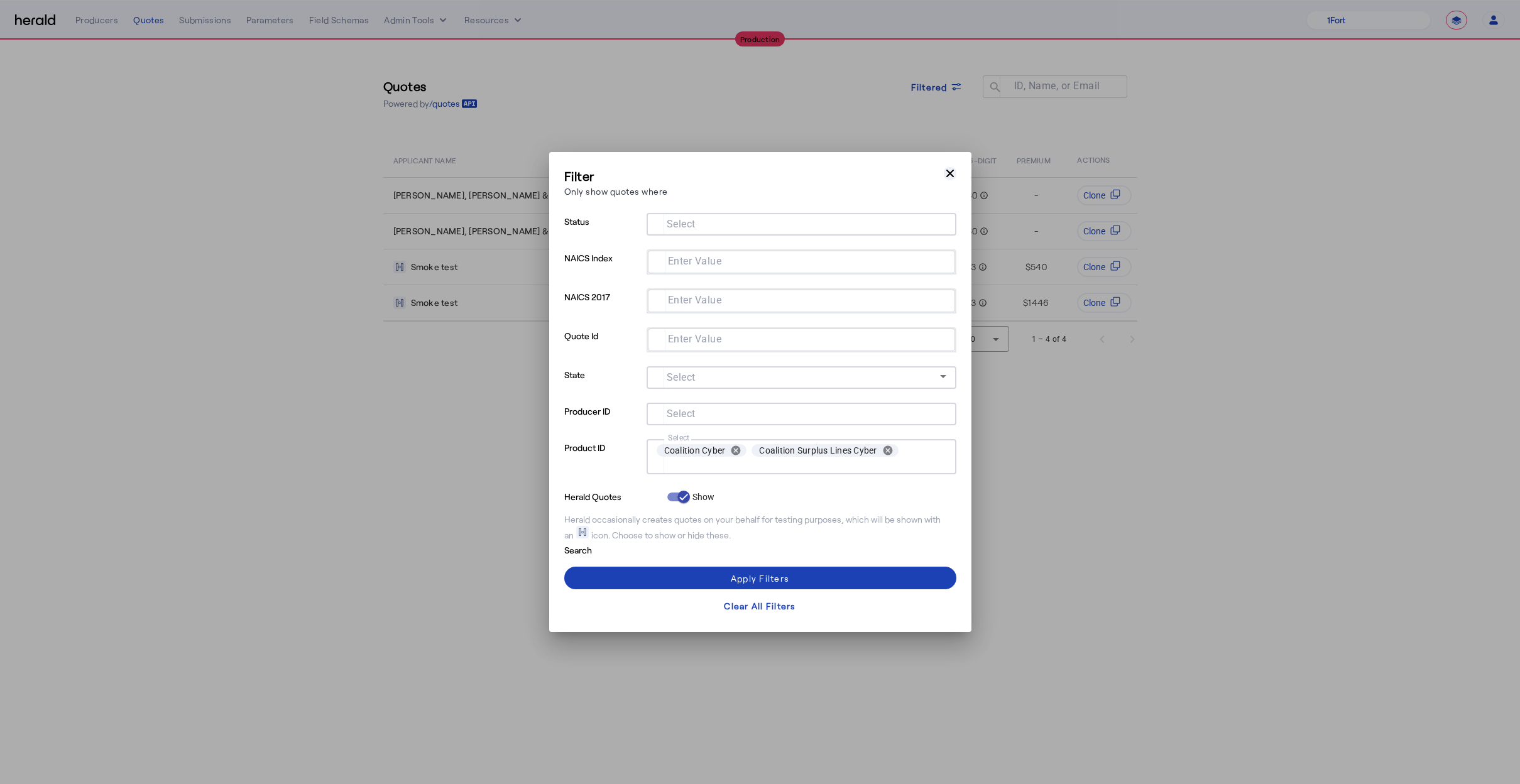
click at [952, 172] on icon "button" at bounding box center [950, 172] width 12 height 12
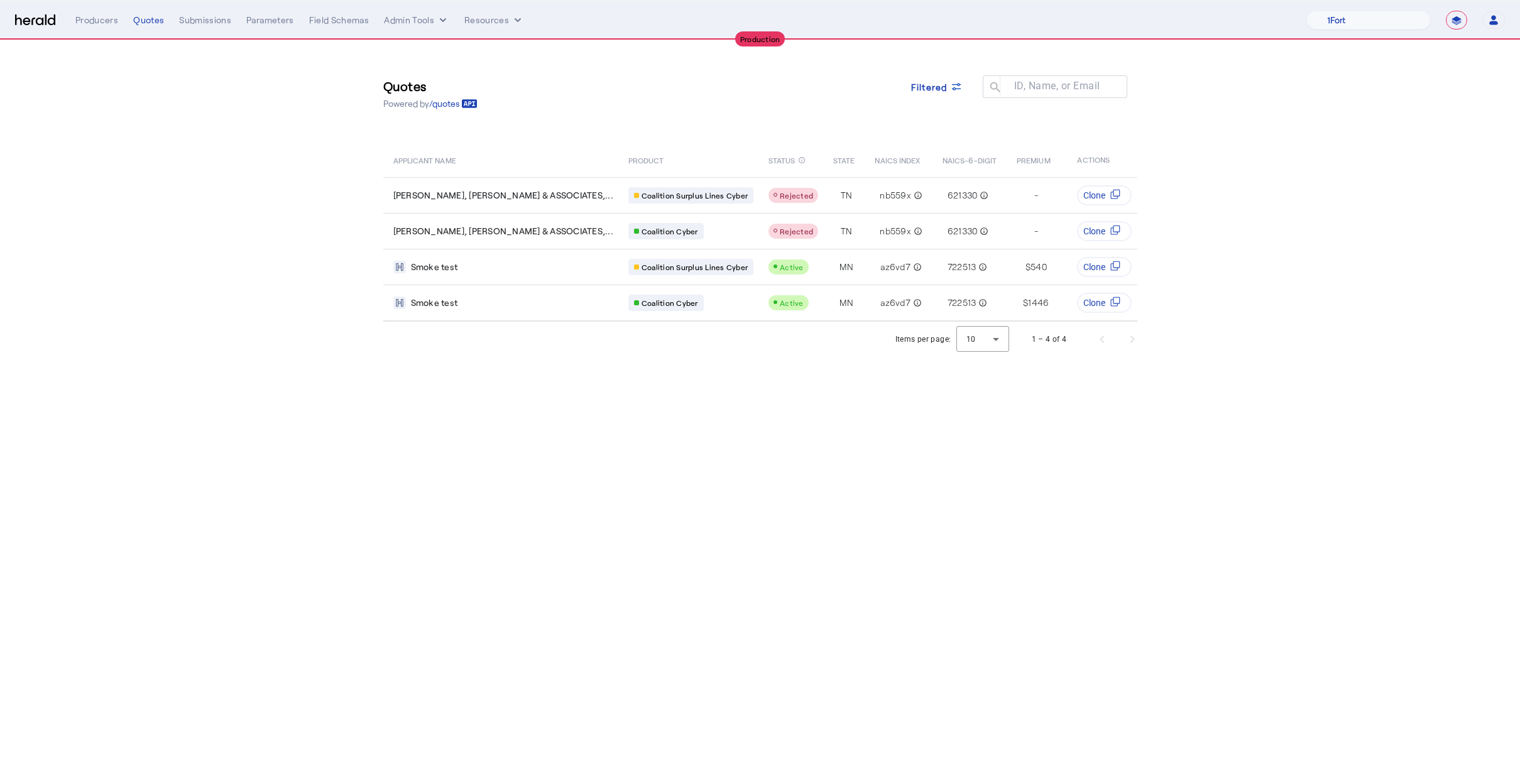
drag, startPoint x: 525, startPoint y: 78, endPoint x: 504, endPoint y: 69, distance: 22.8
click at [524, 78] on div "Quotes Powered by /quotes Filtered ID, Name, or Email search" at bounding box center [760, 93] width 754 height 57
click at [375, 4] on nav "**********" at bounding box center [760, 20] width 1520 height 39
click at [401, 17] on button "Admin Tools" at bounding box center [416, 19] width 65 height 12
click at [446, 47] on span "Platforms Manager" at bounding box center [439, 46] width 92 height 15
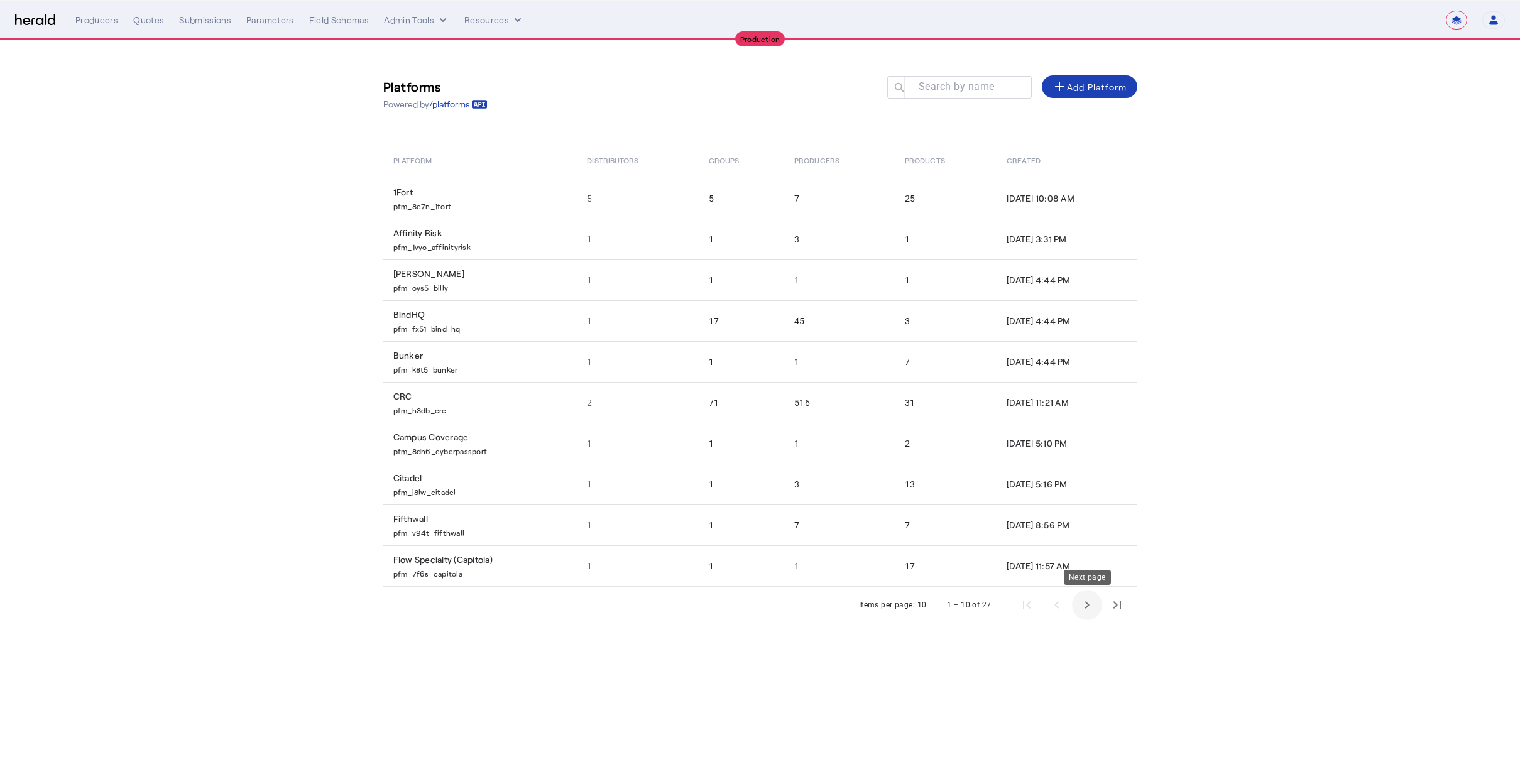
click at [1089, 598] on span "Next page" at bounding box center [1087, 605] width 30 height 30
click at [1089, 599] on span "Next page" at bounding box center [1087, 605] width 30 height 30
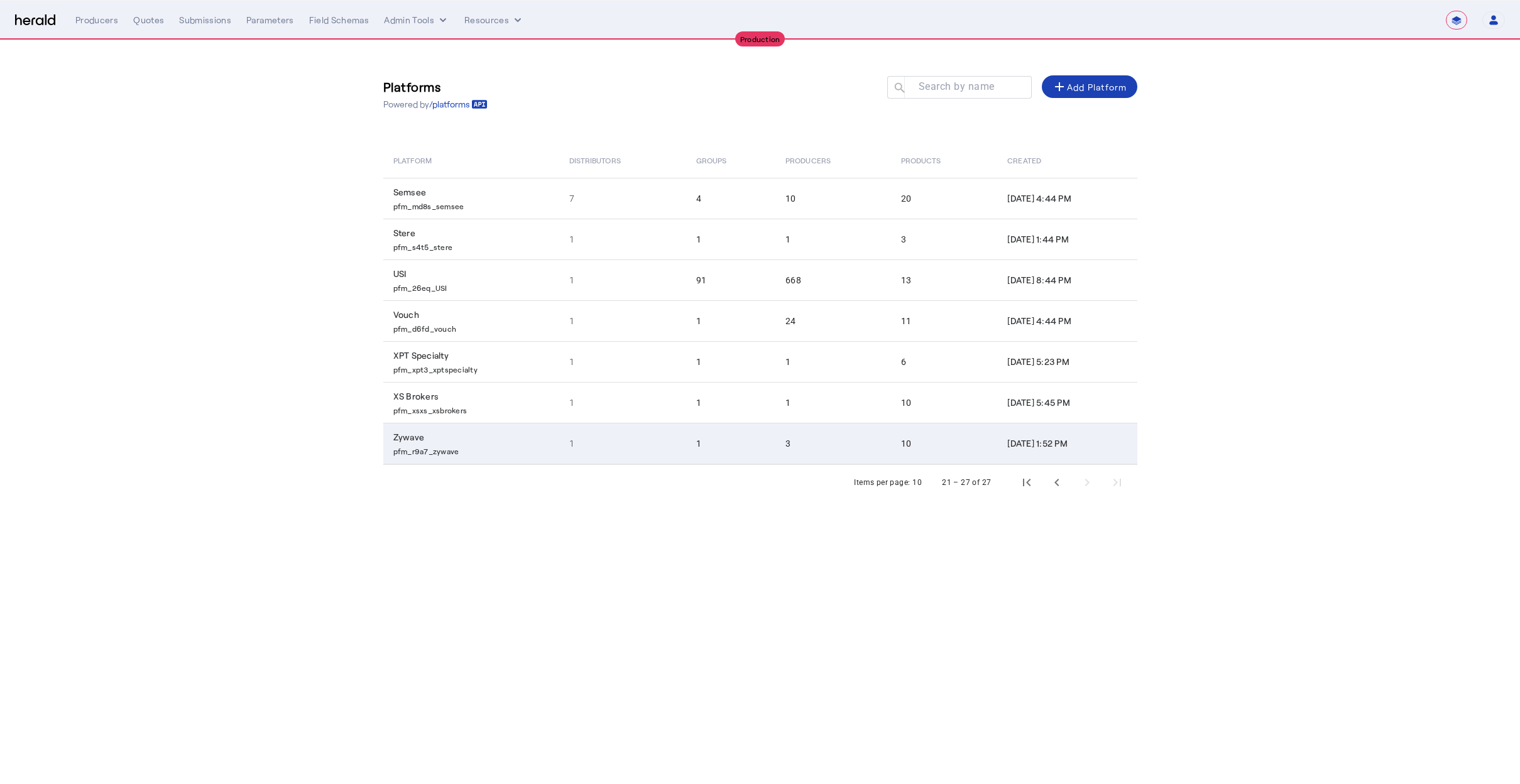
click at [564, 443] on td "1" at bounding box center [623, 443] width 127 height 42
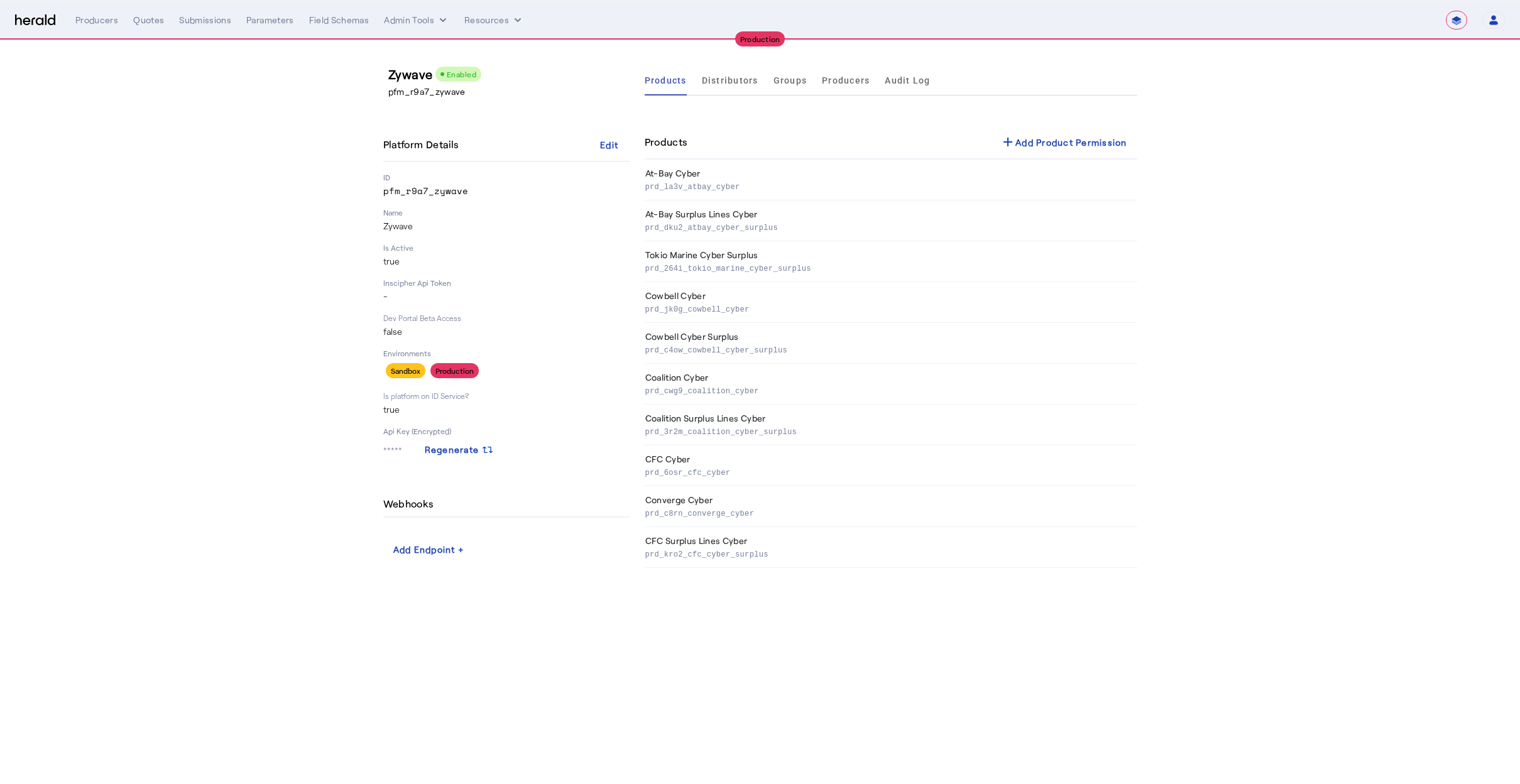
click at [554, 97] on p "pfm_r9a7_zywave" at bounding box center [511, 91] width 247 height 12
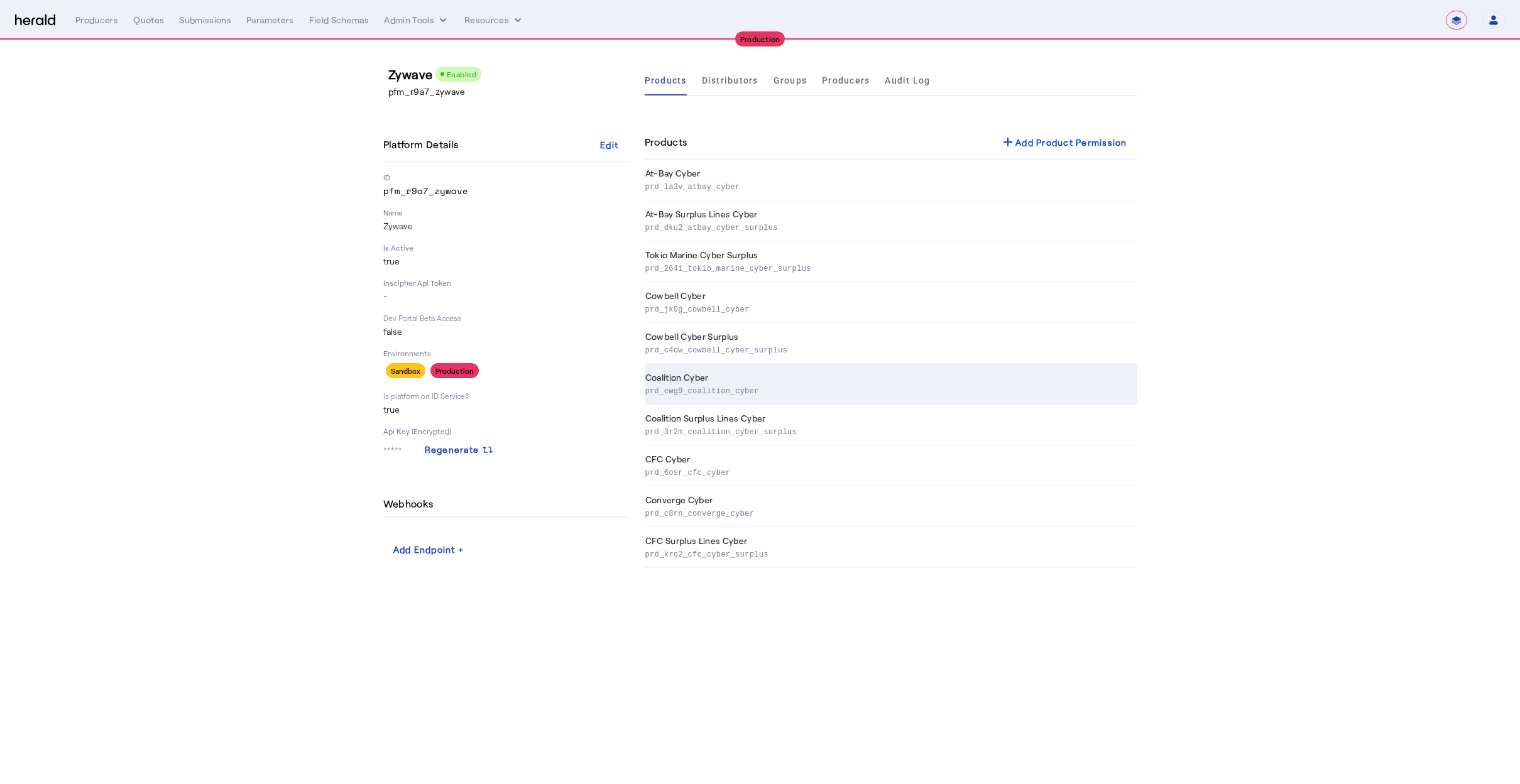
click at [705, 370] on th "Coalition Cyber prd_cwg9_coalition_cyber" at bounding box center [891, 384] width 493 height 41
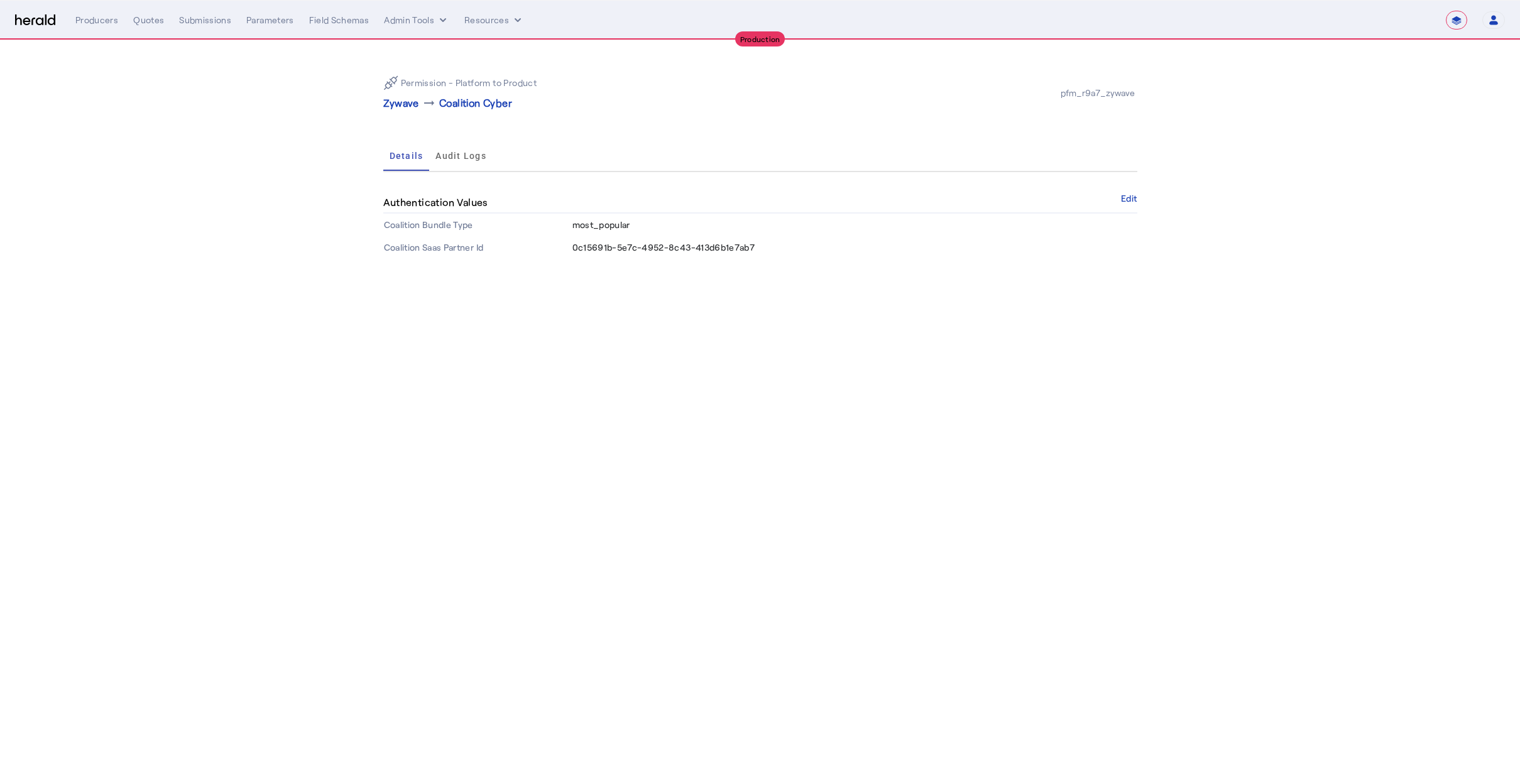
click at [720, 120] on div "Permission - Platform to Product Zywave arrow_right_alt Coalition Cyber pfm_r9a…" at bounding box center [760, 93] width 754 height 55
click at [450, 156] on span "Audit Logs" at bounding box center [461, 156] width 51 height 9
drag, startPoint x: 395, startPoint y: 159, endPoint x: 442, endPoint y: 163, distance: 47.2
click at [395, 159] on span "Details" at bounding box center [406, 156] width 34 height 9
drag, startPoint x: 621, startPoint y: 146, endPoint x: 637, endPoint y: 185, distance: 42.2
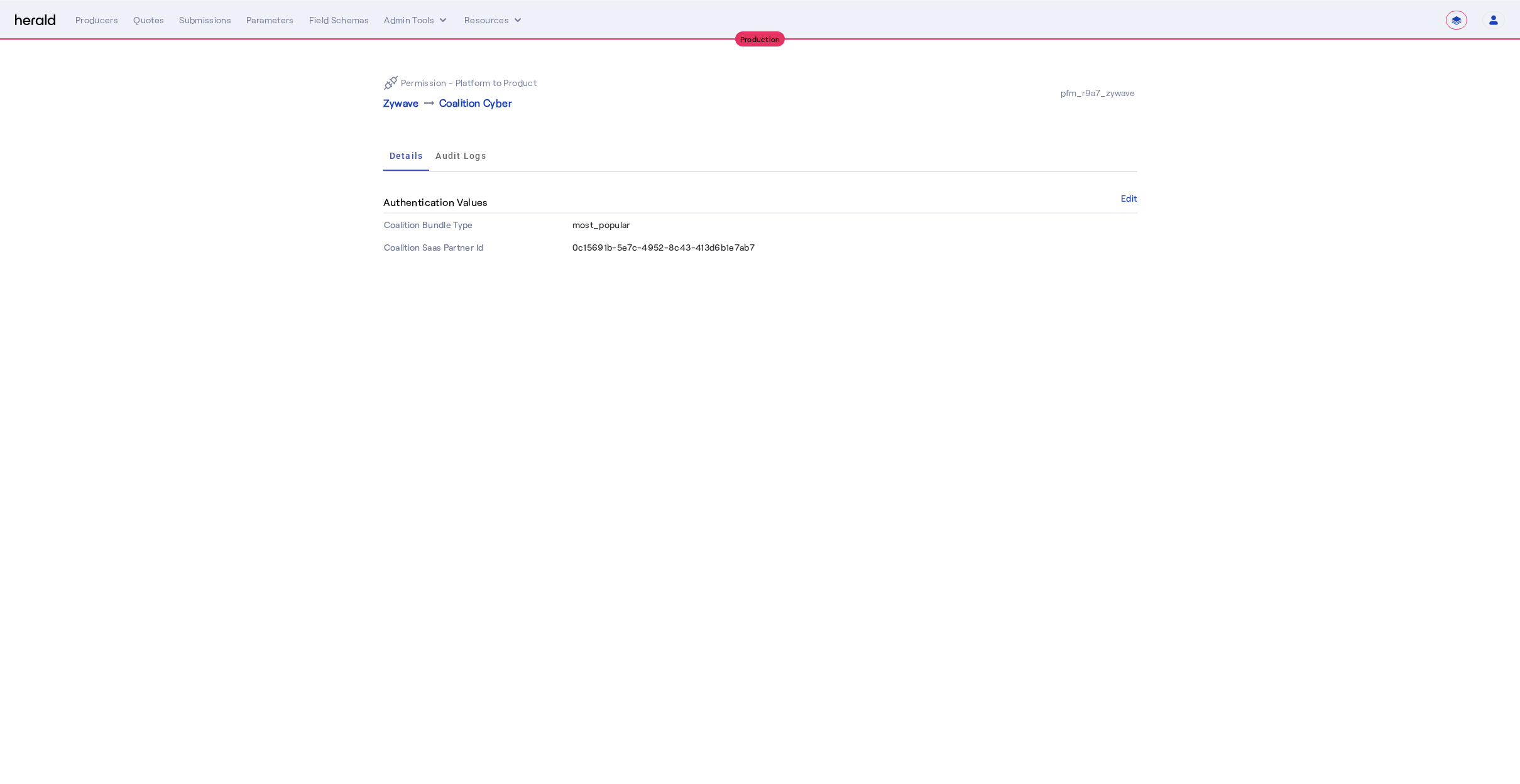
click at [622, 146] on div "Details Audit Logs" at bounding box center [760, 156] width 754 height 30
click at [663, 250] on span "0c15691b-5e7c-4952-8c43-413d6b1e7ab7" at bounding box center [664, 246] width 183 height 11
click at [631, 392] on body "**********" at bounding box center [760, 392] width 1520 height 784
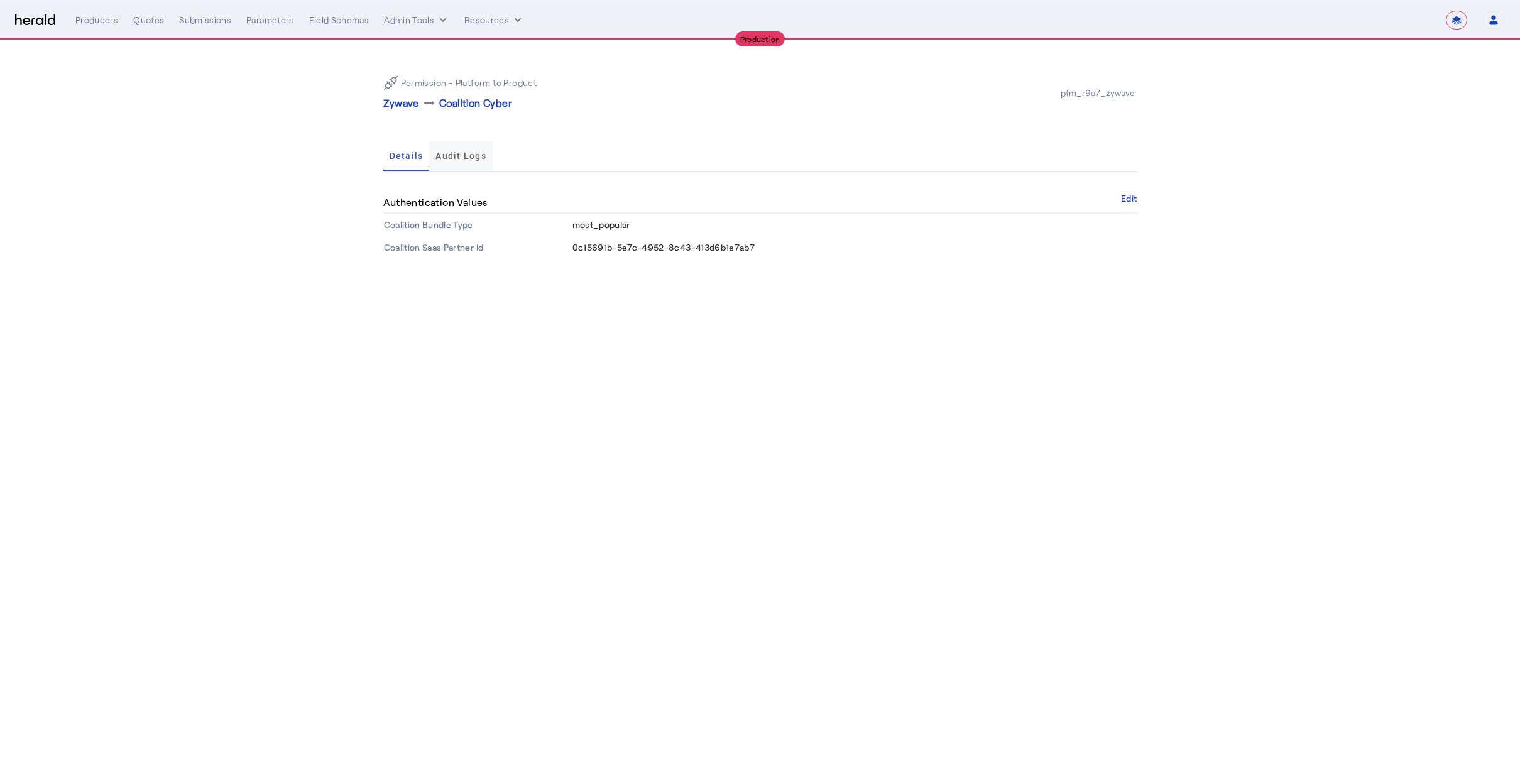
click at [462, 163] on span "Audit Logs" at bounding box center [461, 156] width 51 height 30
click at [416, 152] on span "Details" at bounding box center [406, 156] width 34 height 9
click at [492, 407] on body "**********" at bounding box center [760, 392] width 1520 height 784
click at [663, 254] on td "0c15691b-5e7c-4952-8c43-413d6b1e7ab7" at bounding box center [854, 247] width 565 height 22
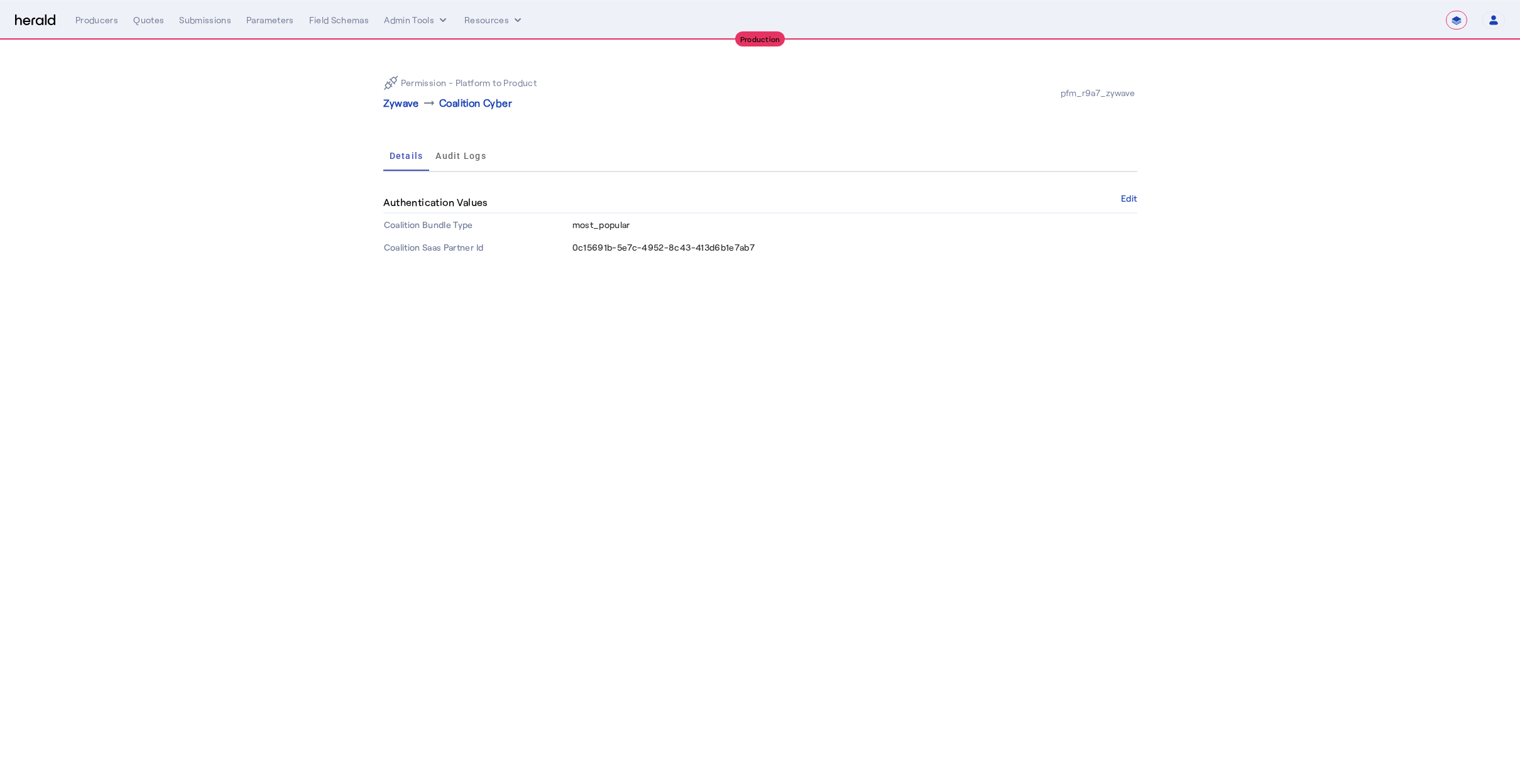
click at [662, 246] on span "0c15691b-5e7c-4952-8c43-413d6b1e7ab7" at bounding box center [664, 246] width 183 height 11
copy span "0c15691b-5e7c-4952-8c43-413d6b1e7ab7"
click at [462, 347] on body "**********" at bounding box center [760, 392] width 1520 height 784
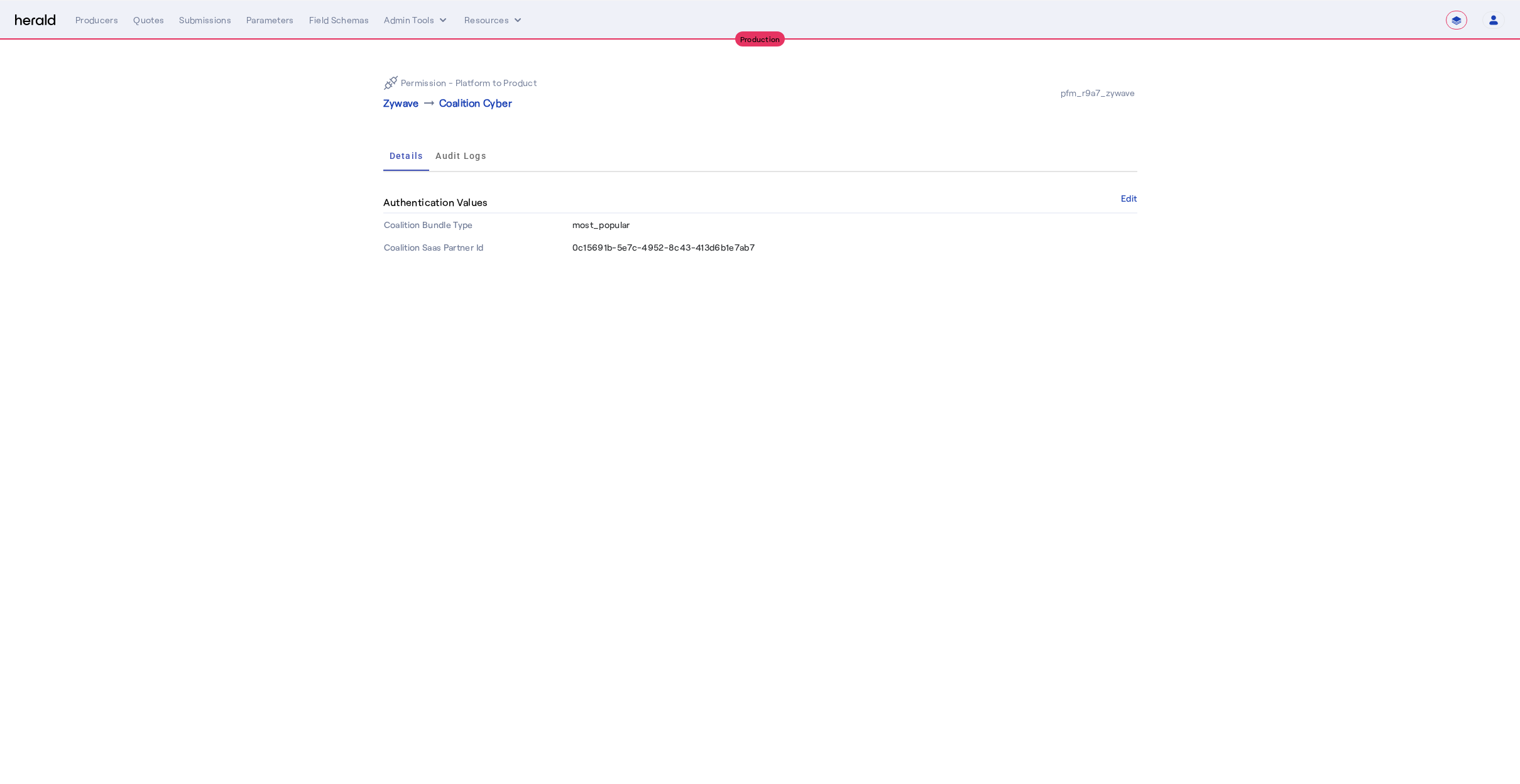
click at [472, 139] on div "Permission - Platform to Product Zywave arrow_right_alt Coalition Cyber pfm_r9a…" at bounding box center [760, 162] width 805 height 244
drag, startPoint x: 271, startPoint y: 119, endPoint x: 300, endPoint y: 11, distance: 111.8
click at [271, 119] on section "Permission - Platform to Product Zywave arrow_right_alt Coalition Cyber pfm_r9a…" at bounding box center [760, 162] width 1520 height 244
click at [129, 19] on div "Producers Quotes Submissions Parameters Field Schemas Admin Tools Resources" at bounding box center [753, 19] width 1355 height 12
click at [151, 22] on div "Quotes" at bounding box center [148, 19] width 31 height 12
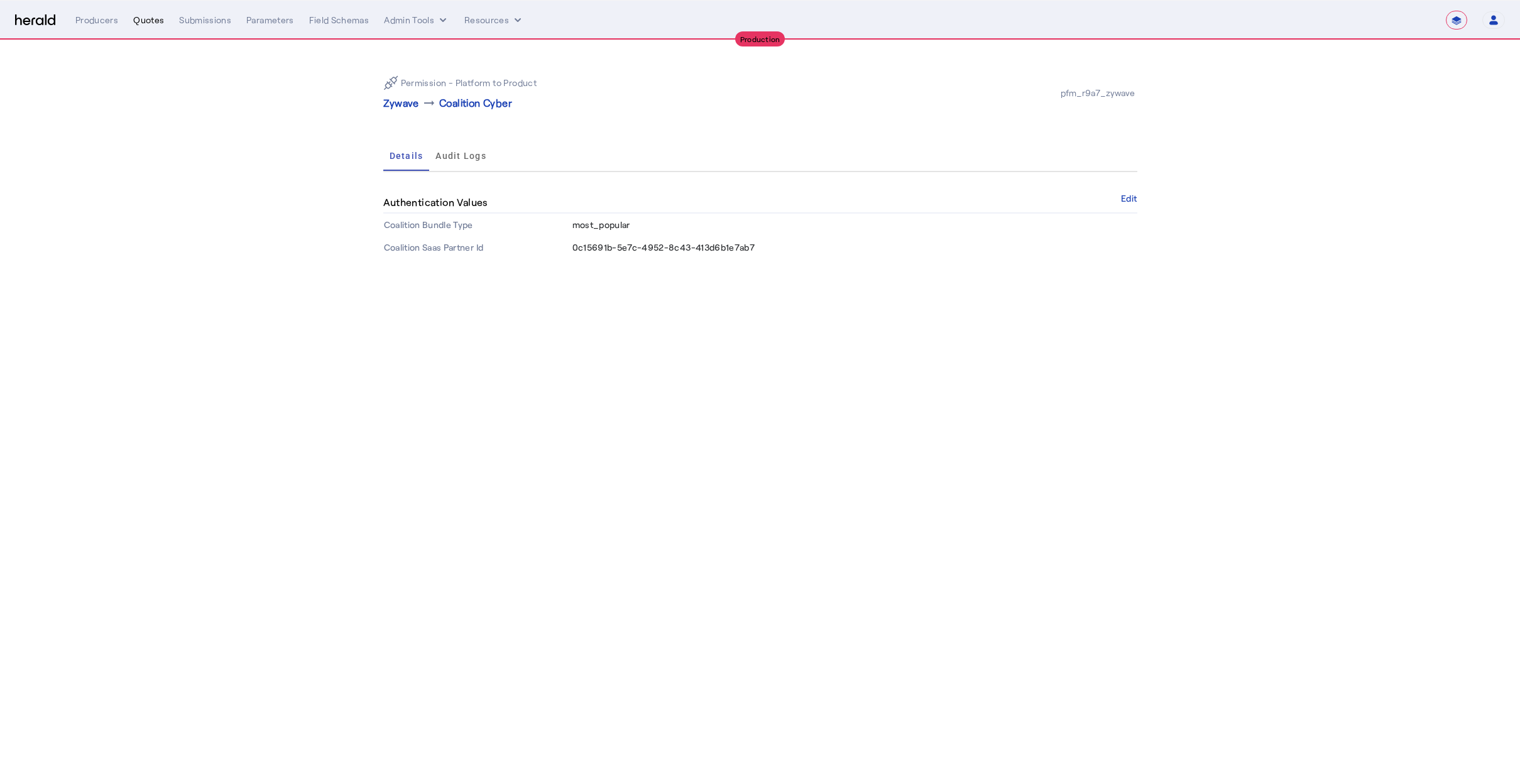
select select "pfm_r9a7_zywave"
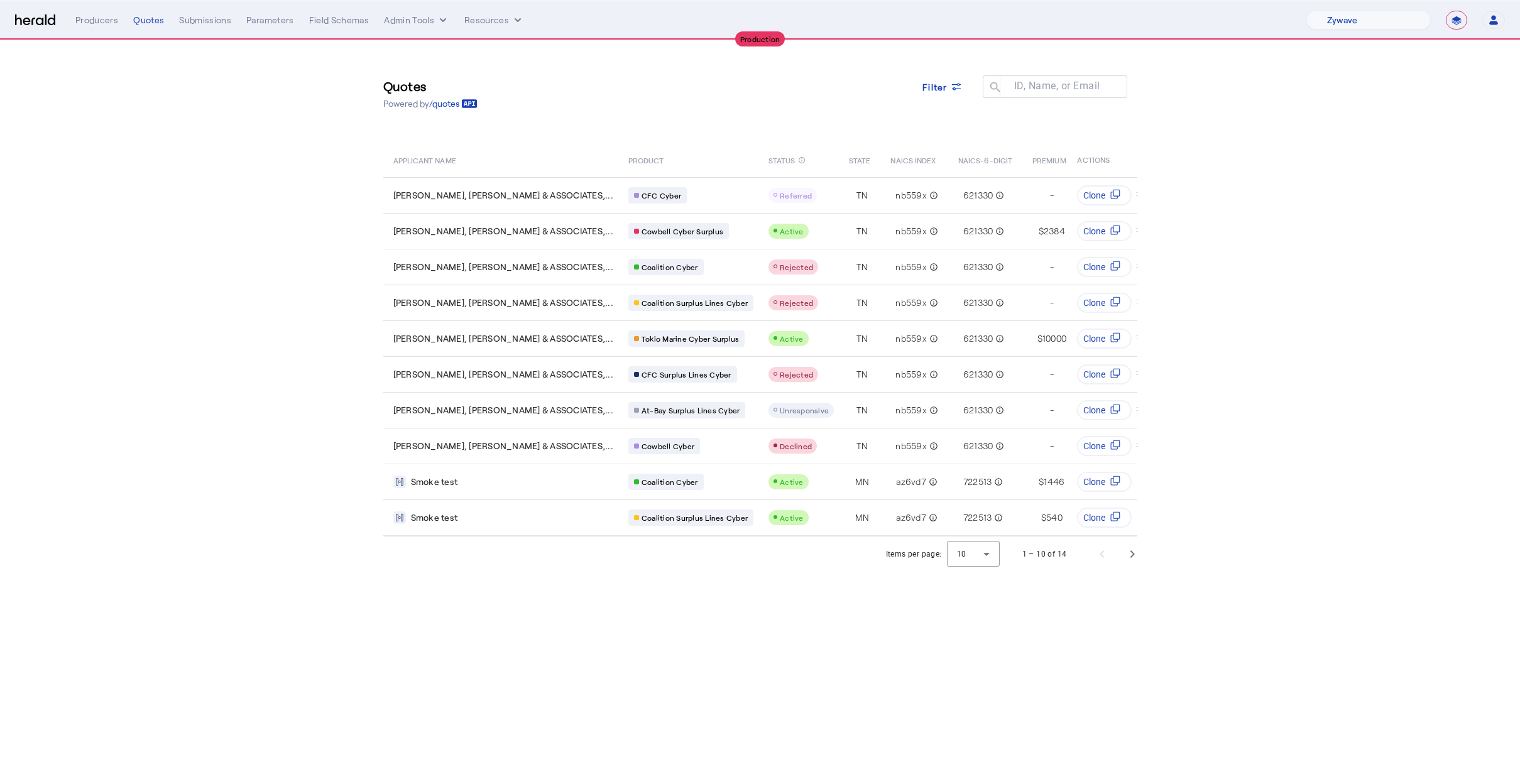
click at [1306, 279] on section "Quotes Powered by /quotes Filter ID, Name, or Email search APPLICANT NAME PRODU…" at bounding box center [760, 305] width 1520 height 531
click at [942, 69] on div "Quotes Powered by /quotes Filter ID, Name, or Email search" at bounding box center [760, 93] width 754 height 57
click at [938, 77] on span at bounding box center [943, 87] width 60 height 30
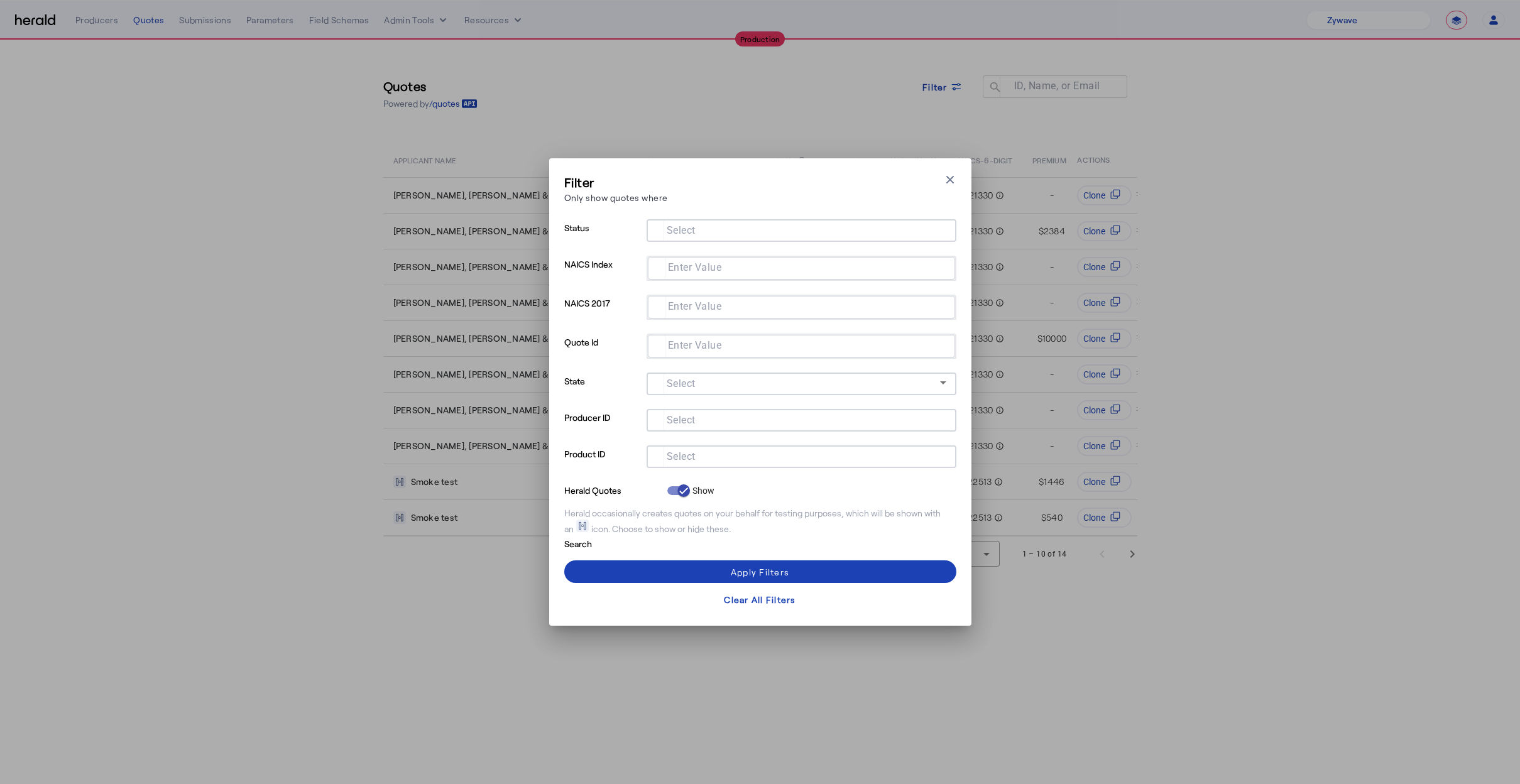
click at [690, 464] on div at bounding box center [801, 456] width 290 height 22
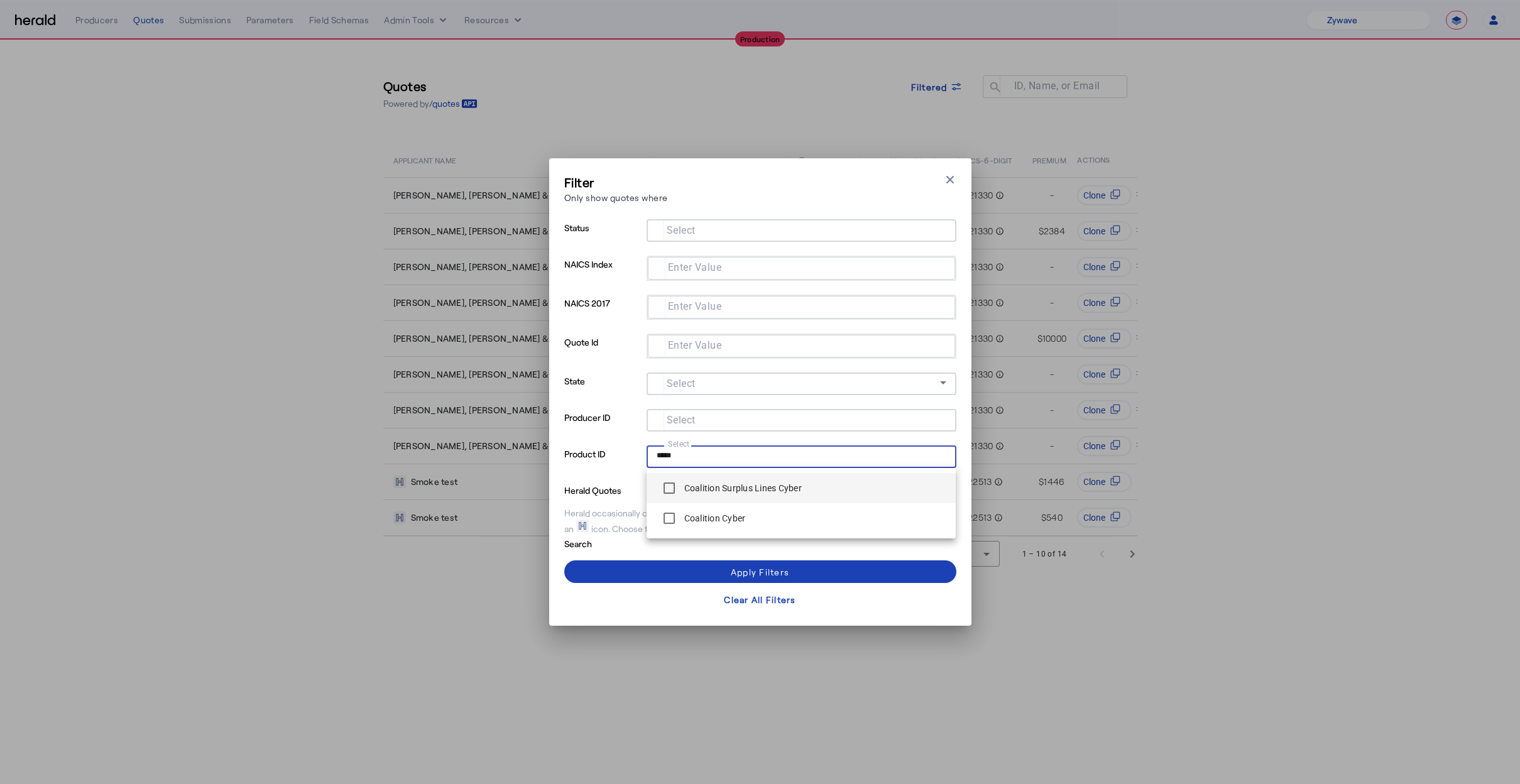
type input "*****"
click at [709, 494] on label "Coalition Surplus Lines Cyber" at bounding box center [741, 487] width 120 height 12
click at [692, 545] on div "Search" at bounding box center [760, 543] width 392 height 15
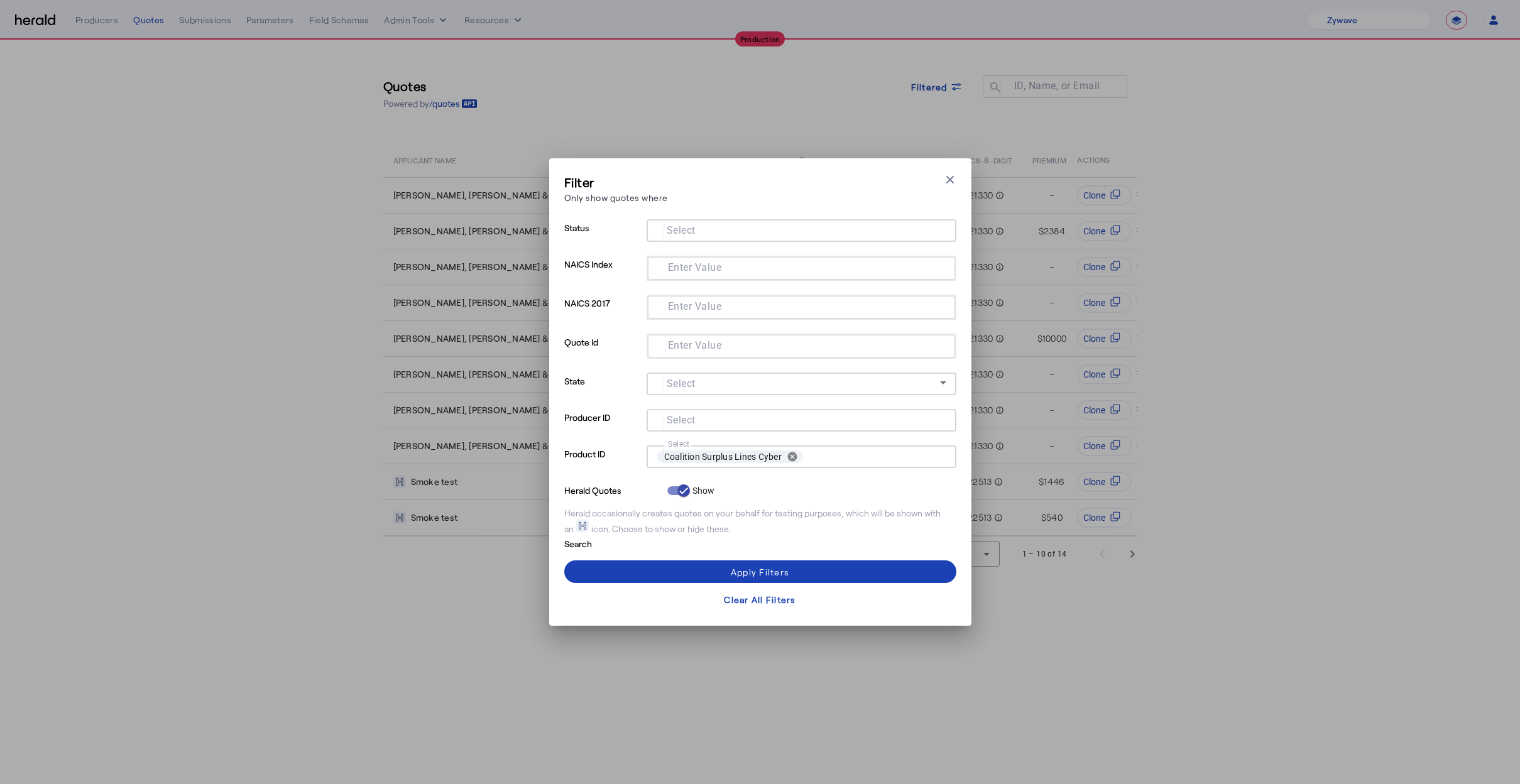
click at [686, 553] on div "Filter Only show quotes where Close modal Status Select NAICS Index Enter Value…" at bounding box center [760, 392] width 392 height 437
click at [678, 568] on span at bounding box center [760, 571] width 392 height 30
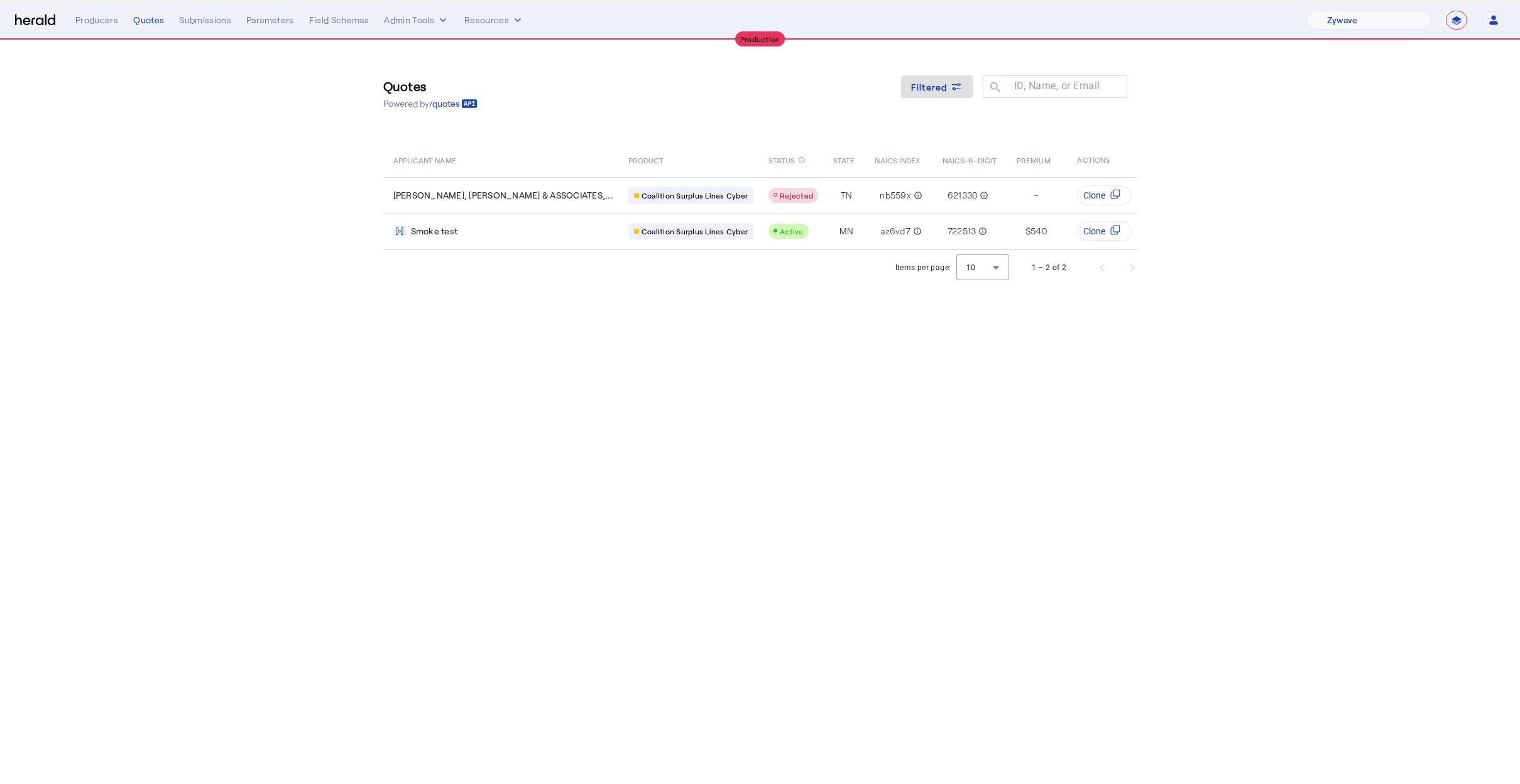
click at [163, 358] on body "**********" at bounding box center [760, 392] width 1520 height 784
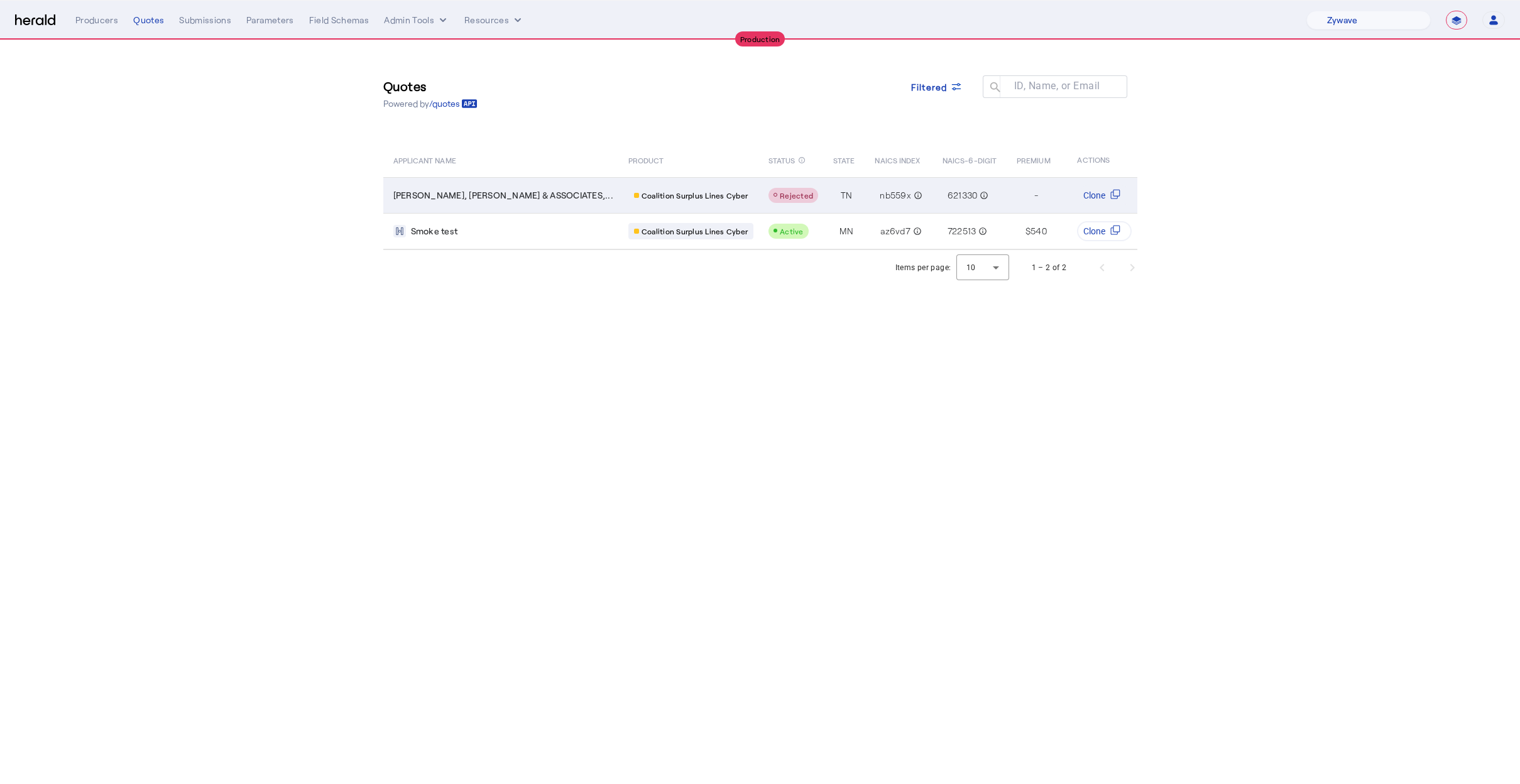
click at [493, 192] on span "HUGHES, MCDANIEL & ASSOCIATES,..." at bounding box center [503, 195] width 220 height 12
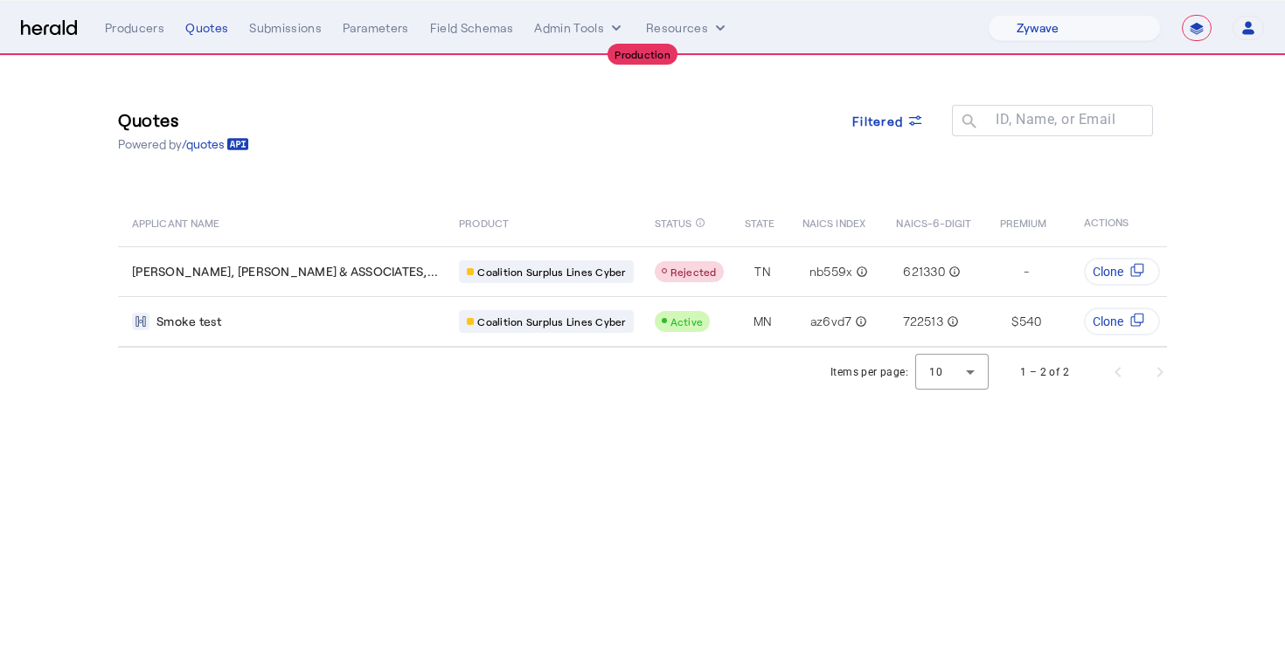
click at [363, 152] on div "Quotes Powered by /quotes Filtered ID, Name, or Email search" at bounding box center [642, 130] width 1049 height 79
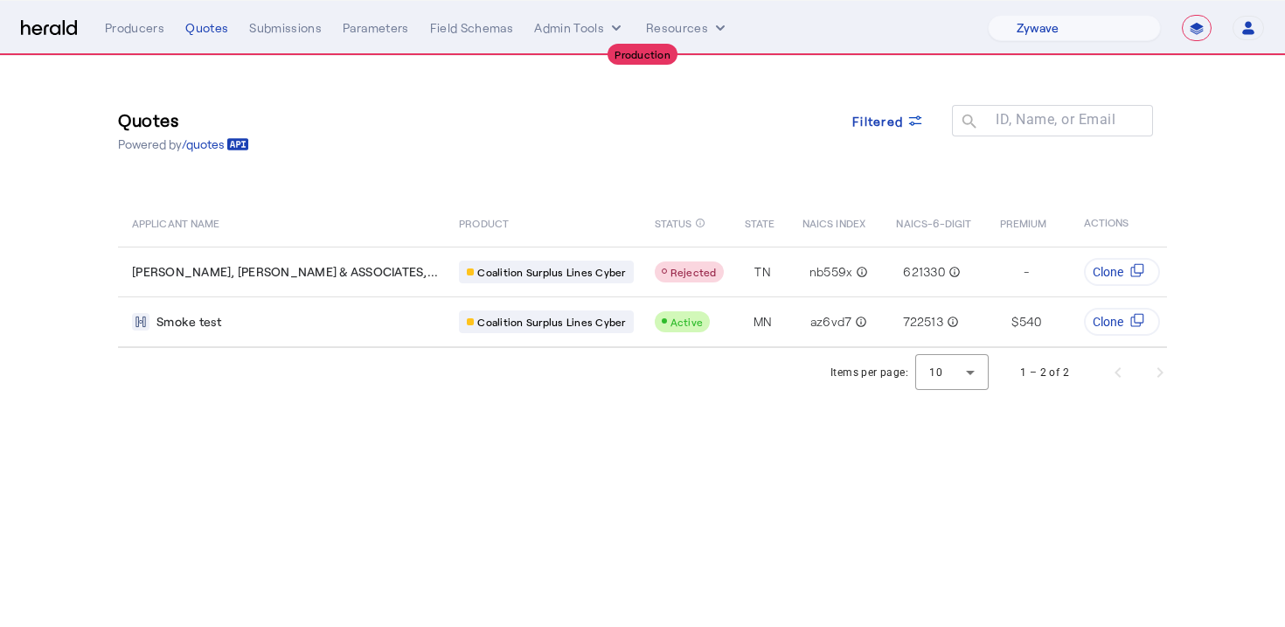
drag, startPoint x: 497, startPoint y: 168, endPoint x: 471, endPoint y: 163, distance: 26.6
click at [496, 168] on div "Quotes Powered by /quotes Filtered ID, Name, or Email search" at bounding box center [642, 130] width 1049 height 79
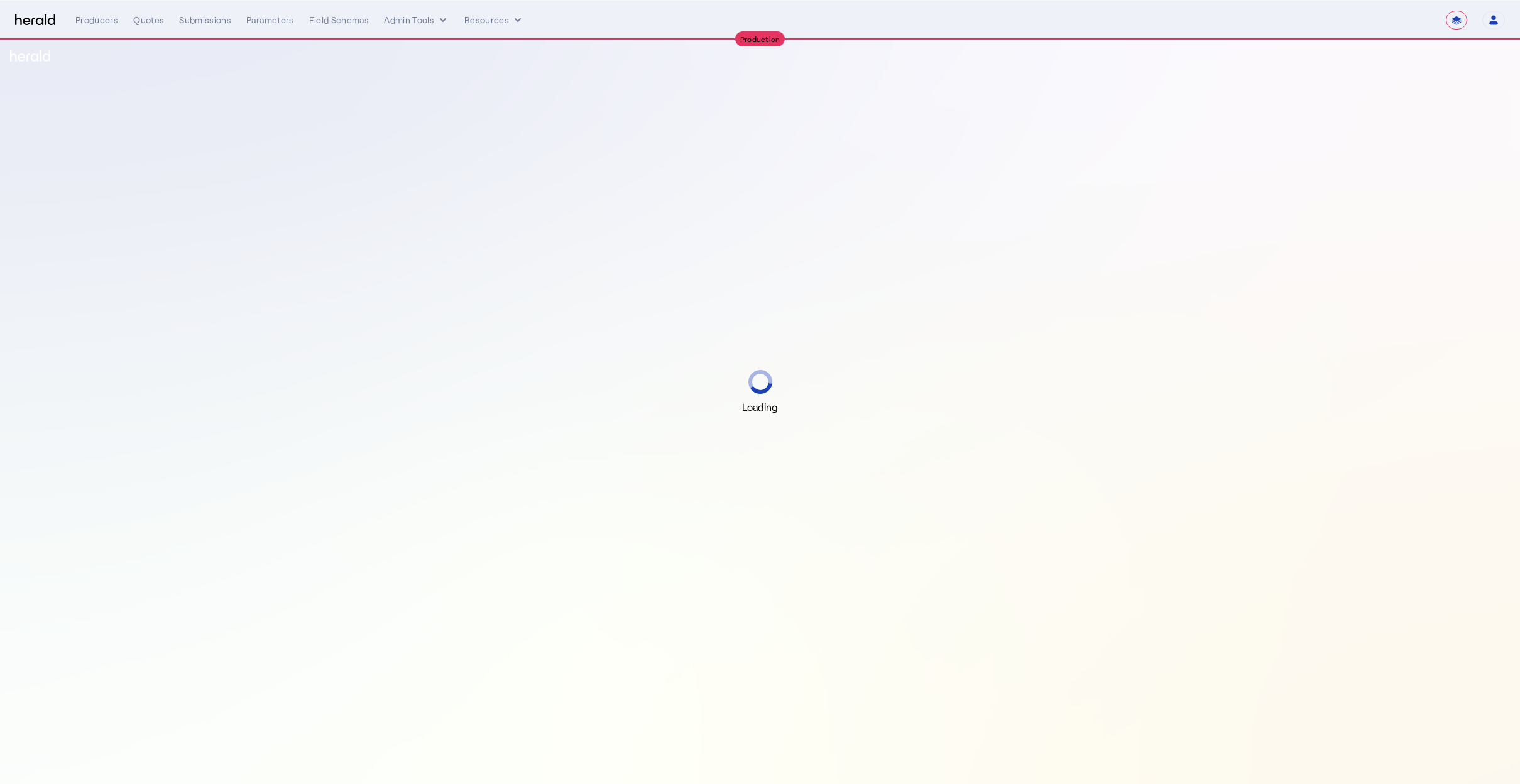
select select "**********"
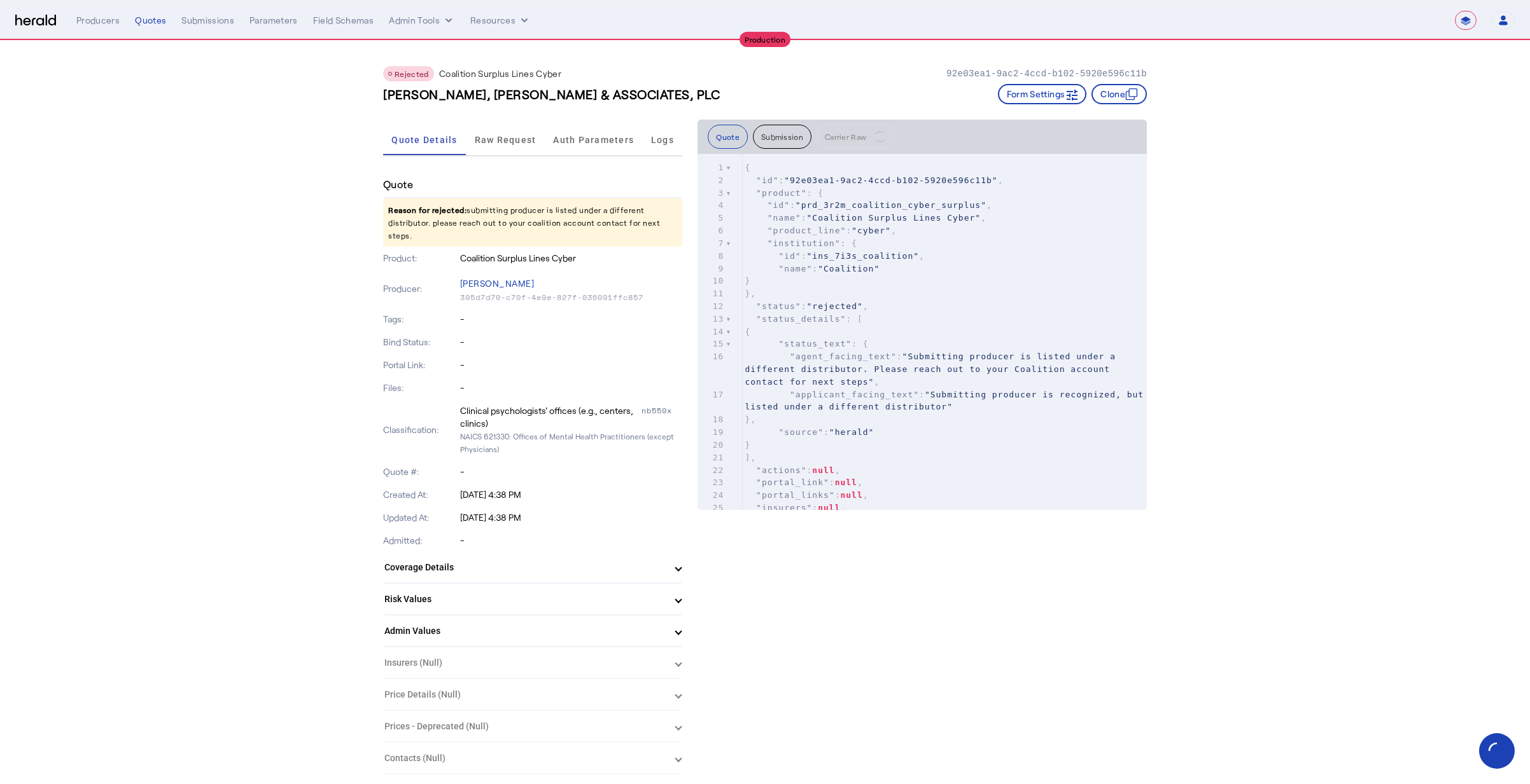
click at [561, 144] on span "Auth Parameters" at bounding box center [593, 140] width 81 height 9
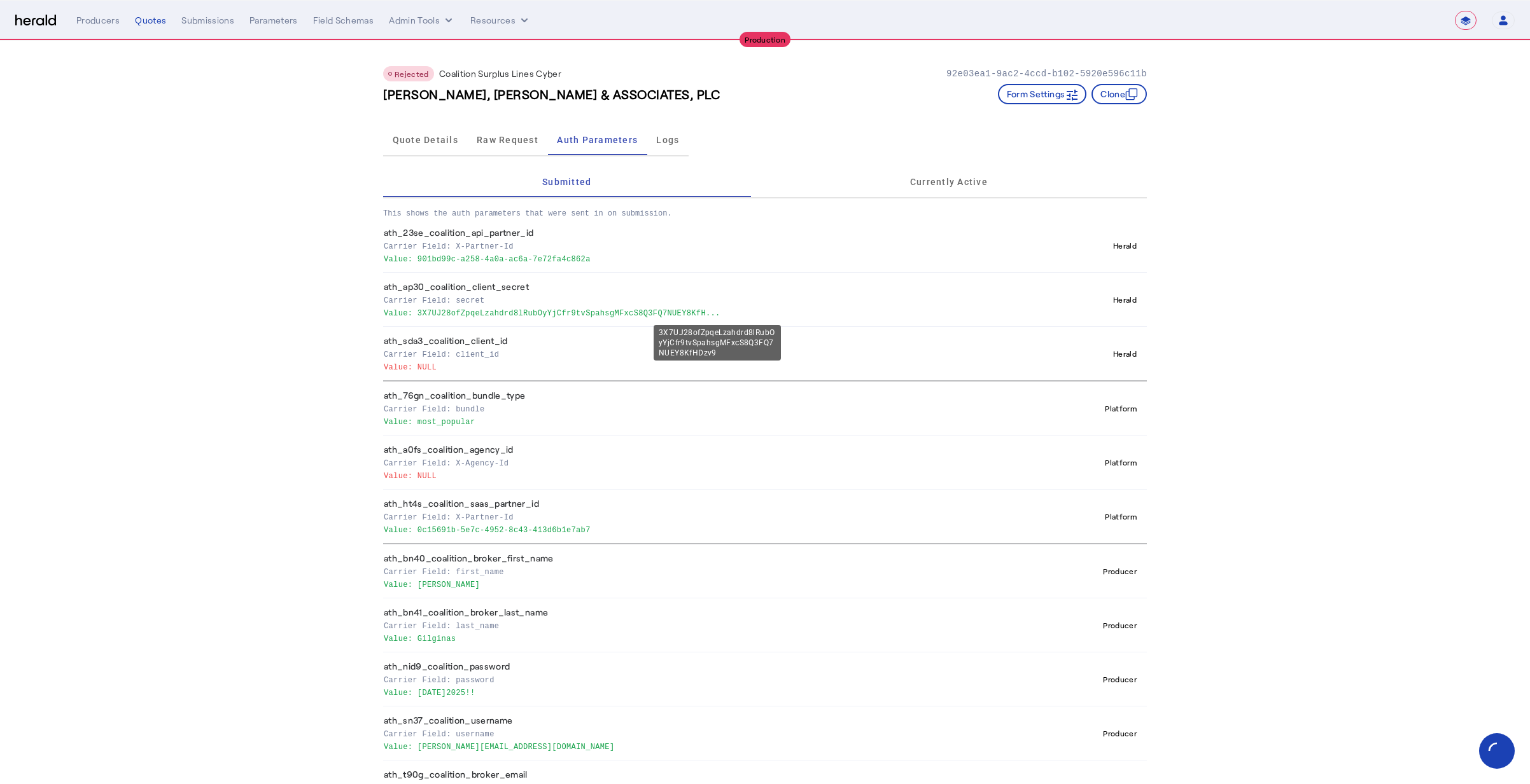
drag, startPoint x: 421, startPoint y: 314, endPoint x: 736, endPoint y: 309, distance: 315.0
click at [736, 309] on p "Value: 3X7UJ28ofZpqeLzahdrd8lRubOyYjCfr9tvSpahsgMFxcS8Q3FQ7NUEY8KfH..." at bounding box center [712, 312] width 658 height 12
copy p "3X7UJ28ofZpqeLzahdrd8lRubOyYjCfr9tvSpahsgMFxcS8Q3FQ7NUEY8KfH..."
click at [759, 303] on p "Carrier Field: secret" at bounding box center [712, 299] width 658 height 12
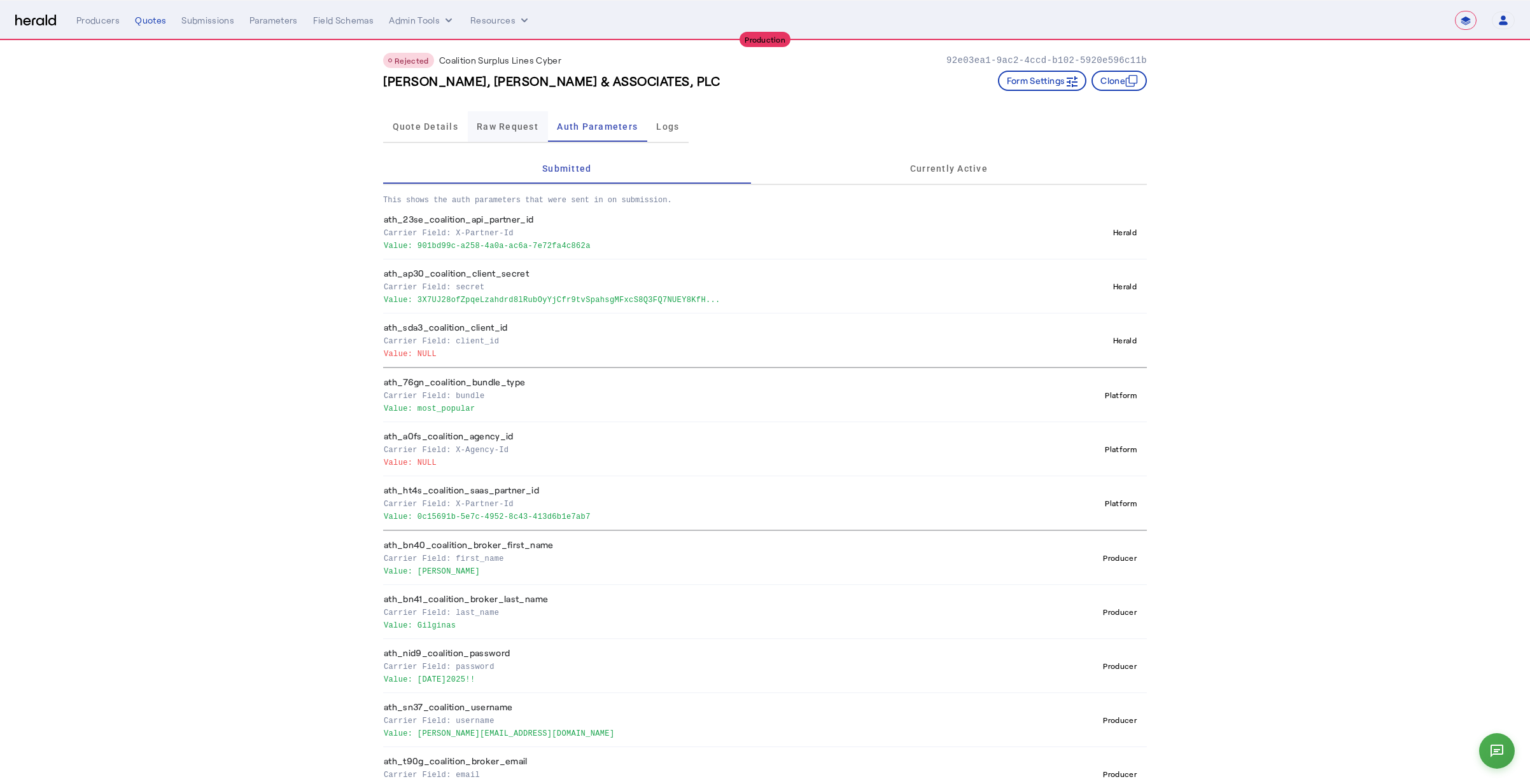
scroll to position [12, 0]
click at [508, 132] on span "Raw Request" at bounding box center [508, 127] width 62 height 31
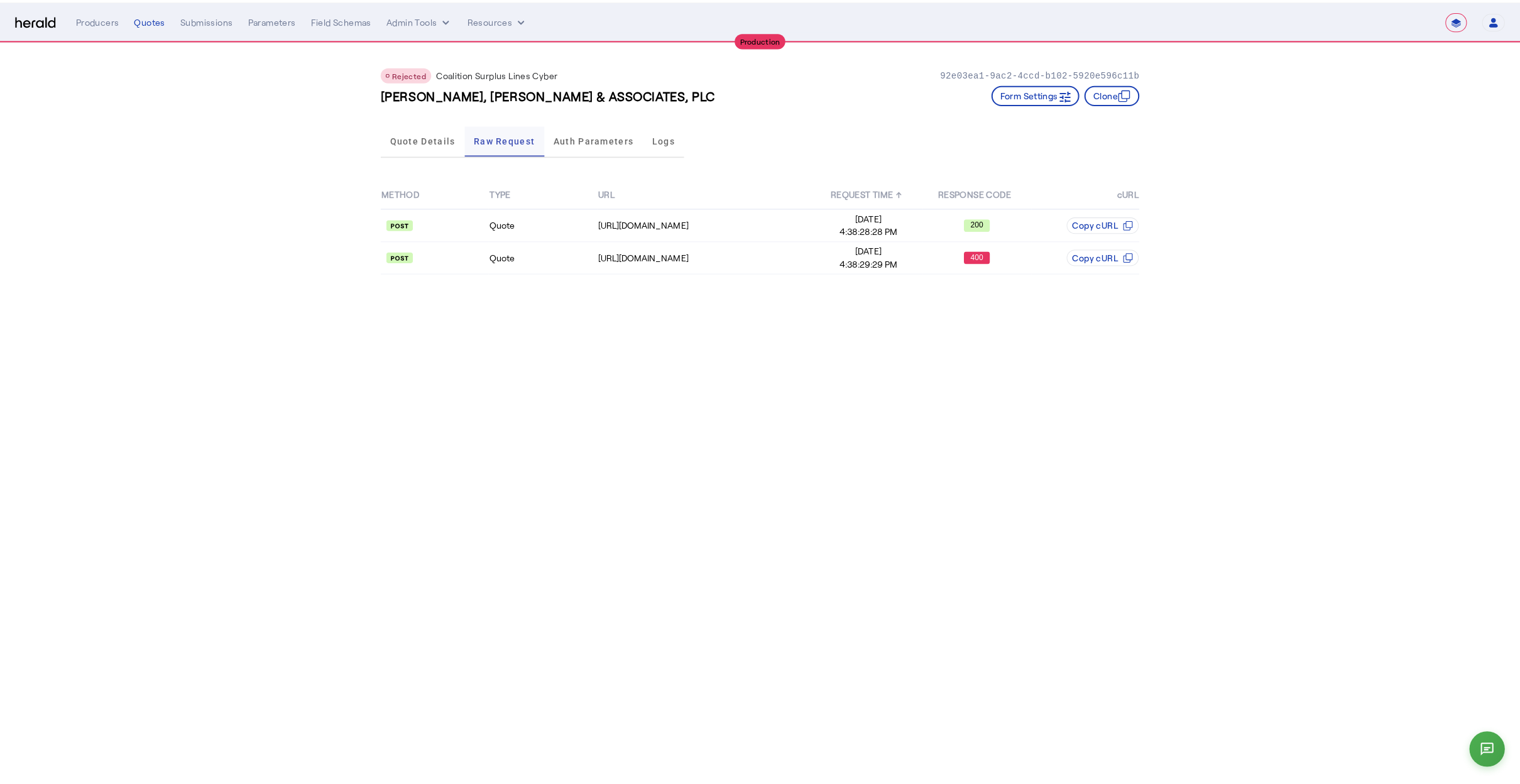
scroll to position [0, 0]
click at [569, 223] on td "Quote" at bounding box center [544, 221] width 107 height 32
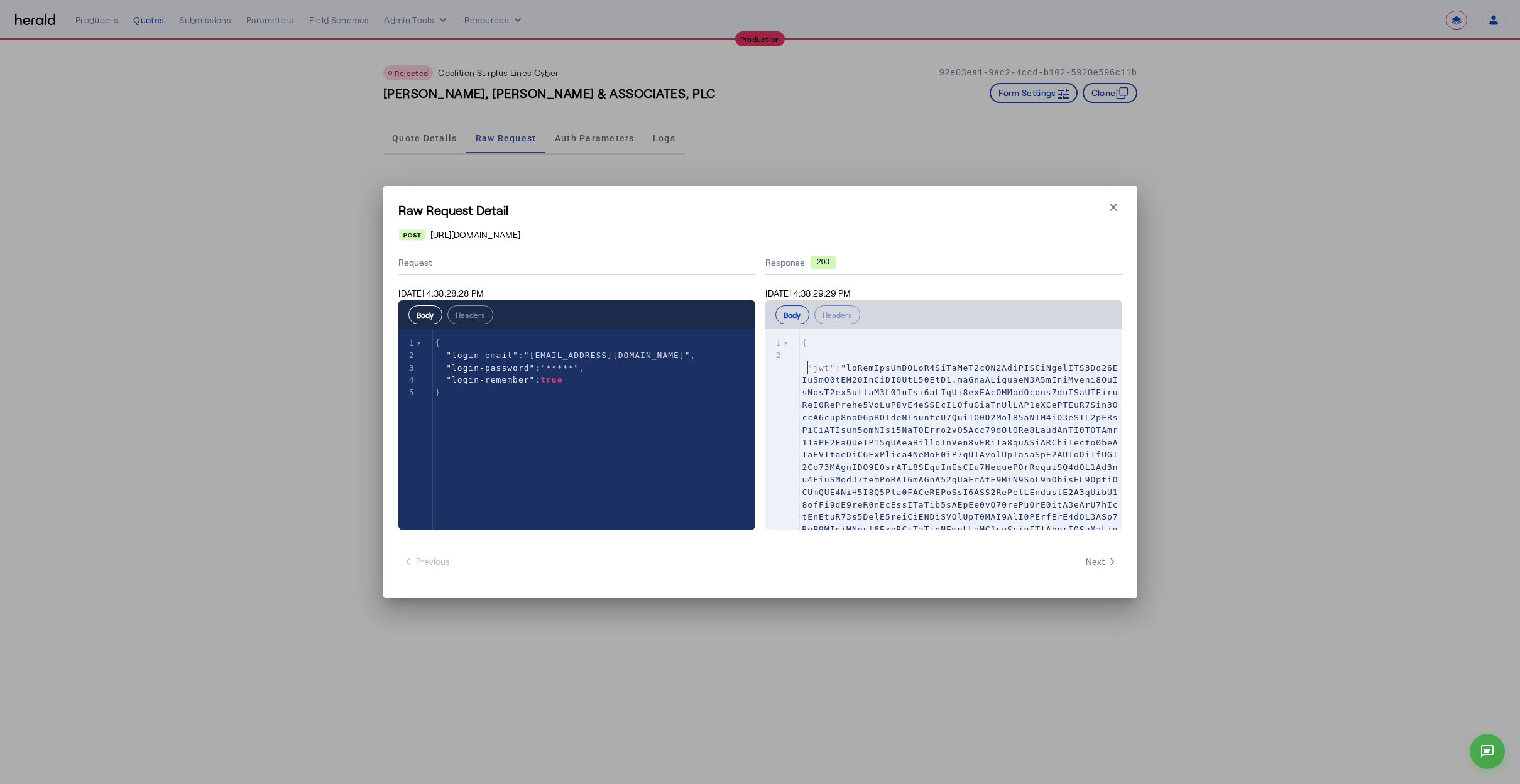
scroll to position [200, 0]
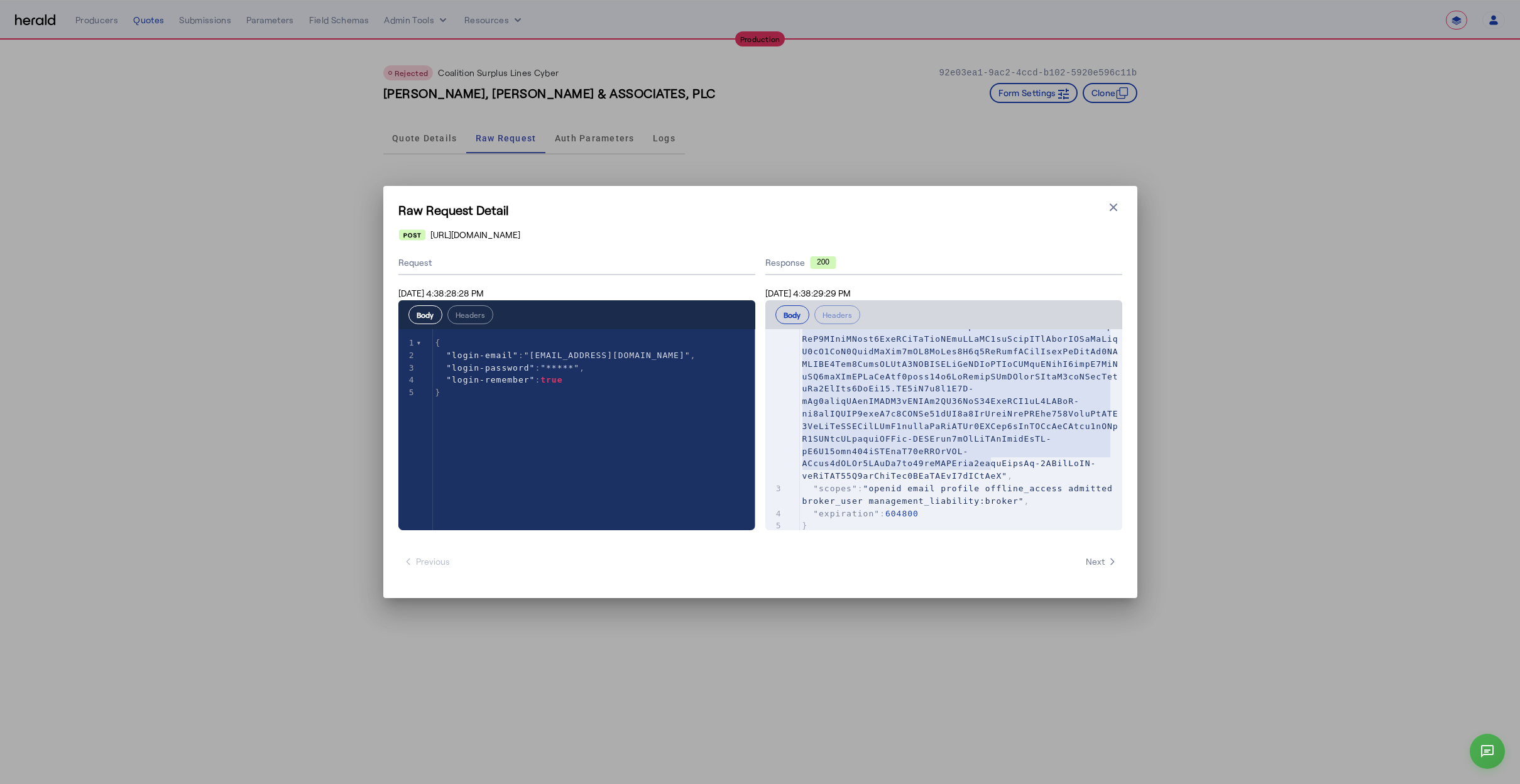
type textarea "**********"
drag, startPoint x: 807, startPoint y: 367, endPoint x: 1004, endPoint y: 466, distance: 220.5
click at [1004, 466] on span at bounding box center [961, 326] width 316 height 308
click at [1299, 523] on div "Raw Request Detail Close modal [URL][DOMAIN_NAME] Request [DATE] 4:38:28:28 PM …" at bounding box center [760, 392] width 1520 height 784
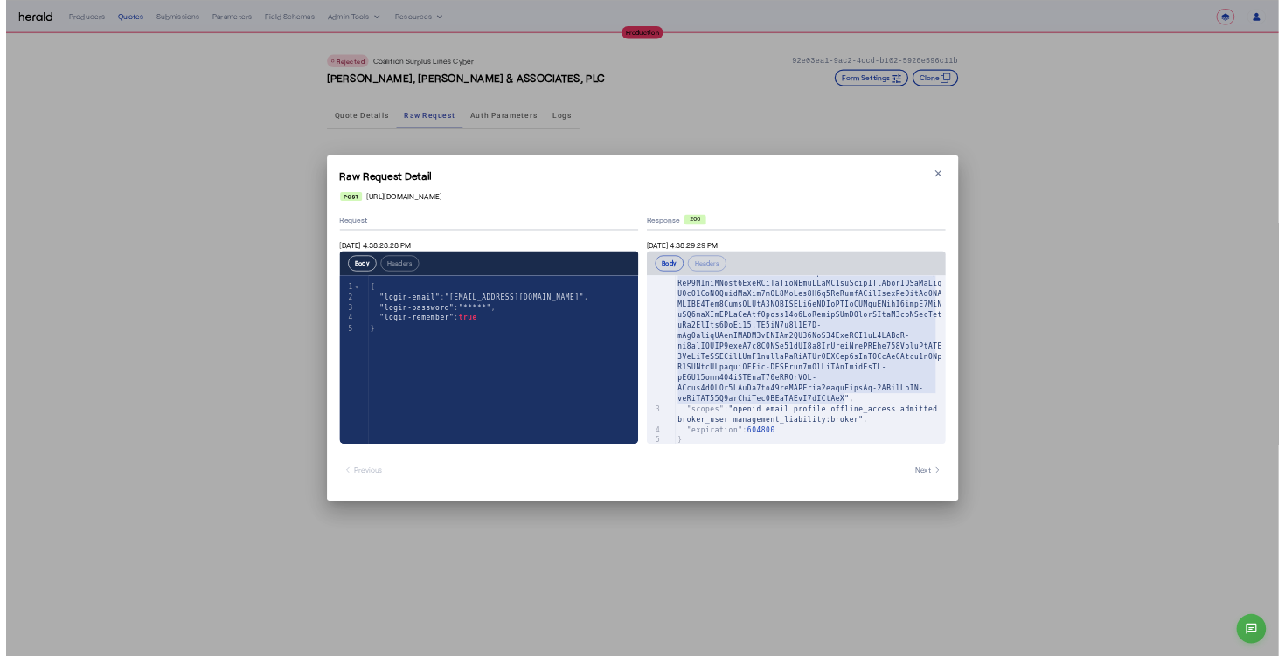
scroll to position [265, 0]
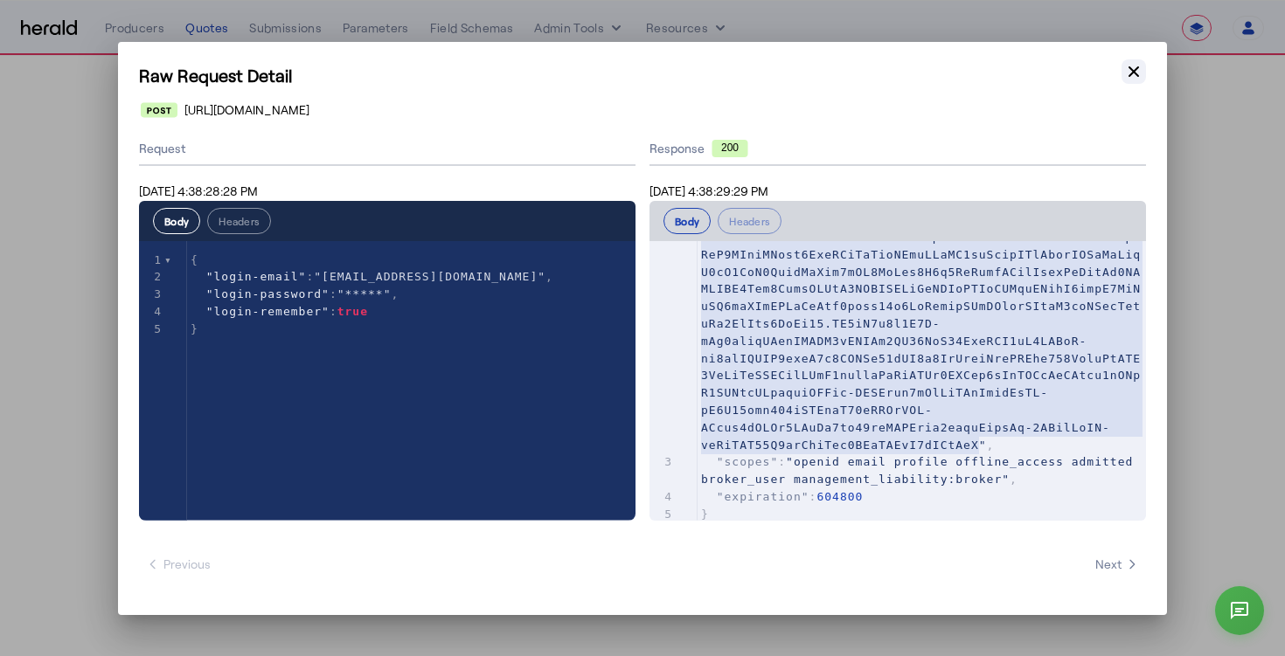
click at [1124, 73] on button "Close modal" at bounding box center [1133, 71] width 24 height 24
